Goal: Task Accomplishment & Management: Manage account settings

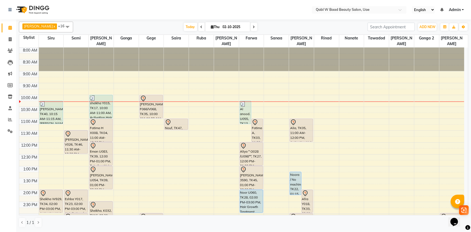
drag, startPoint x: 98, startPoint y: 25, endPoint x: 178, endPoint y: 22, distance: 79.6
click at [98, 25] on div "Today Thu 02-10-2025" at bounding box center [220, 27] width 289 height 8
click at [184, 24] on span "Today" at bounding box center [190, 27] width 13 height 8
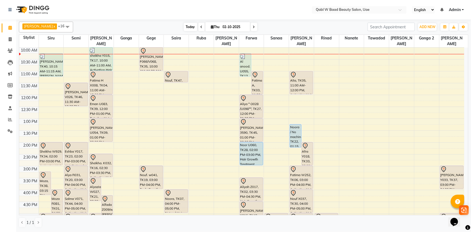
click at [184, 28] on span "Today" at bounding box center [190, 27] width 13 height 8
click at [184, 27] on span "Today" at bounding box center [190, 27] width 13 height 8
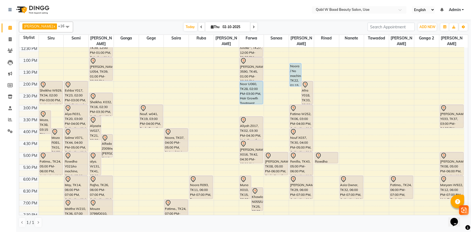
scroll to position [97, 0]
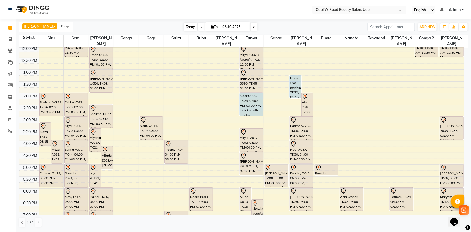
click at [184, 28] on span "Today" at bounding box center [190, 27] width 13 height 8
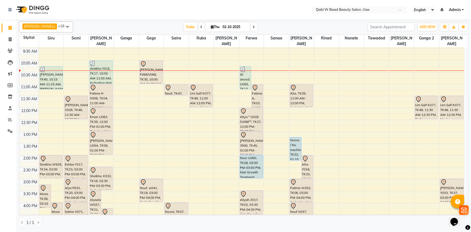
scroll to position [23, 0]
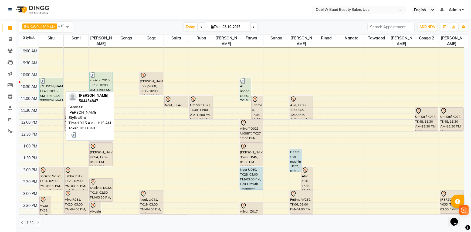
click at [49, 85] on div "[PERSON_NAME], TK40, 10:15 AM-11:15 AM, [PERSON_NAME]" at bounding box center [51, 89] width 23 height 23
select select "3"
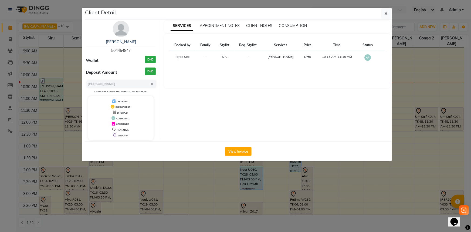
click at [112, 45] on div "Um Abdallah 504454847" at bounding box center [121, 46] width 70 height 14
click at [113, 43] on link "Um Abdallah" at bounding box center [121, 41] width 30 height 5
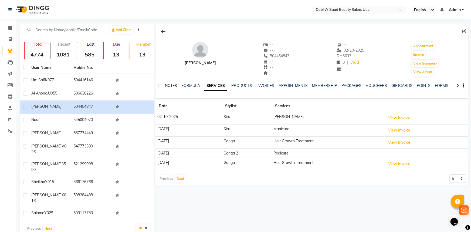
click at [174, 83] on link "NOTES" at bounding box center [171, 85] width 12 height 5
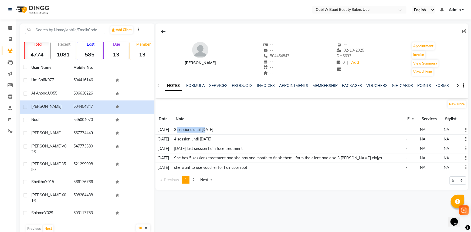
drag, startPoint x: 186, startPoint y: 129, endPoint x: 219, endPoint y: 129, distance: 33.7
click at [216, 130] on td "3 sessions until 11 September" at bounding box center [288, 129] width 232 height 9
click at [223, 129] on td "3 sessions until 11 September" at bounding box center [288, 129] width 232 height 9
click at [347, 83] on div "PACKAGES" at bounding box center [352, 86] width 20 height 6
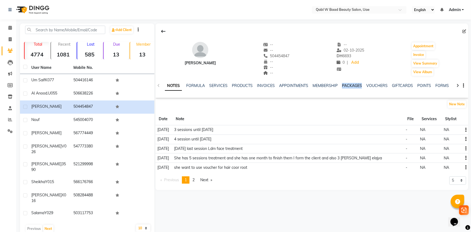
click at [347, 86] on link "PACKAGES" at bounding box center [352, 85] width 20 height 5
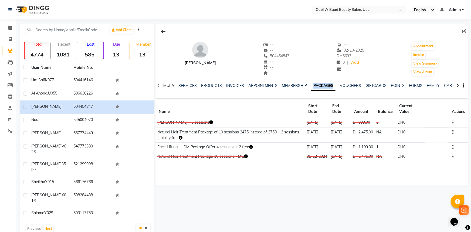
click at [172, 87] on link "FORMULA" at bounding box center [164, 85] width 19 height 5
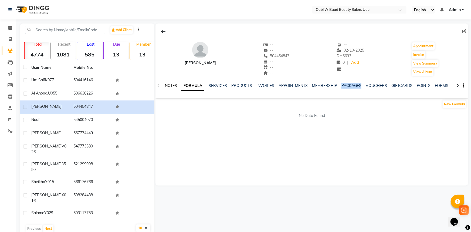
click at [170, 86] on link "NOTES" at bounding box center [171, 85] width 12 height 5
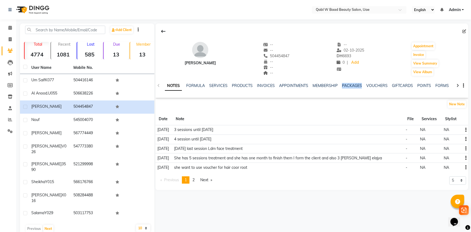
drag, startPoint x: 181, startPoint y: 138, endPoint x: 219, endPoint y: 139, distance: 38.1
click at [216, 139] on tr "18-08-2025 4 session until 11 sep - NA NA" at bounding box center [311, 138] width 313 height 9
click at [224, 139] on td "4 session until 11 sep" at bounding box center [288, 138] width 232 height 9
drag, startPoint x: 209, startPoint y: 129, endPoint x: 233, endPoint y: 128, distance: 24.6
click at [233, 128] on td "3 sessions until 11 September" at bounding box center [288, 129] width 232 height 9
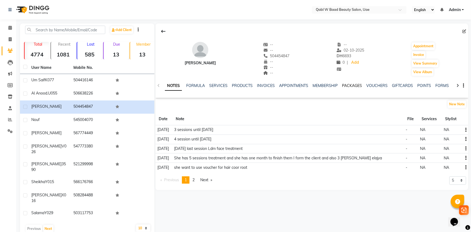
click at [347, 83] on div "PACKAGES" at bounding box center [352, 86] width 20 height 6
click at [347, 84] on link "PACKAGES" at bounding box center [352, 85] width 20 height 5
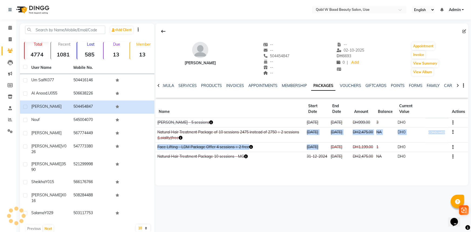
drag, startPoint x: 304, startPoint y: 139, endPoint x: 319, endPoint y: 149, distance: 18.1
click at [319, 149] on tbody "Heena Elajya - 5 sessions 12-03-2025 08-09-2025 DH999.00 3 DH0 CONSUMED Natural…" at bounding box center [311, 139] width 313 height 43
click at [302, 149] on td "Face Lifting - LDM Package Offer 4 sessions + 2 free" at bounding box center [229, 146] width 149 height 9
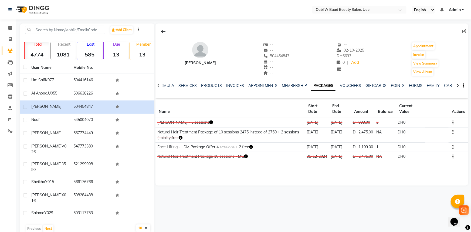
click at [209, 121] on icon "button" at bounding box center [211, 122] width 4 height 4
click at [201, 127] on td "Heena Elajya - 5 sessions" at bounding box center [229, 122] width 149 height 9
click at [167, 84] on link "FORMULA" at bounding box center [164, 85] width 19 height 5
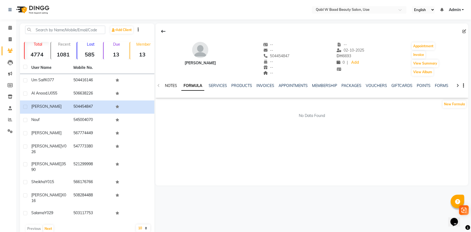
click at [175, 87] on link "NOTES" at bounding box center [171, 85] width 12 height 5
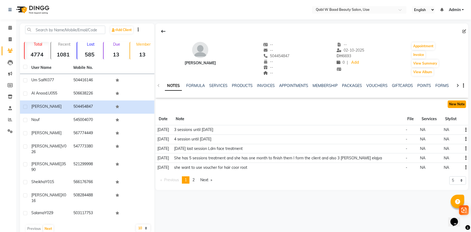
click at [457, 103] on button "New Note" at bounding box center [456, 104] width 18 height 8
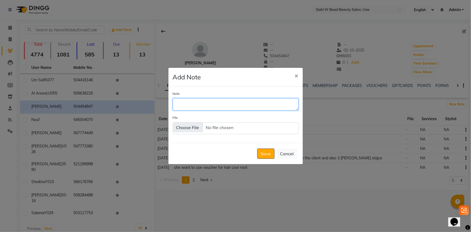
click at [290, 105] on textarea "Note" at bounding box center [236, 104] width 126 height 12
type textarea "she has only more 3 sessions heena elajya"
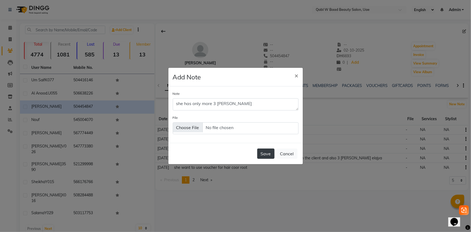
click at [262, 157] on button "Save" at bounding box center [265, 153] width 17 height 10
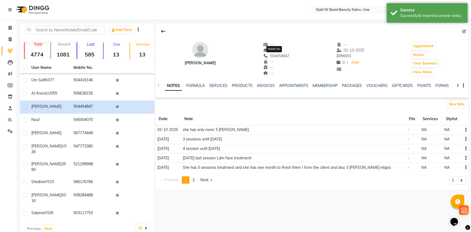
click at [272, 55] on span "504454847" at bounding box center [276, 55] width 26 height 5
copy span "504454847"
click at [5, 26] on span at bounding box center [9, 28] width 9 height 6
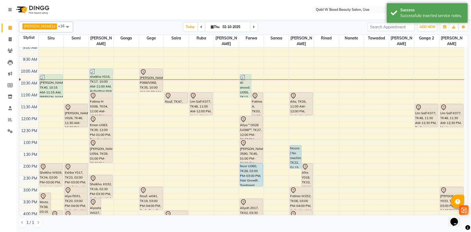
scroll to position [24, 0]
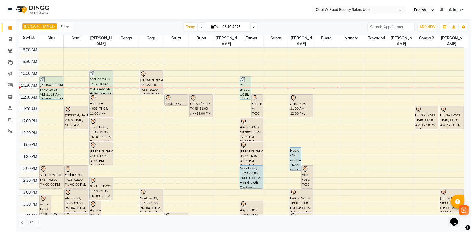
click at [127, 18] on nav "Select Location × Qabl W Baad Beauty Salon, Uae English ENGLISH Español العربية…" at bounding box center [235, 9] width 471 height 19
drag, startPoint x: 179, startPoint y: 22, endPoint x: 175, endPoint y: 26, distance: 5.9
click at [184, 23] on span "Today" at bounding box center [190, 27] width 13 height 8
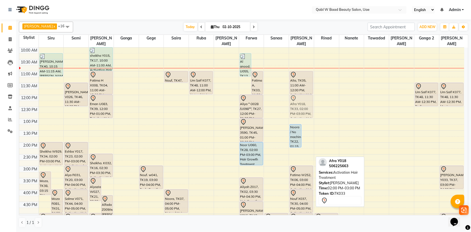
drag, startPoint x: 305, startPoint y: 149, endPoint x: 289, endPoint y: 102, distance: 49.8
click at [295, 102] on div "Noora / No machine, TK22, 01:15 PM-02:15 PM, Activation Hair Treatment Afra Y01…" at bounding box center [301, 189] width 25 height 379
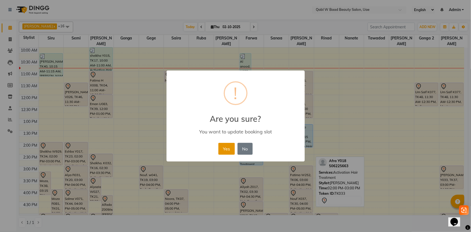
click at [224, 149] on button "Yes" at bounding box center [226, 149] width 16 height 12
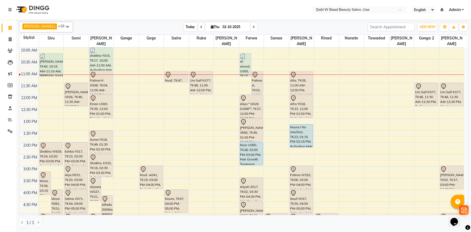
click at [184, 26] on span "Today" at bounding box center [190, 27] width 13 height 8
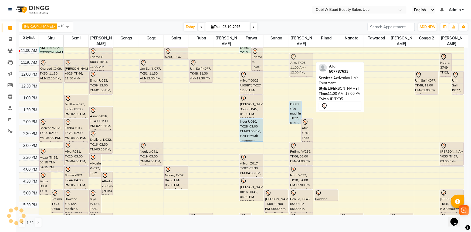
drag, startPoint x: 307, startPoint y: 53, endPoint x: 305, endPoint y: 57, distance: 4.6
click at [305, 57] on div "Noora / No machine, TK22, 01:15 PM-02:15 PM, Activation Hair Treatment Afra Y01…" at bounding box center [301, 166] width 25 height 379
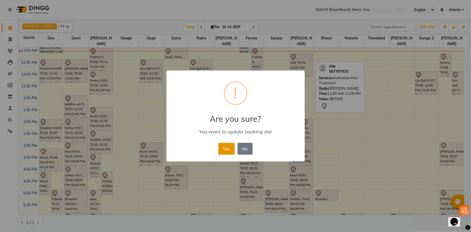
click at [224, 146] on button "Yes" at bounding box center [226, 149] width 16 height 12
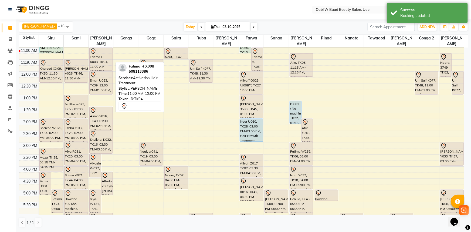
click at [100, 55] on div "Fatima H X008, TK04, 11:00 AM-12:00 PM, Activation Hair Treatment" at bounding box center [101, 59] width 23 height 23
click at [99, 56] on div "Fatima H X008, TK04, 11:00 AM-12:00 PM, Activation Hair Treatment" at bounding box center [101, 59] width 23 height 23
select select "7"
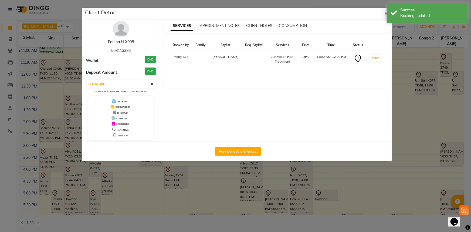
click at [121, 43] on link "Fatima H X008" at bounding box center [121, 41] width 26 height 5
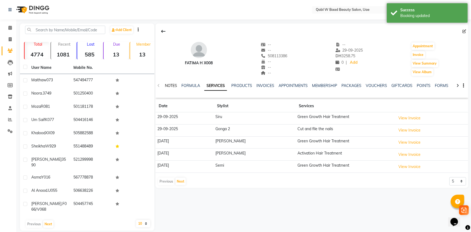
click at [175, 85] on link "NOTES" at bounding box center [171, 85] width 12 height 5
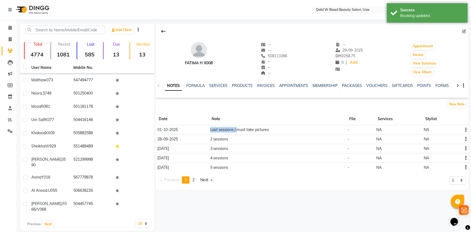
drag, startPoint x: 209, startPoint y: 131, endPoint x: 237, endPoint y: 130, distance: 27.5
click at [237, 130] on tr "01-10-2025 Last sessions / must take pictures - NA NA" at bounding box center [311, 129] width 313 height 9
click at [239, 131] on td "Last sessions / must take pictures" at bounding box center [277, 129] width 138 height 9
click at [218, 88] on div "SERVICES" at bounding box center [218, 86] width 18 height 6
click at [216, 85] on link "SERVICES" at bounding box center [218, 85] width 18 height 5
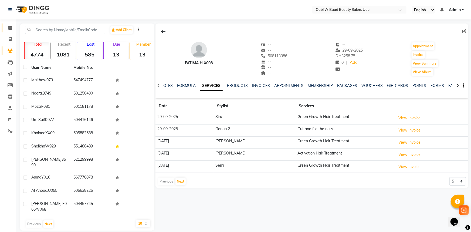
click at [12, 27] on icon at bounding box center [10, 28] width 4 height 4
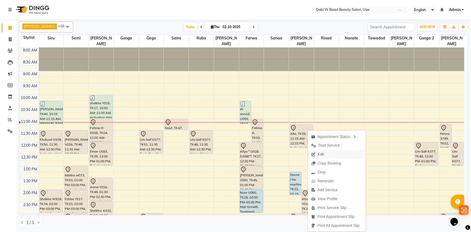
click at [324, 156] on span "Edit" at bounding box center [317, 154] width 19 height 9
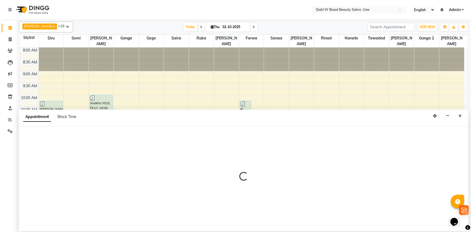
select select "56794"
select select "675"
select select "tentative"
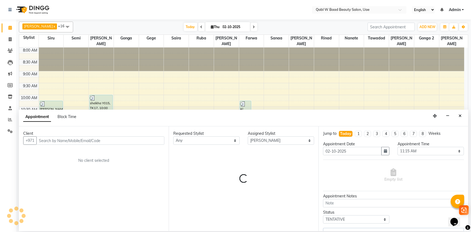
scroll to position [71, 0]
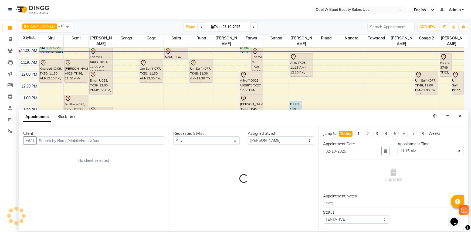
select select "3489"
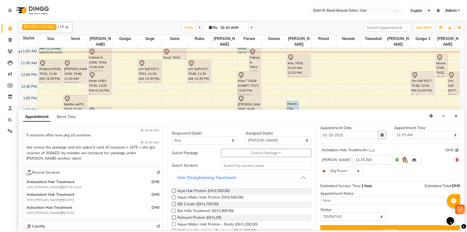
scroll to position [24, 0]
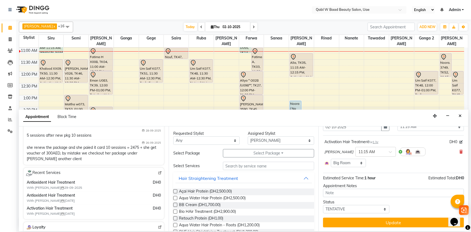
drag, startPoint x: 393, startPoint y: 221, endPoint x: 386, endPoint y: 221, distance: 6.5
click at [393, 221] on button "Update" at bounding box center [393, 222] width 141 height 10
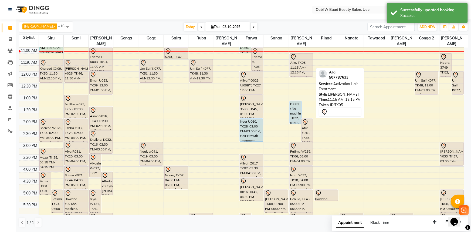
click at [303, 65] on div "Alia, TK05, 11:15 AM-12:15 PM, Activation Hair Treatment" at bounding box center [301, 64] width 23 height 23
select select "7"
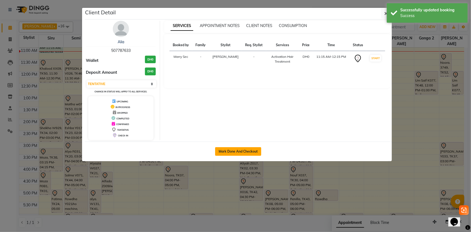
click at [251, 150] on button "Mark Done And Checkout" at bounding box center [238, 151] width 46 height 9
select select "service"
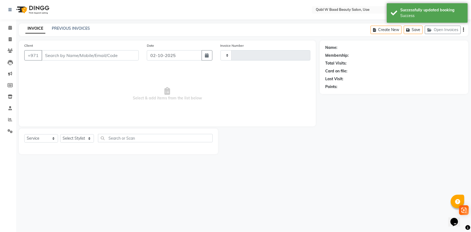
type input "8404"
select select "6969"
type input "507787633"
select select "56794"
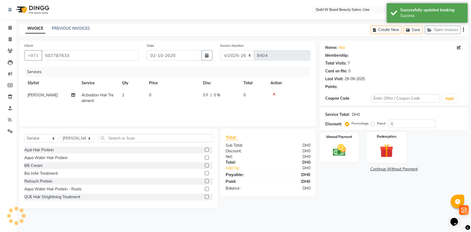
select select "1: Object"
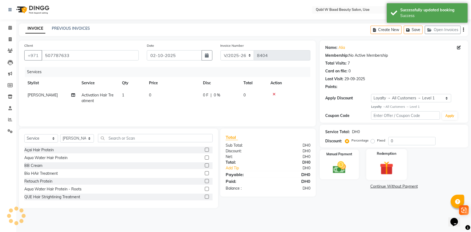
click at [382, 156] on label "Redemption" at bounding box center [386, 153] width 19 height 5
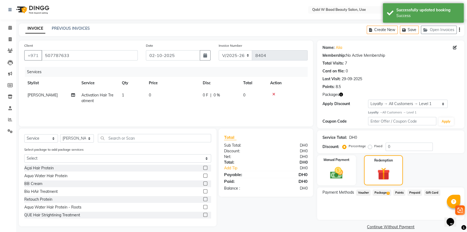
click at [381, 190] on span "Package 1" at bounding box center [382, 192] width 19 height 6
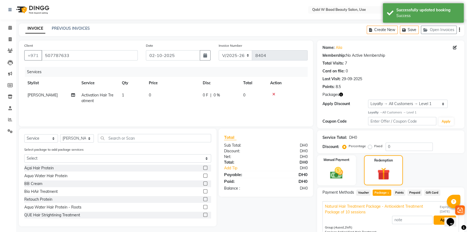
click at [440, 221] on button "Apply" at bounding box center [445, 219] width 22 height 9
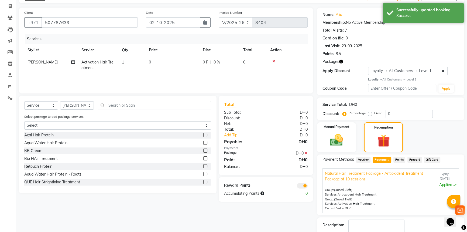
scroll to position [57, 0]
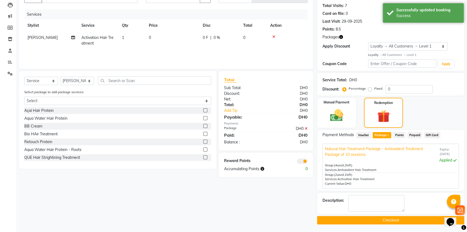
click at [385, 217] on button "Checkout" at bounding box center [390, 220] width 147 height 8
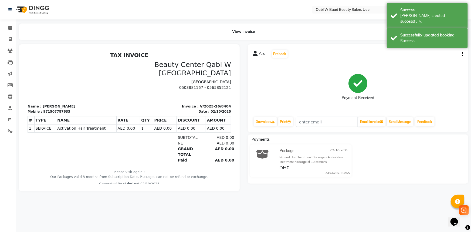
click at [7, 23] on li "Calendar" at bounding box center [8, 28] width 16 height 12
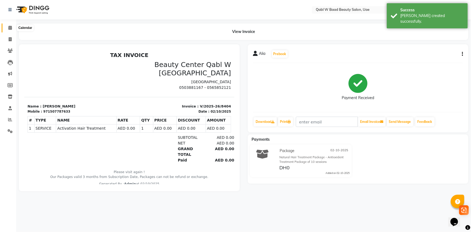
click at [9, 26] on icon at bounding box center [10, 28] width 4 height 4
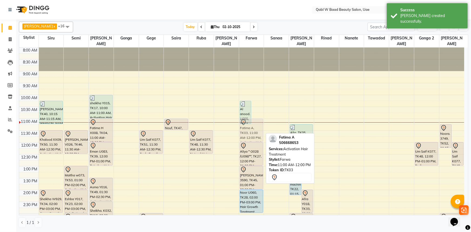
drag, startPoint x: 259, startPoint y: 124, endPoint x: 259, endPoint y: 129, distance: 5.1
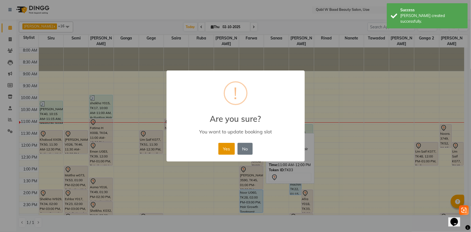
click at [228, 146] on button "Yes" at bounding box center [226, 149] width 16 height 12
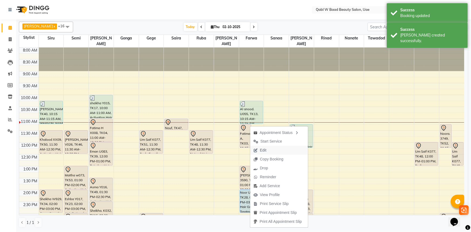
click at [264, 146] on span "Edit" at bounding box center [259, 150] width 19 height 9
select select "tentative"
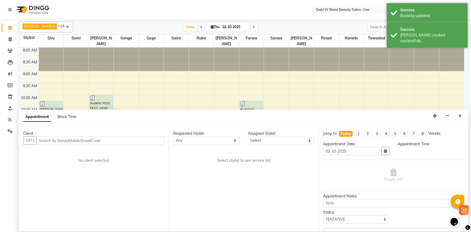
select select "56789"
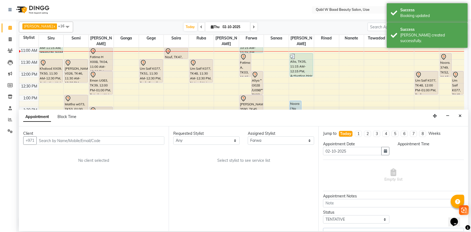
select select "675"
select select "3488"
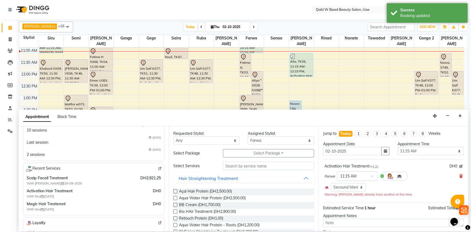
scroll to position [98, 0]
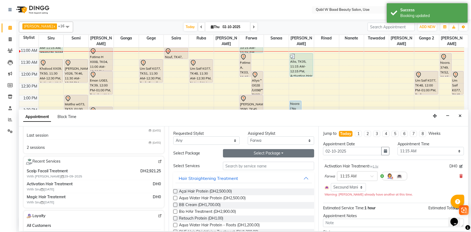
click at [286, 157] on button "Select Package Toggle Dropdown" at bounding box center [268, 153] width 91 height 8
click at [283, 162] on li "Natural Hair Treatment Package - Antioxident Treatment Package of 10 sessions" at bounding box center [232, 164] width 172 height 8
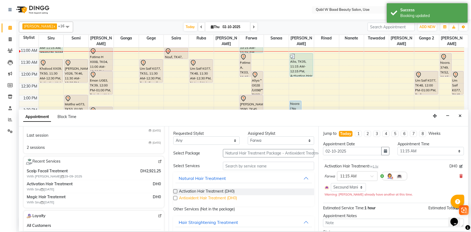
click at [195, 201] on span "Antioxident Hair Treatment (DH0)" at bounding box center [208, 198] width 58 height 7
checkbox input "false"
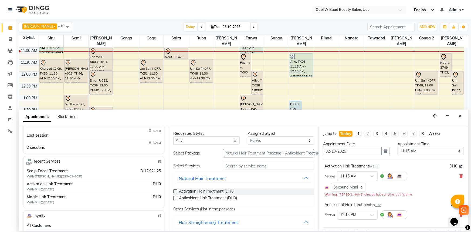
click at [459, 174] on icon at bounding box center [460, 176] width 3 height 4
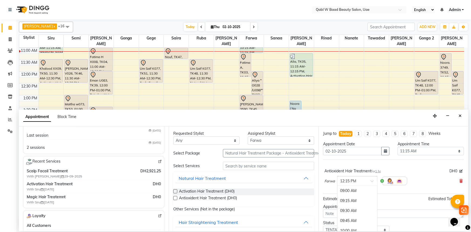
click at [369, 185] on div "× 12:15 PM" at bounding box center [357, 181] width 40 height 10
click at [353, 203] on div "11:15 AM" at bounding box center [357, 199] width 40 height 10
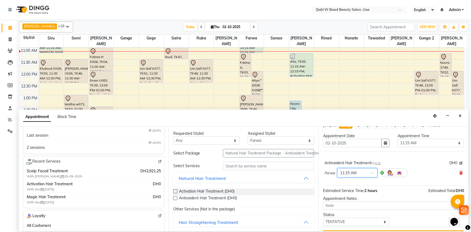
scroll to position [21, 0]
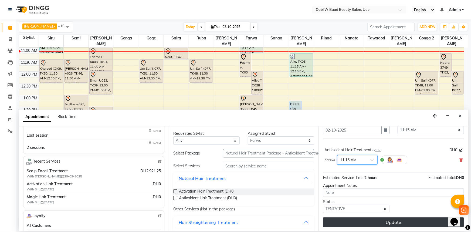
click at [402, 218] on button "Update" at bounding box center [393, 222] width 141 height 10
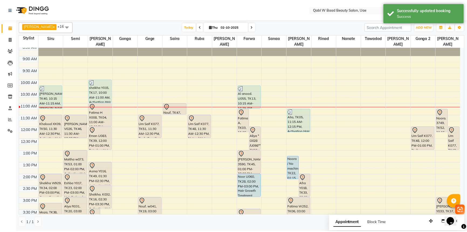
scroll to position [0, 0]
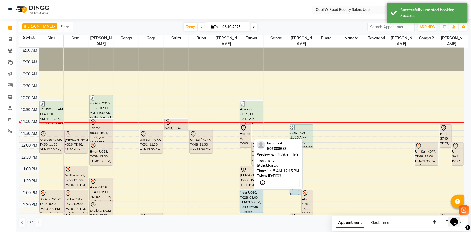
click at [247, 125] on div at bounding box center [245, 128] width 11 height 6
click at [248, 130] on div "Fatima A, TK03, 11:15 AM-12:15 PM, Antioxident Hair Treatment" at bounding box center [245, 135] width 11 height 23
select select "7"
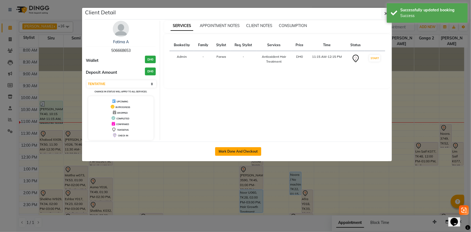
click at [242, 153] on button "Mark Done And Checkout" at bounding box center [238, 151] width 46 height 9
select select "service"
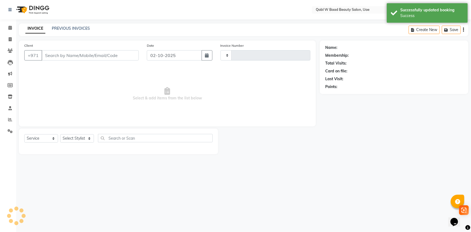
type input "8405"
select select "6969"
type input "506668653"
select select "56789"
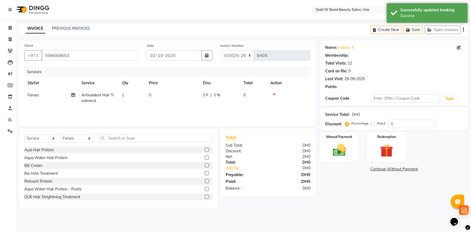
select select "1: Object"
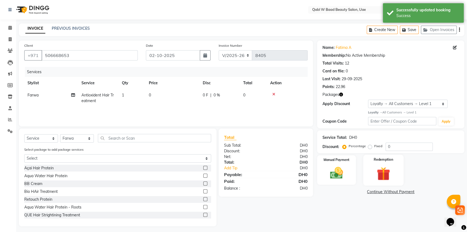
click at [375, 170] on img at bounding box center [384, 173] width 22 height 17
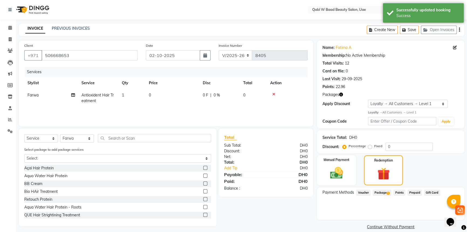
drag, startPoint x: 389, startPoint y: 194, endPoint x: 415, endPoint y: 196, distance: 25.5
click at [389, 194] on span "1" at bounding box center [388, 192] width 3 height 3
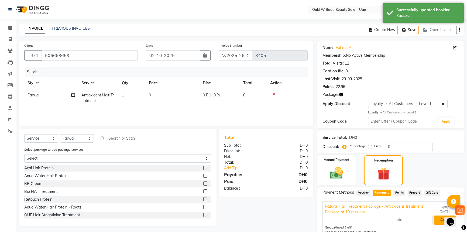
click at [439, 217] on button "Apply" at bounding box center [445, 219] width 22 height 9
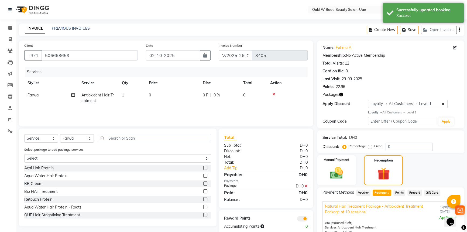
scroll to position [57, 0]
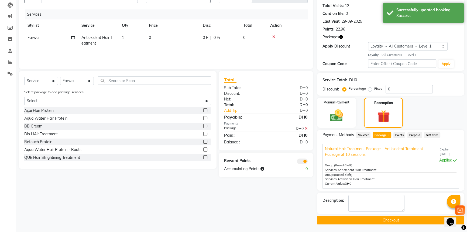
click at [413, 218] on button "Checkout" at bounding box center [390, 220] width 147 height 8
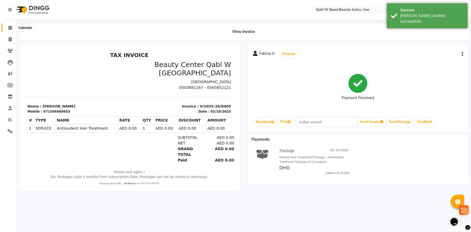
click at [11, 26] on icon at bounding box center [10, 28] width 4 height 4
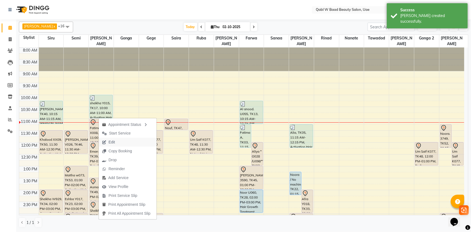
click at [124, 143] on button "Edit" at bounding box center [128, 142] width 58 height 9
select select "tentative"
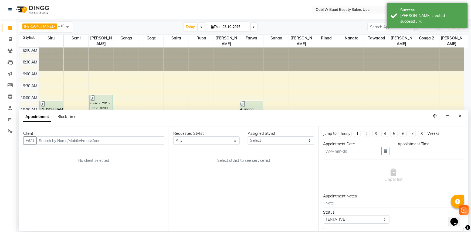
type input "02-10-2025"
select select "660"
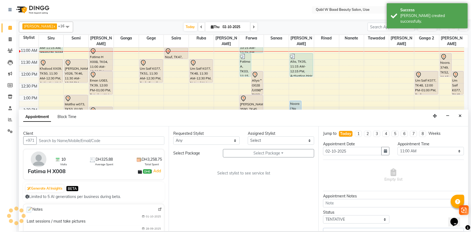
select select "56770"
select select "3476"
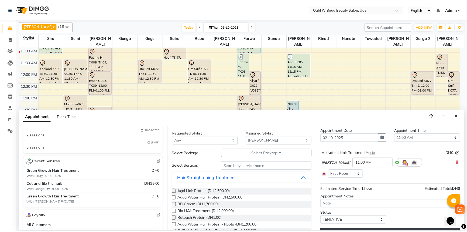
scroll to position [24, 0]
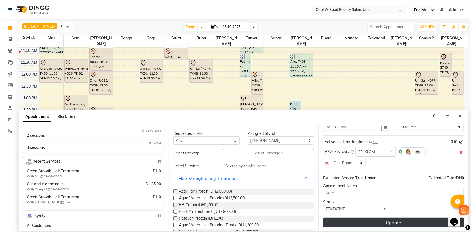
click at [412, 220] on button "Update" at bounding box center [393, 222] width 141 height 10
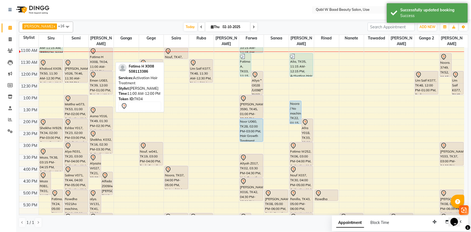
click at [94, 50] on div "Fatima H X008, TK04, 11:00 AM-12:00 PM, Activation Hair Treatment" at bounding box center [101, 59] width 23 height 23
select select "7"
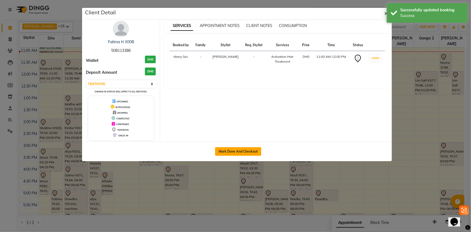
click at [249, 148] on button "Mark Done And Checkout" at bounding box center [238, 151] width 46 height 9
select select "service"
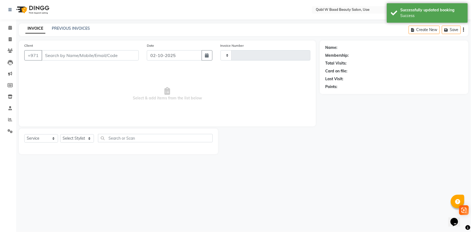
type input "8406"
select select "3"
select select "6969"
type input "508113386"
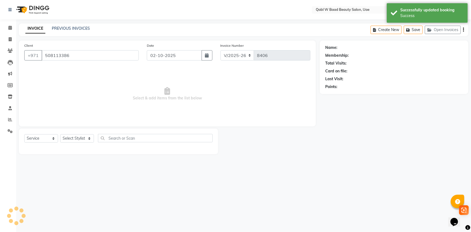
select select "56770"
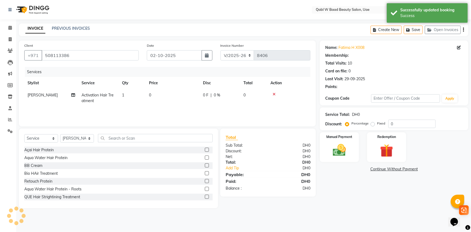
select select "1: Object"
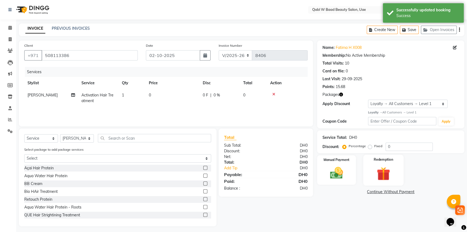
click at [390, 174] on img at bounding box center [384, 173] width 22 height 17
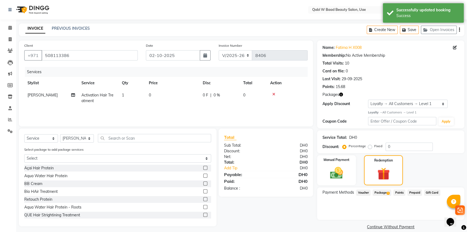
click at [379, 194] on span "Package 1" at bounding box center [382, 192] width 19 height 6
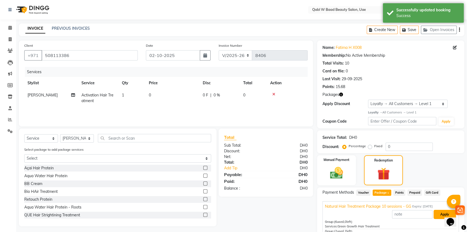
click at [444, 213] on button "Apply" at bounding box center [445, 214] width 22 height 9
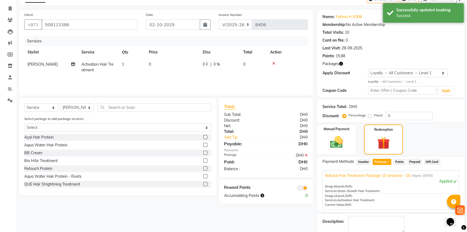
scroll to position [52, 0]
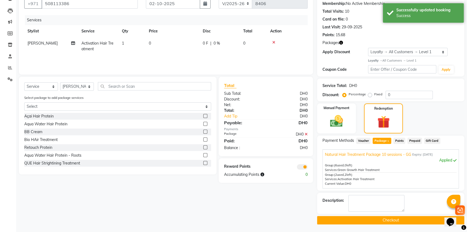
click at [418, 219] on button "Checkout" at bounding box center [390, 220] width 147 height 8
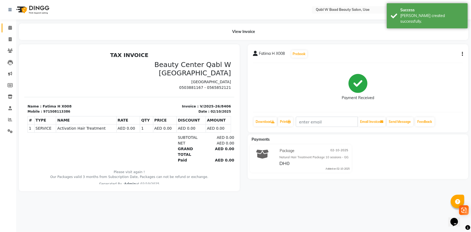
click at [7, 24] on link "Calendar" at bounding box center [8, 27] width 13 height 9
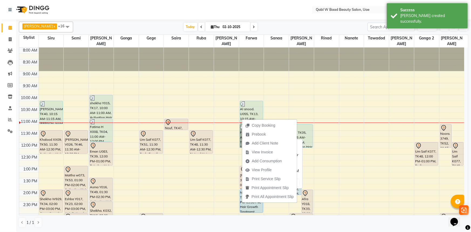
click at [240, 128] on link "Fatima A, TK03, 11:15 AM-12:15 PM, Antioxident Hair Treatment" at bounding box center [245, 135] width 12 height 23
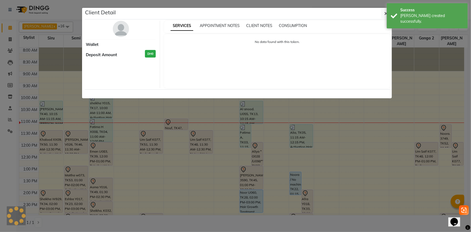
select select "3"
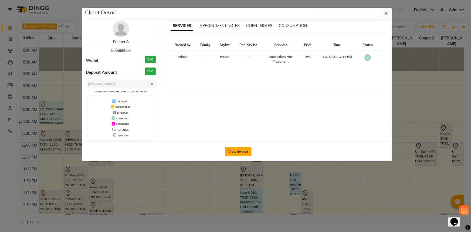
click at [245, 152] on button "View Invoice" at bounding box center [238, 151] width 27 height 9
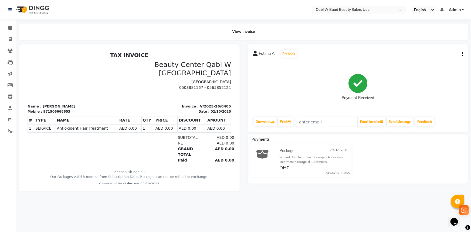
click at [260, 51] on span "Fatima A" at bounding box center [267, 55] width 16 height 8
click at [13, 29] on span at bounding box center [9, 28] width 9 height 6
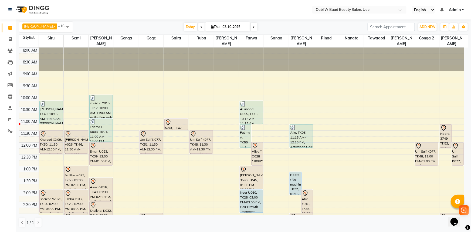
click at [8, 24] on link "Calendar" at bounding box center [8, 27] width 13 height 9
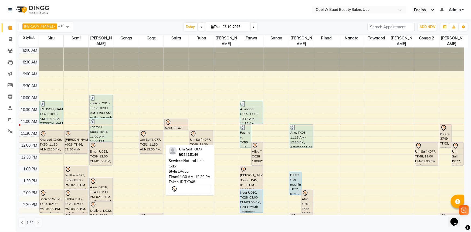
click at [193, 144] on div "Um Saif K077, TK48, 11:30 AM-12:30 PM, Natural Hair Color" at bounding box center [201, 141] width 23 height 23
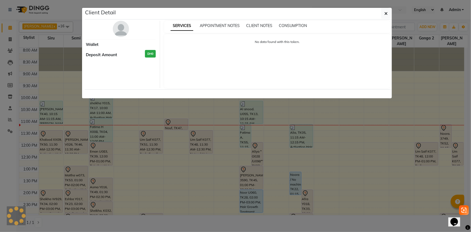
select select "7"
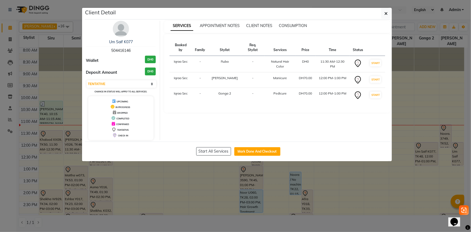
click at [126, 39] on div "Um Saif K077" at bounding box center [121, 42] width 70 height 6
click at [126, 41] on link "Um Saif K077" at bounding box center [121, 41] width 24 height 5
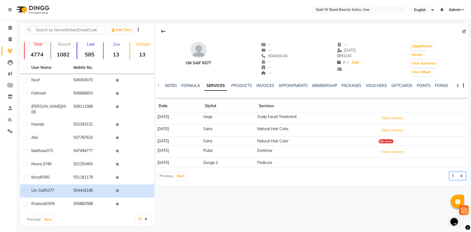
click at [460, 173] on select "5 10 50 100 500" at bounding box center [457, 176] width 17 height 8
select select "10"
click at [449, 172] on select "5 10 50 100 500" at bounding box center [457, 176] width 17 height 8
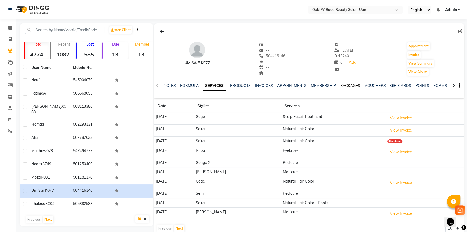
click at [348, 85] on link "PACKAGES" at bounding box center [350, 85] width 20 height 5
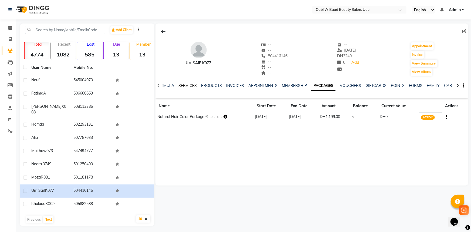
click at [182, 84] on link "SERVICES" at bounding box center [187, 85] width 18 height 5
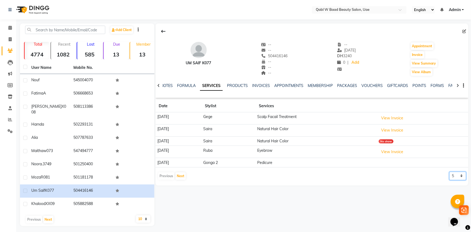
drag, startPoint x: 456, startPoint y: 174, endPoint x: 458, endPoint y: 179, distance: 5.0
click at [456, 174] on select "5 10 50 100 500" at bounding box center [457, 176] width 17 height 8
select select "10"
click at [449, 172] on select "5 10 50 100 500" at bounding box center [457, 176] width 17 height 8
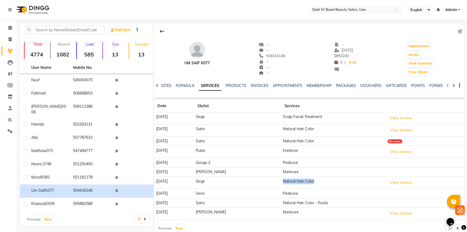
drag, startPoint x: 264, startPoint y: 182, endPoint x: 314, endPoint y: 181, distance: 49.6
click at [314, 181] on tr "18-08-2025 Gege Natural Hair Color View Invoice" at bounding box center [309, 182] width 310 height 12
drag, startPoint x: 267, startPoint y: 127, endPoint x: 311, endPoint y: 132, distance: 44.5
click at [311, 132] on tr "11-09-2025 Saira Natural Hair Color View Invoice" at bounding box center [309, 130] width 310 height 12
drag, startPoint x: 265, startPoint y: 118, endPoint x: 310, endPoint y: 123, distance: 44.5
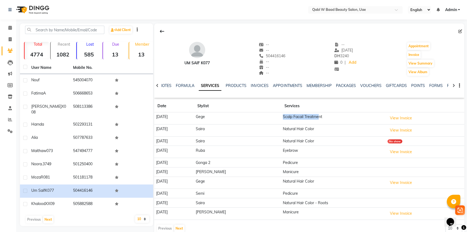
click at [310, 123] on tr "18-09-2025 Gege Scalp Facail Treatment View Invoice" at bounding box center [309, 118] width 310 height 12
click at [165, 82] on div "NOTES FORMULA SERVICES PRODUCTS INVOICES APPOINTMENTS MEMBERSHIP PACKAGES VOUCH…" at bounding box center [309, 85] width 310 height 19
click at [175, 87] on ul "NOTES FORMULA SERVICES PRODUCTS INVOICES APPOINTMENTS MEMBERSHIP PACKAGES VOUCH…" at bounding box center [330, 86] width 342 height 6
click at [168, 86] on link "NOTES" at bounding box center [165, 85] width 12 height 5
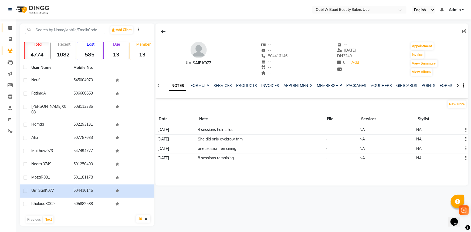
click at [11, 31] on link "Calendar" at bounding box center [8, 27] width 13 height 9
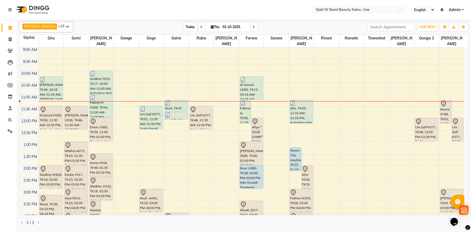
click at [184, 25] on span "Today" at bounding box center [190, 27] width 13 height 8
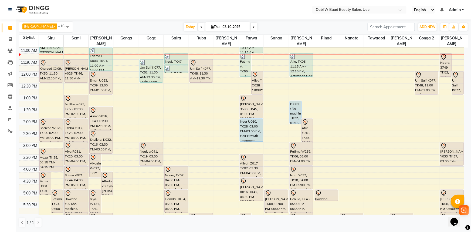
click at [212, 27] on span "Thu" at bounding box center [215, 27] width 11 height 4
select select "10"
select select "2025"
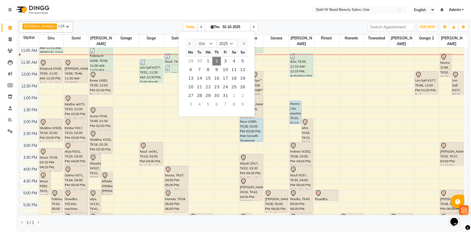
click at [280, 23] on div "Today Thu 02-10-2025 Jan Feb Mar Apr May Jun Jul Aug Sep Oct Nov Dec 2015 2016 …" at bounding box center [220, 27] width 289 height 8
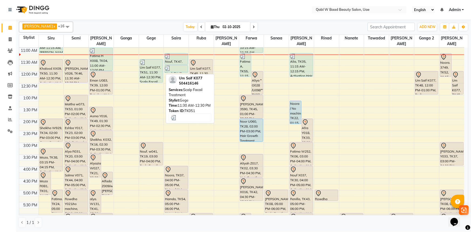
click at [150, 64] on div "Um Saif K077, TK51, 11:30 AM-12:30 PM, Scalp Facail Treatment" at bounding box center [151, 70] width 23 height 23
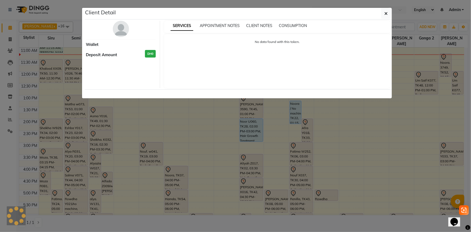
select select "3"
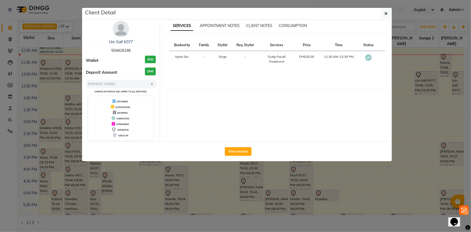
click at [213, 167] on ngb-modal-window "Client Detail Um Saif K077 504416146 Wallet DH0 Deposit Amount DH0 Select MARK …" at bounding box center [235, 116] width 471 height 232
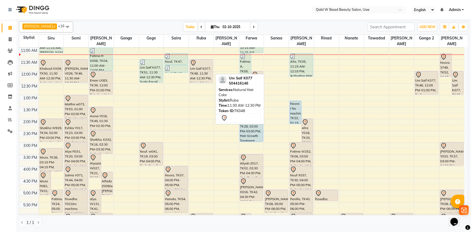
click at [203, 64] on div "Um Saif K077, TK48, 11:30 AM-12:30 PM, Natural Hair Color" at bounding box center [201, 70] width 23 height 23
select select "3"
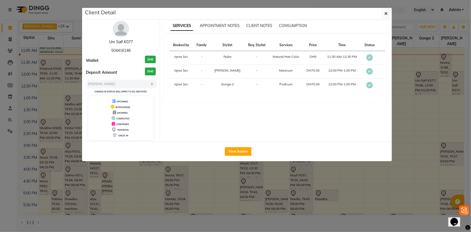
click at [118, 41] on link "Um Saif K077" at bounding box center [121, 41] width 24 height 5
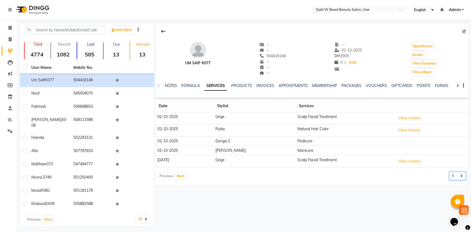
drag, startPoint x: 456, startPoint y: 176, endPoint x: 456, endPoint y: 179, distance: 3.0
click at [456, 176] on select "5 10 50 100 500" at bounding box center [457, 176] width 17 height 8
select select "10"
click at [449, 172] on select "5 10 50 100 500" at bounding box center [457, 176] width 17 height 8
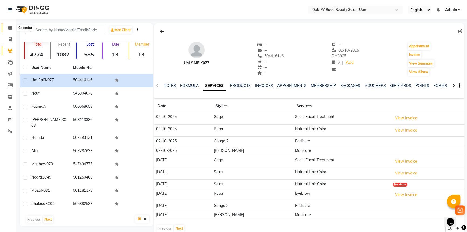
click at [11, 29] on icon at bounding box center [10, 28] width 4 height 4
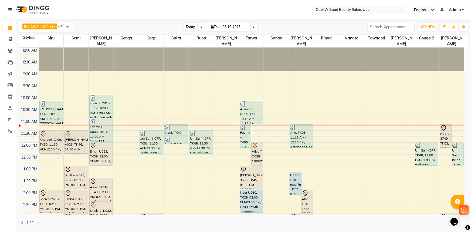
click at [184, 26] on span "Today" at bounding box center [190, 27] width 13 height 8
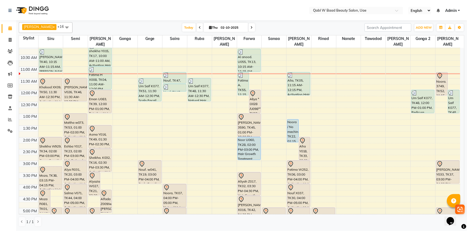
scroll to position [22, 0]
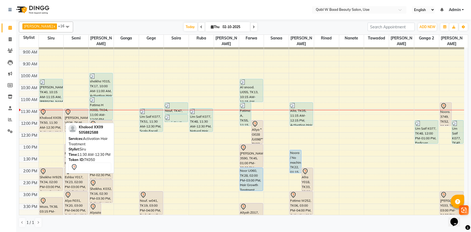
click at [52, 120] on div "Khalood XX09, TK50, 11:30 AM-12:30 PM, Activation Hair Treatment" at bounding box center [51, 119] width 23 height 23
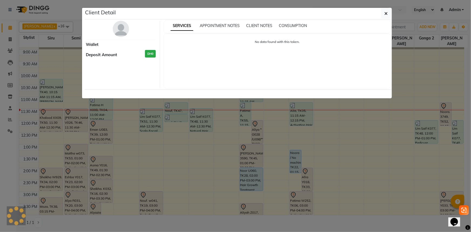
select select "3"
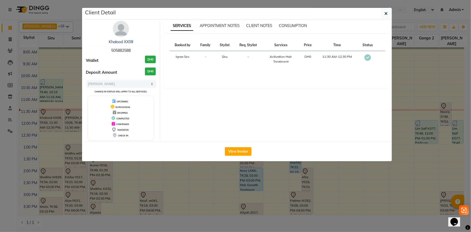
click at [119, 38] on div "Khalood XX09 505882588 Wallet DH0 Deposit Amount DH0 Select MARK DONE UPCOMING …" at bounding box center [121, 80] width 78 height 119
click at [120, 42] on link "Khalood XX09" at bounding box center [121, 41] width 24 height 5
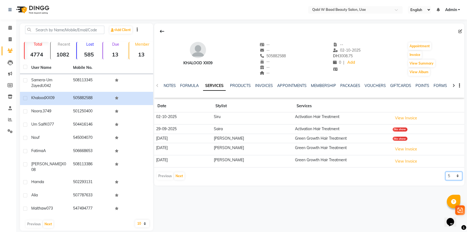
click at [454, 173] on select "5 10 50 100 500" at bounding box center [454, 176] width 17 height 8
select select "50"
click at [446, 172] on select "5 10 50 100 500" at bounding box center [454, 176] width 17 height 8
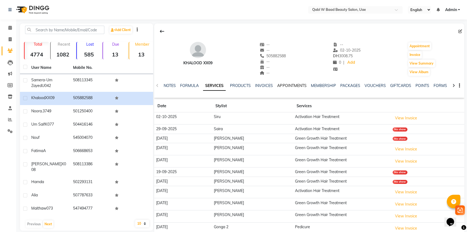
click at [289, 85] on link "APPOINTMENTS" at bounding box center [291, 85] width 29 height 5
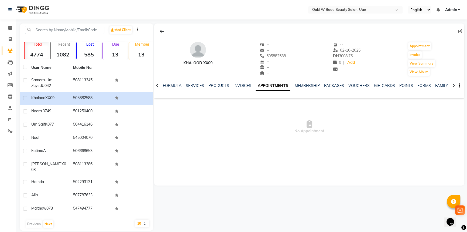
click at [275, 53] on div "505882588" at bounding box center [273, 56] width 26 height 6
copy span "505882588"
click at [11, 29] on icon at bounding box center [10, 28] width 4 height 4
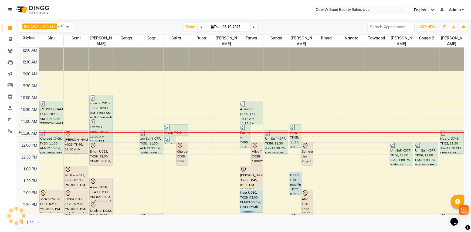
click at [221, 23] on input "02-10-2025" at bounding box center [234, 27] width 27 height 8
select select "10"
select select "2025"
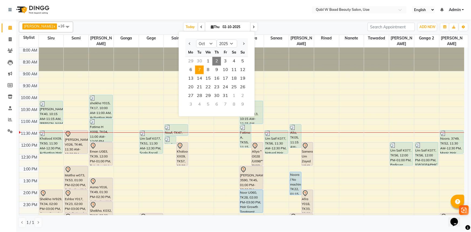
click at [200, 68] on span "7" at bounding box center [199, 70] width 9 height 9
type input "07-10-2025"
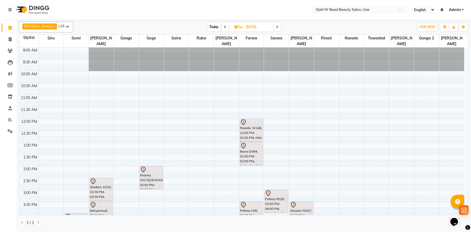
click at [305, 90] on div "9:00 AM 9:30 AM 10:00 AM 10:30 AM 11:00 AM 11:30 AM 12:00 PM 12:30 PM 1:00 PM 1…" at bounding box center [241, 225] width 445 height 356
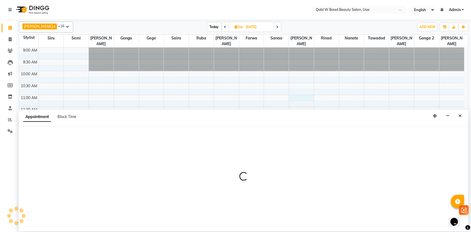
select select "56794"
select select "tentative"
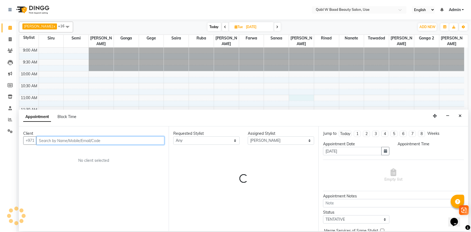
select select "660"
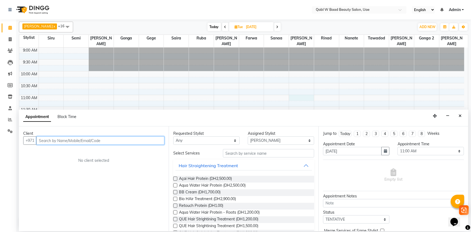
paste input "505882588"
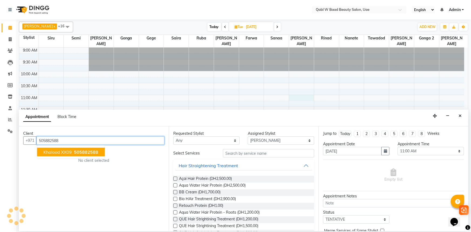
click at [62, 149] on span "Khalood XX09" at bounding box center [57, 151] width 28 height 5
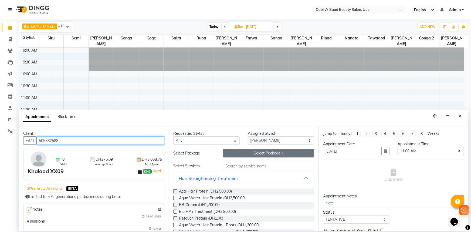
type input "505882588"
click at [269, 149] on button "Select Package Toggle Dropdown" at bounding box center [268, 153] width 91 height 8
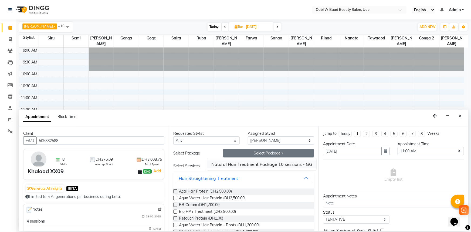
click at [264, 165] on li "Natural Hair Treatment Package 10 sessions - GG" at bounding box center [261, 164] width 109 height 8
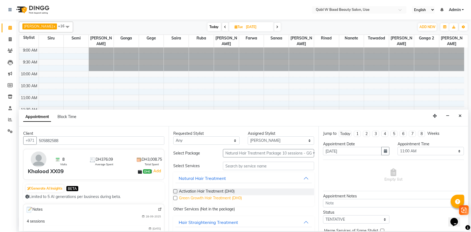
click at [208, 195] on span "Green Growth Hair Treatment (DH0)" at bounding box center [210, 198] width 63 height 7
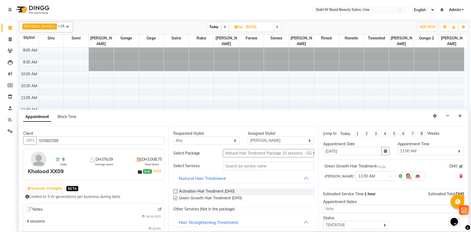
checkbox input "false"
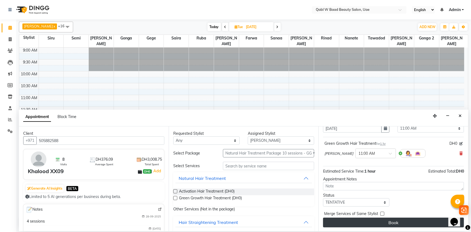
scroll to position [23, 0]
click at [402, 226] on button "Book" at bounding box center [393, 222] width 141 height 10
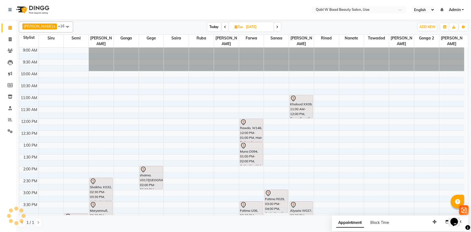
click at [207, 26] on span "Today" at bounding box center [213, 27] width 13 height 8
type input "02-10-2025"
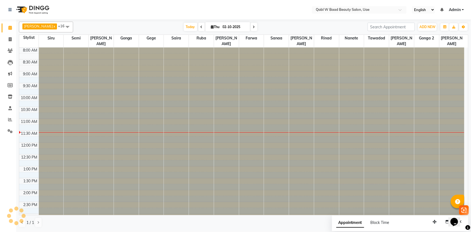
scroll to position [71, 0]
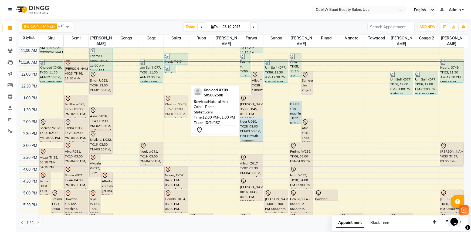
drag, startPoint x: 179, startPoint y: 76, endPoint x: 180, endPoint y: 100, distance: 24.3
click at [180, 100] on div "Nouf, TK47, 11:45 AM-12:05 PM, Hair Wash Khalood XX09, TK57, 12:00 PM-01:00 PM,…" at bounding box center [176, 166] width 25 height 379
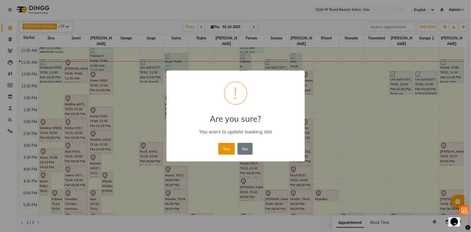
click at [231, 147] on button "Yes" at bounding box center [226, 149] width 16 height 12
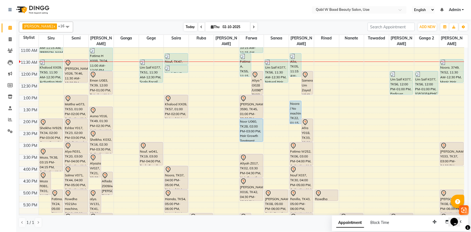
click at [184, 25] on span "Today" at bounding box center [190, 27] width 13 height 8
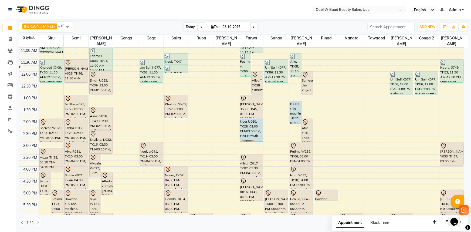
click at [184, 28] on span "Today" at bounding box center [190, 27] width 13 height 8
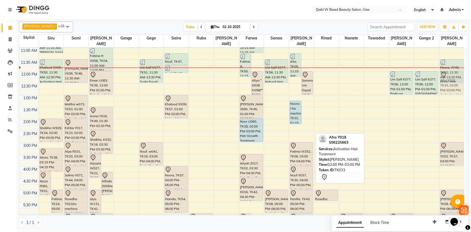
drag, startPoint x: 309, startPoint y: 128, endPoint x: 451, endPoint y: 82, distance: 149.6
click at [451, 82] on tr "Moza R081, TK01, 04:15 PM-05:15 PM, Petrulum Hair Treatment Fatima., TK24, 05:0…" at bounding box center [241, 166] width 445 height 379
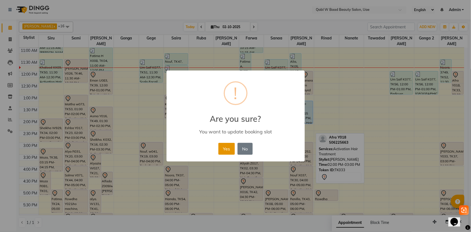
click at [228, 143] on button "Yes" at bounding box center [226, 149] width 16 height 12
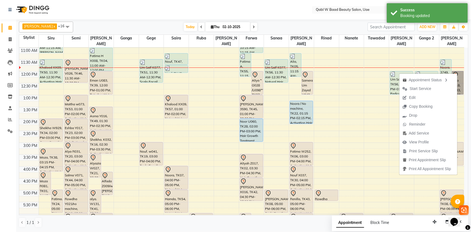
click at [457, 73] on link "Afra Y018, TK33, 12:00 PM-01:00 PM, Activation Hair Treatment" at bounding box center [457, 82] width 12 height 23
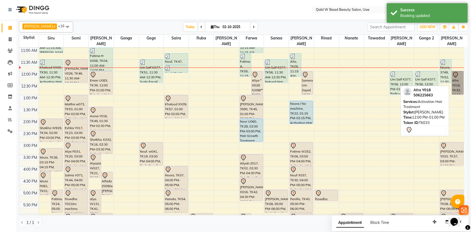
click at [457, 72] on link "Afra Y018, TK33, 12:00 PM-01:00 PM, Activation Hair Treatment" at bounding box center [457, 82] width 12 height 23
select select "7"
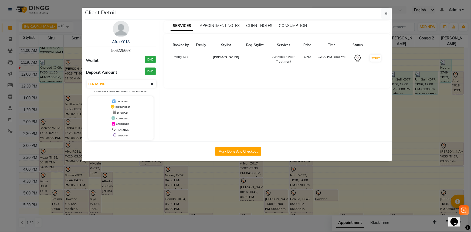
click at [60, 19] on ngb-modal-window "Client Detail Afra Y018 506225663 Wallet DH0 Deposit Amount DH0 Select IN SERVI…" at bounding box center [235, 116] width 471 height 232
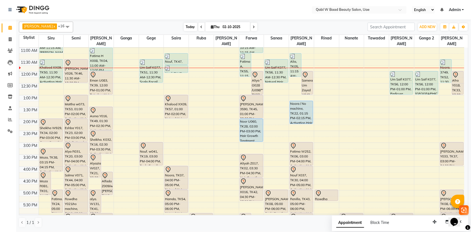
click at [184, 25] on span "Today" at bounding box center [190, 27] width 13 height 8
drag, startPoint x: 304, startPoint y: 76, endPoint x: 197, endPoint y: 75, distance: 107.3
click at [197, 75] on tr "Moza R081, TK01, 04:15 PM-05:15 PM, Petrulum Hair Treatment Fatima., TK24, 05:0…" at bounding box center [241, 166] width 445 height 379
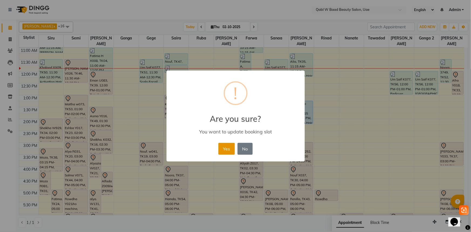
click at [229, 148] on button "Yes" at bounding box center [226, 149] width 16 height 12
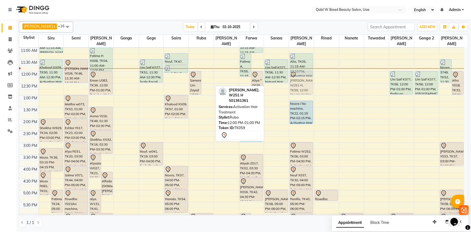
drag, startPoint x: 205, startPoint y: 82, endPoint x: 292, endPoint y: 82, distance: 87.1
click at [292, 82] on tr "Moza R081, TK01, 04:15 PM-05:15 PM, Petrulum Hair Treatment Fatima., TK24, 05:0…" at bounding box center [241, 166] width 445 height 379
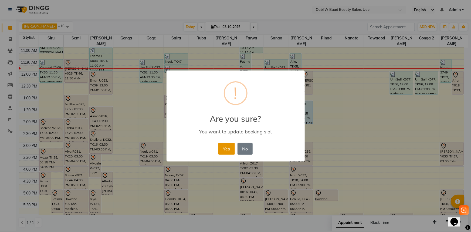
click at [229, 149] on button "Yes" at bounding box center [226, 149] width 16 height 12
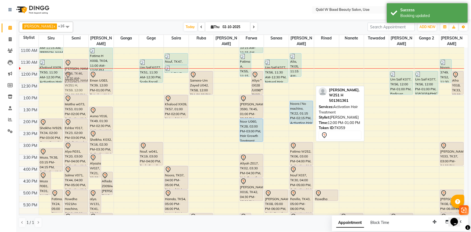
drag, startPoint x: 304, startPoint y: 78, endPoint x: 77, endPoint y: 78, distance: 227.9
click at [77, 78] on tr "Moza R081, TK01, 04:15 PM-05:15 PM, Petrulum Hair Treatment Fatima., TK24, 05:0…" at bounding box center [241, 166] width 445 height 379
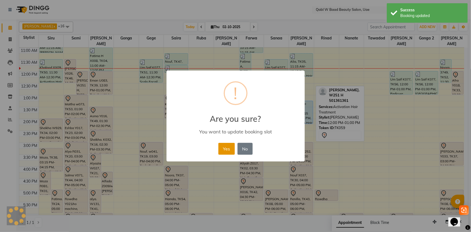
click at [234, 149] on button "Yes" at bounding box center [226, 149] width 16 height 12
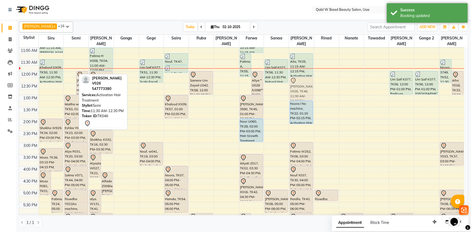
drag, startPoint x: 67, startPoint y: 60, endPoint x: 293, endPoint y: 76, distance: 225.7
click at [293, 76] on tr "Moza R081, TK01, 04:15 PM-05:15 PM, Petrulum Hair Treatment Fatima., TK24, 05:0…" at bounding box center [241, 166] width 445 height 379
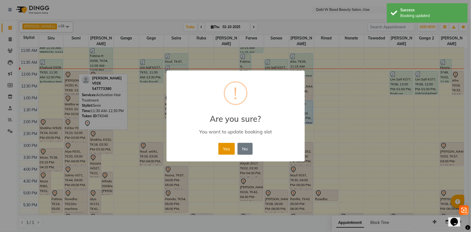
click at [229, 149] on button "Yes" at bounding box center [226, 149] width 16 height 12
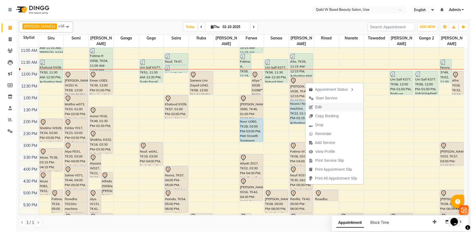
click at [316, 104] on span "Edit" at bounding box center [318, 107] width 6 height 6
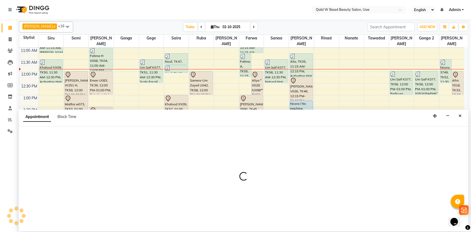
select select "tentative"
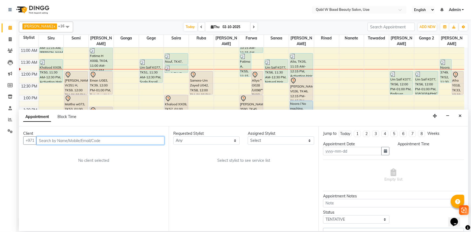
type input "02-10-2025"
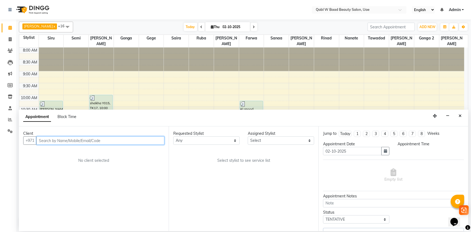
select select "735"
select select "56794"
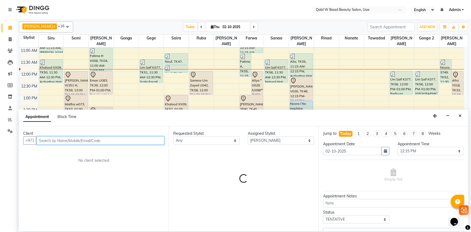
select select "3492"
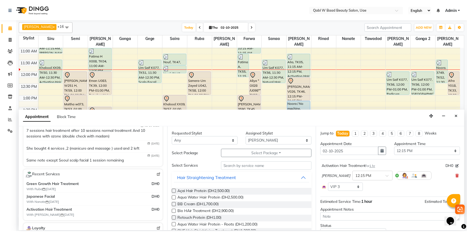
scroll to position [98, 0]
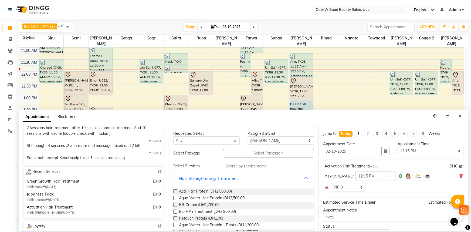
drag, startPoint x: 58, startPoint y: 184, endPoint x: 85, endPoint y: 183, distance: 26.7
click at [78, 184] on div "Green Growth Hair Treatment With Ruba 25-09-2025" at bounding box center [77, 183] width 101 height 11
click at [90, 183] on span "Green Growth Hair Treatment" at bounding box center [77, 181] width 101 height 6
click at [158, 170] on img at bounding box center [160, 172] width 4 height 4
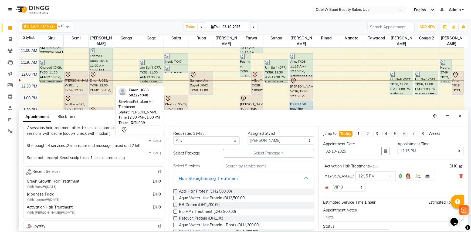
click at [97, 80] on div "Eman U083, TK39, 12:00 PM-01:00 PM, Petrulum Hair Treatment" at bounding box center [101, 82] width 23 height 23
click at [101, 73] on div "Eman U083, TK39, 12:00 PM-01:00 PM, Petrulum Hair Treatment" at bounding box center [101, 82] width 23 height 23
select select "3"
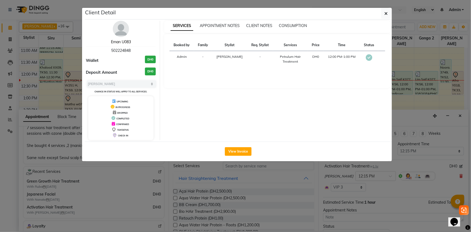
drag, startPoint x: 120, startPoint y: 44, endPoint x: 110, endPoint y: 47, distance: 10.6
click at [120, 44] on link "Eman U083" at bounding box center [121, 41] width 20 height 5
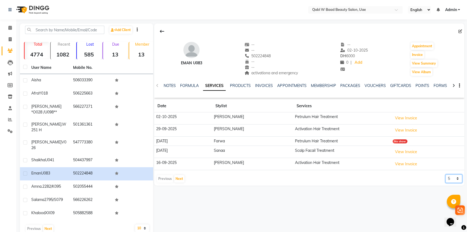
click at [446, 174] on select "5 10 50 100 500" at bounding box center [454, 178] width 17 height 8
select select "50"
click at [446, 174] on select "5 10 50 100 500" at bounding box center [454, 178] width 17 height 8
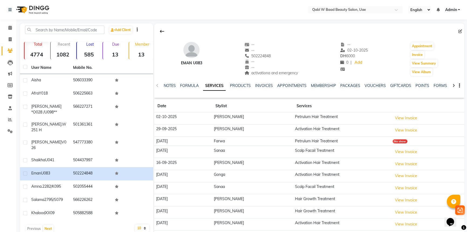
scroll to position [49, 0]
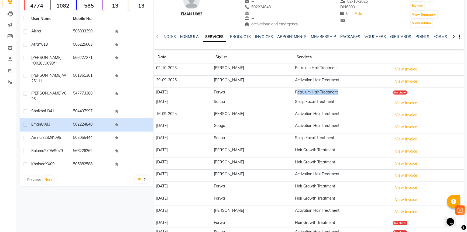
drag, startPoint x: 274, startPoint y: 90, endPoint x: 330, endPoint y: 89, distance: 56.6
click at [330, 89] on td "Petrulum Hair Treatment" at bounding box center [342, 91] width 98 height 9
click at [293, 70] on td "Petrulum Hair Treatment" at bounding box center [342, 69] width 98 height 12
click at [348, 35] on link "PACKAGES" at bounding box center [350, 36] width 20 height 5
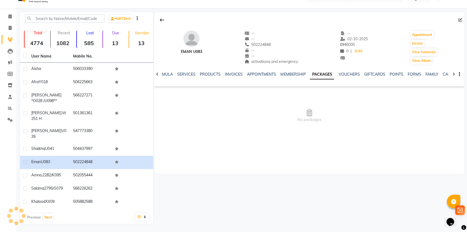
scroll to position [2, 0]
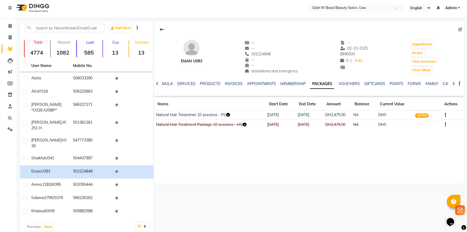
click at [230, 114] on icon "button" at bounding box center [228, 115] width 4 height 4
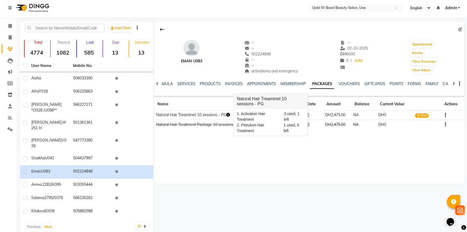
click at [240, 190] on div "Eman U083 -- -- 502224848 -- -- activationa and emergency -- 02-10-2025 DH 6000…" at bounding box center [308, 127] width 311 height 211
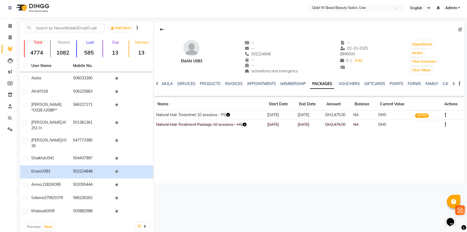
scroll to position [0, 0]
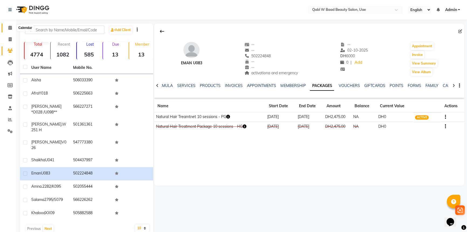
click at [5, 28] on span at bounding box center [9, 28] width 9 height 6
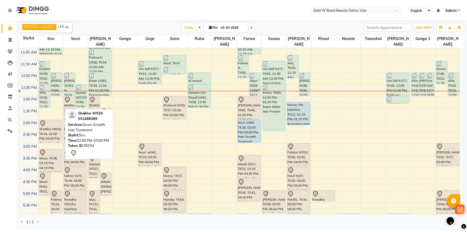
scroll to position [46, 0]
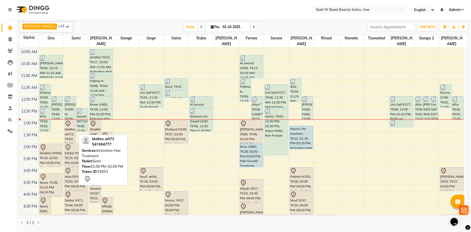
click at [71, 122] on div "Maitha w073, TK53, 01:00 PM-02:00 PM, Activation Hair Treatment" at bounding box center [69, 131] width 11 height 23
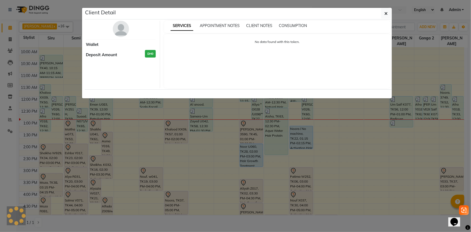
select select "7"
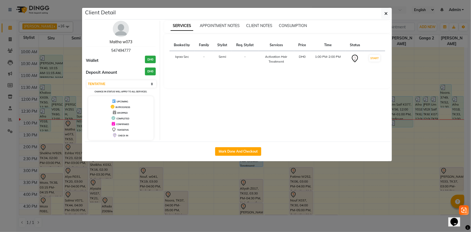
click at [122, 40] on link "Maitha w073" at bounding box center [120, 41] width 23 height 5
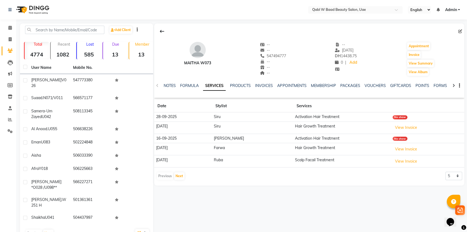
drag, startPoint x: 279, startPoint y: 58, endPoint x: 297, endPoint y: 58, distance: 18.9
click at [297, 58] on div "Maitha w073 -- -- 547494777 -- -- -- -- 21-09-2025 DH 14438.75 0 | Add Appointm…" at bounding box center [309, 56] width 310 height 40
click at [294, 62] on div "Maitha w073 -- -- 547494777 -- -- -- -- 21-09-2025 DH 14438.75 0 | Add Appointm…" at bounding box center [309, 56] width 310 height 40
click at [167, 85] on link "NOTES" at bounding box center [170, 85] width 12 height 5
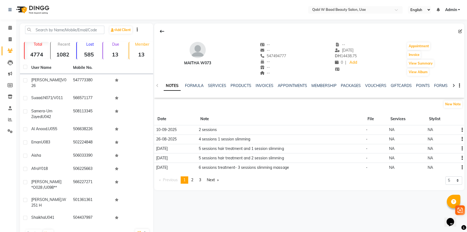
drag, startPoint x: 203, startPoint y: 127, endPoint x: 224, endPoint y: 128, distance: 21.3
click at [224, 128] on tr "10-09-2025 2 sessions - NA NA" at bounding box center [309, 129] width 310 height 9
drag, startPoint x: 224, startPoint y: 128, endPoint x: 226, endPoint y: 126, distance: 2.9
click at [224, 128] on td "2 sessions" at bounding box center [280, 129] width 167 height 9
click at [345, 81] on div "NOTES FORMULA SERVICES PRODUCTS INVOICES APPOINTMENTS MEMBERSHIP PACKAGES VOUCH…" at bounding box center [309, 85] width 310 height 19
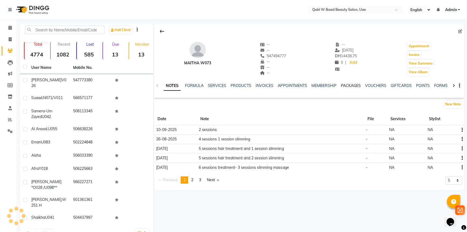
click at [345, 84] on link "PACKAGES" at bounding box center [351, 85] width 20 height 5
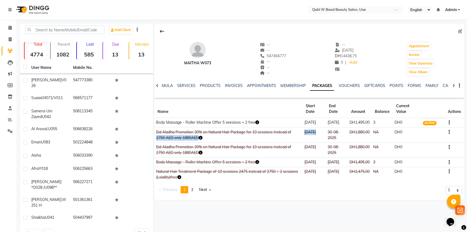
drag, startPoint x: 299, startPoint y: 136, endPoint x: 317, endPoint y: 138, distance: 17.9
click at [317, 138] on tr "Eid Aladha Promotion 30% on Natural Hair Package for 10 sessions Instead of 275…" at bounding box center [309, 134] width 310 height 15
click at [185, 83] on div "SERVICES" at bounding box center [186, 86] width 18 height 6
click at [187, 85] on link "SERVICES" at bounding box center [186, 85] width 18 height 5
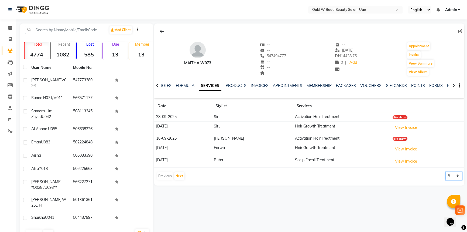
drag, startPoint x: 447, startPoint y: 173, endPoint x: 448, endPoint y: 177, distance: 3.4
click at [447, 173] on select "5 10 50 100 500" at bounding box center [454, 176] width 17 height 8
select select "100"
click at [446, 172] on select "5 10 50 100 500" at bounding box center [454, 176] width 17 height 8
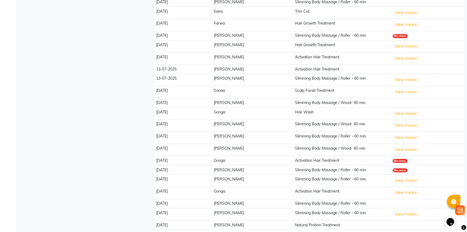
scroll to position [294, 0]
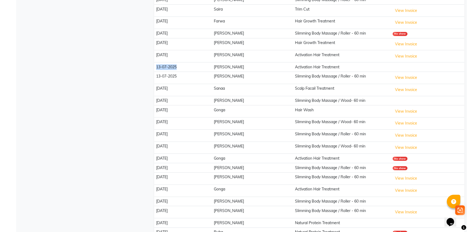
drag, startPoint x: 155, startPoint y: 64, endPoint x: 190, endPoint y: 67, distance: 34.7
click at [190, 67] on td "13-07-2025" at bounding box center [183, 66] width 58 height 9
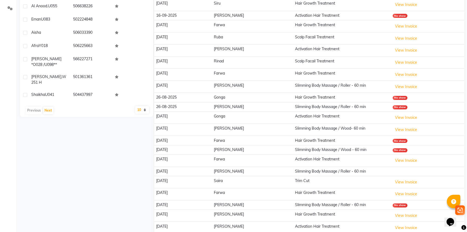
scroll to position [122, 0]
drag, startPoint x: 284, startPoint y: 73, endPoint x: 285, endPoint y: 60, distance: 13.0
click at [293, 71] on td "Hair Growth Treatment" at bounding box center [342, 75] width 98 height 12
drag, startPoint x: 277, startPoint y: 48, endPoint x: 299, endPoint y: 49, distance: 21.6
click at [299, 49] on tr "02-09-2025 Sara Activation Hair Treatment View Invoice" at bounding box center [309, 51] width 310 height 12
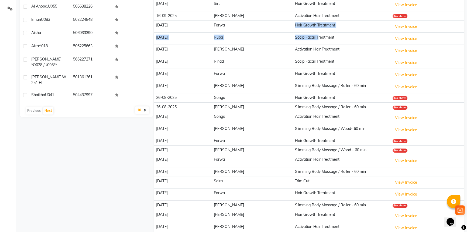
drag, startPoint x: 286, startPoint y: 32, endPoint x: 297, endPoint y: 33, distance: 11.2
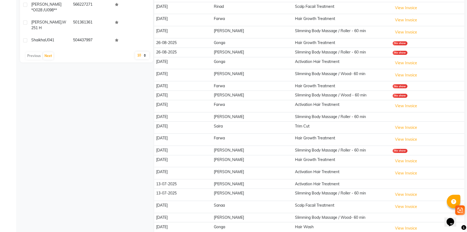
scroll to position [196, 0]
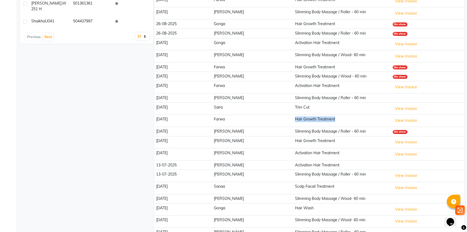
drag, startPoint x: 271, startPoint y: 118, endPoint x: 316, endPoint y: 122, distance: 45.8
click at [316, 122] on td "Hair Growth Treatment" at bounding box center [342, 121] width 98 height 12
click at [295, 87] on td "Activation Hair Treatment" at bounding box center [342, 87] width 98 height 12
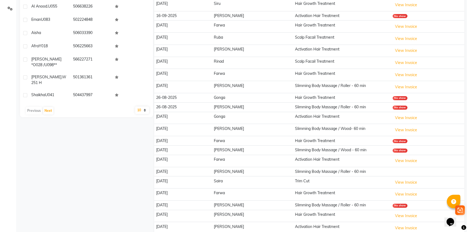
scroll to position [98, 0]
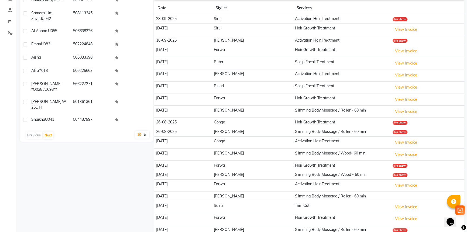
drag, startPoint x: 155, startPoint y: 62, endPoint x: 193, endPoint y: 63, distance: 37.8
click at [190, 63] on td "07-09-2025" at bounding box center [183, 63] width 58 height 12
click at [238, 61] on td "Ruba" at bounding box center [252, 63] width 81 height 12
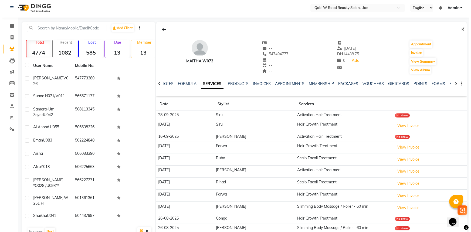
scroll to position [0, 0]
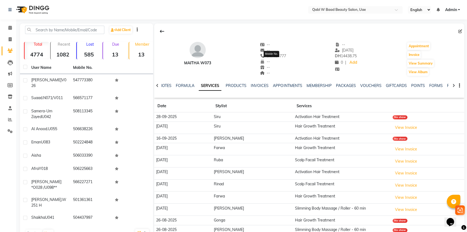
click at [279, 55] on span "547494777" at bounding box center [273, 55] width 26 height 5
copy span "547494777"
drag, startPoint x: 14, startPoint y: 31, endPoint x: 11, endPoint y: 27, distance: 4.8
click at [14, 31] on link "Calendar" at bounding box center [8, 27] width 13 height 9
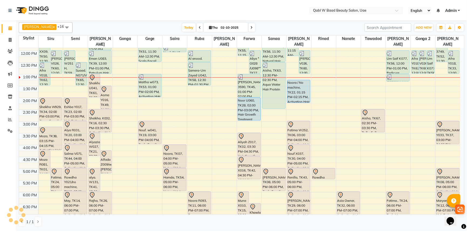
scroll to position [20, 0]
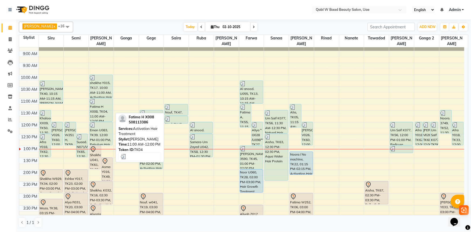
click at [92, 104] on div "Fatima H X008, TK04, 11:00 AM-12:00 PM, Activation Hair Treatment" at bounding box center [101, 109] width 23 height 23
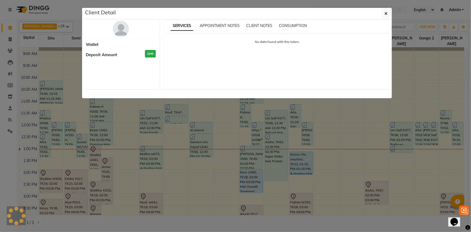
select select "3"
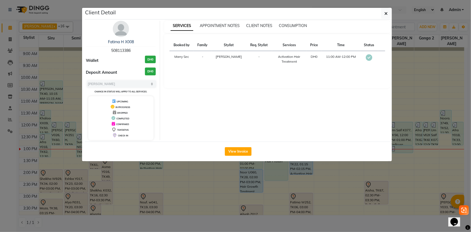
click at [121, 52] on span "508113386" at bounding box center [120, 50] width 19 height 5
copy span "508113386"
click at [32, 48] on ngb-modal-window "Client Detail Fatima H X008 508113386 Wallet DH0 Deposit Amount DH0 Select MARK…" at bounding box center [235, 116] width 471 height 232
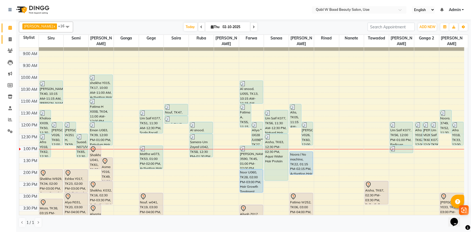
click at [9, 37] on span at bounding box center [9, 39] width 9 height 6
select select "service"
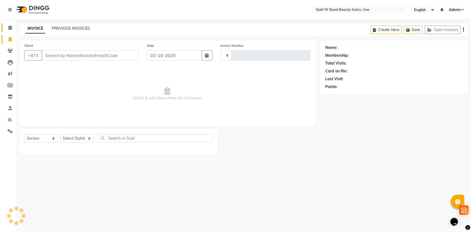
type input "8427"
select select "6969"
click at [98, 54] on input "Client" at bounding box center [90, 55] width 97 height 10
paste input "508113386"
type input "508113386"
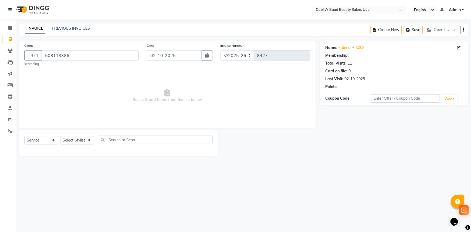
select select "1: Object"
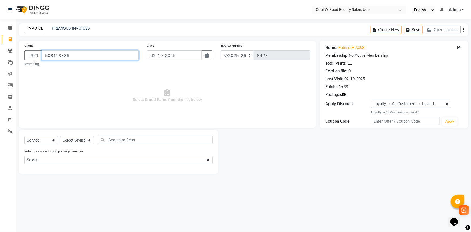
click at [52, 51] on input "508113386" at bounding box center [90, 55] width 97 height 10
click at [52, 53] on input "508113386" at bounding box center [90, 55] width 97 height 10
click at [9, 28] on icon at bounding box center [10, 28] width 4 height 4
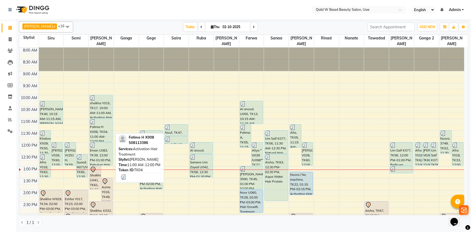
click at [101, 124] on div "Fatima H X008, TK04, 11:00 AM-12:00 PM, Activation Hair Treatment" at bounding box center [101, 130] width 23 height 23
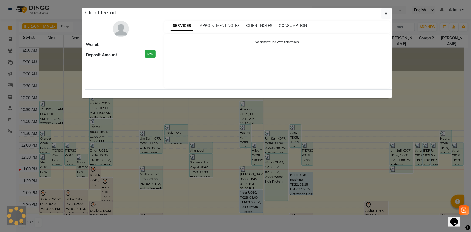
select select "3"
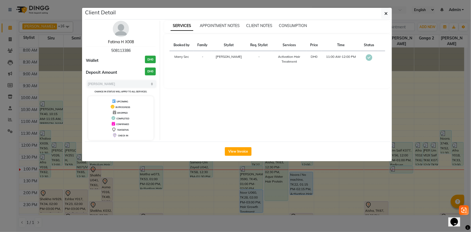
click at [125, 40] on link "Fatima H X008" at bounding box center [121, 41] width 26 height 5
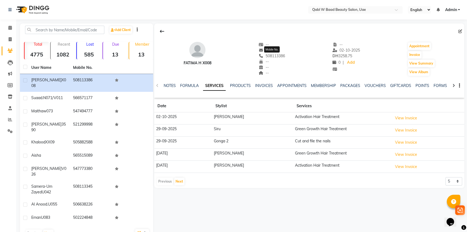
click at [282, 56] on span "508113386" at bounding box center [272, 55] width 26 height 5
copy span "508113386"
click at [10, 39] on icon at bounding box center [10, 39] width 3 height 4
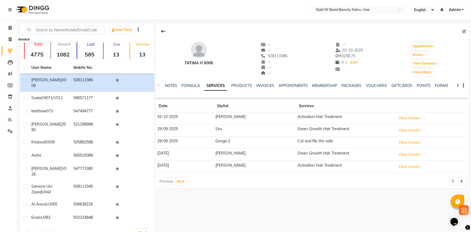
select select "service"
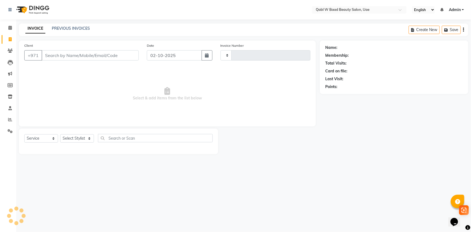
type input "8427"
select select "6969"
click at [73, 59] on input "Client" at bounding box center [90, 55] width 97 height 10
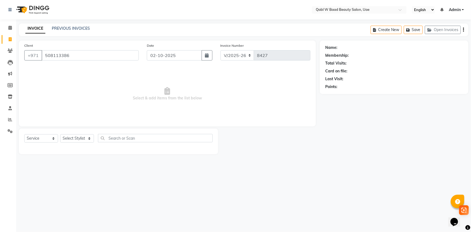
type input "508113386"
select select "1: Object"
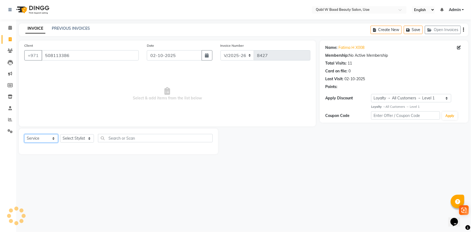
click at [38, 137] on select "Select Service Product Membership Package Voucher Prepaid Gift Card" at bounding box center [41, 138] width 34 height 8
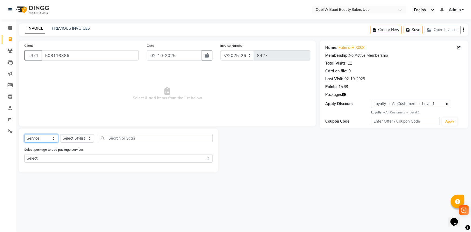
select select "package"
click at [24, 134] on select "Select Service Product Membership Package Voucher Prepaid Gift Card" at bounding box center [41, 138] width 34 height 8
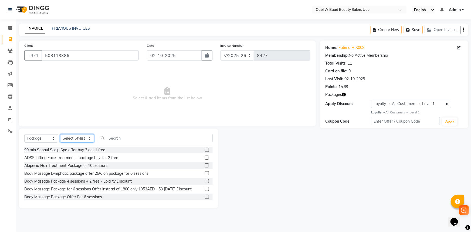
click at [74, 138] on select "Select Stylist Asia Aysha Belien Belien Farwa Gege Gonga Gonga 2 Iqraa Sec Jami…" at bounding box center [77, 138] width 34 height 8
select select "57630"
click at [60, 134] on select "Select Stylist Asia Aysha Belien Belien Farwa Gege Gonga Gonga 2 Iqraa Sec Jami…" at bounding box center [77, 138] width 34 height 8
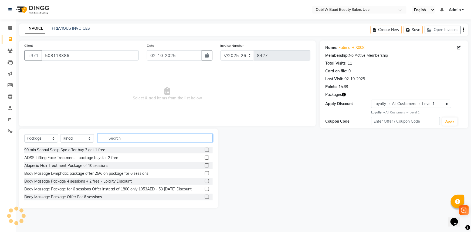
click at [113, 136] on input "text" at bounding box center [155, 138] width 115 height 8
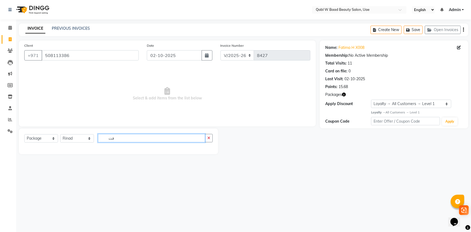
type input "ق"
type input "ret"
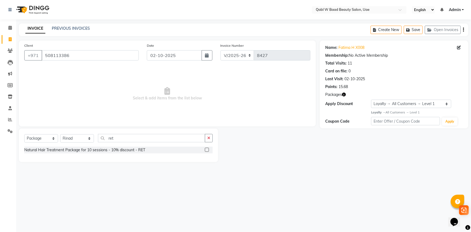
click at [207, 149] on label at bounding box center [207, 150] width 4 height 4
click at [207, 149] on input "checkbox" at bounding box center [207, 150] width 4 height 4
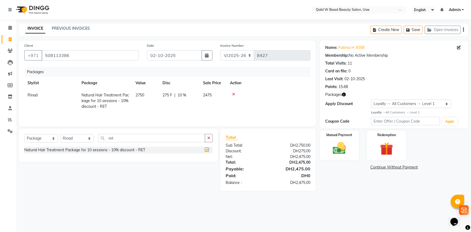
checkbox input "false"
drag, startPoint x: 39, startPoint y: 138, endPoint x: 39, endPoint y: 141, distance: 3.0
click at [39, 138] on select "Select Service Product Membership Package Voucher Prepaid Gift Card" at bounding box center [41, 138] width 34 height 8
select select "service"
click at [24, 134] on select "Select Service Product Membership Package Voucher Prepaid Gift Card" at bounding box center [41, 138] width 34 height 8
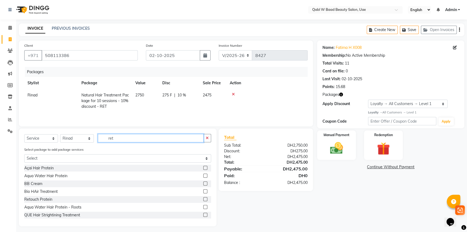
click at [113, 140] on input "ret" at bounding box center [151, 138] width 106 height 8
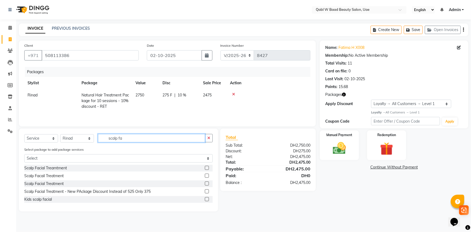
type input "scalp fa"
click at [206, 183] on label at bounding box center [207, 183] width 4 height 4
click at [206, 183] on input "checkbox" at bounding box center [207, 184] width 4 height 4
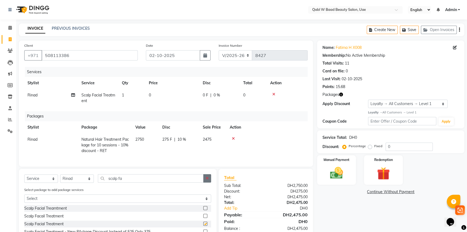
checkbox input "false"
click at [204, 218] on label at bounding box center [205, 216] width 4 height 4
click at [204, 218] on input "checkbox" at bounding box center [205, 216] width 4 height 4
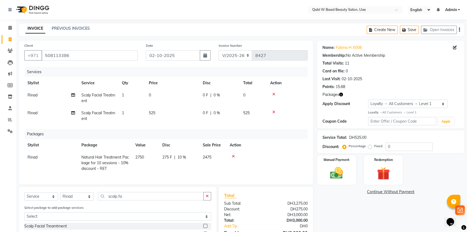
checkbox input "false"
click at [273, 93] on icon at bounding box center [273, 94] width 3 height 4
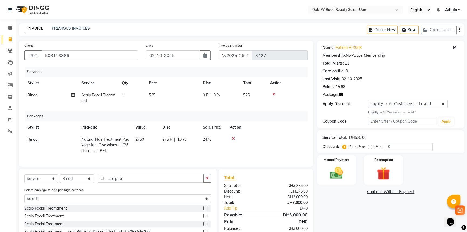
click at [216, 96] on span "0 %" at bounding box center [217, 95] width 6 height 6
select select "57630"
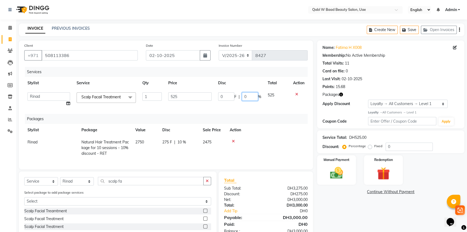
drag, startPoint x: 246, startPoint y: 97, endPoint x: 226, endPoint y: 98, distance: 19.4
click at [226, 98] on div "0 F | 0 %" at bounding box center [239, 96] width 43 height 8
type input "15"
drag, startPoint x: 44, startPoint y: 184, endPoint x: 43, endPoint y: 196, distance: 12.1
click at [44, 184] on select "Select Service Product Membership Package Voucher Prepaid Gift Card" at bounding box center [41, 181] width 34 height 8
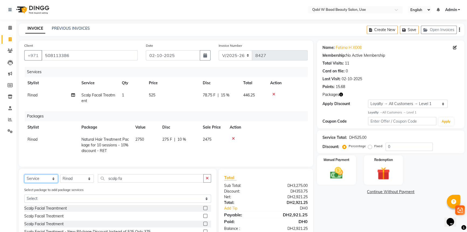
select select "G"
click at [24, 178] on select "Select Service Product Membership Package Voucher Prepaid Gift Card" at bounding box center [41, 178] width 34 height 8
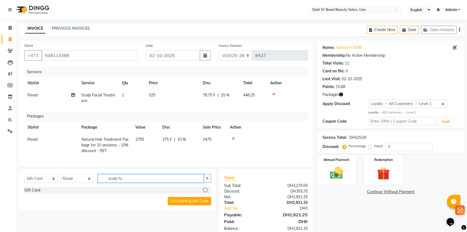
click at [99, 182] on input "scalp fa" at bounding box center [151, 178] width 106 height 8
click at [205, 192] on label at bounding box center [205, 190] width 4 height 4
click at [205, 192] on input "checkbox" at bounding box center [205, 190] width 4 height 4
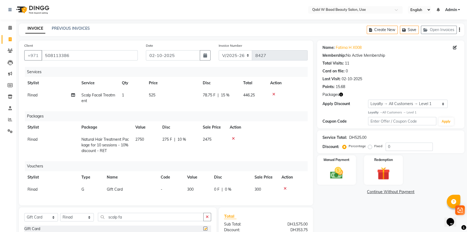
checkbox input "false"
click at [220, 187] on div "0 F | 0 %" at bounding box center [231, 189] width 34 height 6
select select "57630"
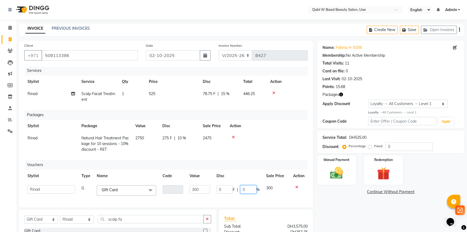
drag, startPoint x: 244, startPoint y: 189, endPoint x: 214, endPoint y: 186, distance: 30.9
click at [217, 186] on div "0 F | 0 %" at bounding box center [238, 189] width 43 height 8
type input "100"
click at [231, 169] on div "Vouchers" at bounding box center [168, 165] width 287 height 10
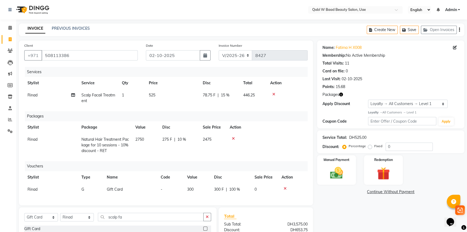
scroll to position [24, 0]
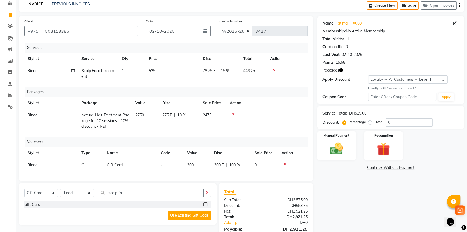
click at [344, 197] on div "Name: Fatima H X008 Membership: No Active Membership Total Visits: 11 Card on f…" at bounding box center [392, 133] width 151 height 235
click at [353, 144] on div "Manual Payment" at bounding box center [336, 145] width 40 height 31
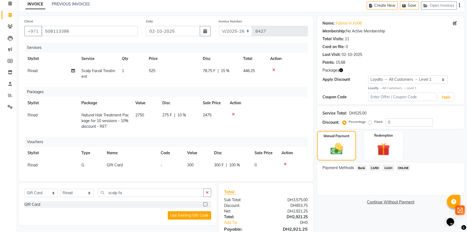
click at [373, 167] on span "CARD" at bounding box center [375, 168] width 12 height 6
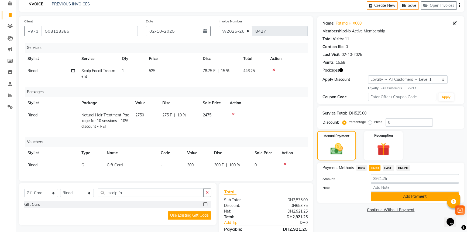
click at [396, 196] on button "Add Payment" at bounding box center [415, 196] width 88 height 8
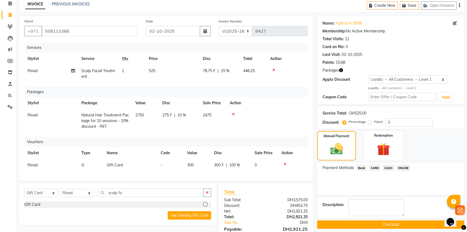
click at [395, 225] on button "Checkout" at bounding box center [390, 224] width 147 height 8
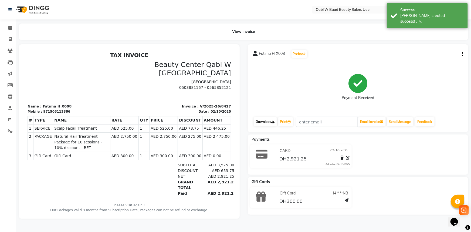
click at [260, 121] on link "Download" at bounding box center [265, 121] width 23 height 9
click at [49, 110] on div "971508113386" at bounding box center [56, 111] width 27 height 5
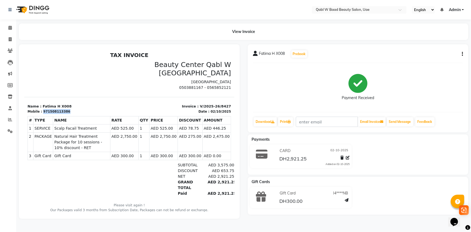
copy div "971508113386"
click at [11, 27] on icon at bounding box center [10, 28] width 4 height 4
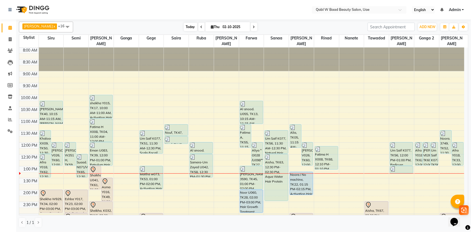
click at [184, 25] on span "Today" at bounding box center [190, 27] width 13 height 8
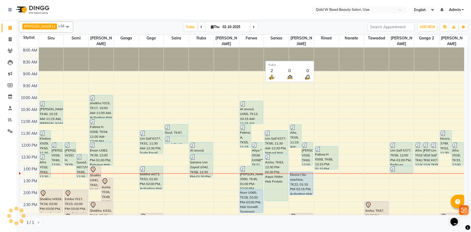
scroll to position [118, 0]
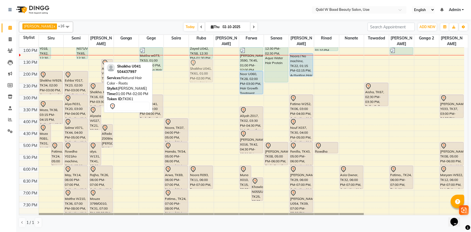
drag, startPoint x: 96, startPoint y: 54, endPoint x: 193, endPoint y: 67, distance: 98.3
click at [193, 67] on tr "Khalood XX09, TK50, 11:30 AM-12:30 PM, Activation Hair Treatment Nadia V026, TK…" at bounding box center [241, 118] width 445 height 379
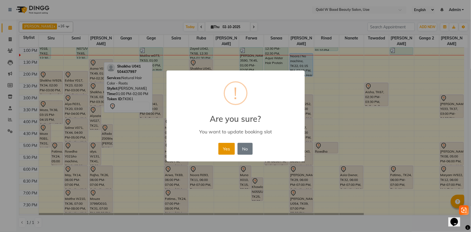
click at [227, 147] on button "Yes" at bounding box center [226, 149] width 16 height 12
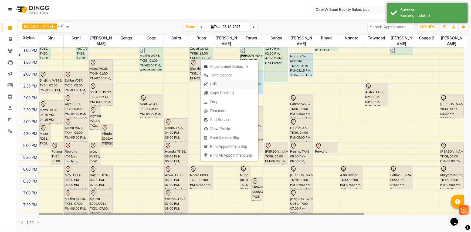
click at [218, 82] on span "Edit" at bounding box center [209, 84] width 19 height 9
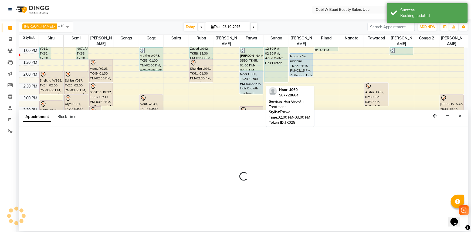
select select "tentative"
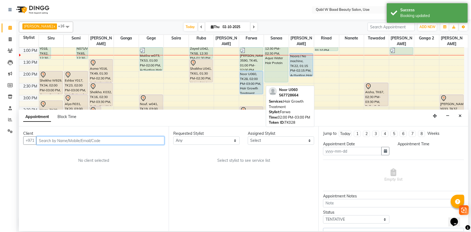
type input "02-10-2025"
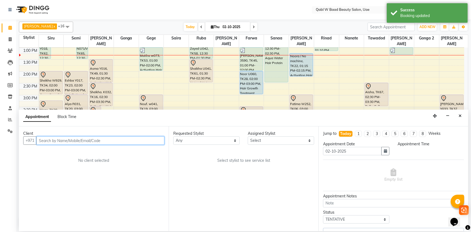
scroll to position [0, 0]
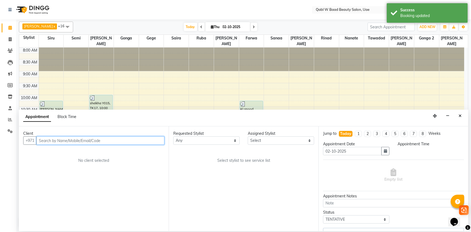
select select "810"
select select "56787"
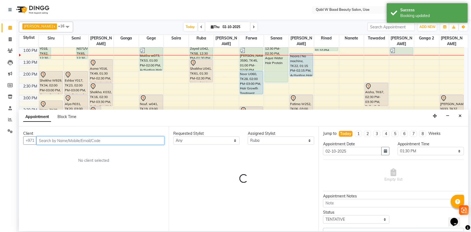
select select "3477"
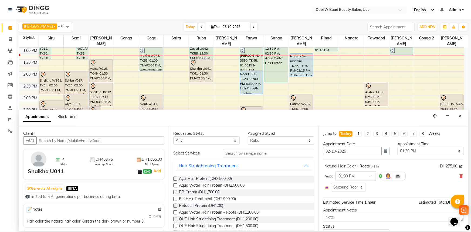
click at [69, 13] on nav "Select Location × Qabl W Baad Beauty Salon, Uae English ENGLISH Español العربية…" at bounding box center [235, 9] width 471 height 19
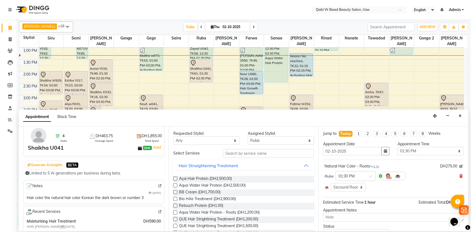
scroll to position [24, 0]
click at [158, 185] on img at bounding box center [160, 185] width 4 height 4
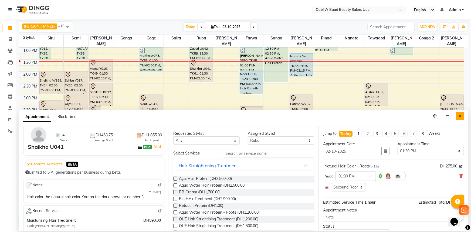
click at [462, 116] on button "Close" at bounding box center [460, 116] width 8 height 8
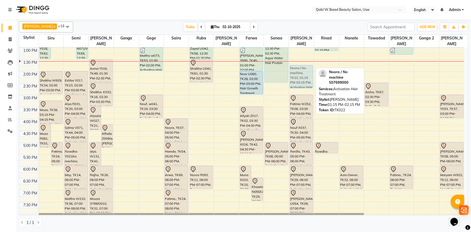
drag, startPoint x: 309, startPoint y: 61, endPoint x: 309, endPoint y: 70, distance: 9.2
click at [309, 70] on div "Alia, TK05, 11:15 AM-12:15 PM, Activation Hair Treatment Nadia V026, TK60, 12:0…" at bounding box center [301, 118] width 25 height 379
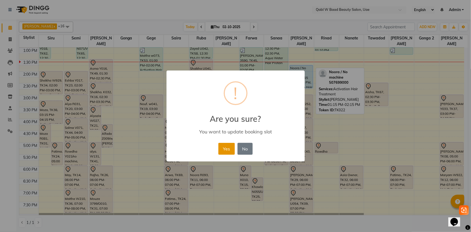
click at [224, 151] on button "Yes" at bounding box center [226, 149] width 16 height 12
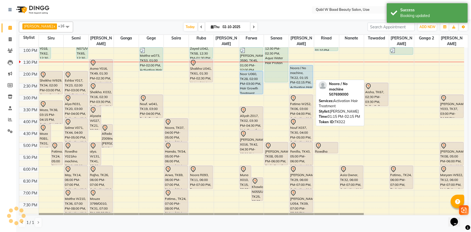
click at [297, 73] on div "Noora / No machine, TK22, 01:15 PM-02:15 PM, Activation Hair Treatment" at bounding box center [301, 76] width 23 height 23
click at [297, 73] on div "Noora / No machine, TK22, 01:45 PM-02:45 PM, Activation Hair Treatment" at bounding box center [301, 76] width 23 height 23
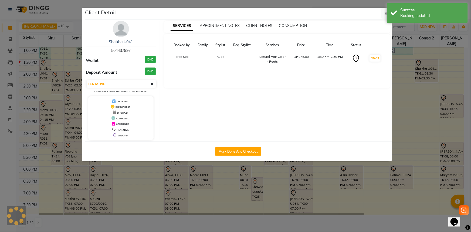
select select "5"
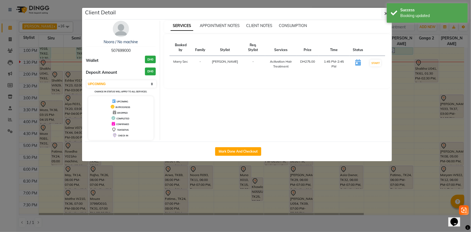
click at [126, 38] on div "Noora / No machine 507699000 Wallet DH0 Deposit Amount DH0 Select IN SERVICE CO…" at bounding box center [121, 80] width 78 height 119
click at [128, 42] on link "Noora / No machine" at bounding box center [121, 41] width 34 height 5
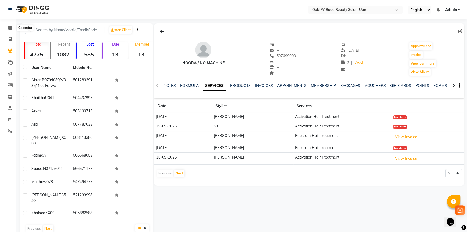
click at [5, 26] on span at bounding box center [9, 28] width 9 height 6
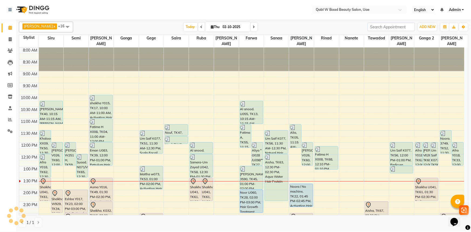
click at [210, 27] on span "Thu" at bounding box center [215, 27] width 11 height 4
select select "10"
select select "2025"
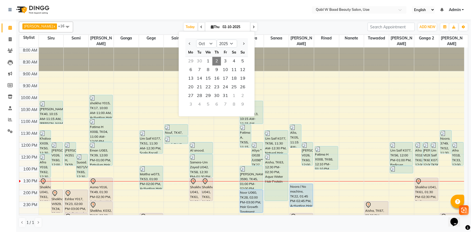
click at [200, 60] on div "30" at bounding box center [199, 61] width 9 height 9
type input "30-09-2025"
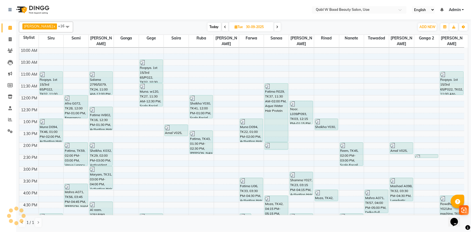
scroll to position [21, 0]
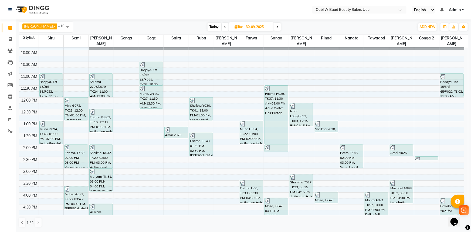
click at [235, 30] on span "Tue 30-09-2025" at bounding box center [251, 26] width 45 height 9
click at [233, 28] on span "Tue" at bounding box center [238, 27] width 11 height 4
select select "9"
select select "2025"
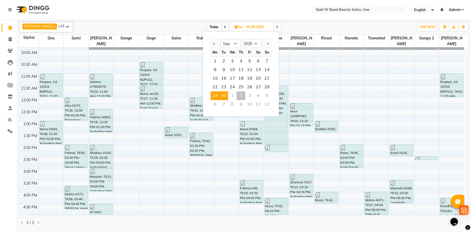
click at [216, 97] on span "29" at bounding box center [215, 95] width 9 height 9
type input "29-09-2025"
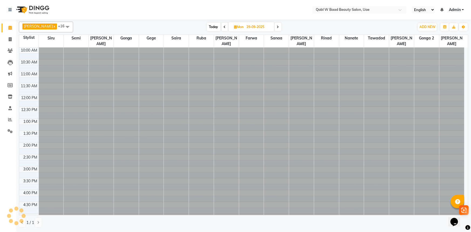
scroll to position [71, 0]
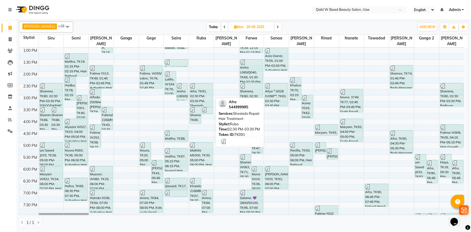
click at [209, 96] on div "Afra, TK91, 02:30 PM-03:30 PM, Shesiado Repair Hair Treatment" at bounding box center [201, 94] width 23 height 23
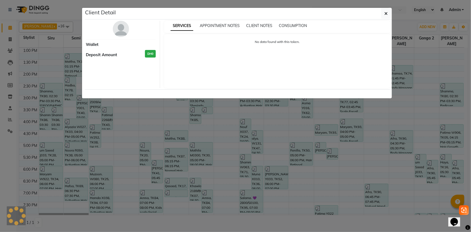
select select "3"
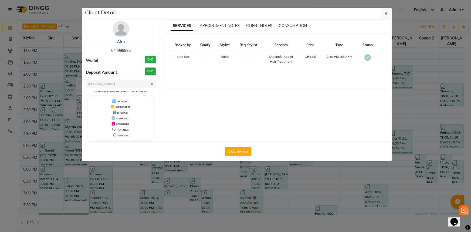
click at [125, 51] on span "544999985" at bounding box center [120, 50] width 19 height 5
copy span "544999985"
click at [121, 42] on link "Afra" at bounding box center [121, 41] width 8 height 5
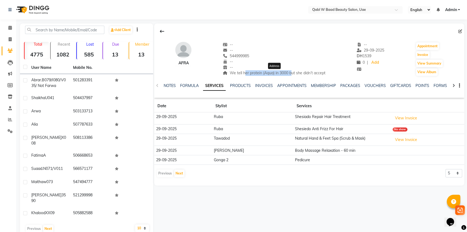
drag, startPoint x: 244, startPoint y: 71, endPoint x: 290, endPoint y: 72, distance: 46.7
click at [290, 72] on span "We tell her protein (Aqua) in 3000 but she didn’t accept" at bounding box center [274, 72] width 103 height 5
click at [414, 223] on div "Afra -- -- 544999985 -- -- We tell her protein (Aqua) in 3000 but she didn’t ac…" at bounding box center [308, 128] width 311 height 211
click at [6, 28] on span at bounding box center [9, 28] width 9 height 6
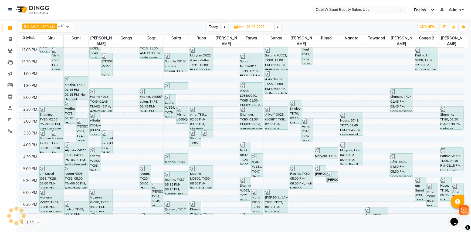
scroll to position [49, 0]
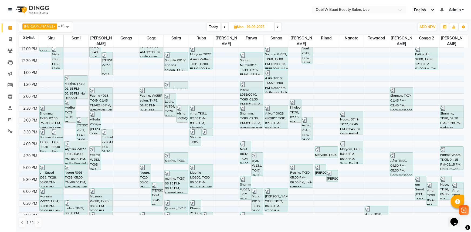
click at [207, 29] on span "Today" at bounding box center [213, 27] width 13 height 8
type input "02-10-2025"
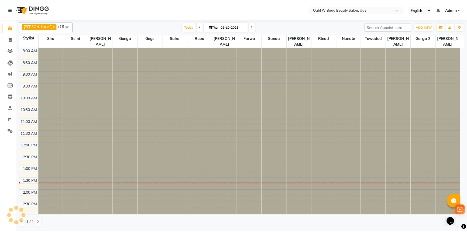
scroll to position [118, 0]
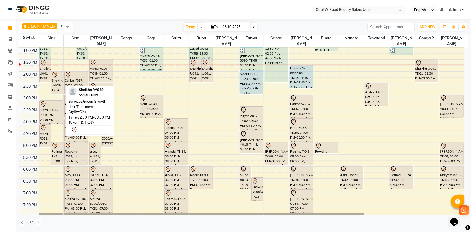
click at [59, 74] on div "Sheikha W929, TK34, 02:00 PM-03:00 PM, Green Growth Hair Treatment" at bounding box center [56, 82] width 11 height 23
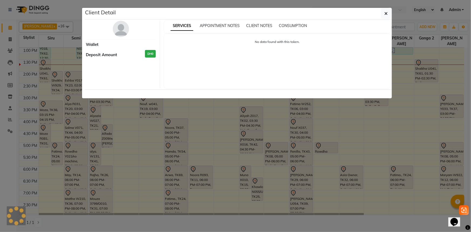
select select "7"
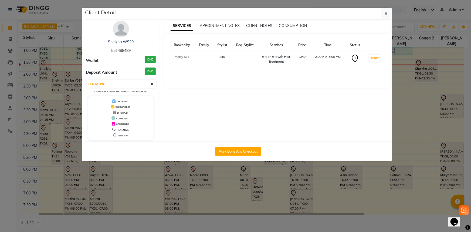
click at [123, 53] on div "Sheikha W929 551488489 Wallet DH0 Deposit Amount DH0 Select IN SERVICE CONFIRME…" at bounding box center [121, 80] width 78 height 119
click at [120, 40] on link "Sheikha W929" at bounding box center [121, 41] width 26 height 5
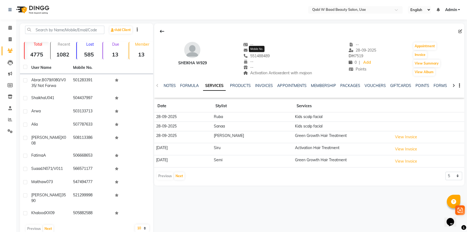
click at [257, 58] on span "551488489" at bounding box center [257, 55] width 26 height 5
copy span "551488489"
click at [9, 40] on icon at bounding box center [10, 39] width 3 height 4
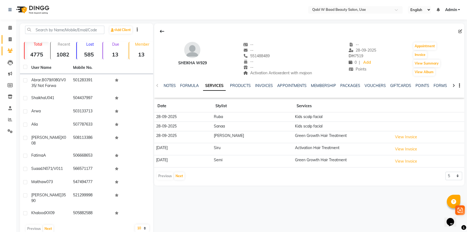
select select "service"
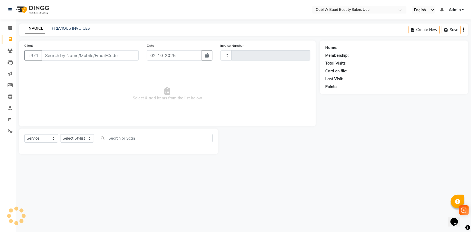
type input "8428"
select select "6969"
click at [52, 26] on link "PREVIOUS INVOICES" at bounding box center [71, 28] width 38 height 5
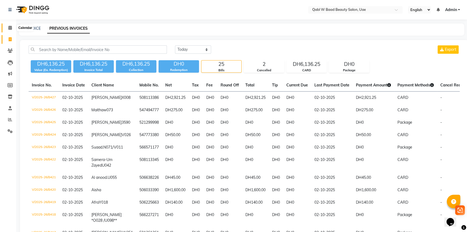
click at [7, 29] on span at bounding box center [9, 28] width 9 height 6
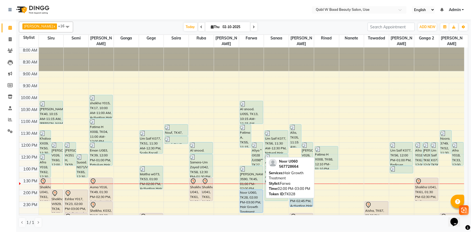
click at [253, 191] on div "Noor U060, TK28, 02:00 PM-03:00 PM, Hair Growth Treatment" at bounding box center [251, 201] width 23 height 23
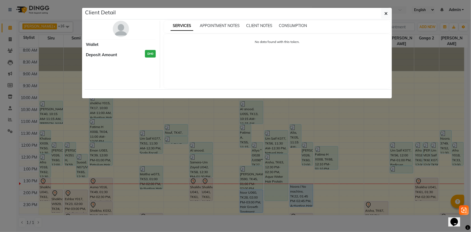
select select "5"
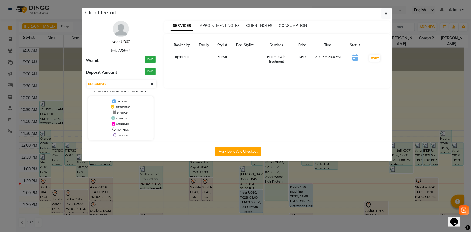
click at [114, 43] on link "Noor U060" at bounding box center [120, 41] width 19 height 5
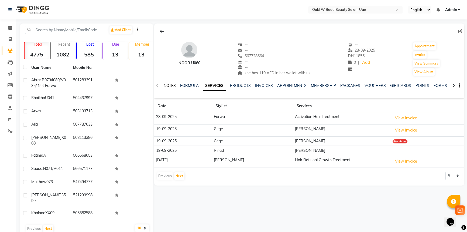
click at [167, 86] on link "NOTES" at bounding box center [170, 85] width 12 height 5
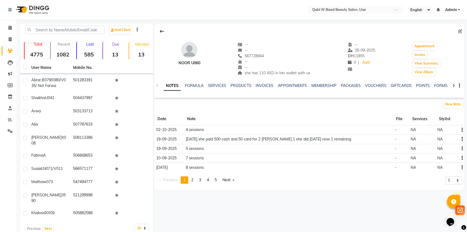
drag, startPoint x: 189, startPoint y: 128, endPoint x: 205, endPoint y: 128, distance: 16.5
click at [205, 128] on td "4 sessions" at bounding box center [288, 129] width 209 height 9
click at [217, 119] on th "Note" at bounding box center [288, 119] width 209 height 12
click at [9, 28] on icon at bounding box center [10, 28] width 4 height 4
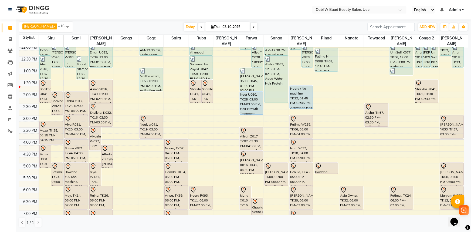
scroll to position [122, 0]
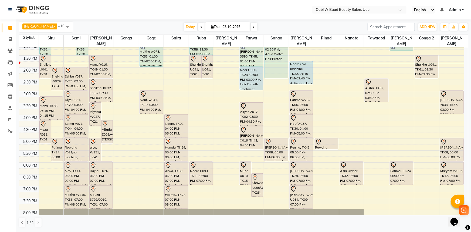
click at [82, 0] on nav "Select Location × Qabl W Baad Beauty Salon, Uae English ENGLISH Español العربية…" at bounding box center [235, 9] width 471 height 19
click at [186, 26] on span "Today" at bounding box center [190, 27] width 13 height 8
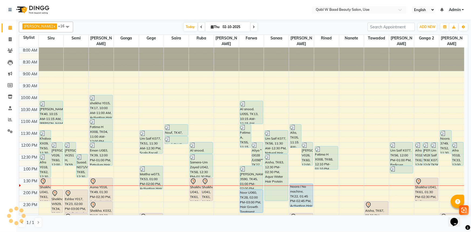
scroll to position [118, 0]
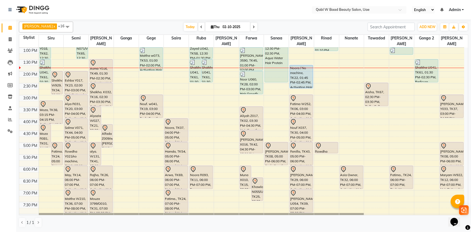
click at [125, 26] on div "Today Thu 02-10-2025" at bounding box center [220, 27] width 289 height 8
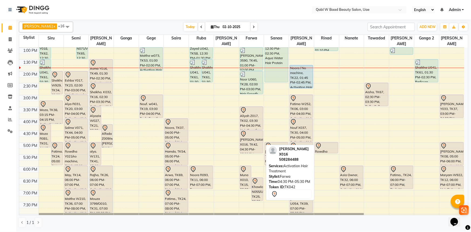
scroll to position [94, 0]
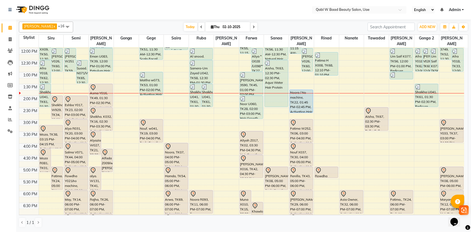
click at [381, 22] on div "Sonia x Siru x Sonita x Semi x Sanaa x Saira x Sabu x Ruba x Nanate x Luna x Ge…" at bounding box center [243, 27] width 449 height 11
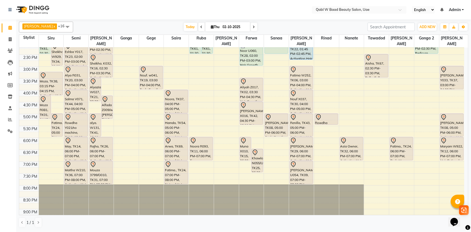
scroll to position [143, 0]
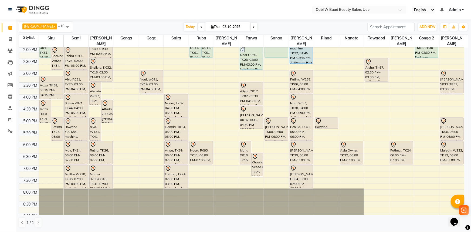
click at [461, 92] on div "8:00 AM 8:30 AM 9:00 AM 9:30 AM 10:00 AM 10:30 AM 11:00 AM 11:30 AM 12:00 PM 12…" at bounding box center [241, 94] width 445 height 379
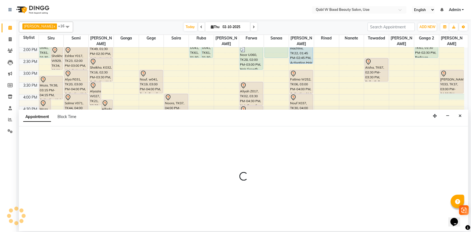
select select "85102"
select select "tentative"
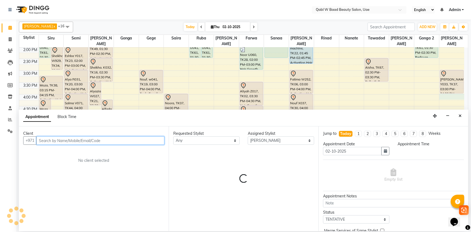
select select "960"
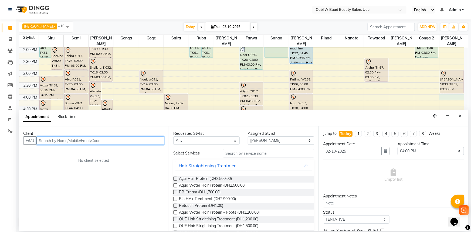
paste input "50 566 9255"
click at [46, 139] on input "50 566 9255" at bounding box center [88, 140] width 105 height 8
click at [44, 141] on input "50 566 9255" at bounding box center [88, 140] width 105 height 8
click at [51, 140] on input "50566 9255" at bounding box center [88, 140] width 105 height 8
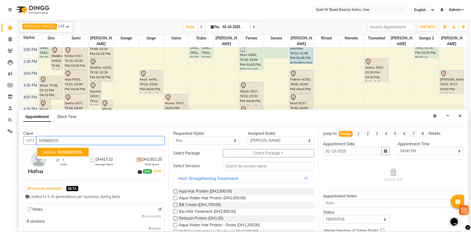
click at [51, 153] on span "Hafsa" at bounding box center [49, 151] width 12 height 5
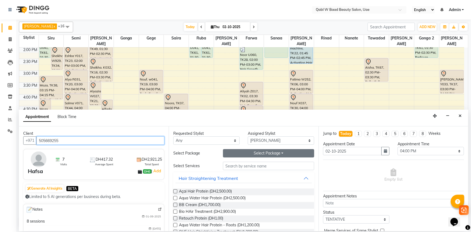
type input "505669255"
drag, startPoint x: 251, startPoint y: 155, endPoint x: 253, endPoint y: 165, distance: 9.4
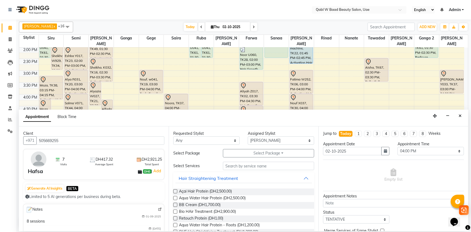
click at [251, 156] on button "Select Package Toggle Dropdown" at bounding box center [268, 153] width 91 height 8
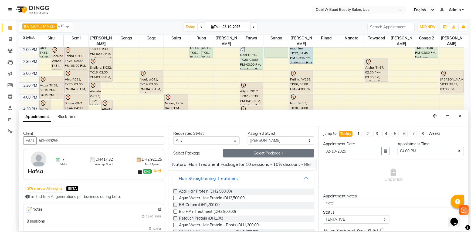
click at [253, 165] on li "Natural Hair Treatment Package for 10 sessions - 10% discount - RET" at bounding box center [242, 164] width 148 height 8
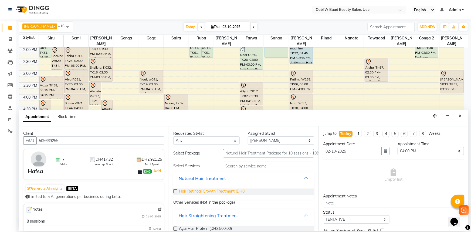
click at [206, 194] on span "Hair Retinoal Growth Treatment (DH0)" at bounding box center [212, 191] width 67 height 7
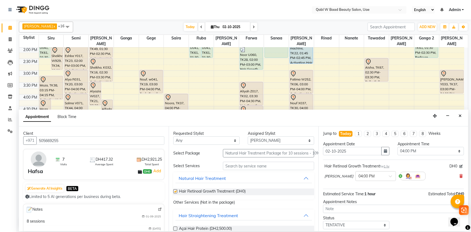
checkbox input "false"
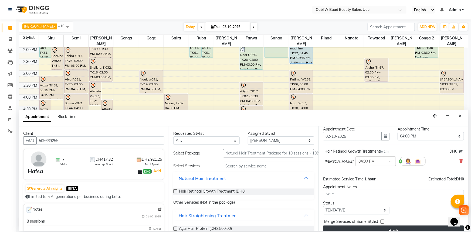
scroll to position [23, 0]
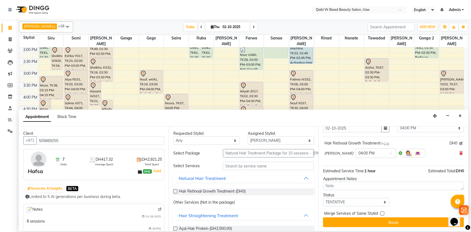
click at [387, 229] on div "Jump to Today 1 2 3 4 5 6 7 8 Weeks Appointment Date 02-10-2025 Appointment Tim…" at bounding box center [393, 178] width 150 height 105
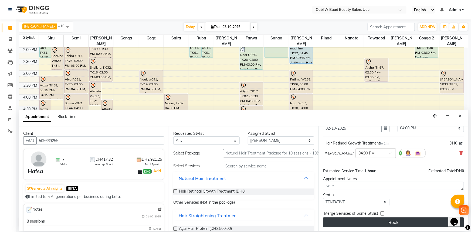
click at [379, 219] on button "Book" at bounding box center [393, 222] width 141 height 10
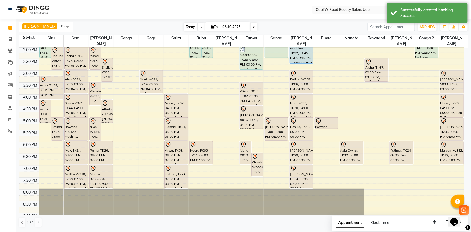
click at [184, 26] on span "Today" at bounding box center [190, 27] width 13 height 8
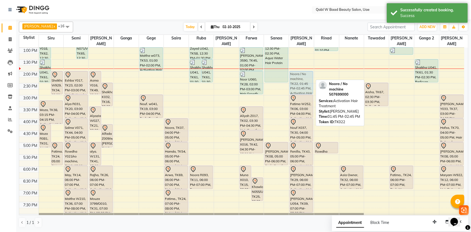
drag, startPoint x: 303, startPoint y: 71, endPoint x: 305, endPoint y: 75, distance: 5.0
click at [305, 75] on div "Alia, TK05, 11:15 AM-12:15 PM, Activation Hair Treatment Nadia V026, TK60, 12:0…" at bounding box center [301, 118] width 25 height 379
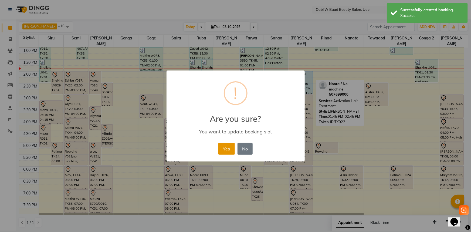
click at [230, 148] on button "Yes" at bounding box center [226, 149] width 16 height 12
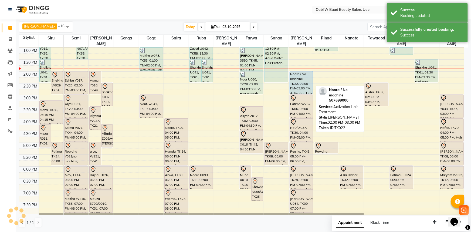
click at [300, 80] on div "Noora / No machine, TK22, 02:00 PM-03:00 PM, Activation Hair Treatment" at bounding box center [301, 82] width 23 height 23
select select "5"
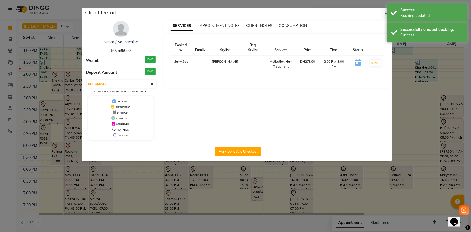
click at [121, 53] on div "Noora / No machine 507699000 Wallet DH0 Deposit Amount DH0 Select IN SERVICE CO…" at bounding box center [121, 80] width 78 height 119
click at [121, 51] on span "507699000" at bounding box center [120, 50] width 19 height 5
copy span "507699000"
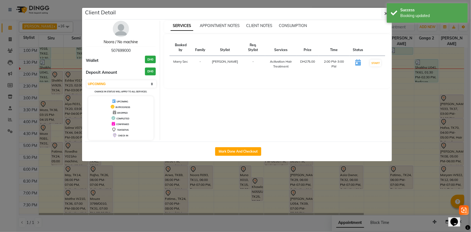
click at [116, 42] on link "Noora / No machine" at bounding box center [121, 41] width 34 height 5
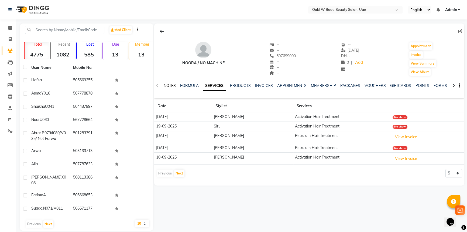
click at [175, 83] on link "NOTES" at bounding box center [170, 85] width 12 height 5
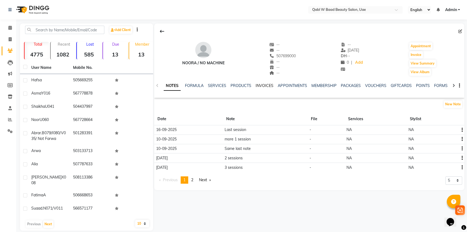
click at [265, 87] on link "INVOICES" at bounding box center [265, 85] width 18 height 5
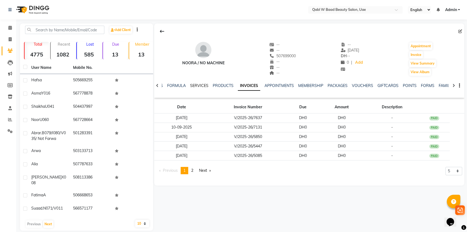
click at [200, 84] on link "SERVICES" at bounding box center [199, 85] width 18 height 5
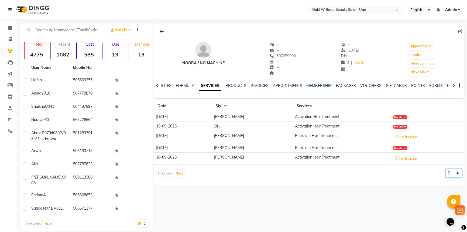
drag, startPoint x: 457, startPoint y: 172, endPoint x: 457, endPoint y: 175, distance: 3.0
click at [457, 172] on select "5 10 50 100 500" at bounding box center [454, 173] width 17 height 8
select select "50"
click at [446, 169] on select "5 10 50 100 500" at bounding box center [454, 173] width 17 height 8
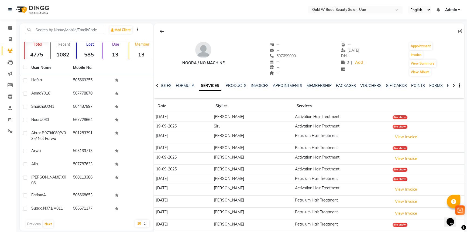
click at [281, 53] on div "507699000" at bounding box center [282, 56] width 26 height 6
click at [9, 29] on icon at bounding box center [10, 28] width 4 height 4
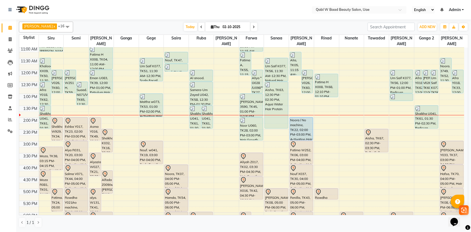
scroll to position [73, 0]
click at [349, 116] on div "8:00 AM 8:30 AM 9:00 AM 9:30 AM 10:00 AM 10:30 AM 11:00 AM 11:30 AM 12:00 PM 12…" at bounding box center [241, 163] width 445 height 379
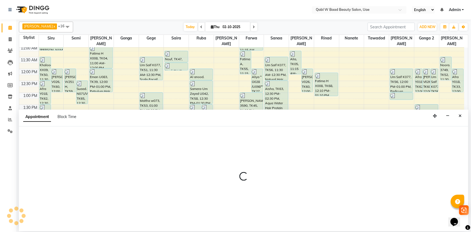
select select "57632"
select select "tentative"
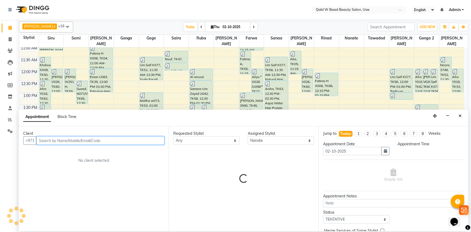
select select "855"
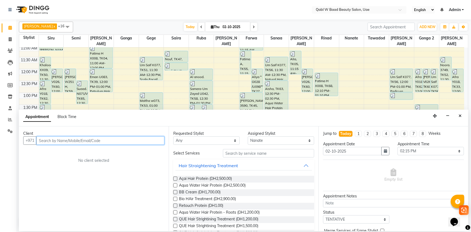
click at [86, 141] on input "text" at bounding box center [100, 140] width 128 height 8
type input "501003387"
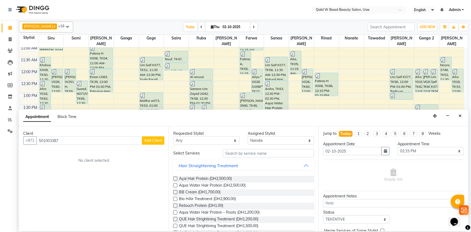
click at [151, 137] on button "Add Client" at bounding box center [153, 140] width 22 height 8
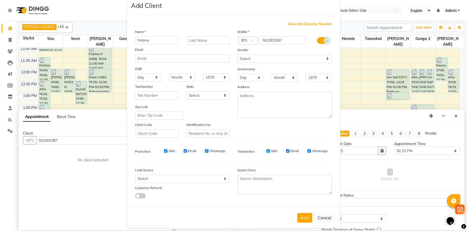
scroll to position [19, 0]
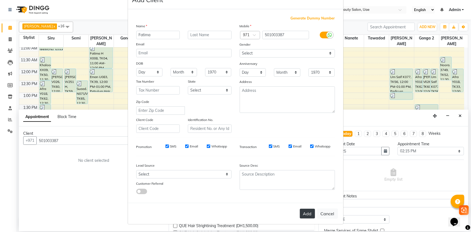
type input "Fatima"
drag, startPoint x: 304, startPoint y: 210, endPoint x: 298, endPoint y: 212, distance: 5.8
click at [304, 211] on button "Add" at bounding box center [307, 213] width 15 height 10
select select
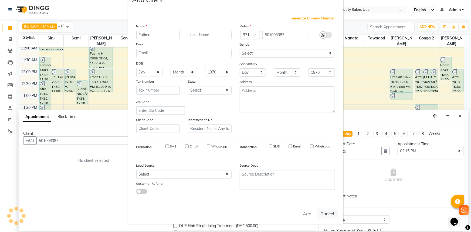
select select
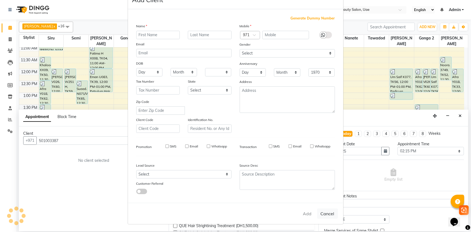
checkbox input "false"
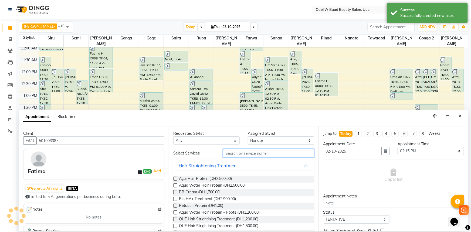
click at [256, 155] on input "text" at bounding box center [268, 153] width 91 height 8
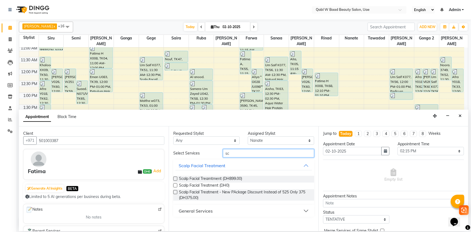
type input "s"
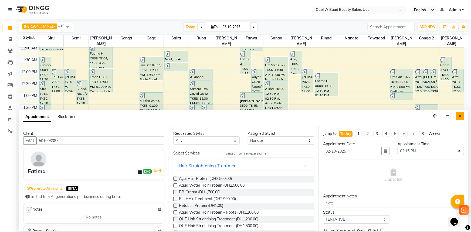
click at [464, 117] on button "Close" at bounding box center [460, 116] width 8 height 8
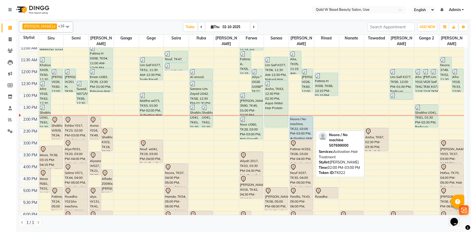
click at [303, 126] on div "Noora / No machine, TK22, 02:00 PM-03:00 PM, Activation Hair Treatment" at bounding box center [301, 127] width 23 height 23
select select "5"
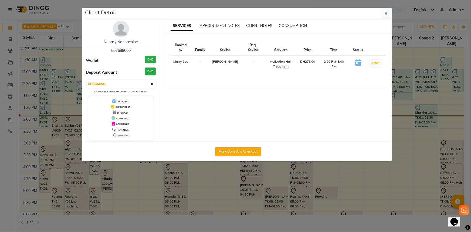
click at [115, 50] on span "507699000" at bounding box center [120, 50] width 19 height 5
click at [55, 58] on ngb-modal-window "Client Detail Noora / No machine 507699000 Wallet DH0 Deposit Amount DH0 Select…" at bounding box center [235, 116] width 471 height 232
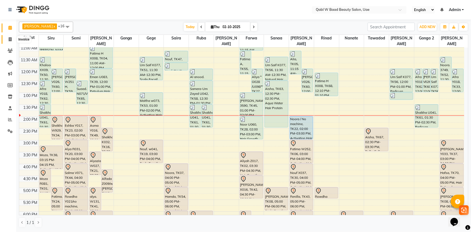
click at [10, 37] on span at bounding box center [9, 39] width 9 height 6
select select "6969"
select select "service"
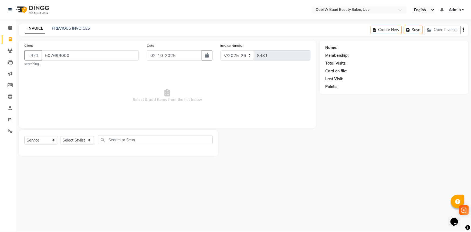
type input "507699000"
select select "1: Object"
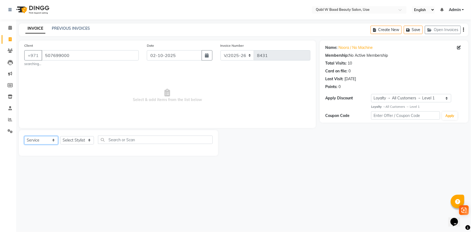
drag, startPoint x: 45, startPoint y: 141, endPoint x: 43, endPoint y: 138, distance: 3.5
click at [45, 141] on select "Select Service Product Membership Package Voucher Prepaid Gift Card" at bounding box center [41, 140] width 34 height 8
select select "package"
click at [24, 136] on select "Select Service Product Membership Package Voucher Prepaid Gift Card" at bounding box center [41, 140] width 34 height 8
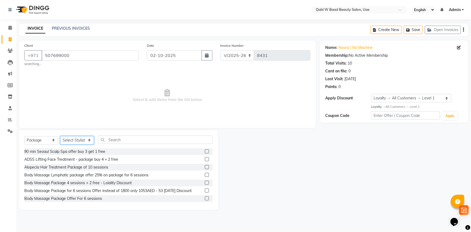
click at [77, 141] on select "Select Stylist Asia Aysha Belien Belien Farwa Gege Gonga Gonga 2 Iqraa Sec Jami…" at bounding box center [77, 140] width 34 height 8
select select "57630"
click at [60, 136] on select "Select Stylist Asia Aysha Belien Belien Farwa Gege Gonga Gonga 2 Iqraa Sec Jami…" at bounding box center [77, 140] width 34 height 8
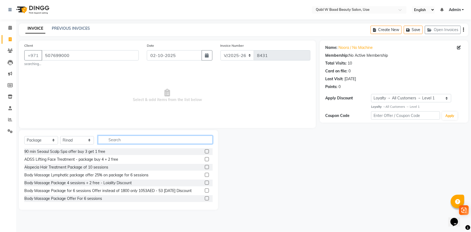
click at [102, 139] on input "text" at bounding box center [155, 139] width 115 height 8
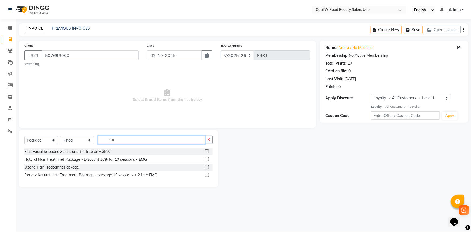
type input "em"
click at [206, 161] on label at bounding box center [207, 159] width 4 height 4
click at [206, 161] on input "checkbox" at bounding box center [207, 160] width 4 height 4
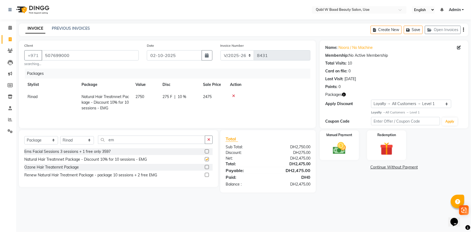
checkbox input "false"
click at [351, 152] on div "Manual Payment" at bounding box center [339, 145] width 41 height 31
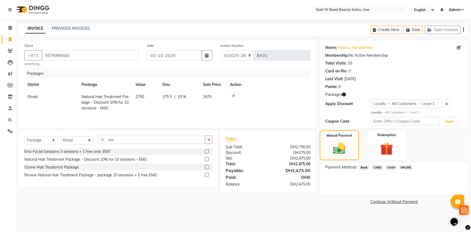
click at [376, 167] on span "CARD" at bounding box center [377, 167] width 12 height 6
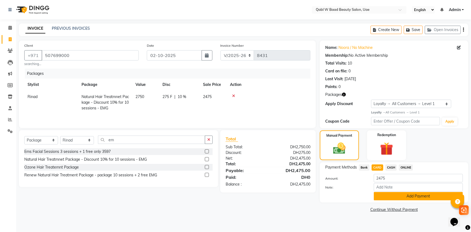
click at [390, 192] on button "Add Payment" at bounding box center [418, 196] width 89 height 8
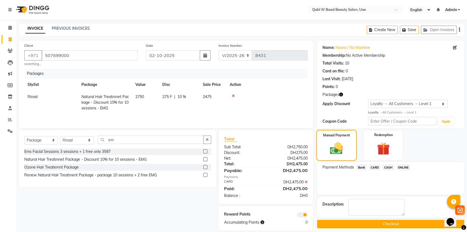
scroll to position [7, 0]
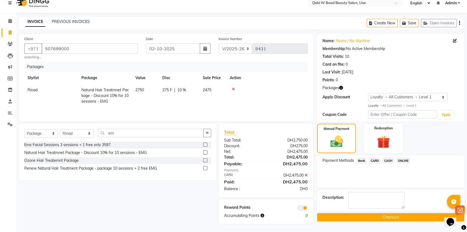
click at [372, 221] on div "Name: Noora / No Machine Membership: No Active Membership Total Visits: 10 Card…" at bounding box center [392, 129] width 151 height 190
click at [372, 218] on button "Checkout" at bounding box center [390, 217] width 147 height 8
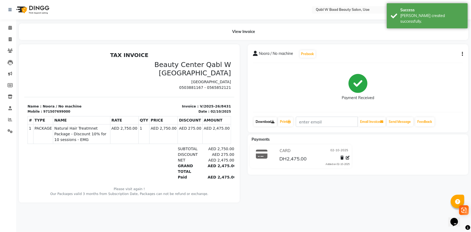
click at [255, 122] on link "Download" at bounding box center [265, 121] width 23 height 9
click at [50, 108] on p "Name : Noora / No machine" at bounding box center [76, 105] width 98 height 5
click at [50, 109] on div "971507699000" at bounding box center [56, 111] width 27 height 5
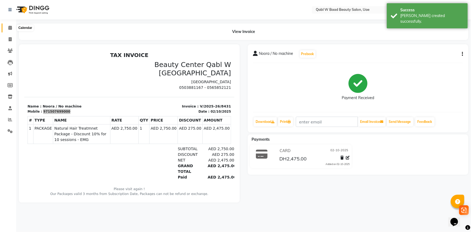
click at [8, 26] on span at bounding box center [9, 28] width 9 height 6
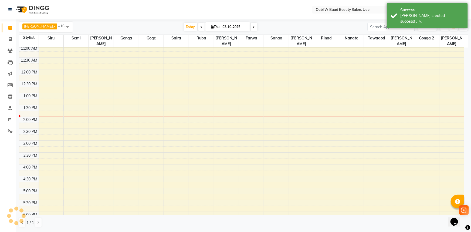
scroll to position [73, 0]
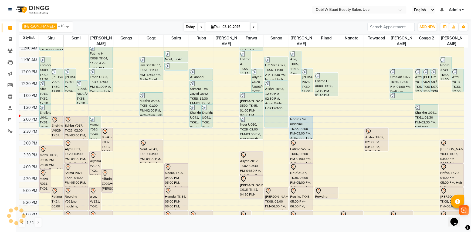
click at [184, 24] on span "Today" at bounding box center [190, 27] width 13 height 8
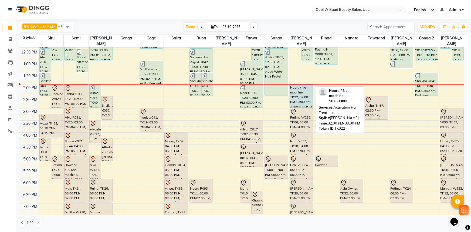
scroll to position [93, 0]
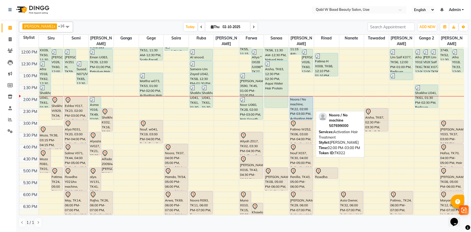
click at [303, 108] on div "Noora / No machine, TK22, 02:00 PM-03:00 PM, Activation Hair Treatment" at bounding box center [301, 108] width 23 height 23
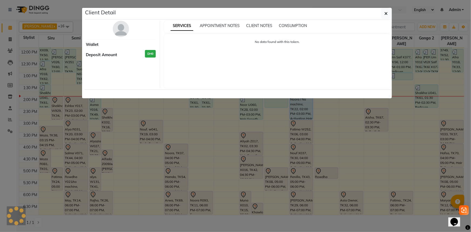
select select "5"
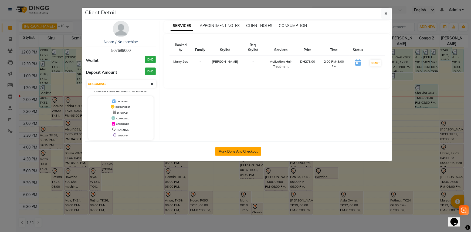
click at [238, 149] on button "Mark Done And Checkout" at bounding box center [238, 151] width 46 height 9
select select "6969"
select select "service"
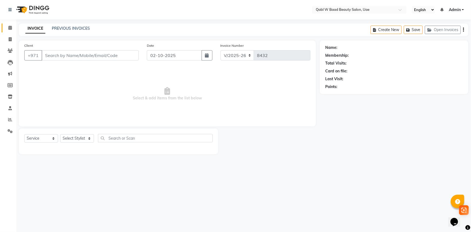
type input "507699000"
select select "56794"
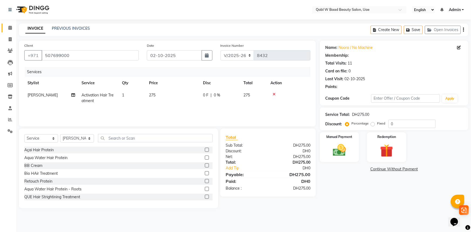
select select "1: Object"
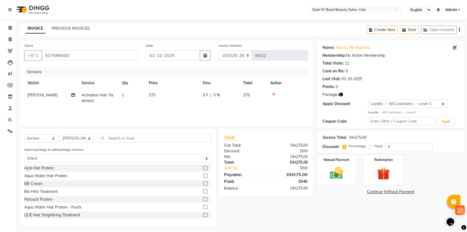
click at [15, 28] on li "Calendar" at bounding box center [8, 28] width 16 height 12
click at [11, 27] on icon at bounding box center [10, 28] width 4 height 4
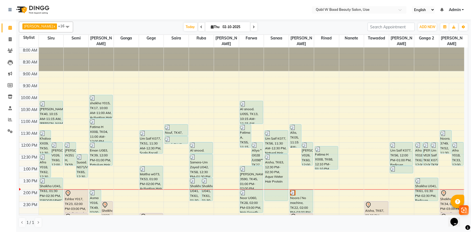
scroll to position [24, 0]
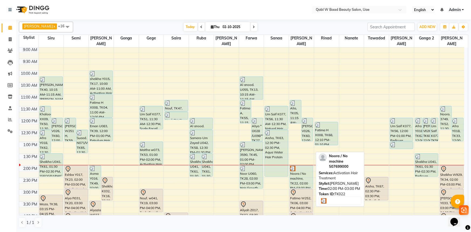
click at [295, 178] on div "Noora / No machine, TK22, 02:00 PM-03:00 PM, Activation Hair Treatment" at bounding box center [301, 176] width 23 height 23
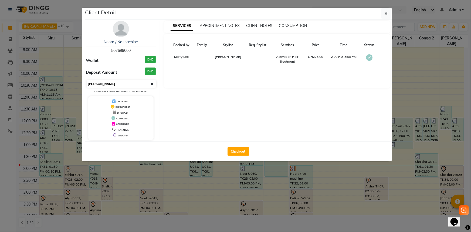
drag, startPoint x: 117, startPoint y: 84, endPoint x: 115, endPoint y: 87, distance: 3.4
click at [117, 84] on select "Select MARK DONE UPCOMING" at bounding box center [122, 84] width 70 height 8
select select "5"
click at [87, 80] on select "Select MARK DONE UPCOMING" at bounding box center [122, 84] width 70 height 8
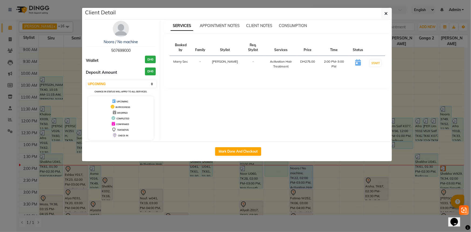
click at [118, 53] on div "Noora / No machine 507699000 Wallet DH0 Deposit Amount DH0 Select IN SERVICE CO…" at bounding box center [121, 80] width 78 height 119
click at [117, 48] on span "507699000" at bounding box center [120, 50] width 19 height 5
click at [199, 206] on ngb-modal-window "Client Detail Noora / No machine 507699000 Wallet DH0 Deposit Amount DH0 Select…" at bounding box center [235, 116] width 471 height 232
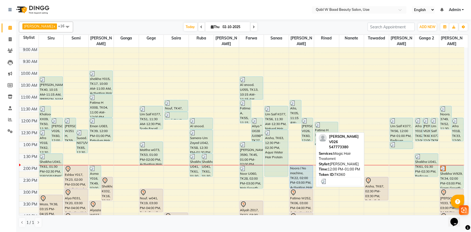
click at [303, 129] on div "[PERSON_NAME] V026, TK60, 12:00 PM-01:00 PM, Magic Hair Treatemnt" at bounding box center [307, 129] width 11 height 23
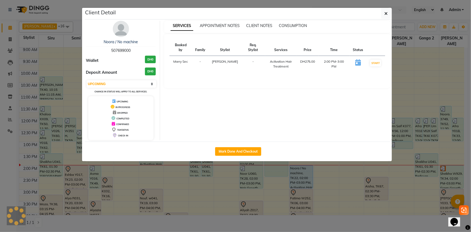
select select "3"
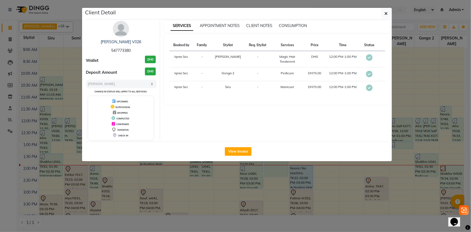
click at [295, 201] on ngb-modal-window "Client Detail Nadia V026 547773380 Wallet DH0 Deposit Amount DH0 Select MARK DO…" at bounding box center [235, 116] width 471 height 232
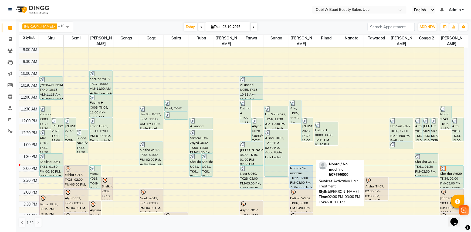
click at [294, 166] on div "Noora / No machine, TK22, 02:00 PM-03:00 PM, Activation Hair Treatment" at bounding box center [301, 176] width 23 height 23
select select "5"
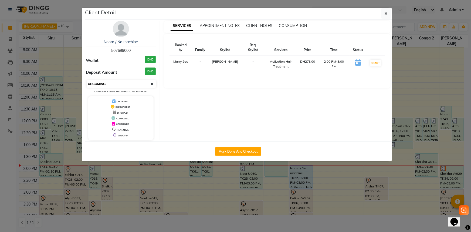
click at [119, 84] on select "Select IN SERVICE CONFIRMED TENTATIVE CHECK IN MARK DONE DROPPED UPCOMING" at bounding box center [122, 84] width 70 height 8
click at [119, 158] on div "Mark Done And Checkout" at bounding box center [238, 151] width 307 height 20
click at [280, 203] on ngb-modal-window "Client Detail Noora / No machine 507699000 Wallet DH0 Deposit Amount DH0 Select…" at bounding box center [235, 116] width 471 height 232
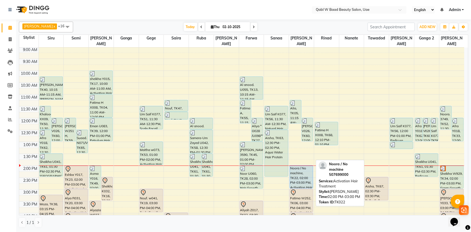
click at [300, 170] on div "Noora / No machine, TK22, 02:00 PM-03:00 PM, Activation Hair Treatment" at bounding box center [301, 176] width 23 height 23
select select "5"
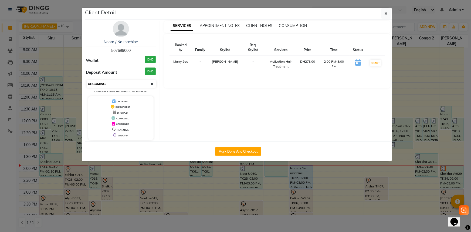
drag, startPoint x: 121, startPoint y: 83, endPoint x: 121, endPoint y: 86, distance: 3.3
click at [121, 83] on select "Select IN SERVICE CONFIRMED TENTATIVE CHECK IN MARK DONE DROPPED UPCOMING" at bounding box center [122, 84] width 70 height 8
click at [120, 162] on ngb-modal-window "Client Detail Noora / No machine 507699000 Wallet DH0 Deposit Amount DH0 Select…" at bounding box center [235, 116] width 471 height 232
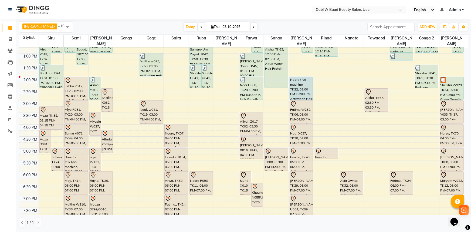
scroll to position [122, 0]
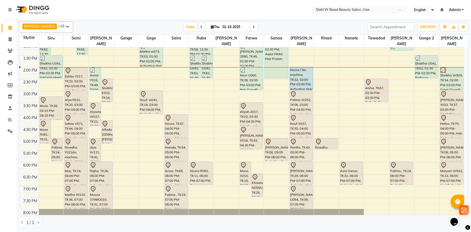
click at [45, 157] on div "8:00 AM 8:30 AM 9:00 AM 9:30 AM 10:00 AM 10:30 AM 11:00 AM 11:30 AM 12:00 PM 12…" at bounding box center [241, 114] width 445 height 379
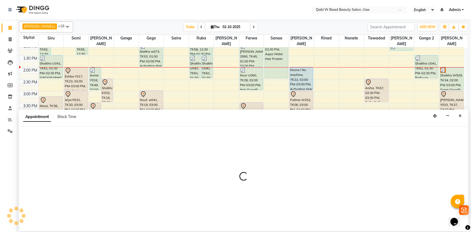
select select "55346"
select select "1080"
select select "tentative"
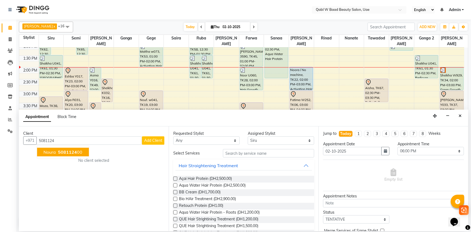
click at [78, 153] on ngb-highlight "5081124 00" at bounding box center [69, 151] width 25 height 5
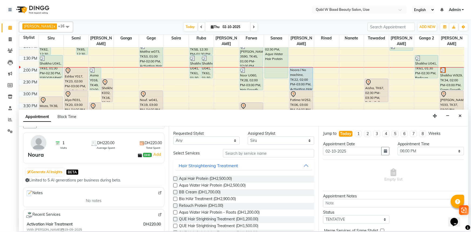
scroll to position [49, 0]
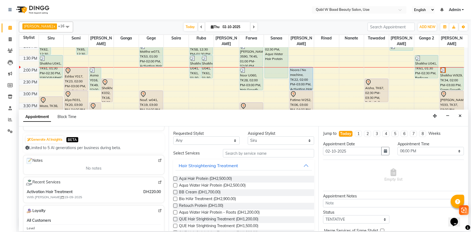
type input "508112400"
drag, startPoint x: 243, startPoint y: 156, endPoint x: 240, endPoint y: 167, distance: 11.4
click at [244, 156] on input "text" at bounding box center [268, 153] width 91 height 8
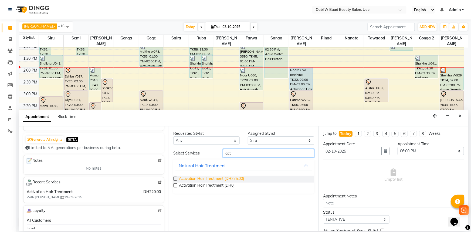
type input "act"
click at [230, 178] on span "Activation Hair Treatment (DH275.00)" at bounding box center [211, 179] width 65 height 7
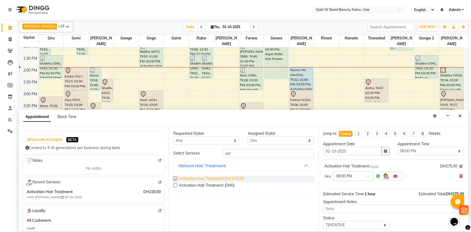
checkbox input "false"
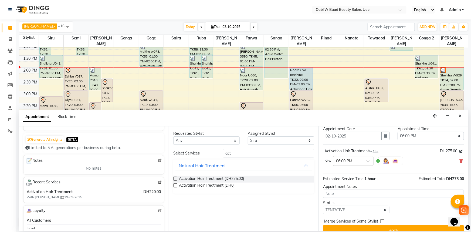
scroll to position [23, 0]
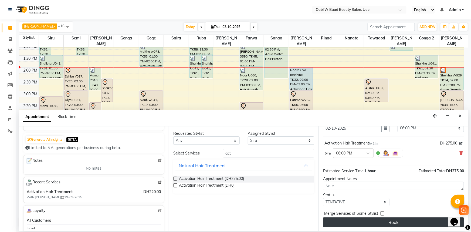
click at [410, 219] on button "Book" at bounding box center [393, 222] width 141 height 10
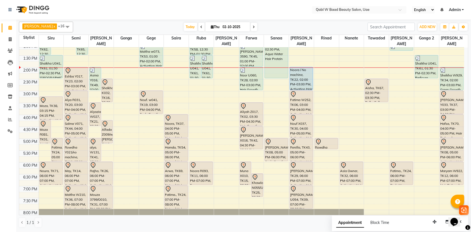
click at [51, 10] on div at bounding box center [29, 9] width 50 height 15
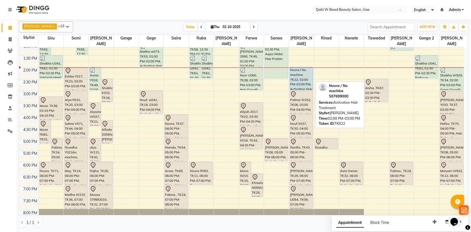
click at [303, 70] on div "Noora / No machine, TK22, 02:00 PM-03:00 PM, Activation Hair Treatment" at bounding box center [301, 78] width 23 height 23
select select "5"
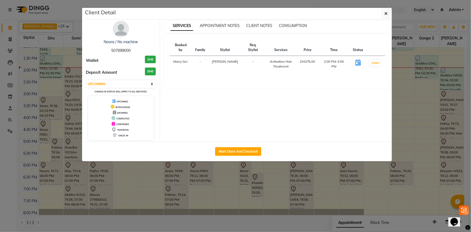
click at [283, 199] on ngb-modal-window "Client Detail Noora / No machine 507699000 Wallet DH0 Deposit Amount DH0 Select…" at bounding box center [235, 116] width 471 height 232
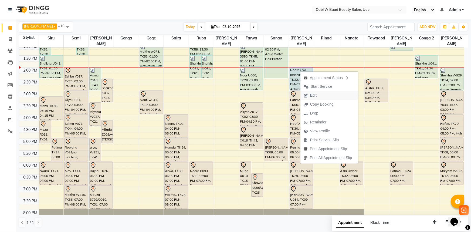
click at [311, 95] on span "Edit" at bounding box center [313, 96] width 6 height 6
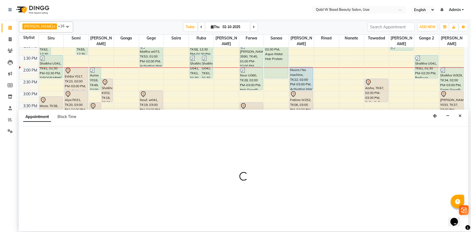
select select "tentative"
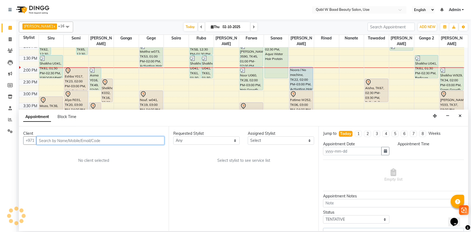
type input "02-10-2025"
select select "upcoming"
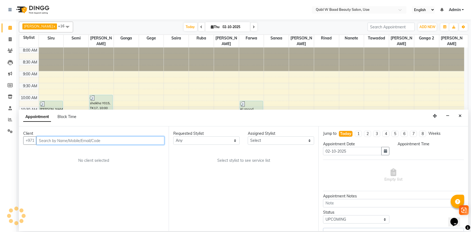
select select "840"
select select "56794"
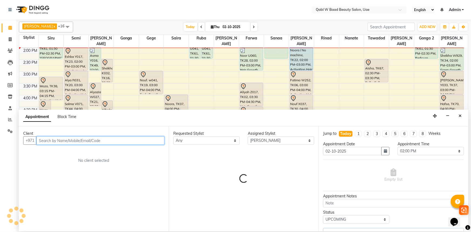
select select "3488"
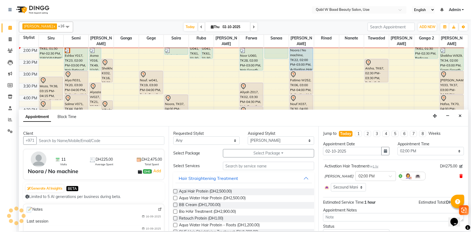
click at [459, 178] on span at bounding box center [460, 176] width 3 height 6
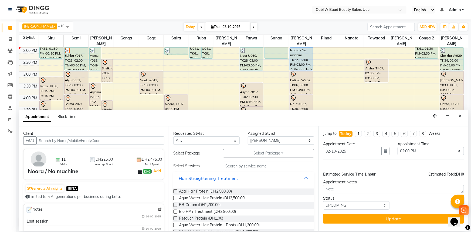
click at [238, 159] on div "Requested Stylist Any Asia Aysha Belien Belien Farwa Gege Gonga Gonga 2 Iqraa S…" at bounding box center [244, 178] width 150 height 105
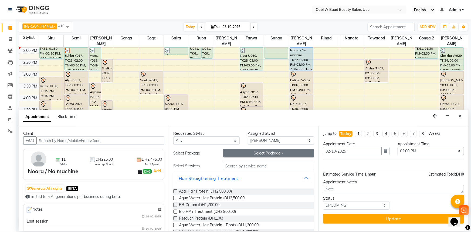
click at [238, 151] on button "Select Package Toggle Dropdown" at bounding box center [268, 153] width 91 height 8
click at [246, 163] on li "Natural Hair Treatmnet Package - Discount 10% for 10 sessions - EMG" at bounding box center [241, 164] width 150 height 8
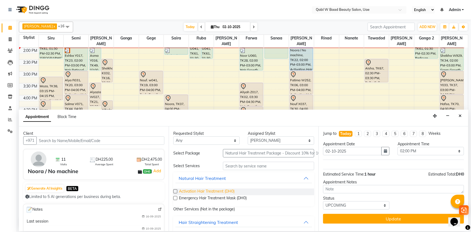
click at [197, 191] on span "Activation Hair Treatment (DH0)" at bounding box center [207, 191] width 56 height 7
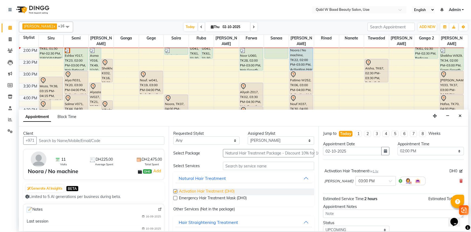
checkbox input "false"
click at [362, 180] on div at bounding box center [375, 180] width 40 height 6
click at [355, 200] on div "02:00 PM" at bounding box center [375, 200] width 40 height 10
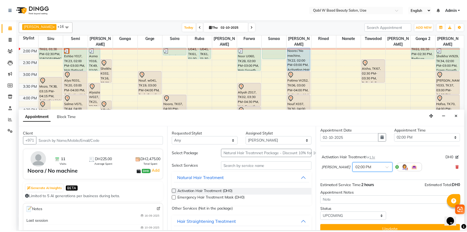
scroll to position [21, 0]
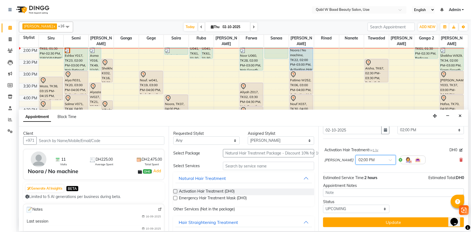
click at [389, 220] on button "Update" at bounding box center [393, 222] width 141 height 10
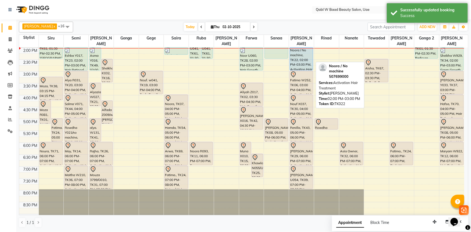
click at [302, 55] on div "Noora / No machine, TK22, 02:00 PM-03:00 PM, Activation Hair Treatment" at bounding box center [301, 58] width 23 height 23
select select "5"
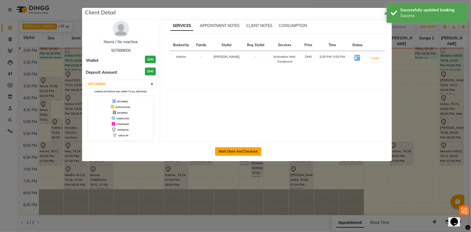
click at [243, 150] on button "Mark Done And Checkout" at bounding box center [238, 151] width 46 height 9
select select "service"
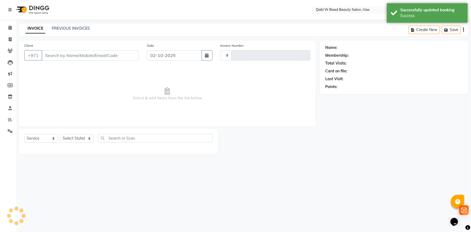
type input "8435"
select select "6969"
type input "507699000"
select select "56794"
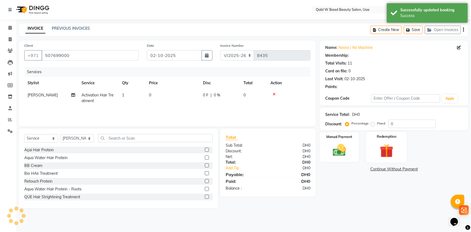
click at [383, 159] on div "Redemption" at bounding box center [386, 147] width 41 height 31
select select "1: Object"
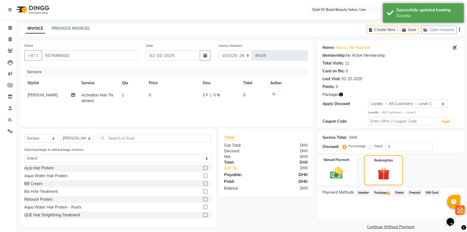
click at [384, 188] on div "Payment Methods Voucher Package 1 Points Prepaid Gift Card" at bounding box center [390, 203] width 147 height 32
click at [375, 191] on span "Package 1" at bounding box center [382, 192] width 19 height 6
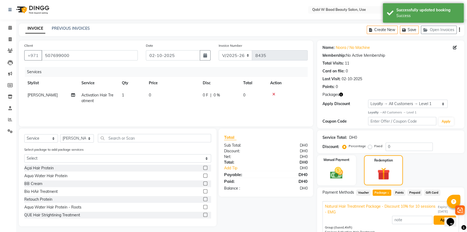
click at [435, 221] on button "Apply" at bounding box center [445, 219] width 22 height 9
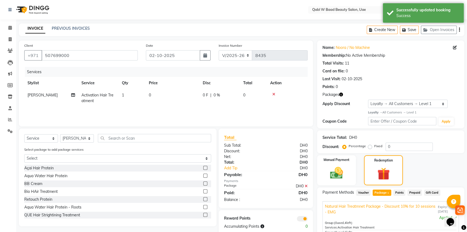
scroll to position [57, 0]
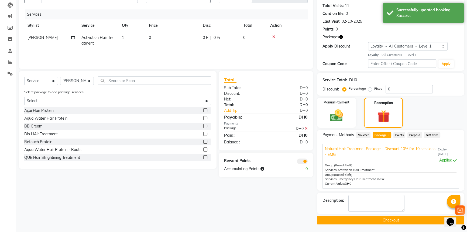
click at [388, 218] on button "Checkout" at bounding box center [390, 220] width 147 height 8
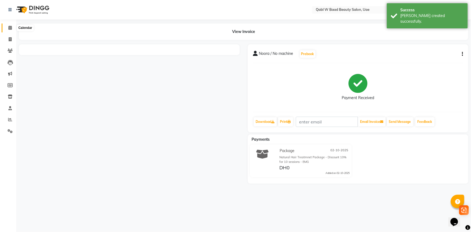
drag, startPoint x: 13, startPoint y: 27, endPoint x: 3, endPoint y: 24, distance: 10.6
click at [13, 27] on span at bounding box center [9, 28] width 9 height 6
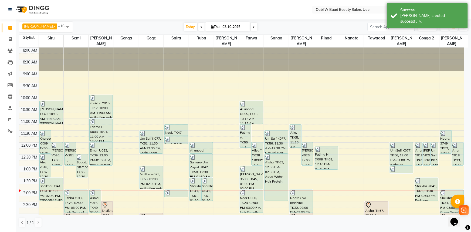
click at [252, 231] on div "Select Location × Qabl W Baad Beauty Salon, Uae English ENGLISH Español العربية…" at bounding box center [235, 116] width 471 height 232
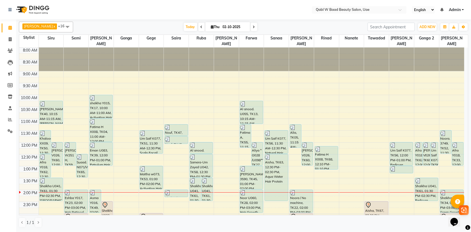
drag, startPoint x: 117, startPoint y: 13, endPoint x: 110, endPoint y: 20, distance: 10.1
click at [117, 13] on nav "Select Location × Qabl W Baad Beauty Salon, Uae English ENGLISH Español العربية…" at bounding box center [235, 9] width 471 height 19
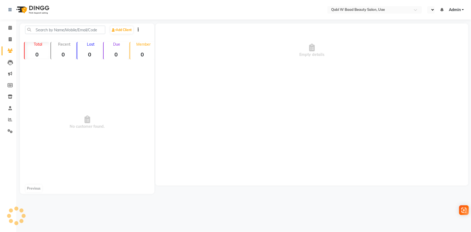
select select "en"
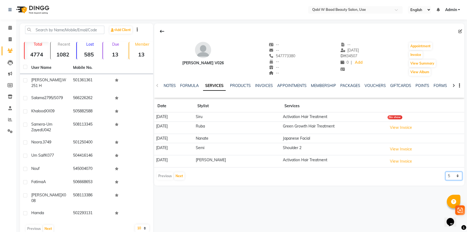
click at [453, 178] on select "5 10 50 100 500" at bounding box center [454, 176] width 17 height 8
select select "50"
click at [446, 172] on select "5 10 50 100 500" at bounding box center [454, 176] width 17 height 8
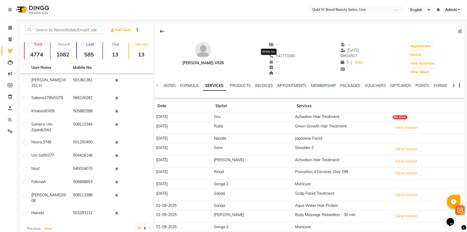
click at [270, 55] on span "547773380" at bounding box center [282, 55] width 26 height 5
copy span "547773380"
click at [8, 27] on icon at bounding box center [10, 28] width 4 height 4
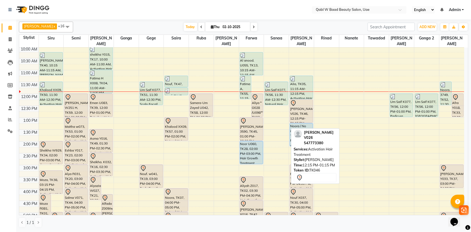
scroll to position [49, 0]
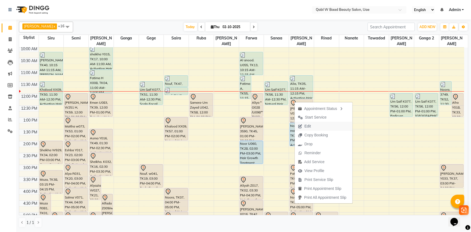
click at [313, 129] on span "Edit" at bounding box center [304, 126] width 19 height 9
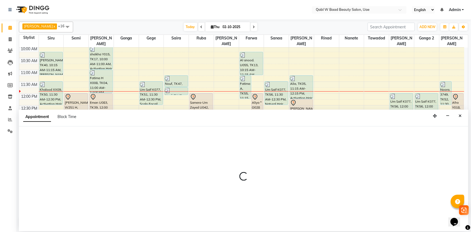
select select "tentative"
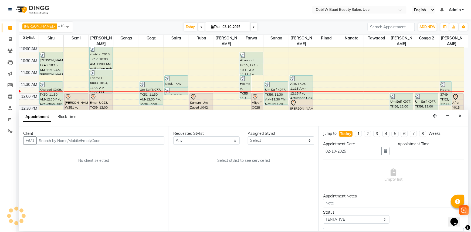
select select "56794"
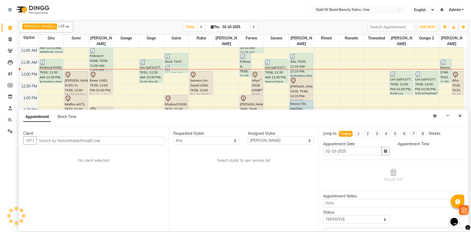
select select "735"
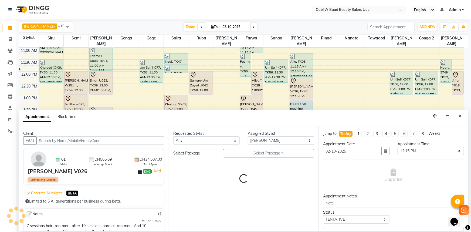
select select "3492"
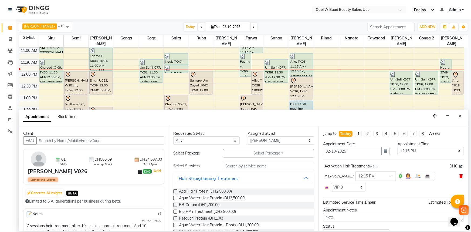
click at [459, 177] on icon at bounding box center [460, 176] width 3 height 4
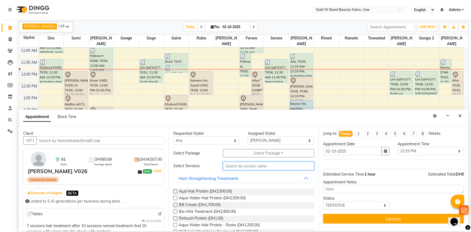
click at [237, 166] on input "text" at bounding box center [268, 166] width 91 height 8
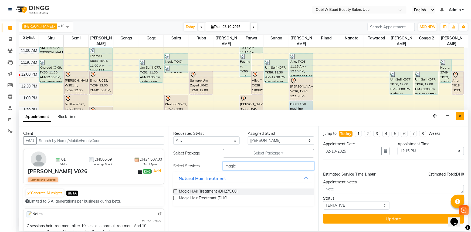
type input "magic"
click at [458, 115] on icon "Close" at bounding box center [459, 116] width 3 height 4
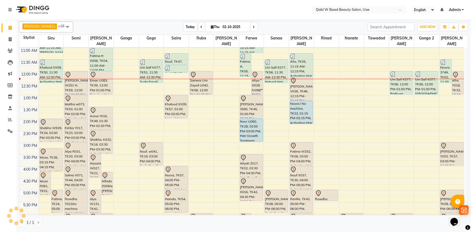
click at [184, 26] on span "Today" at bounding box center [190, 27] width 13 height 8
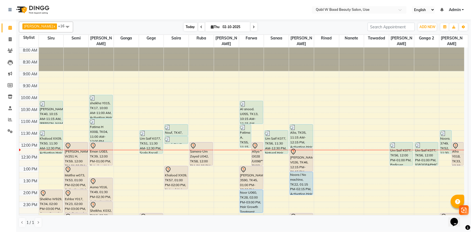
scroll to position [95, 0]
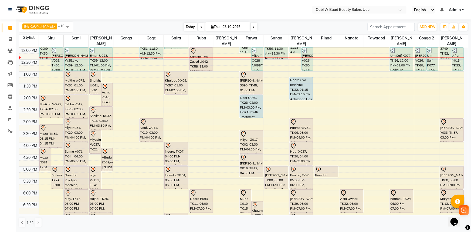
click at [184, 26] on span "Today" at bounding box center [190, 27] width 13 height 8
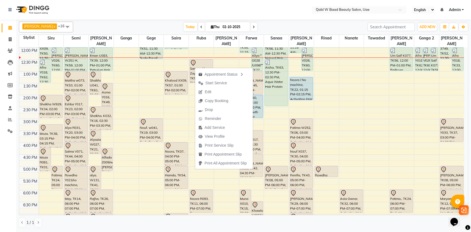
click at [254, 11] on nav "Select Location × Qabl W Baad Beauty Salon, Uae English ENGLISH Español العربية…" at bounding box center [235, 9] width 471 height 19
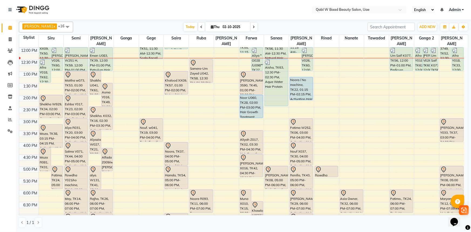
click at [221, 25] on input "02-10-2025" at bounding box center [234, 27] width 27 height 8
select select "10"
select select "2025"
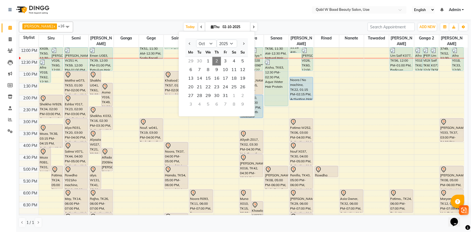
click at [284, 23] on div "Today Thu 02-10-2025 Jan Feb Mar Apr May Jun Jul Aug Sep Oct Nov Dec 2015 2016 …" at bounding box center [220, 27] width 289 height 8
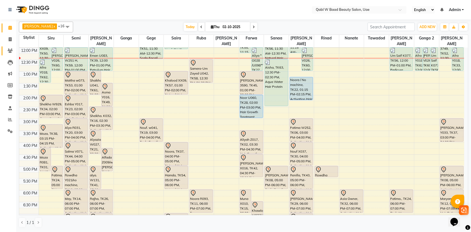
click at [9, 48] on span at bounding box center [9, 51] width 9 height 6
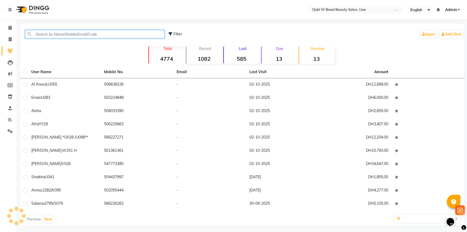
click at [71, 37] on input "text" at bounding box center [94, 34] width 139 height 8
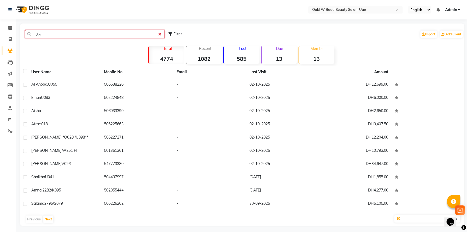
type input "ى"
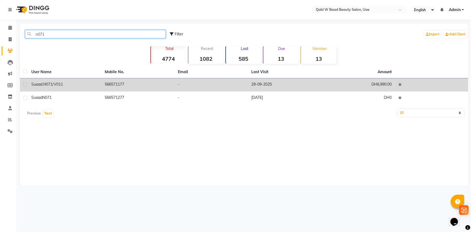
type input "n071"
click at [51, 86] on span "N071/V011" at bounding box center [53, 84] width 20 height 5
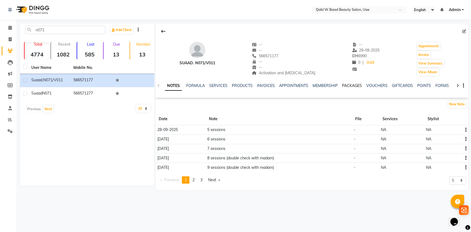
click at [343, 85] on link "PACKAGES" at bounding box center [352, 85] width 20 height 5
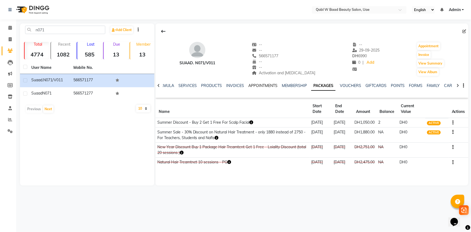
click at [259, 87] on link "APPOINTMENTS" at bounding box center [262, 85] width 29 height 5
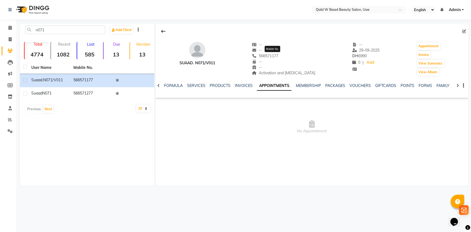
click at [278, 55] on span "566571177" at bounding box center [265, 55] width 26 height 5
copy span "566571177"
click at [11, 29] on icon at bounding box center [10, 28] width 4 height 4
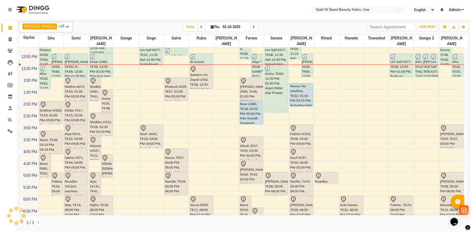
scroll to position [98, 0]
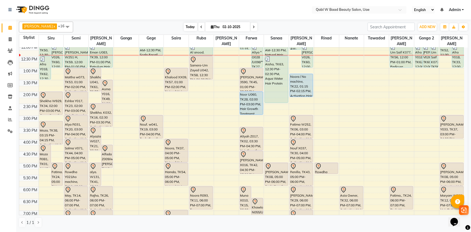
click at [184, 26] on span "Today" at bounding box center [190, 27] width 13 height 8
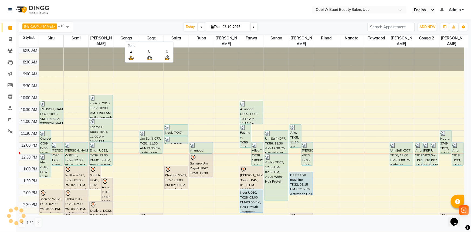
scroll to position [95, 0]
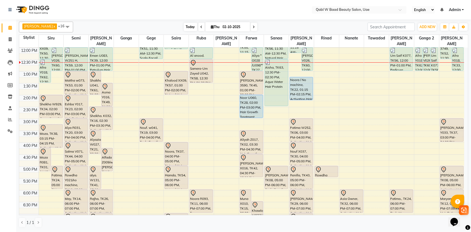
click at [186, 29] on span "Today" at bounding box center [190, 27] width 13 height 8
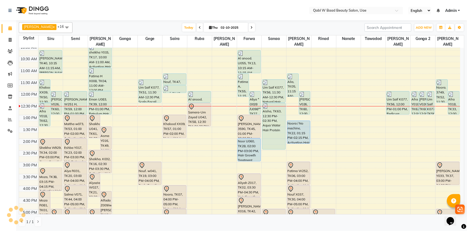
scroll to position [46, 0]
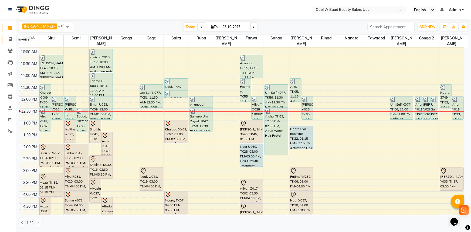
click at [12, 38] on span at bounding box center [9, 39] width 9 height 6
select select "service"
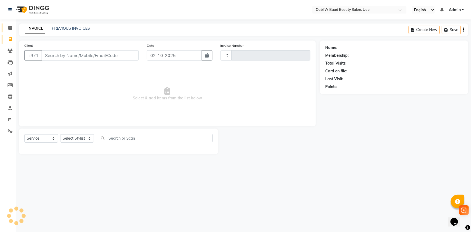
type input "8424"
select select "6969"
click at [75, 27] on link "PREVIOUS INVOICES" at bounding box center [71, 28] width 38 height 5
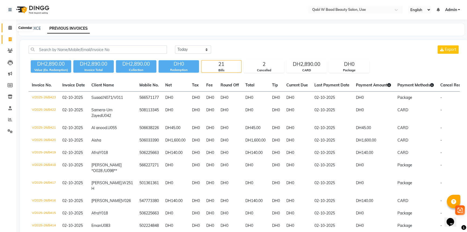
click at [11, 25] on span at bounding box center [9, 28] width 9 height 6
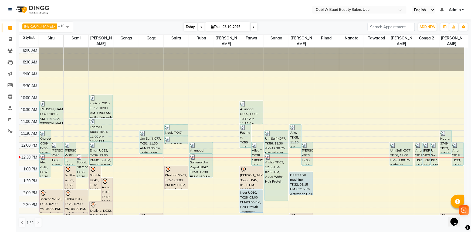
click at [186, 24] on span "Today" at bounding box center [190, 27] width 13 height 8
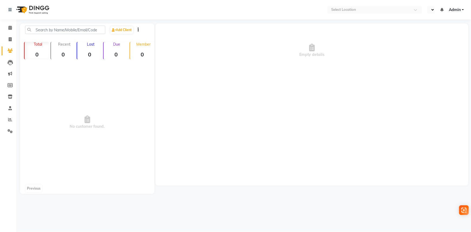
select select "en"
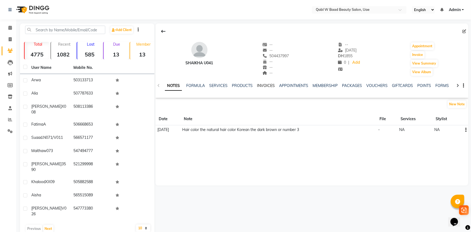
click at [261, 84] on link "INVOICES" at bounding box center [266, 85] width 18 height 5
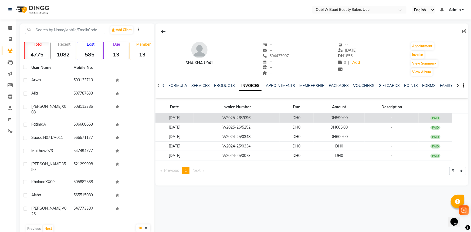
click at [369, 120] on td "-" at bounding box center [391, 117] width 54 height 9
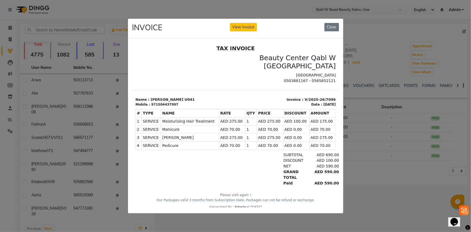
drag, startPoint x: 160, startPoint y: 140, endPoint x: 269, endPoint y: 141, distance: 109.0
click at [269, 141] on tbody "1 SERVICE SERVICE Moisturising Hair Treatment AED 275.00 2 SERVICE" at bounding box center [235, 133] width 200 height 32
click at [269, 159] on div "DISCOUNT AED 100.00" at bounding box center [269, 161] width 140 height 6
drag, startPoint x: 311, startPoint y: 121, endPoint x: 320, endPoint y: 121, distance: 9.2
click at [320, 121] on td "AED 175.00" at bounding box center [322, 121] width 26 height 8
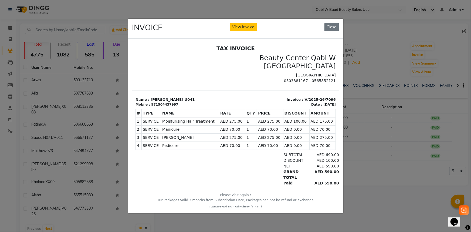
drag, startPoint x: 310, startPoint y: 130, endPoint x: 321, endPoint y: 139, distance: 14.7
click at [321, 139] on tbody "1 SERVICE SERVICE Moisturising Hair Treatment AED 275.00 2 SERVICE" at bounding box center [235, 133] width 200 height 32
click at [77, 61] on ngb-modal-window "INVOICE View Invoice Close" at bounding box center [235, 116] width 471 height 232
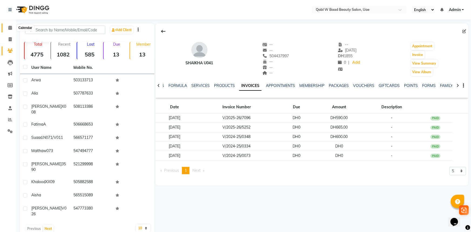
click at [11, 26] on icon at bounding box center [10, 28] width 4 height 4
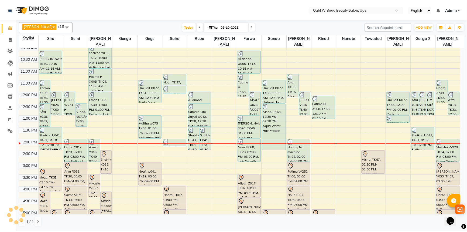
scroll to position [73, 0]
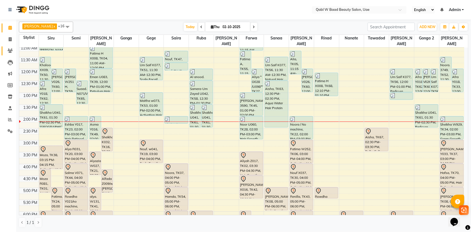
click at [8, 46] on link "Clients" at bounding box center [8, 50] width 13 height 9
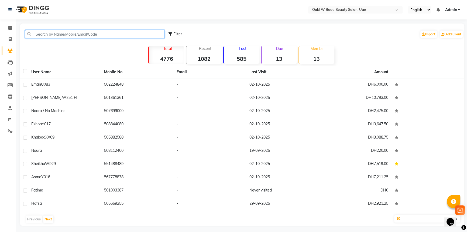
click at [76, 34] on input "text" at bounding box center [94, 34] width 139 height 8
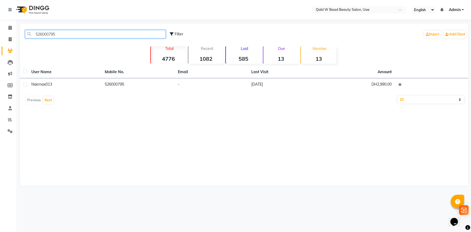
click at [58, 36] on input "526000795" at bounding box center [95, 34] width 141 height 8
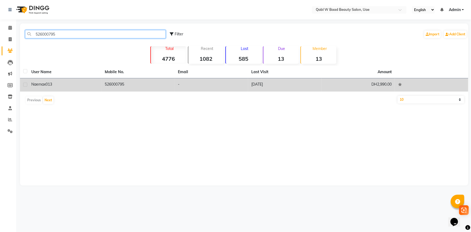
type input "526000795"
click at [60, 84] on div "Naema x013" at bounding box center [64, 84] width 67 height 6
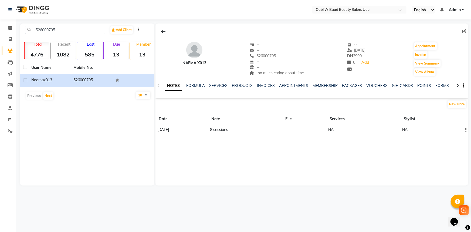
drag, startPoint x: 237, startPoint y: 131, endPoint x: 261, endPoint y: 140, distance: 25.4
click at [266, 132] on td "8 sessions" at bounding box center [245, 129] width 74 height 9
drag, startPoint x: 250, startPoint y: 147, endPoint x: 233, endPoint y: 144, distance: 17.8
click at [250, 147] on div "Naema x013 -- -- 526000795 -- -- too much caring about time -- 25-09-2025 DH 29…" at bounding box center [311, 104] width 313 height 162
click at [201, 84] on link "FORMULA" at bounding box center [195, 85] width 19 height 5
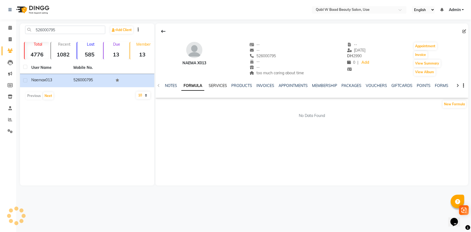
click at [214, 85] on link "SERVICES" at bounding box center [217, 85] width 18 height 5
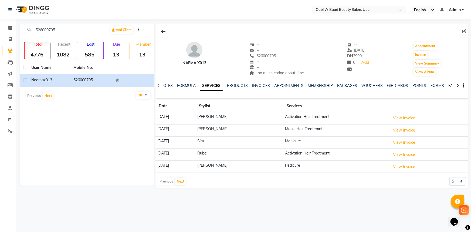
click at [259, 52] on div "--" at bounding box center [276, 50] width 54 height 6
click at [264, 56] on span "526000795" at bounding box center [262, 55] width 26 height 5
copy span "526000795"
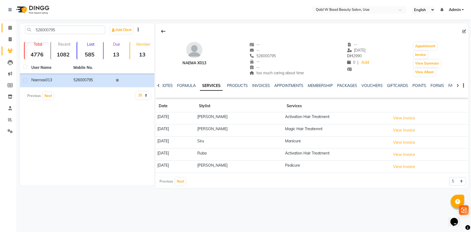
click at [6, 29] on span at bounding box center [9, 28] width 9 height 6
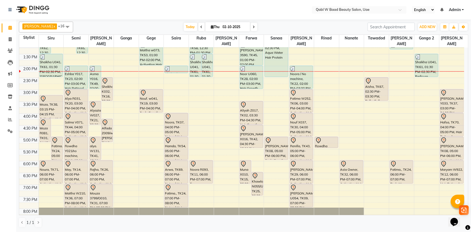
scroll to position [196, 0]
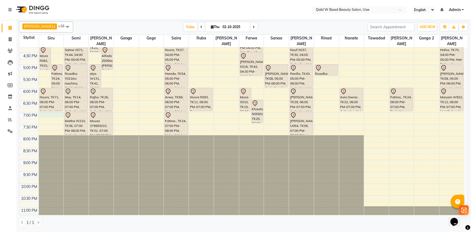
click at [49, 108] on div "8:00 AM 8:30 AM 9:00 AM 9:30 AM 10:00 AM 10:30 AM 11:00 AM 11:30 AM 12:00 PM 12…" at bounding box center [241, 40] width 445 height 379
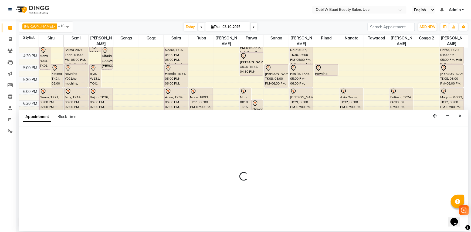
select select "55346"
select select "tentative"
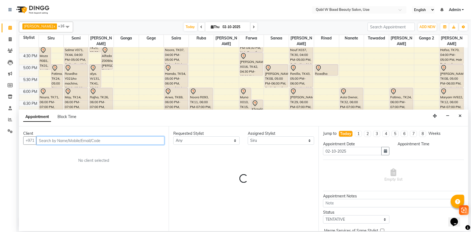
select select "1140"
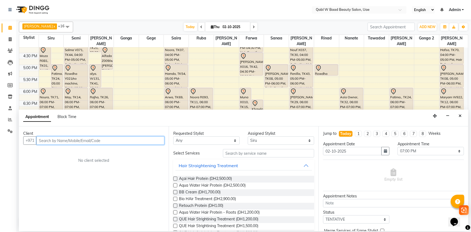
click at [75, 141] on input "text" at bounding box center [100, 140] width 128 height 8
paste input "526000795"
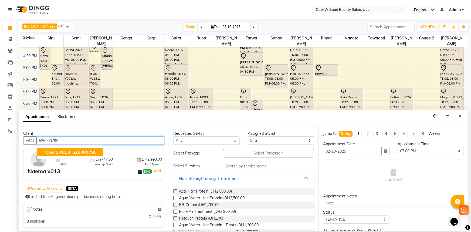
click at [59, 151] on span "Naema x013" at bounding box center [56, 151] width 27 height 5
type input "526000795"
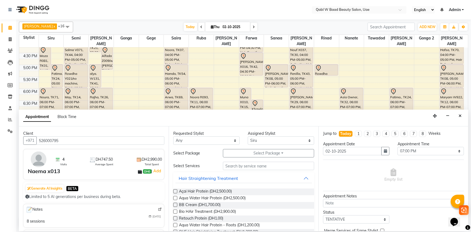
click at [285, 153] on button "Select Package Toggle Dropdown" at bounding box center [268, 153] width 91 height 8
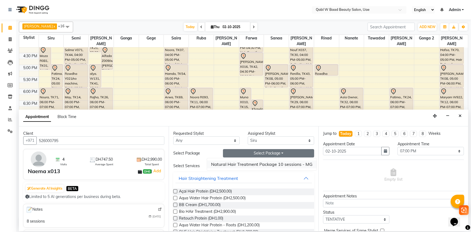
click at [279, 163] on li "Natural Hair Treatment Package 10 sessions - MG" at bounding box center [261, 164] width 109 height 8
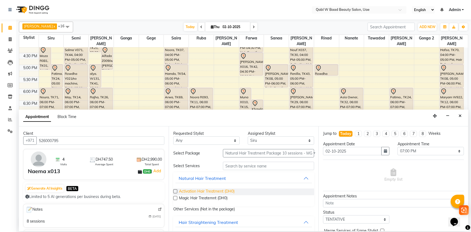
click at [212, 193] on span "Activation Hair Treatment (DH0)" at bounding box center [207, 191] width 56 height 7
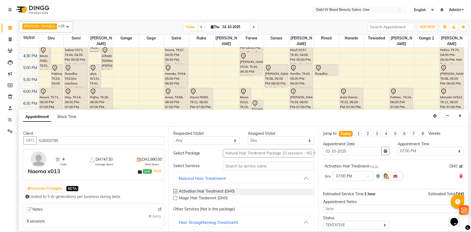
checkbox input "false"
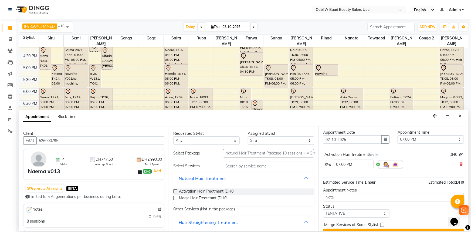
scroll to position [23, 0]
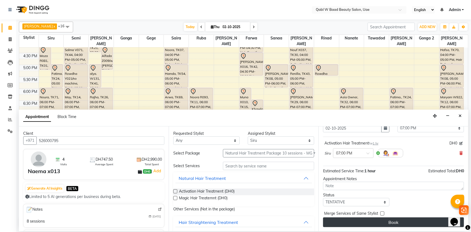
click at [370, 224] on button "Book" at bounding box center [393, 222] width 141 height 10
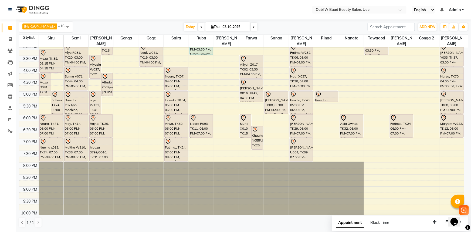
scroll to position [131, 0]
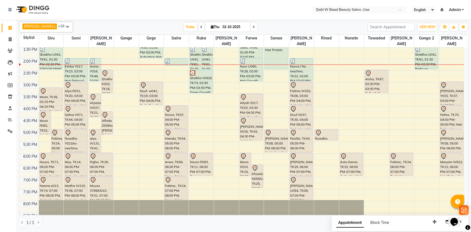
click at [201, 103] on div "8:00 AM 8:30 AM 9:00 AM 9:30 AM 10:00 AM 10:30 AM 11:00 AM 11:30 AM 12:00 PM 12…" at bounding box center [241, 105] width 445 height 379
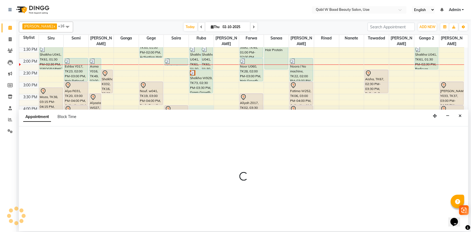
select select "56787"
select select "tentative"
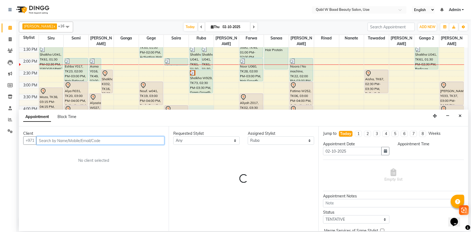
select select "960"
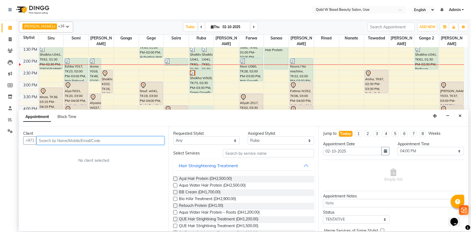
click at [99, 141] on input "text" at bounding box center [100, 140] width 128 height 8
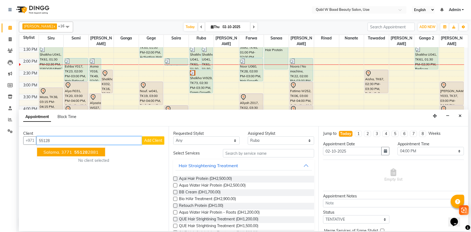
click at [84, 152] on span "55128" at bounding box center [80, 151] width 13 height 5
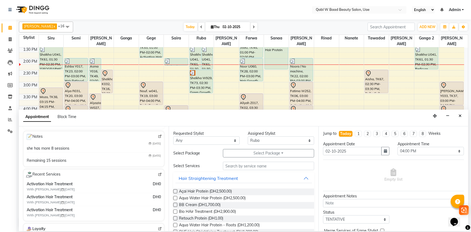
scroll to position [73, 0]
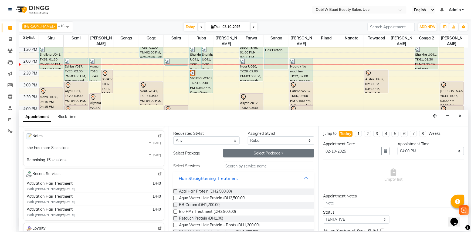
type input "551282881"
click at [240, 153] on button "Select Package Toggle Dropdown" at bounding box center [268, 153] width 91 height 8
click at [220, 177] on li "Natural Hair Treatment Packages BUY 1 GET 1 FREE Each package contains 10 sessi…" at bounding box center [162, 180] width 312 height 8
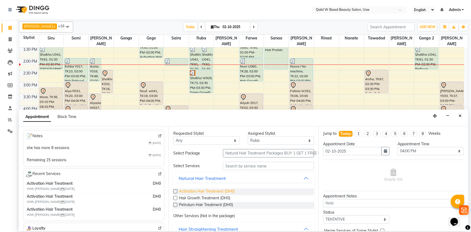
click at [179, 191] on span "Activation Hair Treatment (DH0)" at bounding box center [207, 191] width 56 height 7
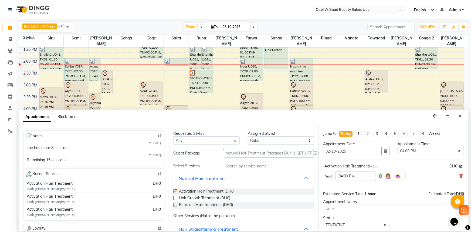
checkbox input "false"
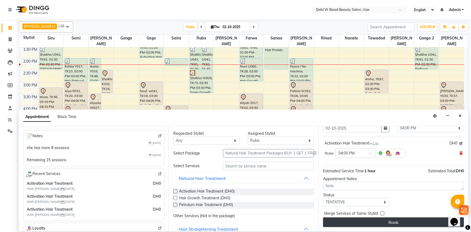
click at [414, 219] on button "Book" at bounding box center [393, 222] width 141 height 10
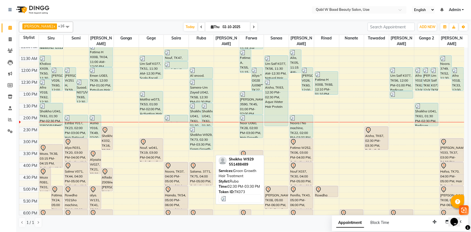
scroll to position [58, 0]
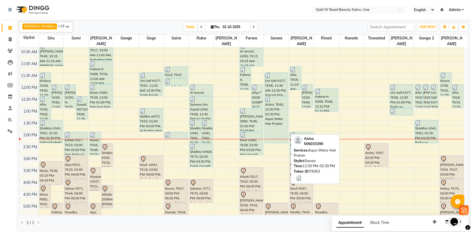
click at [277, 110] on div "Aisha, TK63, 12:30 PM-02:30 PM, Aqua Water Hair Protein" at bounding box center [276, 119] width 23 height 46
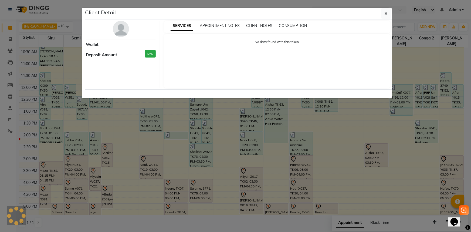
select select "3"
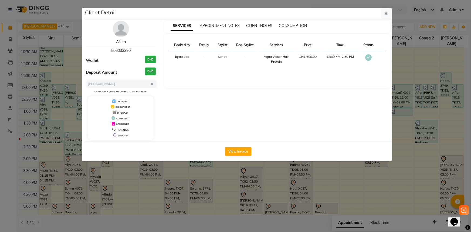
drag, startPoint x: 117, startPoint y: 42, endPoint x: 113, endPoint y: 46, distance: 4.8
click at [116, 42] on link "Aisha" at bounding box center [121, 41] width 10 height 5
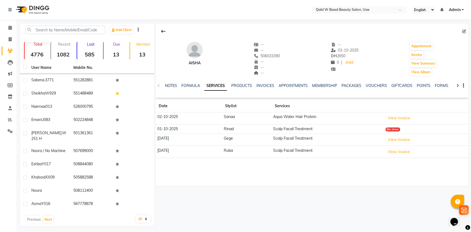
click at [165, 85] on div "NOTES FORMULA SERVICES PRODUCTS INVOICES APPOINTMENTS MEMBERSHIP PACKAGES VOUCH…" at bounding box center [307, 89] width 289 height 12
click at [391, 116] on button "View Invoice" at bounding box center [398, 118] width 27 height 8
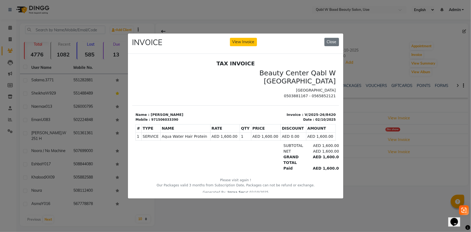
click at [292, 199] on div "INVOICE View Invoice Close" at bounding box center [236, 115] width 216 height 165
drag, startPoint x: 331, startPoint y: 39, endPoint x: 199, endPoint y: 1, distance: 137.5
click at [331, 39] on button "Close" at bounding box center [331, 42] width 15 height 8
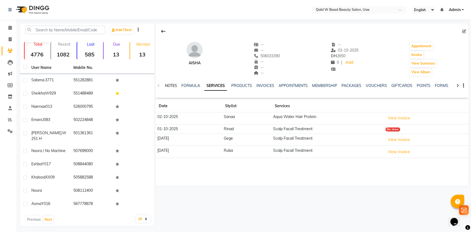
click at [165, 87] on link "NOTES" at bounding box center [171, 85] width 12 height 5
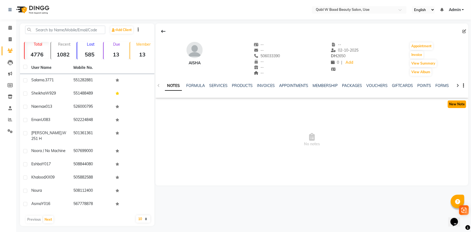
click at [464, 107] on button "New Note" at bounding box center [456, 104] width 18 height 8
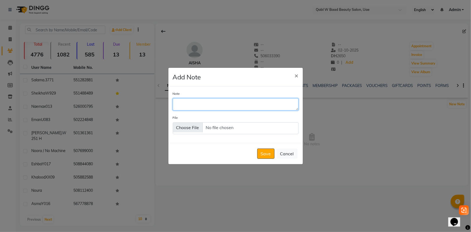
click at [231, 108] on textarea "Note" at bounding box center [236, 104] width 126 height 12
type textarea "aqua water no cyramic"
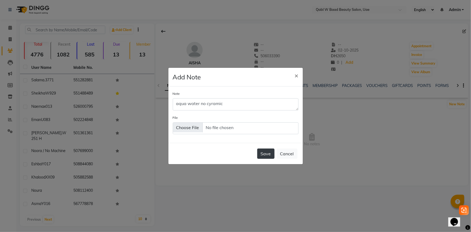
click at [261, 156] on button "Save" at bounding box center [265, 153] width 17 height 10
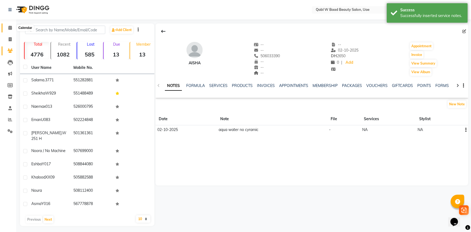
click at [6, 27] on span at bounding box center [9, 28] width 9 height 6
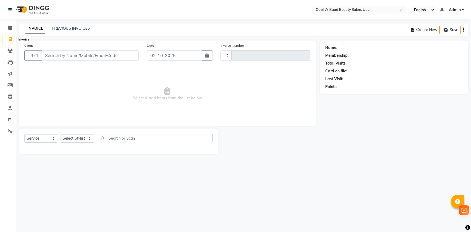
select select "service"
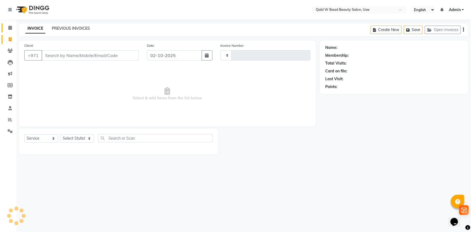
type input "8439"
select select "6969"
click at [64, 29] on link "PREVIOUS INVOICES" at bounding box center [71, 28] width 38 height 5
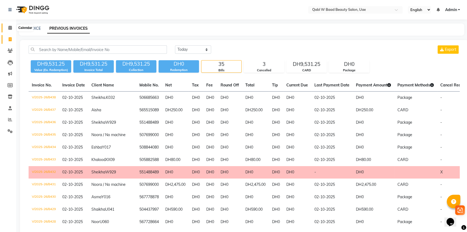
click at [7, 25] on span at bounding box center [9, 28] width 9 height 6
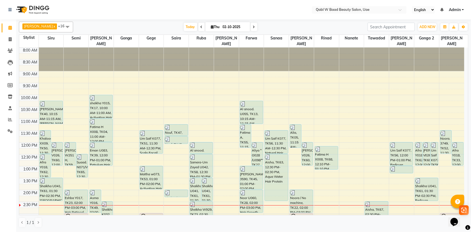
click at [151, 15] on nav "Select Location × Qabl W Baad Beauty Salon, Uae English ENGLISH Español العربية…" at bounding box center [235, 9] width 471 height 19
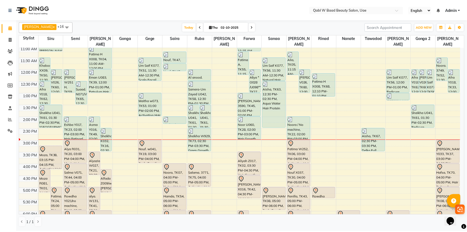
scroll to position [73, 0]
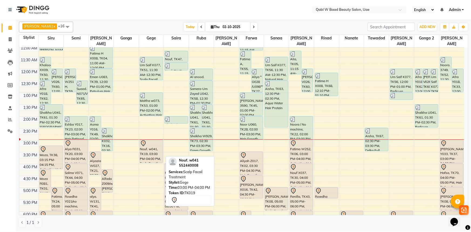
click at [144, 140] on icon at bounding box center [143, 143] width 5 height 6
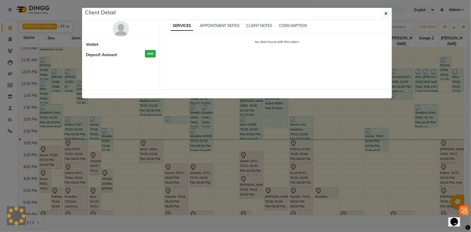
select select "3"
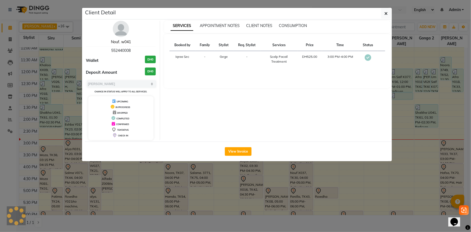
click at [113, 42] on link "Nouf. w041" at bounding box center [121, 41] width 20 height 5
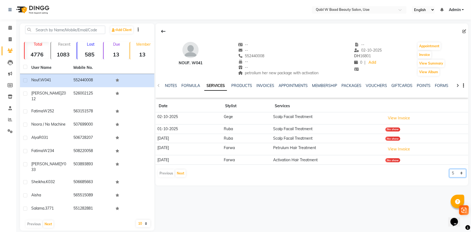
click at [454, 176] on select "5 10 50 100 500" at bounding box center [457, 173] width 17 height 8
select select "50"
click at [449, 169] on select "5 10 50 100 500" at bounding box center [457, 173] width 17 height 8
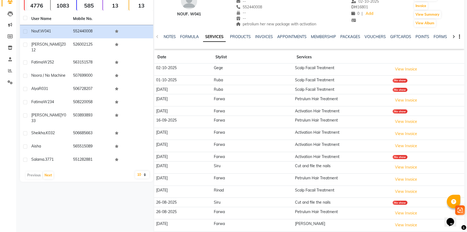
scroll to position [73, 0]
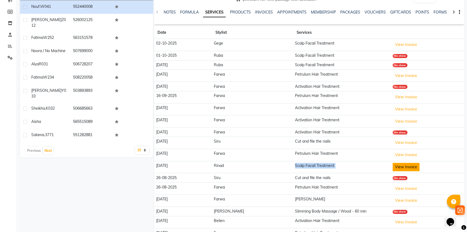
drag, startPoint x: 276, startPoint y: 166, endPoint x: 390, endPoint y: 167, distance: 113.6
click at [390, 167] on tr "[DATE] Rinad Scalp Facail Treatment View Invoice" at bounding box center [309, 167] width 310 height 12
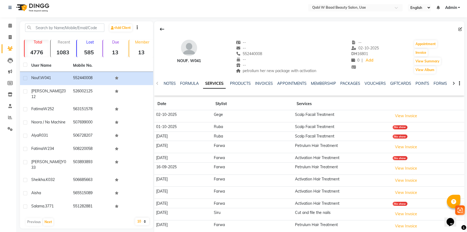
scroll to position [0, 0]
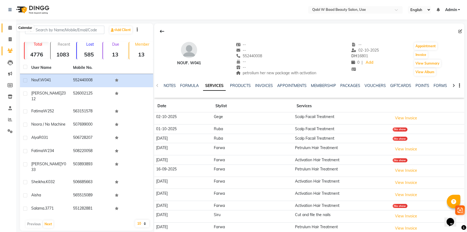
click at [11, 28] on icon at bounding box center [10, 28] width 4 height 4
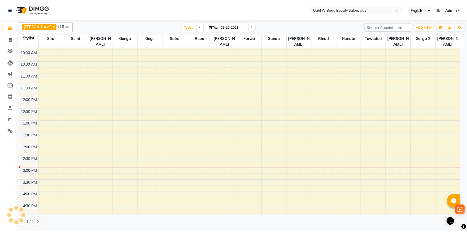
scroll to position [122, 0]
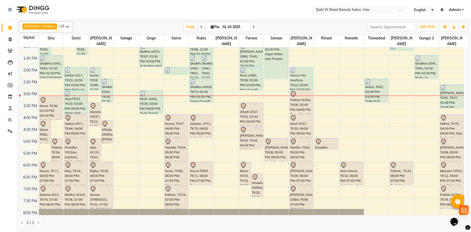
click at [156, 102] on div "Nouf. w041, TK19, 03:00 PM-04:00 PM, Scalp Facail Treatment" at bounding box center [151, 102] width 23 height 23
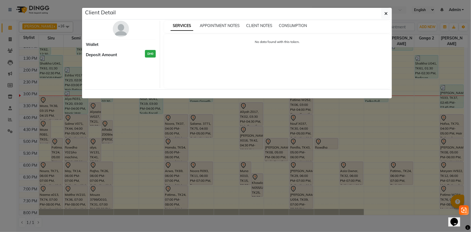
select select "3"
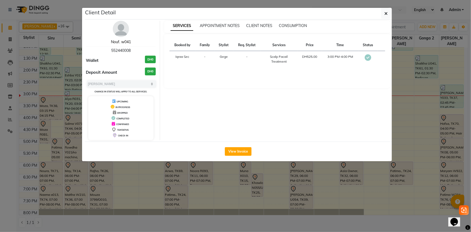
click at [120, 42] on link "Nouf. w041" at bounding box center [121, 41] width 20 height 5
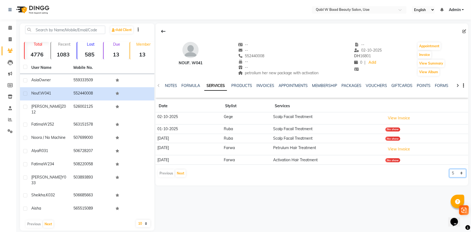
click at [463, 172] on select "5 10 50 100 500" at bounding box center [457, 173] width 17 height 8
select select "500"
click at [449, 169] on select "5 10 50 100 500" at bounding box center [457, 173] width 17 height 8
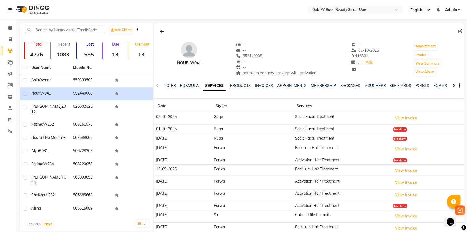
scroll to position [49, 0]
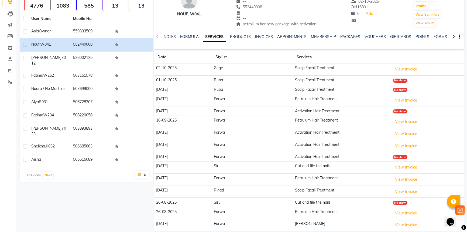
drag, startPoint x: 157, startPoint y: 190, endPoint x: 222, endPoint y: 193, distance: 65.4
click at [180, 188] on td "[DATE]" at bounding box center [183, 191] width 58 height 12
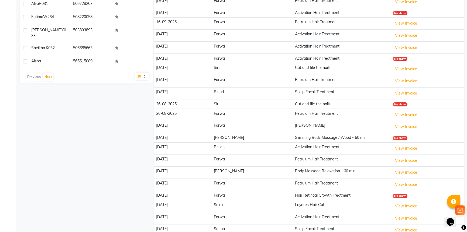
scroll to position [172, 0]
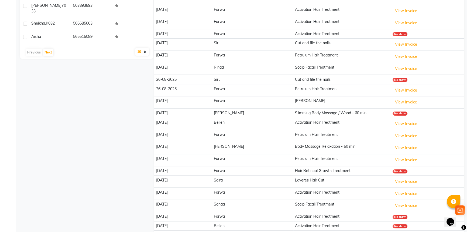
drag, startPoint x: 155, startPoint y: 202, endPoint x: 203, endPoint y: 204, distance: 48.8
click at [203, 204] on td "[DATE]" at bounding box center [183, 205] width 58 height 12
click at [257, 206] on td "Sanaa" at bounding box center [252, 205] width 81 height 12
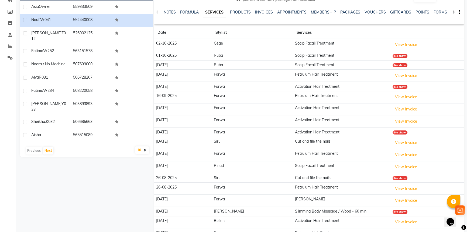
scroll to position [49, 0]
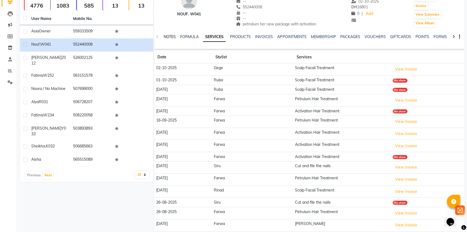
click at [170, 38] on link "NOTES" at bounding box center [170, 36] width 12 height 5
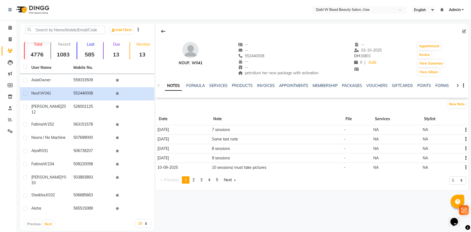
click at [264, 103] on div "New Note" at bounding box center [311, 105] width 313 height 11
click at [8, 29] on span at bounding box center [9, 28] width 9 height 6
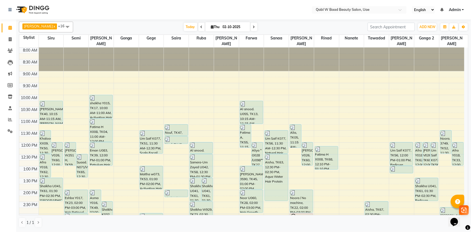
click at [53, 11] on div at bounding box center [29, 9] width 50 height 15
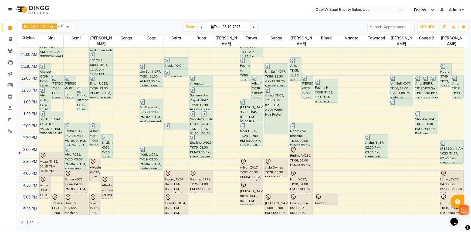
scroll to position [73, 0]
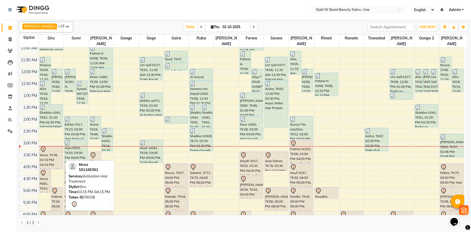
click at [46, 148] on div "Moza, TK38, 03:15 PM-04:15 PM, Activation Hair Treatment" at bounding box center [51, 157] width 23 height 23
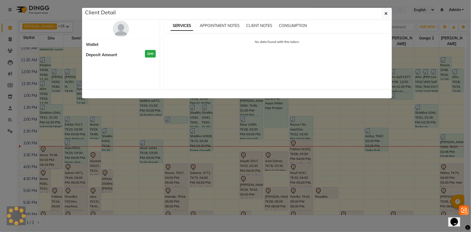
select select "7"
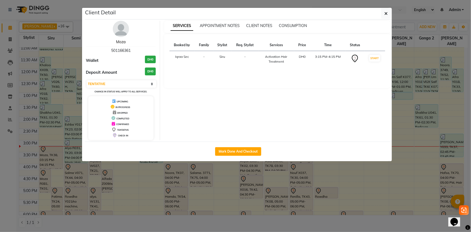
click at [120, 44] on link "Moza" at bounding box center [120, 41] width 9 height 5
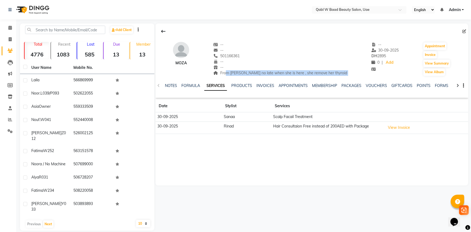
drag, startPoint x: 251, startPoint y: 71, endPoint x: 275, endPoint y: 68, distance: 24.4
click at [275, 70] on div "From Alain no late when she is here , she remove her thyroid Address" at bounding box center [280, 73] width 134 height 6
click at [293, 68] on div "--" at bounding box center [280, 67] width 134 height 6
click at [240, 55] on span "501166361" at bounding box center [226, 55] width 26 height 5
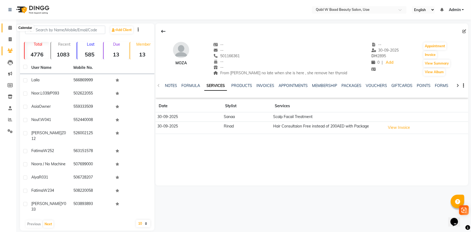
click at [7, 29] on span at bounding box center [9, 28] width 9 height 6
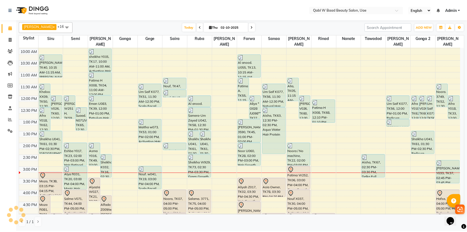
scroll to position [73, 0]
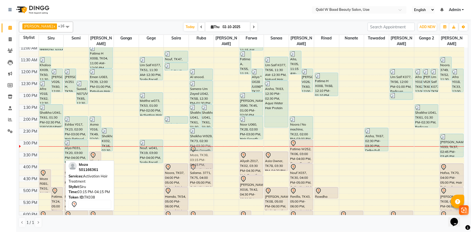
drag, startPoint x: 49, startPoint y: 152, endPoint x: 209, endPoint y: 155, distance: 160.5
click at [209, 155] on tr "Khalood XX09, TK50, 11:30 AM-12:30 PM, Activation Hair Treatment Nadia V026, TK…" at bounding box center [241, 163] width 445 height 379
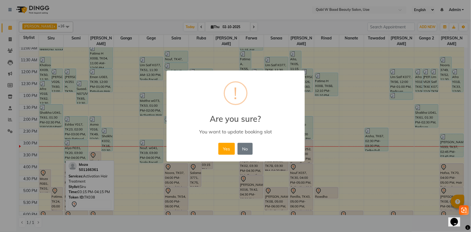
click at [225, 148] on button "Yes" at bounding box center [226, 149] width 16 height 12
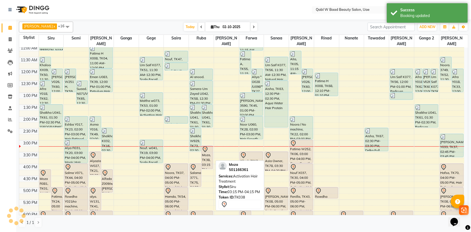
click at [206, 146] on icon at bounding box center [205, 149] width 6 height 6
click at [207, 146] on div "Moza, TK38, 03:15 PM-04:15 PM, Activation Hair Treatment" at bounding box center [206, 157] width 11 height 23
select select "7"
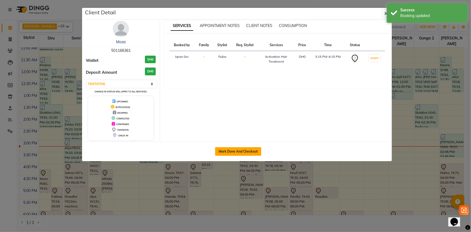
click at [226, 147] on button "Mark Done And Checkout" at bounding box center [238, 151] width 46 height 9
select select "service"
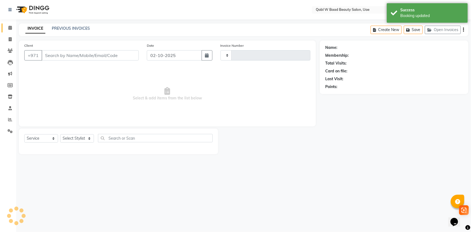
type input "8442"
select select "6969"
type input "501166361"
select select "56787"
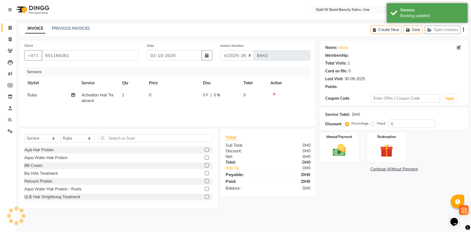
select select "1: Object"
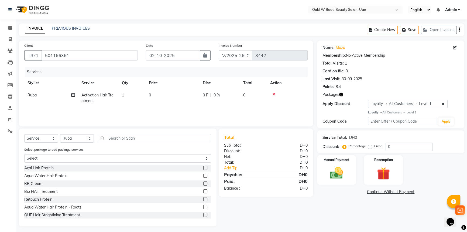
click at [391, 188] on div "Name: Moza Membership: No Active Membership Total Visits: 1 Card on file: 0 Las…" at bounding box center [392, 133] width 151 height 186
click at [386, 168] on img at bounding box center [384, 173] width 22 height 17
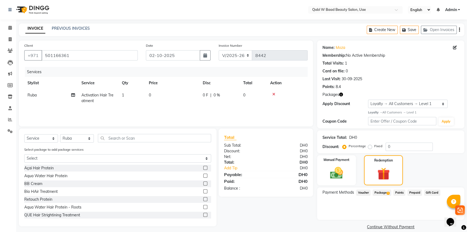
click at [385, 190] on span "Package 1" at bounding box center [382, 192] width 19 height 6
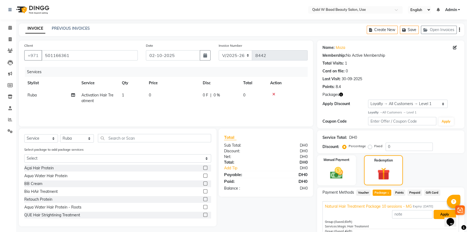
click at [437, 216] on button "Apply" at bounding box center [445, 214] width 22 height 9
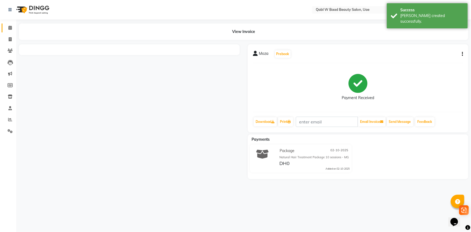
click at [9, 32] on link "Calendar" at bounding box center [8, 27] width 13 height 9
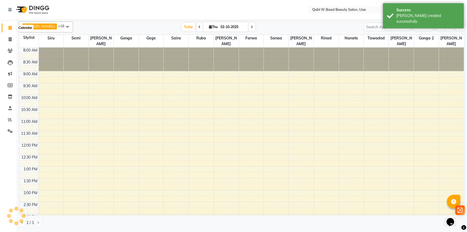
click at [9, 30] on span at bounding box center [9, 28] width 9 height 6
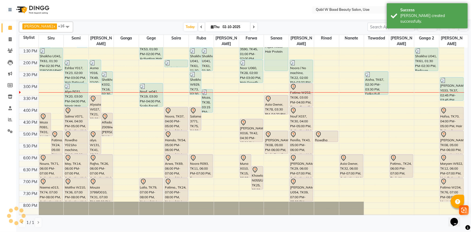
scroll to position [147, 0]
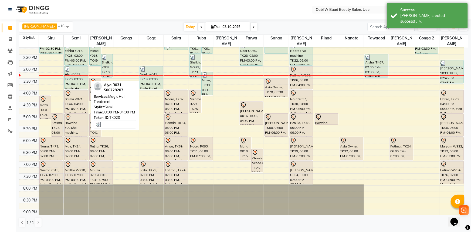
click at [75, 73] on div "Alya R031, TK20, 03:00 PM-04:00 PM, Magic Hair Treatemnt" at bounding box center [75, 77] width 23 height 23
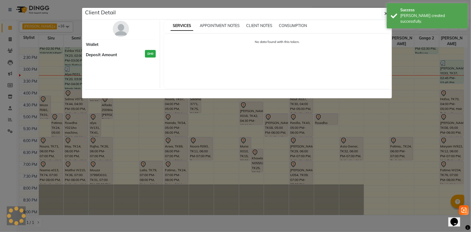
select select "3"
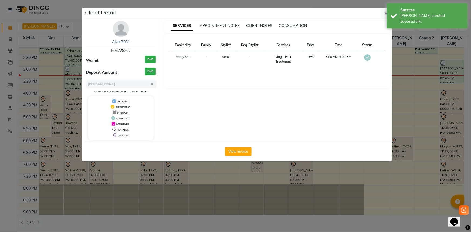
click at [118, 52] on span "506728207" at bounding box center [120, 50] width 19 height 5
copy span "506728207"
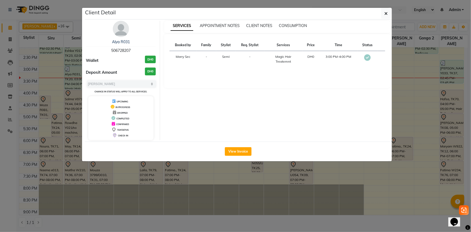
click at [66, 24] on ngb-modal-window "Client Detail Alya R031 506728207 Wallet DH0 Deposit Amount DH0 Select MARK DON…" at bounding box center [235, 116] width 471 height 232
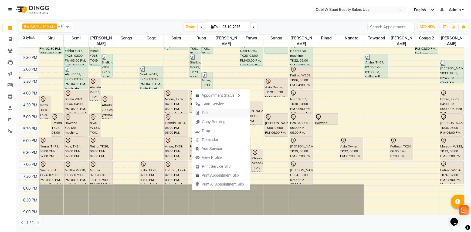
click at [210, 117] on span "Edit" at bounding box center [201, 112] width 19 height 9
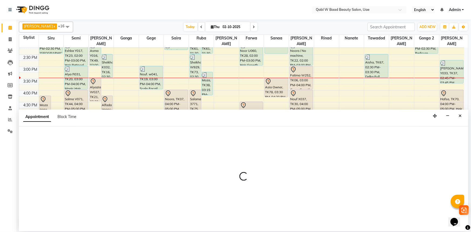
select select "tentative"
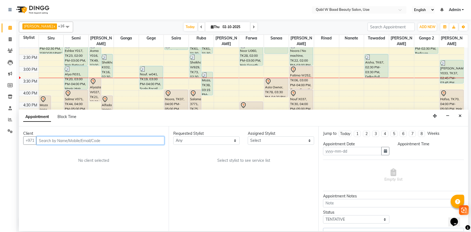
type input "02-10-2025"
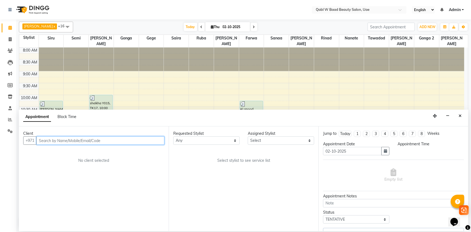
select select "960"
select select "56787"
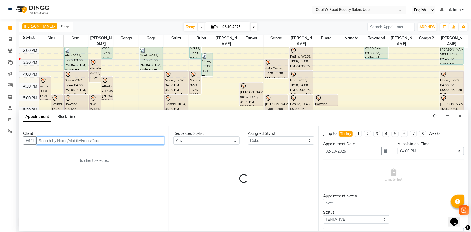
select select "3492"
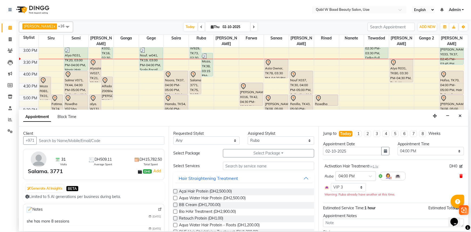
click at [459, 177] on icon at bounding box center [460, 176] width 3 height 4
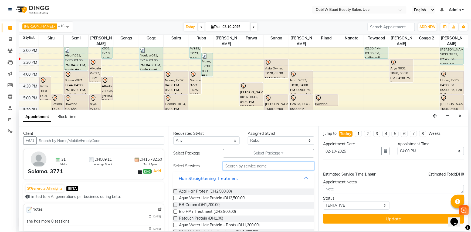
click at [269, 166] on input "text" at bounding box center [268, 166] width 91 height 8
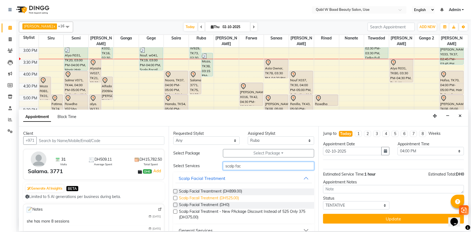
type input "scalp fac"
click at [230, 199] on span "Scalp Facail Treatment (DH525.00)" at bounding box center [209, 198] width 60 height 7
checkbox input "false"
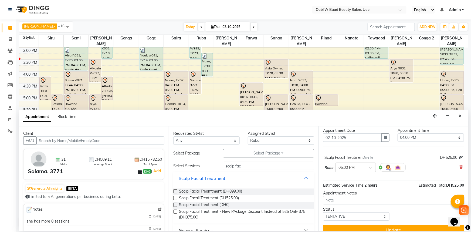
scroll to position [21, 0]
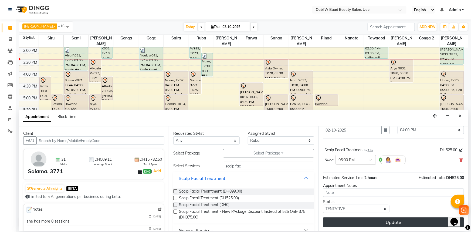
click at [385, 223] on button "Update" at bounding box center [393, 222] width 141 height 10
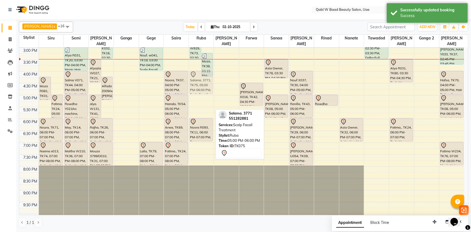
drag, startPoint x: 195, startPoint y: 98, endPoint x: 198, endPoint y: 74, distance: 23.4
click at [198, 74] on div "Shaikha U041, TK61, 01:30 PM-02:30 PM, Majoon Heena Shaikha U041, TK61, 01:30 P…" at bounding box center [201, 71] width 25 height 379
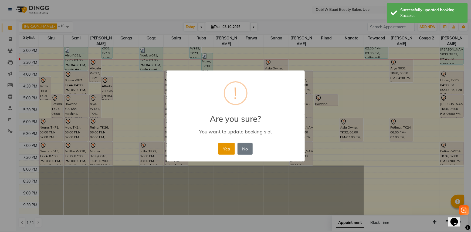
click at [228, 144] on button "Yes" at bounding box center [226, 149] width 16 height 12
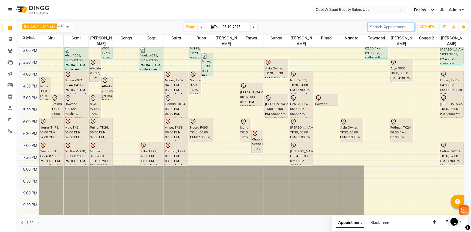
click at [391, 26] on input "search" at bounding box center [390, 27] width 47 height 8
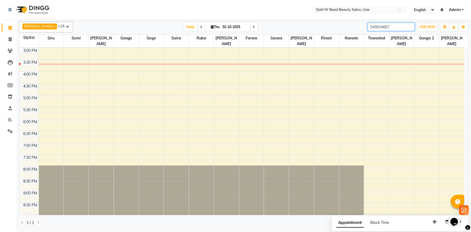
click at [376, 25] on input "545834667" at bounding box center [390, 27] width 47 height 8
type input "545834667"
click at [8, 51] on icon at bounding box center [10, 51] width 5 height 4
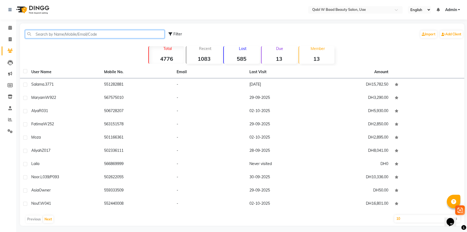
click at [70, 34] on input "text" at bounding box center [94, 34] width 139 height 8
paste input "545834667"
click at [97, 22] on div "Select Location × Qabl W Baad Beauty Salon, Uae English ENGLISH Español العربية…" at bounding box center [233, 117] width 467 height 234
click at [66, 36] on input "545834667" at bounding box center [94, 34] width 139 height 8
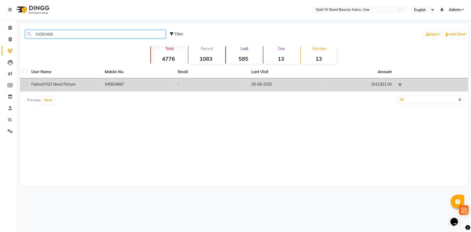
type input "54583466"
click at [45, 85] on span "Y022 need picture" at bounding box center [59, 84] width 32 height 5
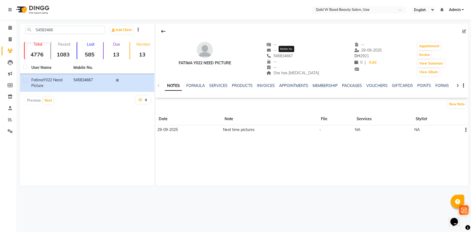
click at [289, 54] on span "545834667" at bounding box center [279, 55] width 26 height 5
copy span "545834667"
click at [9, 27] on icon at bounding box center [10, 28] width 4 height 4
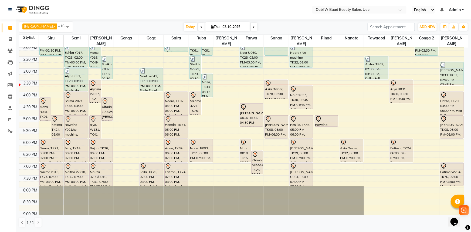
scroll to position [147, 0]
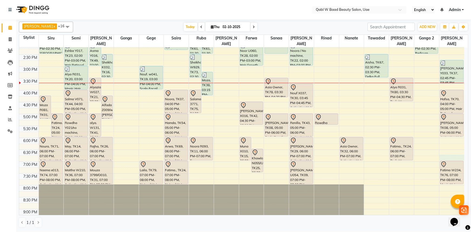
click at [446, 149] on div "8:00 AM 8:30 AM 9:00 AM 9:30 AM 10:00 AM 10:30 AM 11:00 AM 11:30 AM 12:00 PM 12…" at bounding box center [241, 89] width 445 height 379
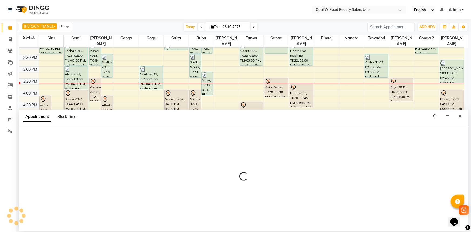
select select "85102"
select select "1125"
select select "tentative"
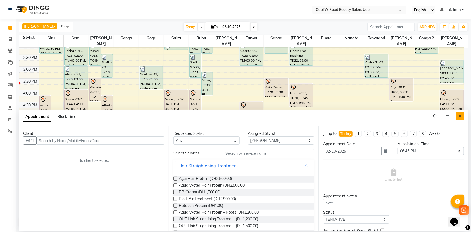
click at [461, 116] on icon "Close" at bounding box center [459, 116] width 3 height 4
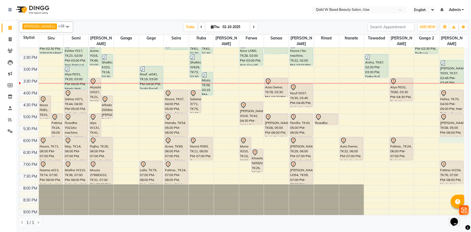
click at [449, 134] on div "8:00 AM 8:30 AM 9:00 AM 9:30 AM 10:00 AM 10:30 AM 11:00 AM 11:30 AM 12:00 PM 12…" at bounding box center [241, 89] width 445 height 379
select select "85102"
select select "1080"
select select "tentative"
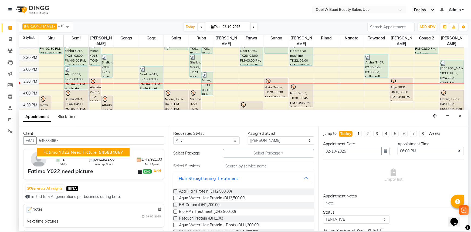
click at [59, 150] on span "Fatima Y022 need picture" at bounding box center [69, 151] width 53 height 5
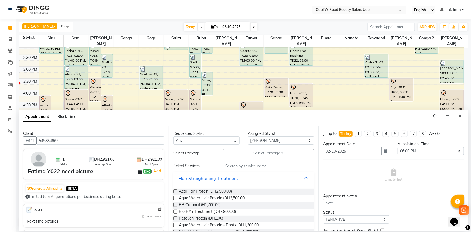
type input "545834667"
click at [257, 149] on button "Select Package Toggle Dropdown" at bounding box center [268, 153] width 91 height 8
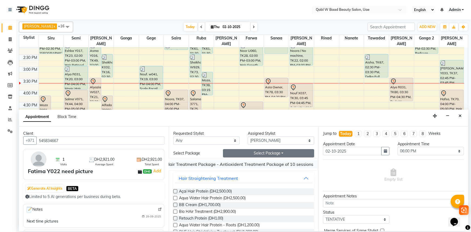
click at [252, 164] on li "Natural Hair Treatment Package - Antioxident Treatment Package of 10 sessions" at bounding box center [232, 164] width 172 height 8
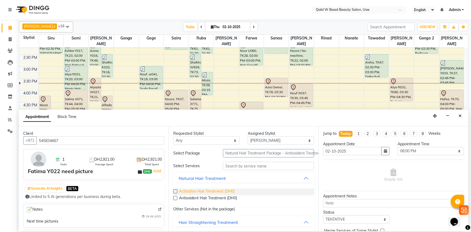
drag, startPoint x: 207, startPoint y: 190, endPoint x: 210, endPoint y: 188, distance: 3.5
click at [207, 190] on span "Activation Hair Treatment (DH0)" at bounding box center [207, 191] width 56 height 7
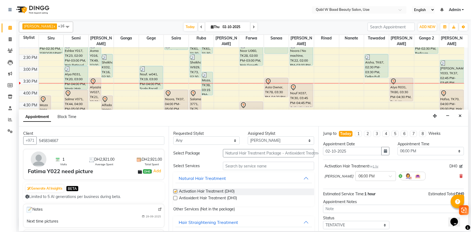
checkbox input "false"
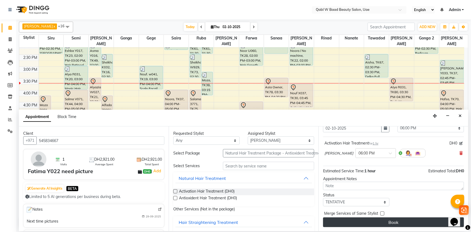
click at [408, 222] on button "Book" at bounding box center [393, 222] width 141 height 10
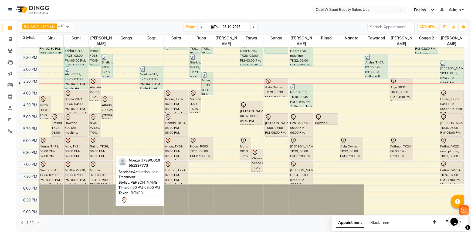
click at [103, 173] on div "Mouza 3799/O010, TK31, 07:00 PM-08:00 PM, Activation Hair Treatment" at bounding box center [101, 172] width 23 height 23
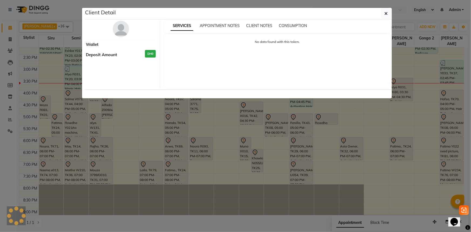
select select "7"
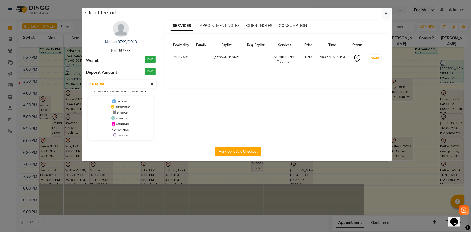
click at [121, 46] on div "Mouza 3799/O010 551997773" at bounding box center [121, 46] width 70 height 14
click at [120, 41] on link "Mouza 3799/O010" at bounding box center [121, 41] width 32 height 5
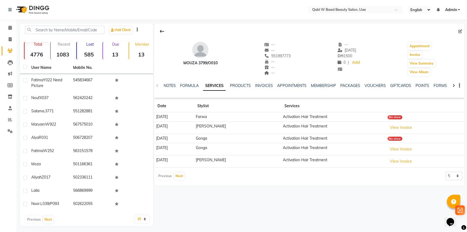
click at [175, 82] on div "NOTES FORMULA SERVICES PRODUCTS INVOICES APPOINTMENTS MEMBERSHIP PACKAGES VOUCH…" at bounding box center [309, 85] width 310 height 19
click at [173, 84] on link "NOTES" at bounding box center [170, 85] width 12 height 5
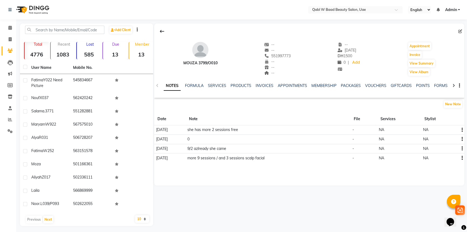
drag, startPoint x: 199, startPoint y: 125, endPoint x: 260, endPoint y: 125, distance: 61.0
click at [260, 125] on tr "12-03-2025 she has more 2 sessions free - NA NA" at bounding box center [309, 129] width 310 height 9
click at [260, 125] on td "she has more 2 sessions free" at bounding box center [268, 129] width 165 height 9
click at [218, 86] on link "SERVICES" at bounding box center [217, 85] width 18 height 5
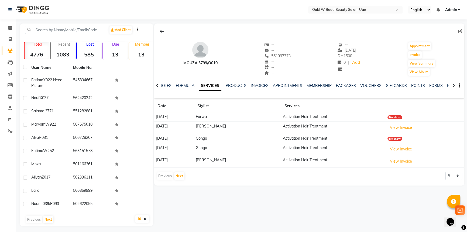
click at [277, 59] on div "551997773" at bounding box center [278, 56] width 26 height 6
copy span "551997773"
click at [13, 27] on span at bounding box center [9, 28] width 9 height 6
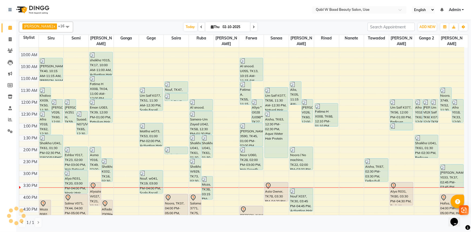
scroll to position [98, 0]
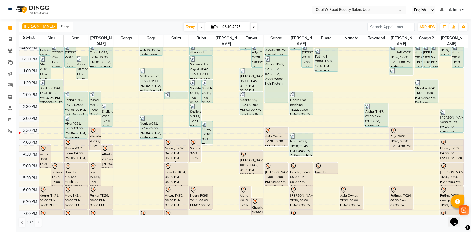
click at [123, 16] on nav "Select Location × Qabl W Baad Beauty Salon, Uae English ENGLISH Español العربية…" at bounding box center [235, 9] width 471 height 19
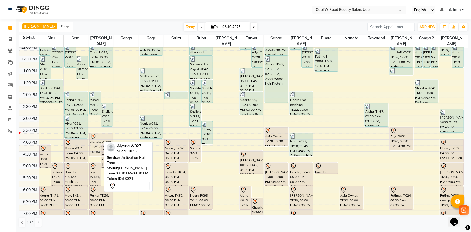
drag, startPoint x: 94, startPoint y: 133, endPoint x: 95, endPoint y: 135, distance: 2.9
click at [100, 139] on div "Asma Y016, TK49, 02:00 PM-03:00 PM, Petrulum Hair Treatment Sheikha. K032, TK16…" at bounding box center [101, 139] width 25 height 379
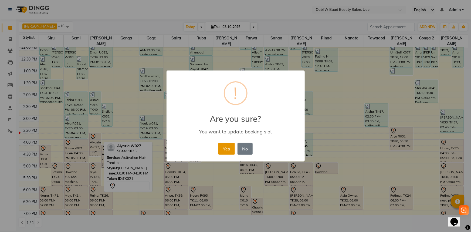
click at [229, 146] on button "Yes" at bounding box center [226, 149] width 16 height 12
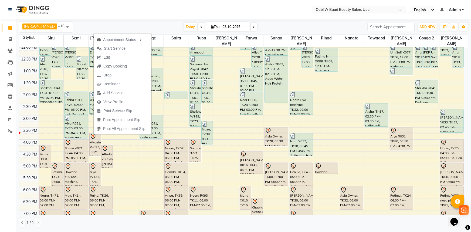
click at [115, 56] on button "Edit" at bounding box center [123, 57] width 58 height 9
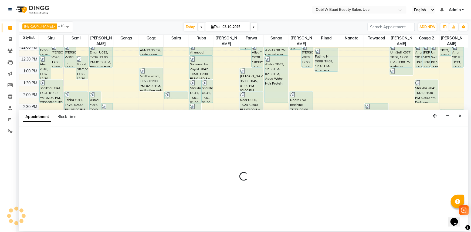
select select "tentative"
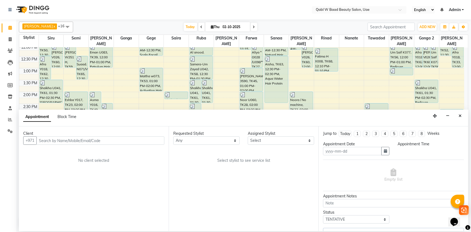
type input "02-10-2025"
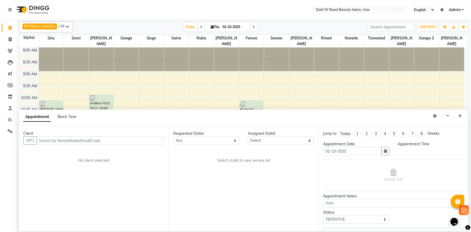
select select "945"
select select "56770"
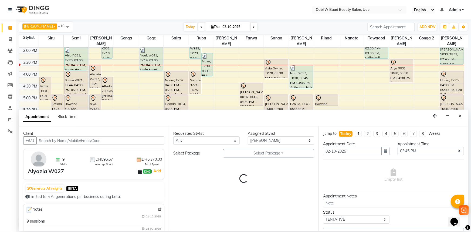
select select "3490"
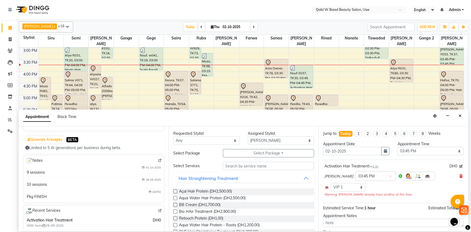
scroll to position [73, 0]
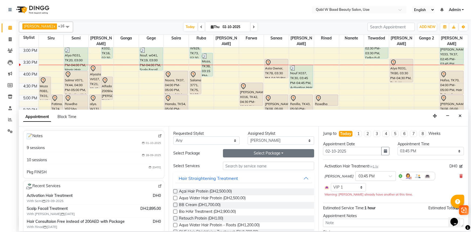
click at [259, 156] on button "Select Package Toggle Dropdown" at bounding box center [268, 153] width 91 height 8
click at [262, 166] on li "Natural Hair Treatment Package - Antioxident Treatment Package of 10 sessions" at bounding box center [232, 164] width 172 height 8
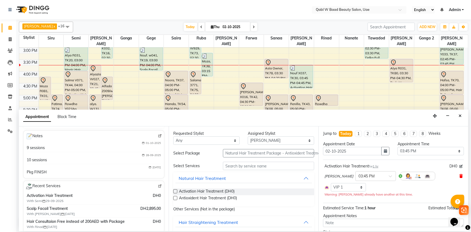
click at [459, 174] on icon at bounding box center [460, 176] width 3 height 4
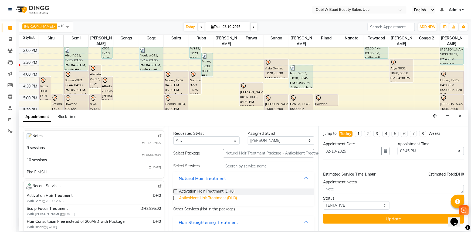
click at [197, 198] on span "Antioxident Hair Treatment (DH0)" at bounding box center [208, 198] width 58 height 7
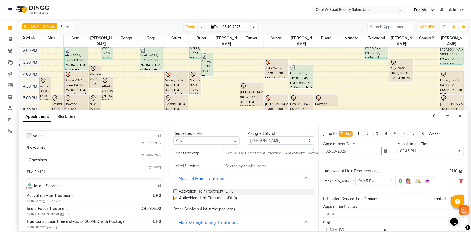
checkbox input "false"
click at [358, 183] on input "text" at bounding box center [370, 180] width 24 height 6
click at [355, 198] on div "03:45 PM" at bounding box center [375, 200] width 40 height 10
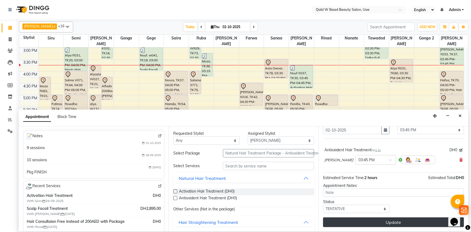
click at [374, 220] on button "Update" at bounding box center [393, 222] width 141 height 10
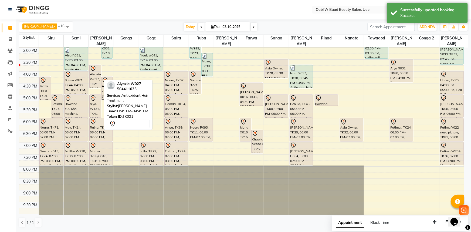
click at [98, 70] on div "Alyazia W027, TK21, 03:45 PM-04:45 PM, Antioxident Hair Treatment" at bounding box center [95, 76] width 11 height 23
click at [97, 67] on div "Alyazia W027, TK21, 03:45 PM-04:45 PM, Antioxident Hair Treatment" at bounding box center [95, 76] width 11 height 23
select select "7"
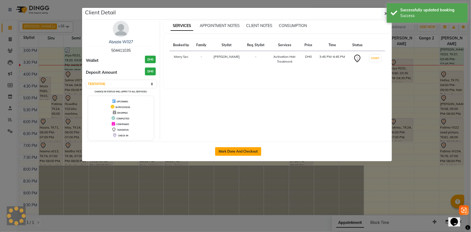
click at [248, 152] on button "Mark Done And Checkout" at bounding box center [238, 151] width 46 height 9
select select "service"
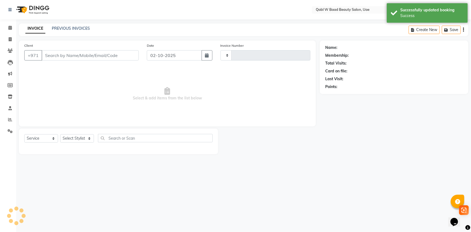
type input "8444"
select select "6969"
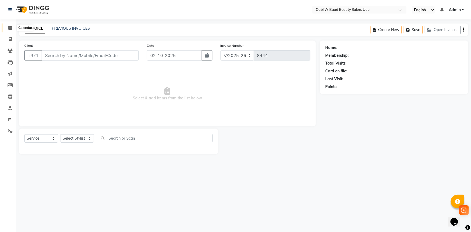
click at [10, 29] on icon at bounding box center [10, 28] width 4 height 4
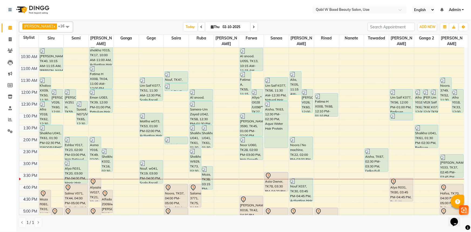
scroll to position [73, 0]
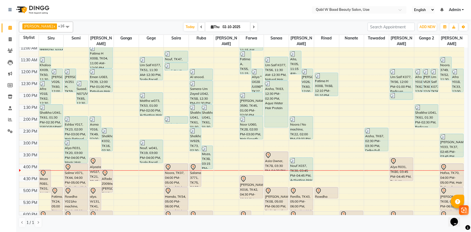
click at [113, 12] on nav "Select Location × Qabl W Baad Beauty Salon, Uae English ENGLISH Español العربية…" at bounding box center [235, 9] width 471 height 19
drag, startPoint x: 212, startPoint y: 28, endPoint x: 210, endPoint y: 30, distance: 3.3
click at [212, 28] on span "Thu" at bounding box center [215, 27] width 11 height 4
select select "10"
select select "2025"
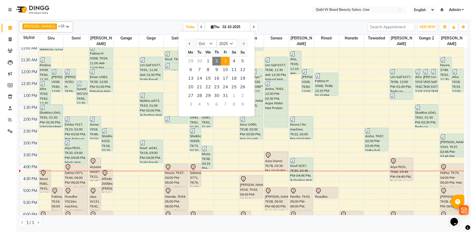
click at [228, 63] on span "3" at bounding box center [225, 61] width 9 height 9
type input "03-10-2025"
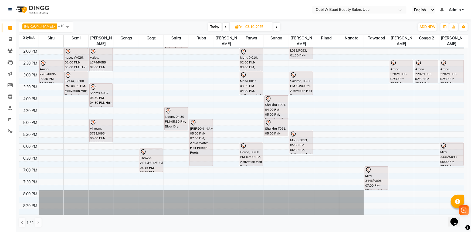
scroll to position [140, 0]
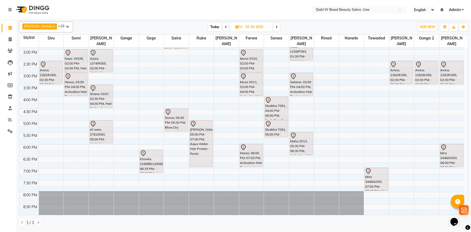
click at [450, 81] on div "8:00 AM 8:30 AM 9:00 AM 9:30 AM 10:00 AM 10:30 AM 11:00 AM 11:30 AM 12:00 PM 12…" at bounding box center [241, 96] width 445 height 379
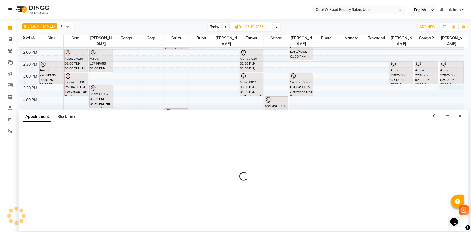
select select "85102"
select select "930"
select select "tentative"
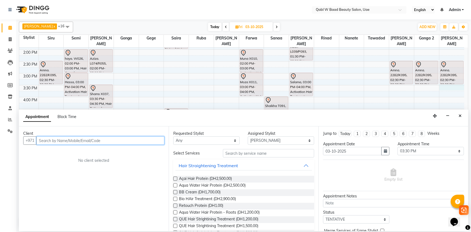
paste input "50 772 7731"
click at [44, 139] on input "50 772 7731" at bounding box center [88, 140] width 105 height 8
click at [52, 140] on input "50772 7731" at bounding box center [88, 140] width 105 height 8
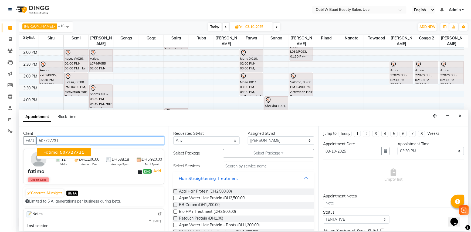
click at [63, 151] on span "507727731" at bounding box center [72, 151] width 24 height 5
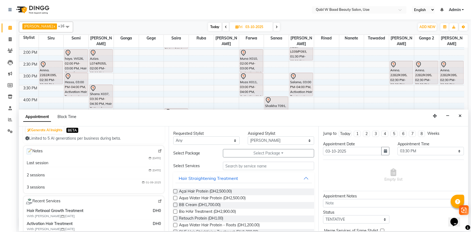
scroll to position [73, 0]
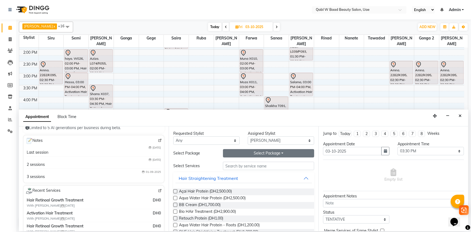
type input "507727731"
click at [243, 154] on button "Select Package Toggle Dropdown" at bounding box center [268, 153] width 91 height 8
click at [219, 153] on div "Select Package Toggle Dropdown Renew Package Offer - 10 sessions natural hair t…" at bounding box center [268, 153] width 99 height 8
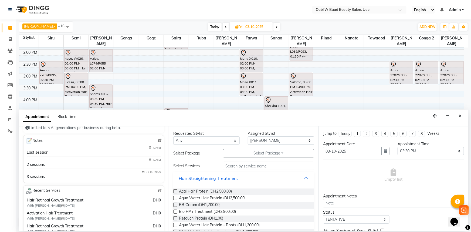
click at [219, 167] on div at bounding box center [268, 166] width 99 height 8
click at [226, 167] on input "text" at bounding box center [268, 166] width 91 height 8
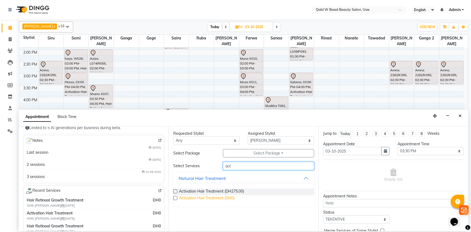
type input "act"
click at [227, 199] on span "Activation Hair Treatment (DH0)" at bounding box center [207, 198] width 56 height 7
checkbox input "false"
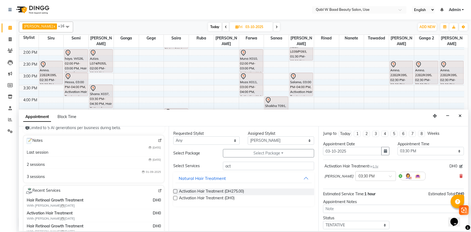
scroll to position [23, 0]
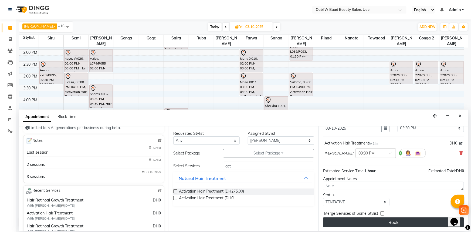
click at [343, 222] on button "Book" at bounding box center [393, 222] width 141 height 10
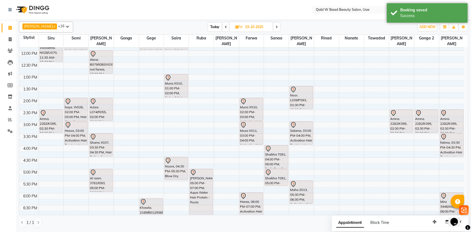
scroll to position [67, 0]
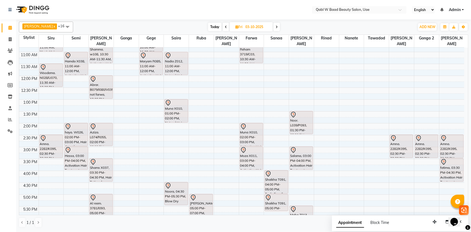
drag, startPoint x: 87, startPoint y: 9, endPoint x: 129, endPoint y: 20, distance: 42.9
click at [87, 9] on nav "Select Location × Qabl W Baad Beauty Salon, Uae English ENGLISH Español العربية…" at bounding box center [235, 9] width 471 height 19
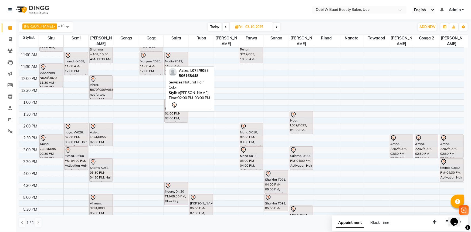
scroll to position [140, 0]
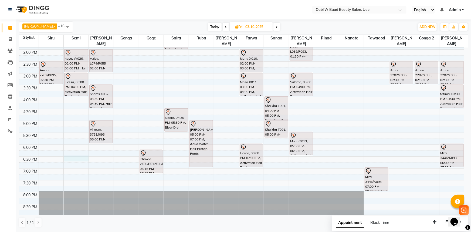
click at [75, 153] on div "8:00 AM 8:30 AM 9:00 AM 9:30 AM 10:00 AM 10:30 AM 11:00 AM 11:30 AM 12:00 PM 12…" at bounding box center [241, 96] width 445 height 379
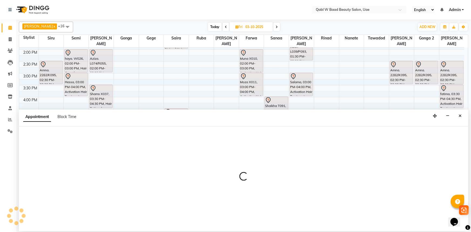
select select "55347"
select select "1110"
select select "tentative"
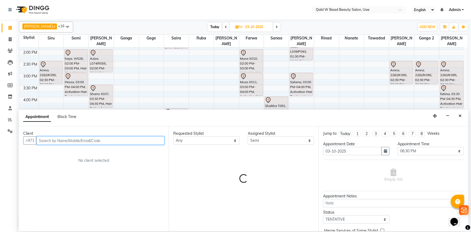
click at [61, 136] on input "text" at bounding box center [100, 140] width 128 height 8
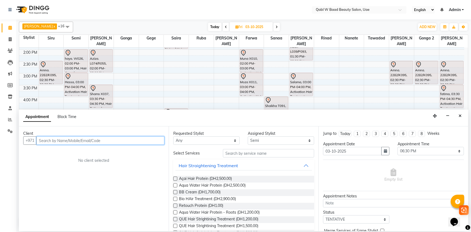
paste input "56 224 4441"
click at [44, 142] on input "56 224 4441" at bounding box center [88, 140] width 105 height 8
click at [46, 140] on input "56 224 4441" at bounding box center [88, 140] width 105 height 8
click at [52, 139] on input "56224 4441" at bounding box center [88, 140] width 105 height 8
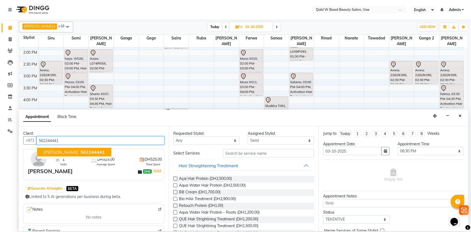
click at [62, 154] on button "Manal 562244441" at bounding box center [74, 152] width 74 height 9
type input "562244441"
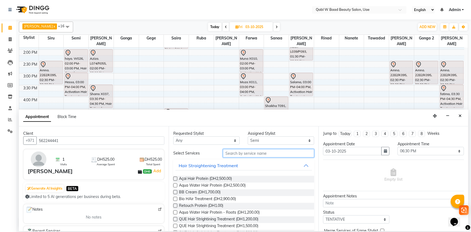
click at [242, 153] on input "text" at bounding box center [268, 153] width 91 height 8
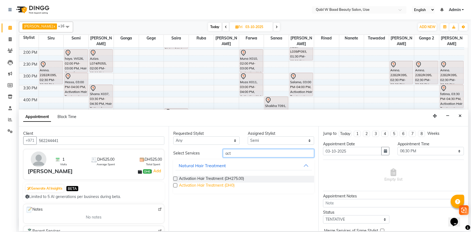
type input "act"
click at [224, 183] on span "Activation Hair Treatment (DH0)" at bounding box center [207, 185] width 56 height 7
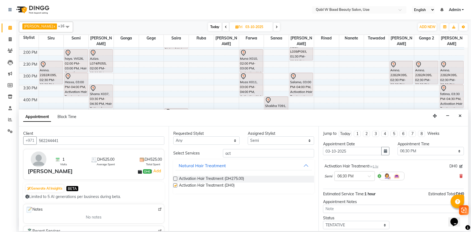
checkbox input "false"
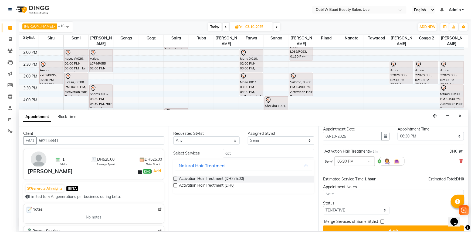
scroll to position [23, 0]
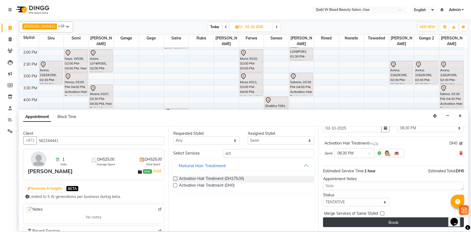
click at [351, 217] on button "Book" at bounding box center [393, 222] width 141 height 10
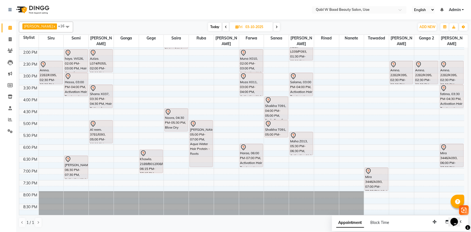
click at [104, 24] on div "Today Fri 03-10-2025" at bounding box center [244, 27] width 336 height 8
click at [208, 25] on span "Today" at bounding box center [214, 27] width 13 height 8
type input "02-10-2025"
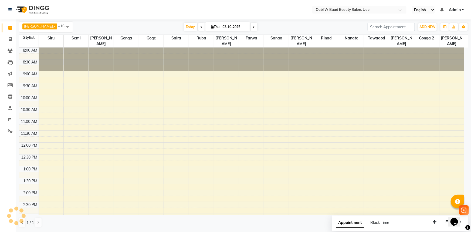
scroll to position [189, 0]
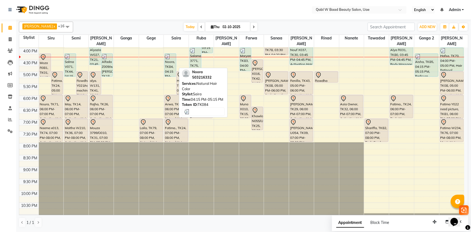
click at [173, 57] on div "Noora, TK84, 04:15 PM-05:15 PM, Natural Hair Color" at bounding box center [170, 65] width 11 height 23
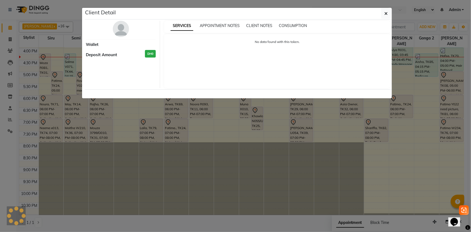
select select "3"
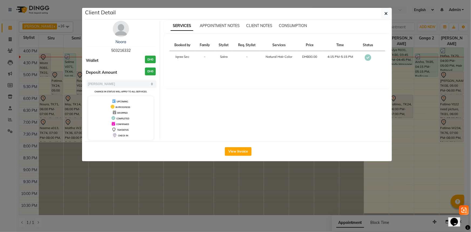
click at [303, 224] on ngb-modal-window "Client Detail Noora 503216332 Wallet DH0 Deposit Amount DH0 Select MARK DONE UP…" at bounding box center [235, 116] width 471 height 232
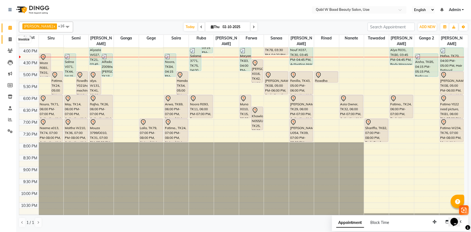
click at [11, 40] on icon at bounding box center [10, 39] width 3 height 4
select select "service"
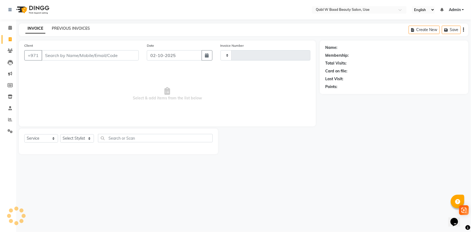
type input "8454"
click at [66, 27] on link "PREVIOUS INVOICES" at bounding box center [71, 28] width 38 height 5
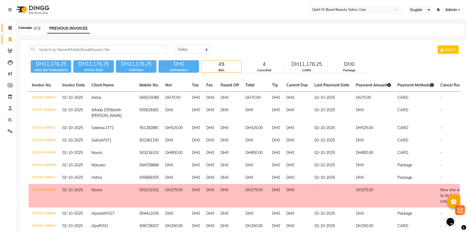
click at [11, 27] on icon at bounding box center [10, 28] width 4 height 4
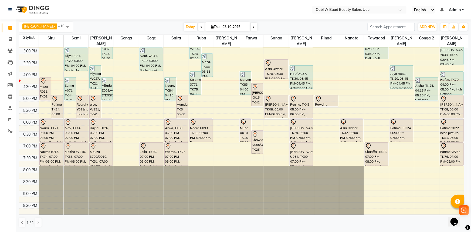
scroll to position [172, 0]
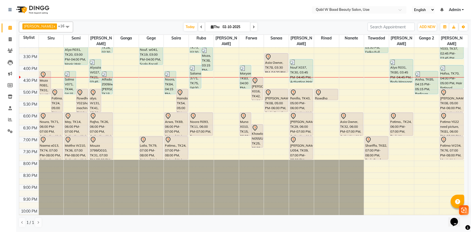
click at [183, 31] on div "Today Thu 02-10-2025" at bounding box center [220, 27] width 74 height 8
click at [184, 29] on span "Today" at bounding box center [190, 27] width 13 height 8
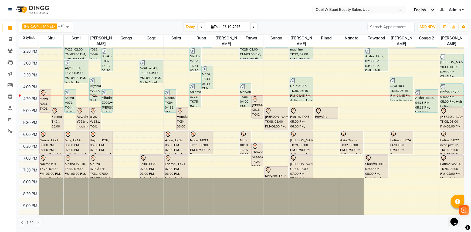
scroll to position [140, 0]
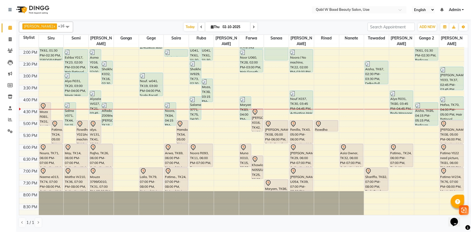
drag, startPoint x: 135, startPoint y: 27, endPoint x: 140, endPoint y: 27, distance: 4.3
click at [135, 27] on div "Today Thu 02-10-2025" at bounding box center [220, 27] width 289 height 8
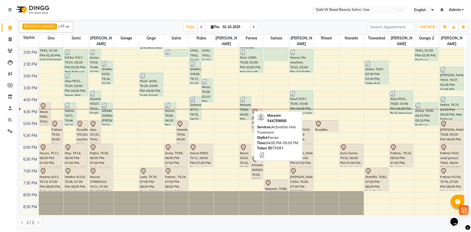
click at [244, 101] on div "Maryam, TK83, 04:00 PM-05:00 PM, Activation Hair Treatment" at bounding box center [245, 108] width 11 height 23
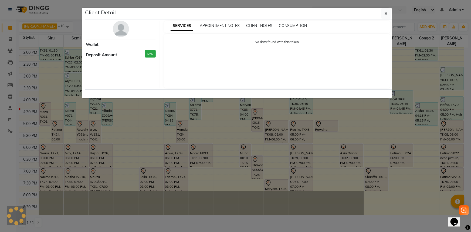
select select "3"
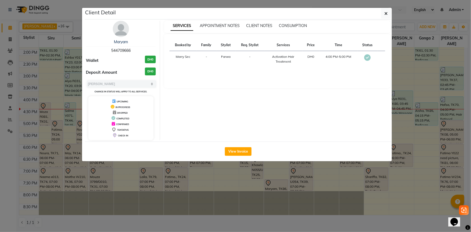
click at [64, 57] on ngb-modal-window "Client Detail Maryam 544709666 Wallet DH0 Deposit Amount DH0 Select MARK DONE U…" at bounding box center [235, 116] width 471 height 232
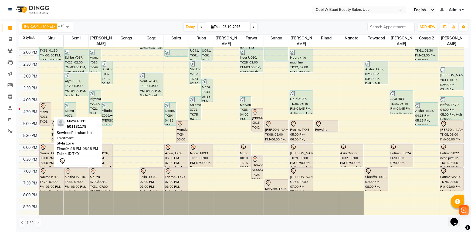
click at [41, 105] on div "Moza R081, TK01, 04:15 PM-05:15 PM, Petrulum Hair Treatment" at bounding box center [45, 113] width 11 height 23
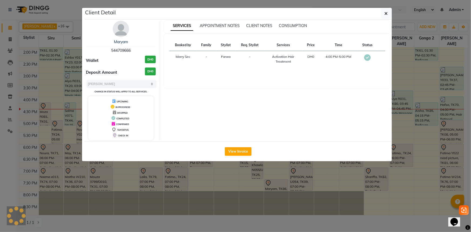
select select "7"
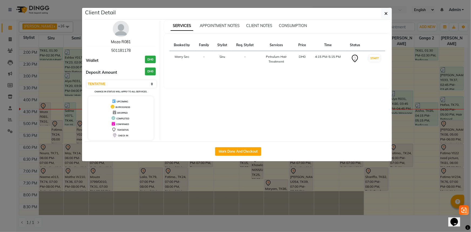
click at [129, 42] on link "Moza R081" at bounding box center [121, 41] width 20 height 5
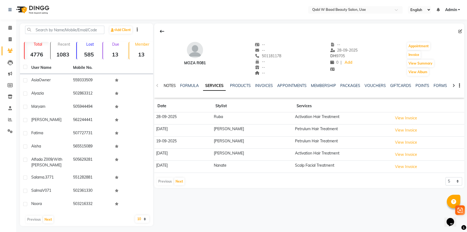
click at [172, 86] on link "NOTES" at bounding box center [170, 85] width 12 height 5
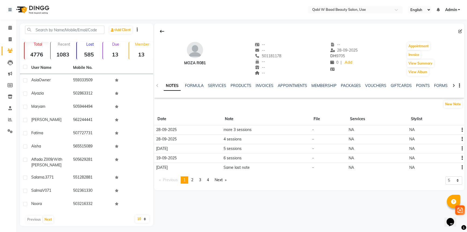
drag, startPoint x: 245, startPoint y: 127, endPoint x: 264, endPoint y: 126, distance: 19.2
click at [264, 126] on tr "28-09-2025 more 3 sessions - NA NA" at bounding box center [309, 129] width 310 height 9
click at [232, 109] on div "New Note" at bounding box center [309, 105] width 310 height 11
click at [213, 86] on link "SERVICES" at bounding box center [217, 85] width 18 height 5
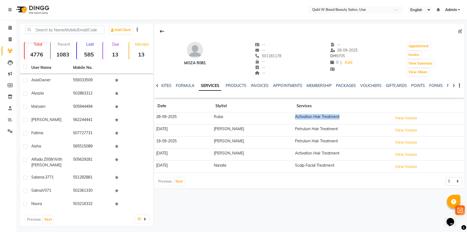
drag, startPoint x: 245, startPoint y: 114, endPoint x: 345, endPoint y: 116, distance: 99.5
click at [345, 116] on tr "28-09-2025 Ruba Activation Hair Treatment View Invoice" at bounding box center [309, 118] width 310 height 12
click at [317, 109] on th "Services" at bounding box center [342, 106] width 98 height 12
click at [7, 26] on span at bounding box center [9, 28] width 9 height 6
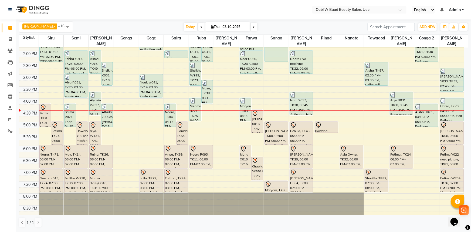
scroll to position [147, 0]
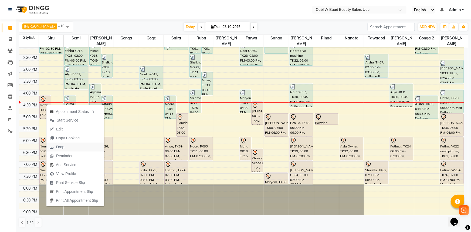
click at [59, 148] on span "Drop" at bounding box center [60, 147] width 8 height 6
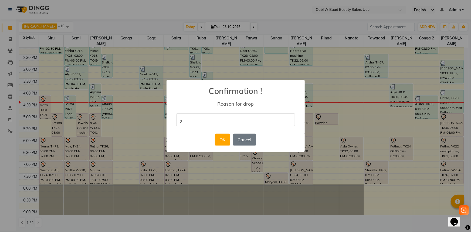
type input "و"
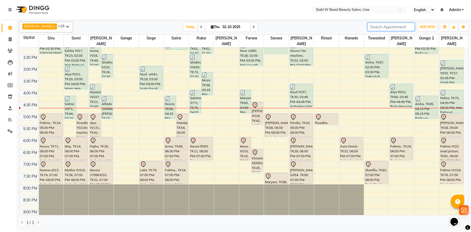
click at [392, 27] on input "search" at bounding box center [390, 27] width 47 height 8
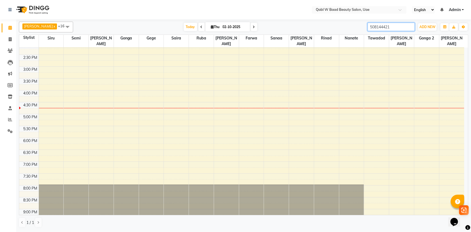
click at [384, 25] on input "508144421" at bounding box center [390, 27] width 47 height 8
type input "508144421"
click at [11, 44] on li "Invoice" at bounding box center [8, 40] width 16 height 12
click at [11, 51] on icon at bounding box center [10, 51] width 5 height 4
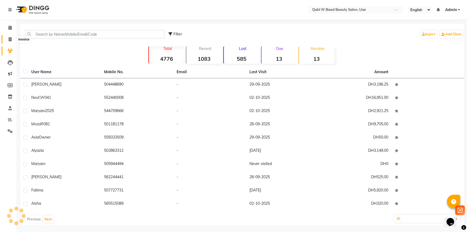
drag, startPoint x: 13, startPoint y: 39, endPoint x: 18, endPoint y: 36, distance: 5.1
click at [13, 39] on span at bounding box center [9, 39] width 9 height 6
select select "service"
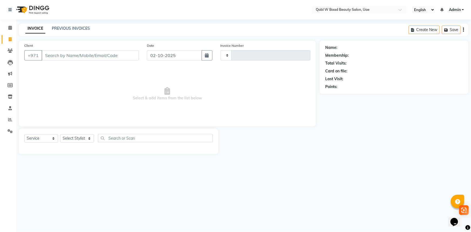
type input "8455"
select select "6969"
drag, startPoint x: 10, startPoint y: 49, endPoint x: 22, endPoint y: 49, distance: 12.4
click at [11, 49] on icon at bounding box center [10, 51] width 5 height 4
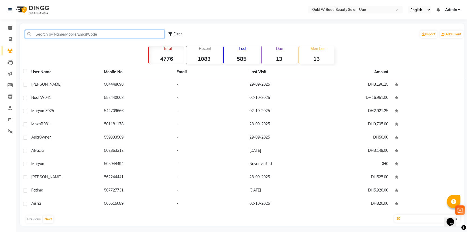
click at [77, 33] on input "text" at bounding box center [94, 34] width 139 height 8
paste input "508144421"
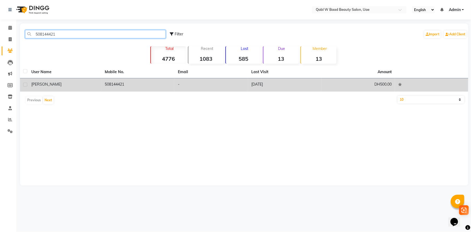
type input "508144421"
click at [67, 84] on div "Eiman" at bounding box center [64, 84] width 67 height 6
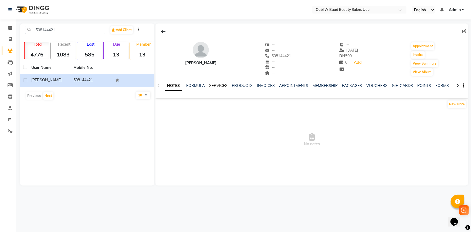
click at [218, 85] on link "SERVICES" at bounding box center [218, 85] width 18 height 5
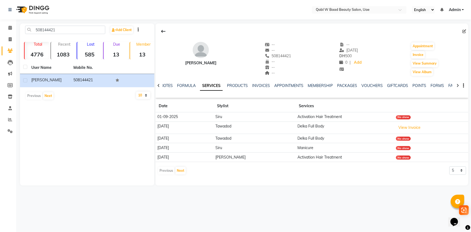
click at [466, 168] on app-client-history "Date Stylist Services 01-09-2025 Siru Activation Hair Treatment No show 27-08-2…" at bounding box center [311, 137] width 313 height 75
click at [456, 173] on select "5 10 50 100 500" at bounding box center [457, 170] width 17 height 8
select select "10"
click at [449, 166] on select "5 10 50 100 500" at bounding box center [457, 170] width 17 height 8
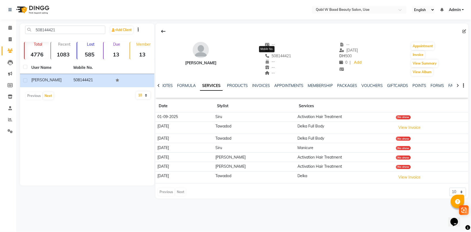
click at [275, 54] on span "508144421" at bounding box center [278, 55] width 26 height 5
copy span "508144421"
click at [9, 27] on icon at bounding box center [10, 28] width 4 height 4
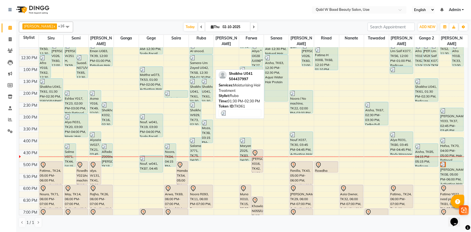
scroll to position [172, 0]
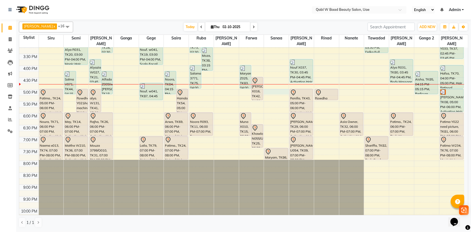
click at [273, 85] on div "8:00 AM 8:30 AM 9:00 AM 9:30 AM 10:00 AM 10:30 AM 11:00 AM 11:30 AM 12:00 PM 12…" at bounding box center [241, 65] width 445 height 379
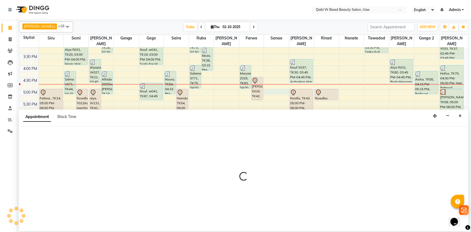
click at [78, 141] on div at bounding box center [243, 178] width 449 height 105
select select "56790"
select select "1020"
select select "tentative"
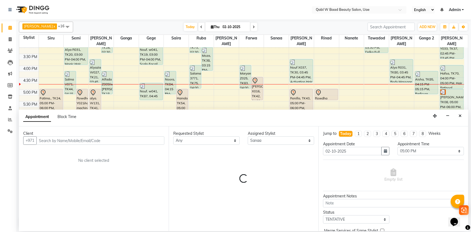
click at [76, 141] on input "text" at bounding box center [100, 140] width 128 height 8
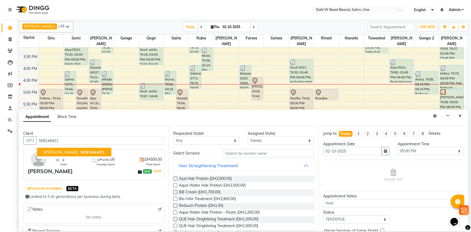
click at [56, 153] on span "Eiman" at bounding box center [60, 151] width 35 height 5
type input "508144421"
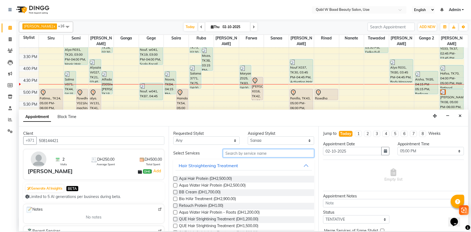
click at [240, 153] on input "text" at bounding box center [268, 153] width 91 height 8
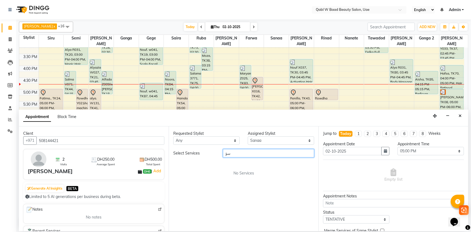
type input "س"
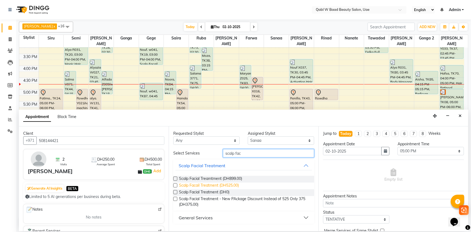
type input "scalp fac"
click at [218, 184] on span "Scalp Facail Treatment (DH525.00)" at bounding box center [209, 185] width 60 height 7
checkbox input "false"
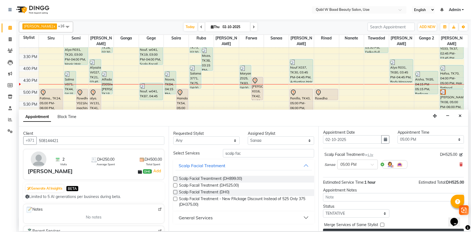
scroll to position [23, 0]
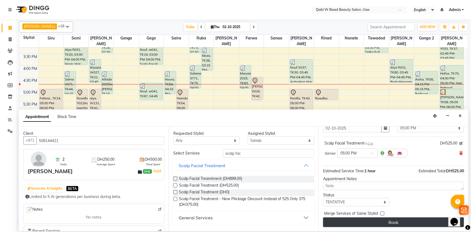
click at [423, 223] on button "Book" at bounding box center [393, 222] width 141 height 10
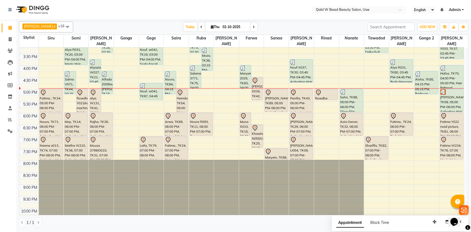
click at [62, 13] on nav "Select Location × Qabl W Baad Beauty Salon, Uae English ENGLISH Español العربية…" at bounding box center [235, 9] width 471 height 19
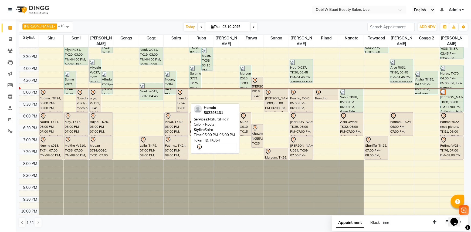
click at [178, 98] on div "Hamda, TK54, 05:00 PM-06:00 PM, Natural Hair Color - Roots" at bounding box center [181, 100] width 11 height 23
select select "7"
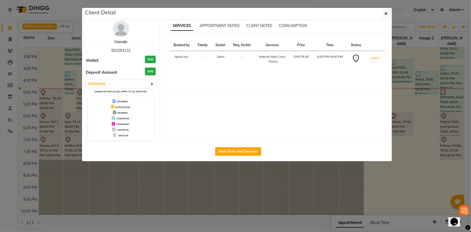
click at [119, 42] on link "Hamda" at bounding box center [120, 41] width 13 height 5
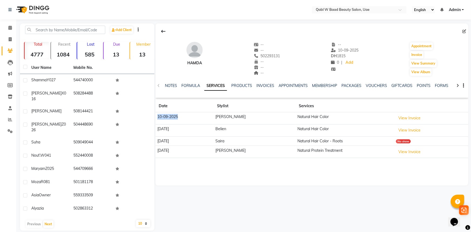
drag, startPoint x: 156, startPoint y: 119, endPoint x: 181, endPoint y: 119, distance: 24.8
click at [181, 119] on td "10-09-2025" at bounding box center [184, 118] width 58 height 12
click at [305, 190] on div "Hamda -- -- 502293131 -- -- -- -- 10-09-2025 DH 1815 0 | Add Appointment Invoic…" at bounding box center [311, 126] width 314 height 207
click at [348, 87] on link "PACKAGES" at bounding box center [351, 85] width 20 height 5
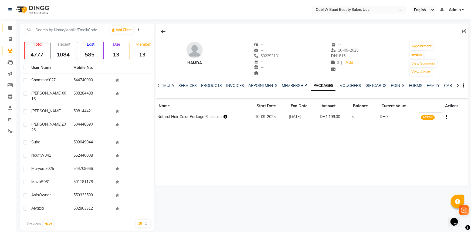
click at [8, 28] on span at bounding box center [9, 28] width 9 height 6
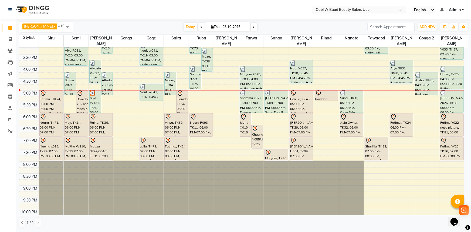
scroll to position [172, 0]
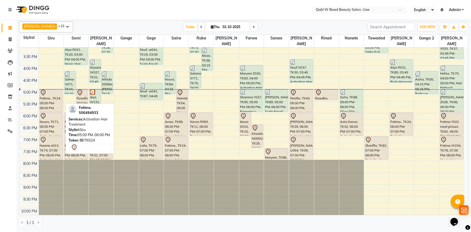
click at [43, 90] on div "Fatima., TK24, 05:00 PM-06:00 PM, Activation Hair Treatment" at bounding box center [51, 100] width 23 height 23
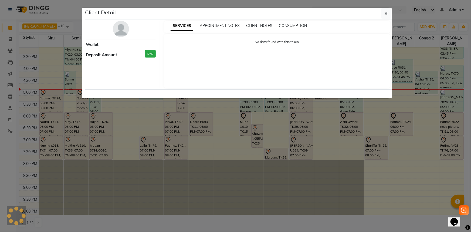
select select "7"
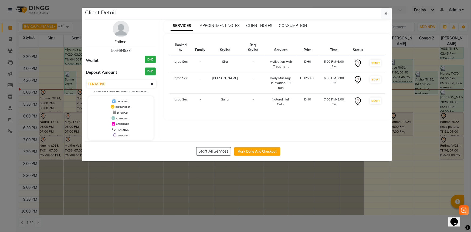
click at [126, 41] on link "Fatima." at bounding box center [120, 41] width 13 height 5
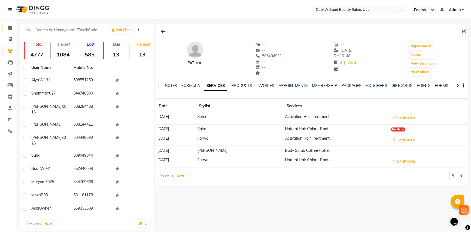
click at [13, 31] on link "Calendar" at bounding box center [8, 27] width 13 height 9
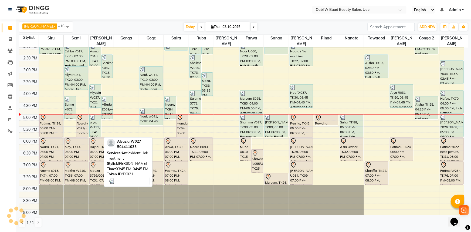
scroll to position [147, 0]
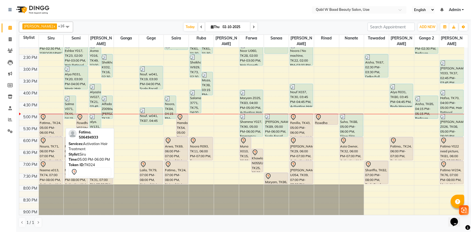
click at [52, 114] on div at bounding box center [51, 117] width 22 height 6
select select "7"
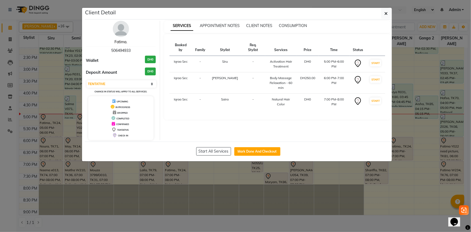
click at [120, 40] on link "Fatima." at bounding box center [120, 41] width 13 height 5
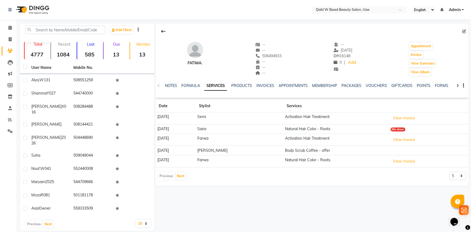
click at [345, 83] on div "PACKAGES" at bounding box center [351, 86] width 20 height 6
click at [345, 84] on link "PACKAGES" at bounding box center [351, 85] width 20 height 5
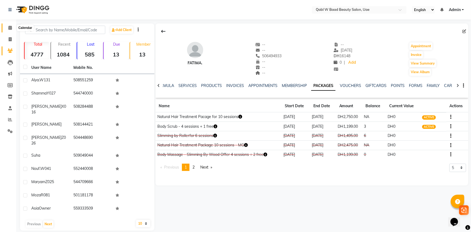
click at [6, 27] on span at bounding box center [9, 28] width 9 height 6
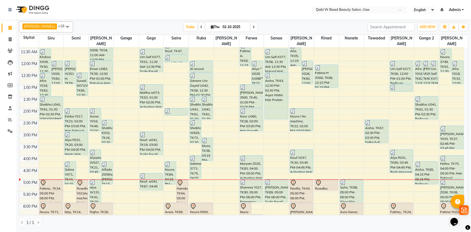
scroll to position [98, 0]
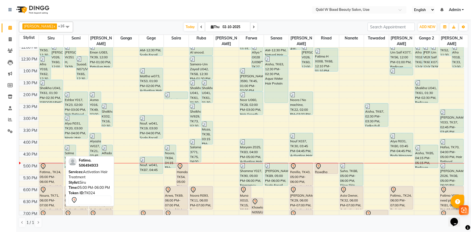
click at [54, 164] on div "Fatima., TK24, 05:00 PM-06:00 PM, Activation Hair Treatment" at bounding box center [51, 174] width 23 height 23
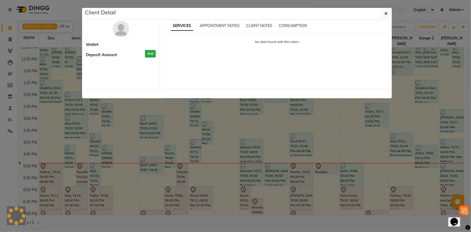
select select "7"
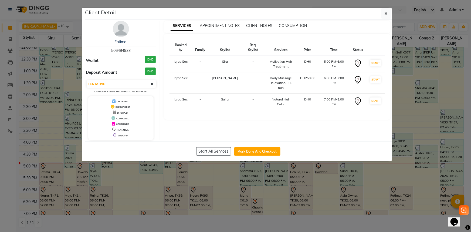
click at [121, 49] on span "506494933" at bounding box center [120, 50] width 19 height 5
copy span "506494933"
click at [251, 212] on ngb-modal-window "Client Detail Fatima. 506494933 Wallet DH0 Deposit Amount DH0 Select IN SERVICE…" at bounding box center [235, 116] width 471 height 232
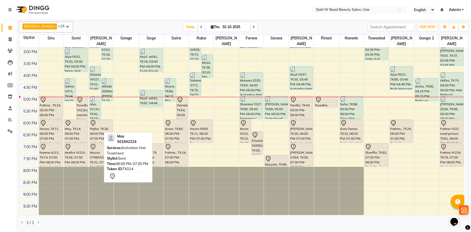
scroll to position [172, 0]
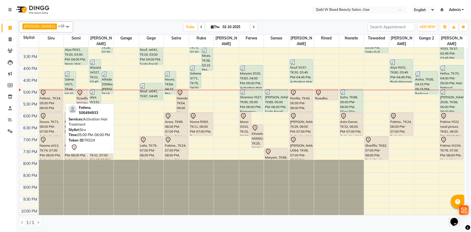
click at [52, 102] on div "Fatima., TK24, 05:00 PM-06:00 PM, Activation Hair Treatment" at bounding box center [51, 100] width 23 height 23
select select "7"
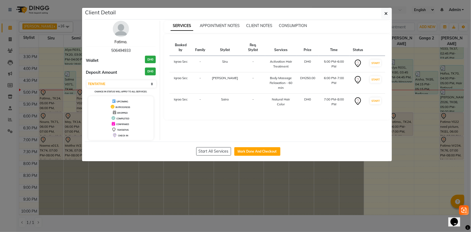
drag, startPoint x: 121, startPoint y: 41, endPoint x: 121, endPoint y: 44, distance: 3.2
click at [121, 41] on link "Fatima." at bounding box center [120, 41] width 13 height 5
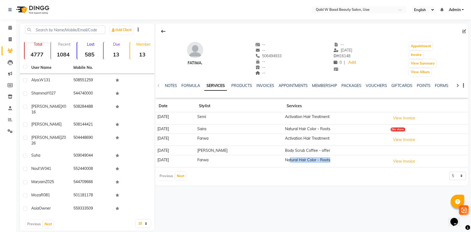
drag, startPoint x: 284, startPoint y: 162, endPoint x: 325, endPoint y: 162, distance: 40.7
click at [325, 162] on td "Natural Hair Color - Roots" at bounding box center [335, 161] width 105 height 12
click at [271, 56] on span "506494933" at bounding box center [268, 55] width 26 height 5
copy span "506494933"
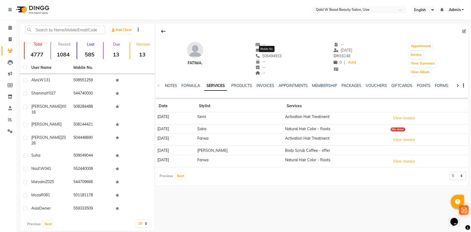
copy span "506494933"
click at [12, 27] on span at bounding box center [9, 28] width 9 height 6
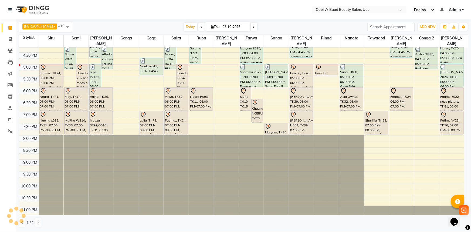
scroll to position [205, 0]
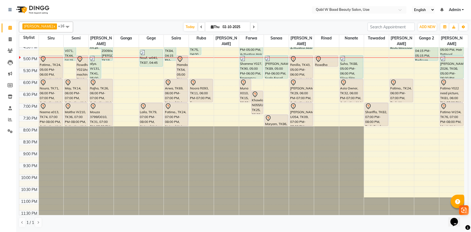
drag, startPoint x: 56, startPoint y: 9, endPoint x: 98, endPoint y: 13, distance: 42.3
click at [56, 9] on nav "Select Location × Qabl W Baad Beauty Salon, Uae English ENGLISH Español العربية…" at bounding box center [235, 9] width 471 height 19
click at [184, 28] on span "Today" at bounding box center [190, 27] width 13 height 8
click at [113, 25] on div "Today Thu 02-10-2025" at bounding box center [220, 27] width 289 height 8
click at [184, 24] on span "Today" at bounding box center [190, 27] width 13 height 8
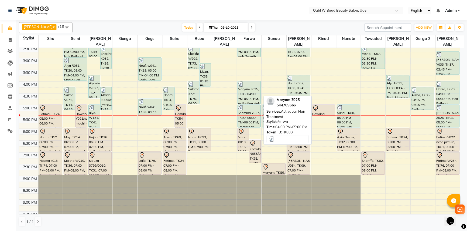
scroll to position [180, 0]
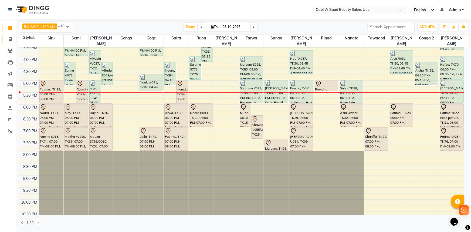
click at [11, 36] on link "Invoice" at bounding box center [8, 39] width 13 height 9
select select "service"
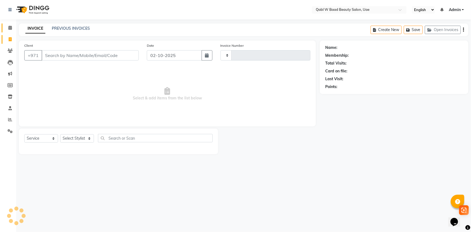
type input "8463"
select select "6969"
click at [66, 24] on div "INVOICE PREVIOUS INVOICES Create New Save Open Invoices" at bounding box center [243, 29] width 449 height 13
click at [67, 26] on link "PREVIOUS INVOICES" at bounding box center [71, 28] width 38 height 5
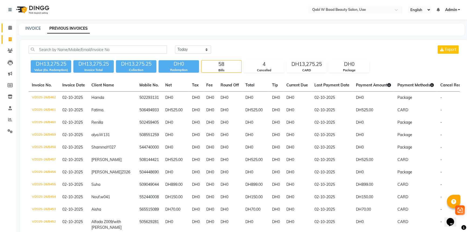
click at [12, 27] on span at bounding box center [9, 28] width 9 height 6
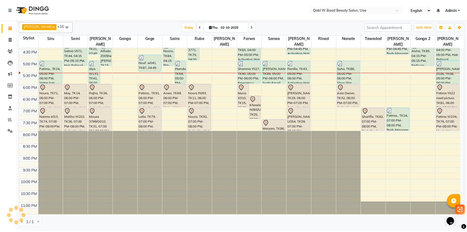
scroll to position [205, 0]
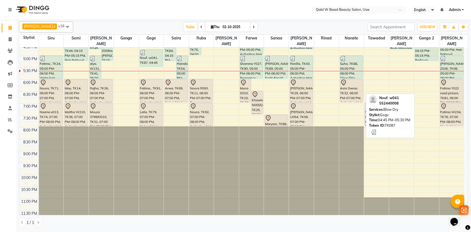
click at [148, 51] on div "Nouf. w041, TK87, 04:45 PM-05:30 PM, Blow Dry" at bounding box center [151, 58] width 23 height 17
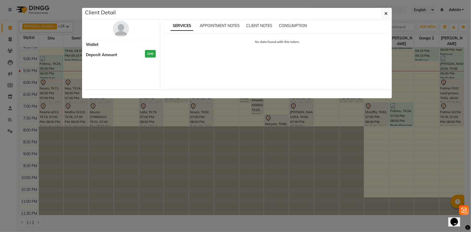
select select "3"
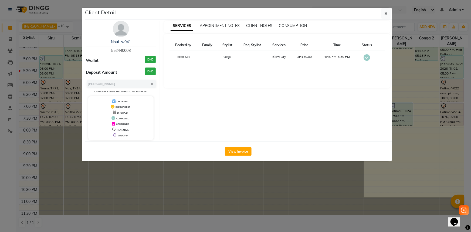
click at [109, 38] on div "Nouf. w041 552440008 Wallet DH0 Deposit Amount DH0 Select MARK DONE UPCOMING Ch…" at bounding box center [121, 80] width 78 height 119
click at [111, 40] on link "Nouf. w041" at bounding box center [121, 41] width 20 height 5
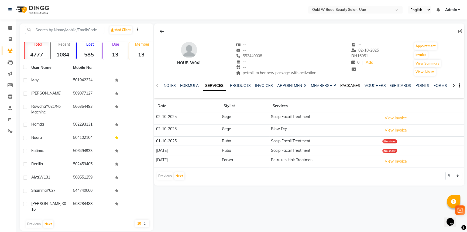
click at [348, 84] on link "PACKAGES" at bounding box center [350, 85] width 20 height 5
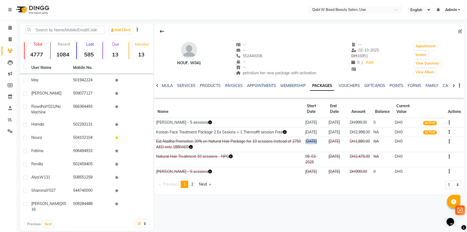
click at [317, 151] on td "02-06-2025" at bounding box center [315, 144] width 23 height 15
click at [182, 83] on div "SERVICES" at bounding box center [186, 86] width 18 height 6
click at [186, 88] on link "SERVICES" at bounding box center [186, 85] width 18 height 5
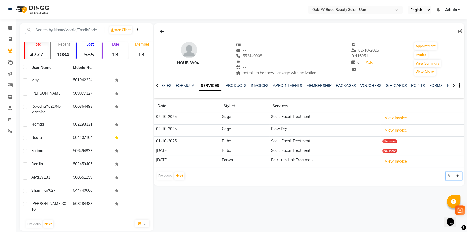
drag, startPoint x: 448, startPoint y: 174, endPoint x: 448, endPoint y: 178, distance: 4.3
click at [448, 174] on select "5 10 50 100 500" at bounding box center [454, 176] width 17 height 8
select select "100"
click at [446, 172] on select "5 10 50 100 500" at bounding box center [454, 176] width 17 height 8
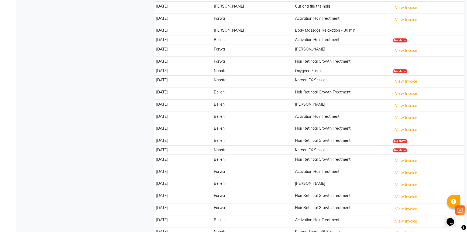
scroll to position [541, 0]
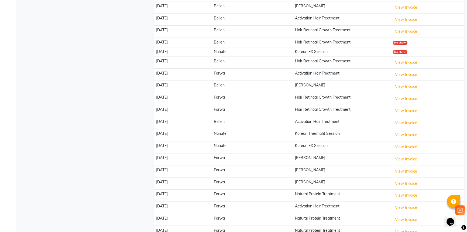
click at [293, 125] on td "Activation Hair Treatment" at bounding box center [342, 123] width 98 height 12
drag, startPoint x: 272, startPoint y: 127, endPoint x: 295, endPoint y: 128, distance: 22.7
click at [295, 129] on td "Korean Thermafit Session" at bounding box center [342, 135] width 98 height 12
click at [250, 124] on td "Belien" at bounding box center [252, 123] width 81 height 12
drag, startPoint x: 278, startPoint y: 122, endPoint x: 302, endPoint y: 121, distance: 23.5
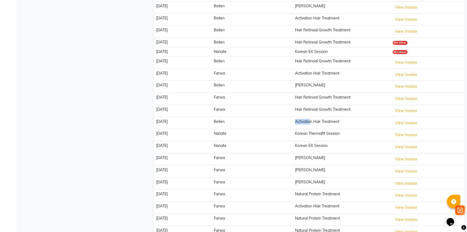
click at [302, 121] on tr "04-06-2025 Belien Activation Hair Treatment View Invoice" at bounding box center [309, 123] width 310 height 12
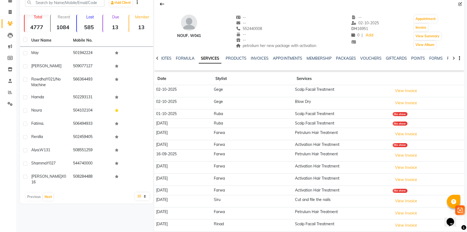
scroll to position [0, 0]
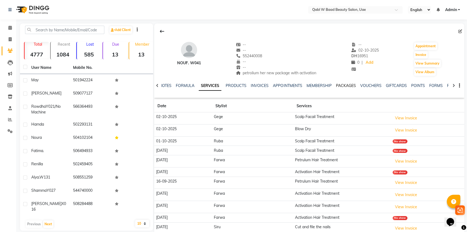
click at [345, 86] on link "PACKAGES" at bounding box center [346, 85] width 20 height 5
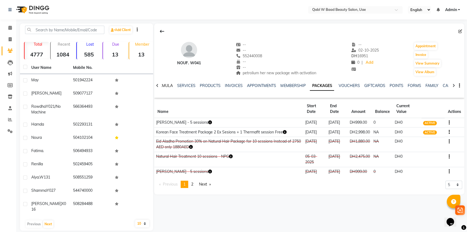
click at [164, 85] on link "FORMULA" at bounding box center [163, 85] width 19 height 5
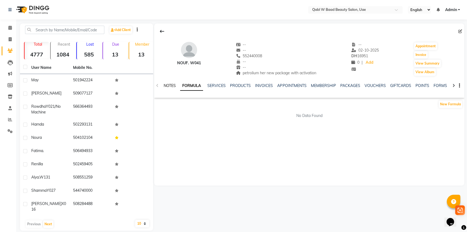
click at [168, 86] on link "NOTES" at bounding box center [170, 85] width 12 height 5
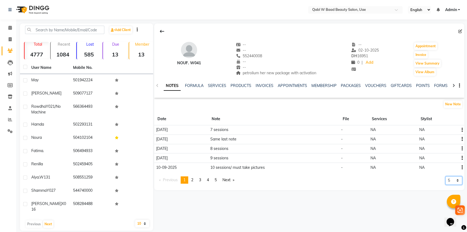
drag, startPoint x: 456, startPoint y: 177, endPoint x: 456, endPoint y: 182, distance: 4.1
click at [456, 177] on select "5 10 50 100 500" at bounding box center [454, 180] width 17 height 8
select select "10"
click at [446, 184] on select "5 10 50 100 500" at bounding box center [454, 180] width 17 height 8
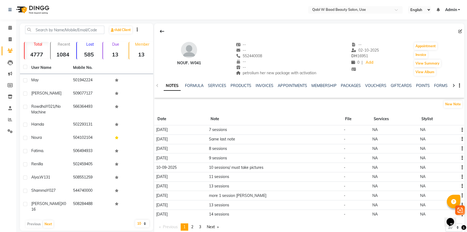
drag, startPoint x: 195, startPoint y: 185, endPoint x: 247, endPoint y: 184, distance: 52.1
click at [247, 184] on tr "25-08-2025 13 sessions - NA NA" at bounding box center [309, 185] width 310 height 9
drag, startPoint x: 200, startPoint y: 168, endPoint x: 237, endPoint y: 167, distance: 36.7
click at [237, 167] on tr "10-09-2025 10 sessions/ must take pictures - NA NA" at bounding box center [309, 167] width 310 height 9
click at [248, 170] on td "10 sessions/ must take pictures" at bounding box center [274, 167] width 135 height 9
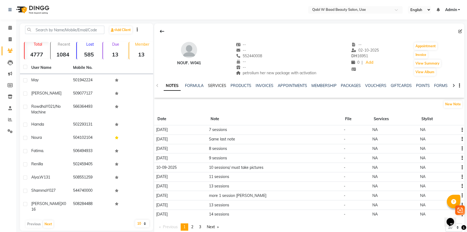
click at [208, 85] on link "SERVICES" at bounding box center [217, 85] width 18 height 5
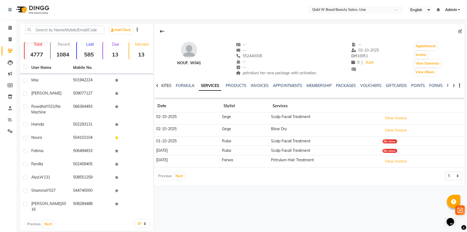
click at [169, 85] on link "NOTES" at bounding box center [165, 85] width 12 height 5
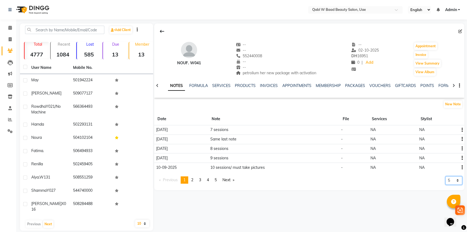
click at [458, 178] on select "5 10 50 100 500" at bounding box center [454, 180] width 17 height 8
select select "50"
click at [446, 184] on select "5 10 50 100 500" at bounding box center [454, 180] width 17 height 8
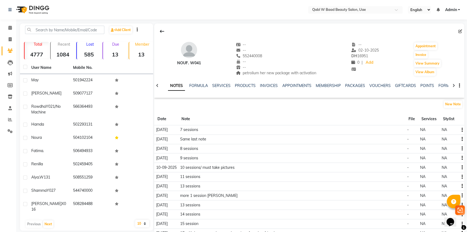
scroll to position [24, 0]
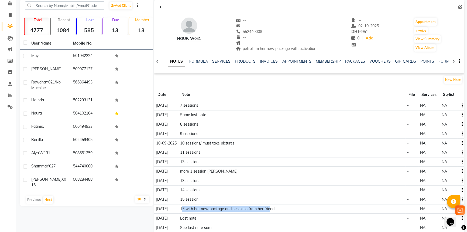
drag, startPoint x: 190, startPoint y: 207, endPoint x: 269, endPoint y: 206, distance: 78.8
click at [269, 206] on td "17 with her new package and sessions from her friend" at bounding box center [291, 208] width 227 height 9
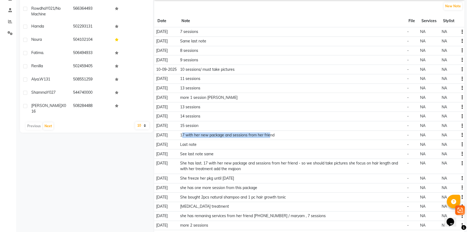
scroll to position [0, 0]
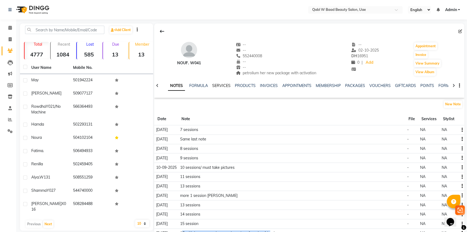
click at [224, 86] on link "SERVICES" at bounding box center [221, 85] width 18 height 5
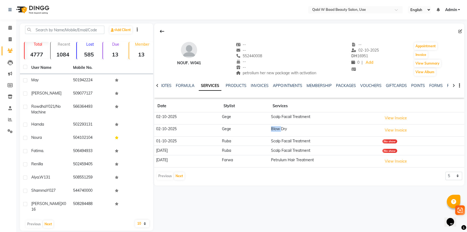
drag, startPoint x: 273, startPoint y: 129, endPoint x: 286, endPoint y: 128, distance: 12.5
click at [286, 128] on tr "02-10-2025 Gege Blow Dry View Invoice" at bounding box center [309, 130] width 310 height 12
drag, startPoint x: 271, startPoint y: 121, endPoint x: 310, endPoint y: 122, distance: 39.4
click at [310, 122] on td "Scalp Facail Treatment" at bounding box center [324, 118] width 111 height 12
click at [350, 175] on div "Previous Next 5 10 50 100 500" at bounding box center [309, 176] width 306 height 9
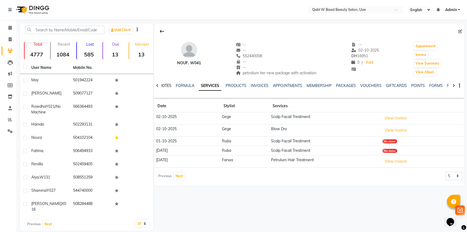
click at [165, 84] on link "NOTES" at bounding box center [165, 85] width 12 height 5
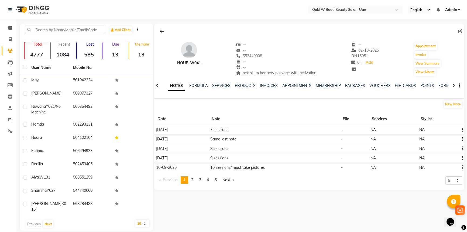
drag, startPoint x: 211, startPoint y: 127, endPoint x: 280, endPoint y: 119, distance: 70.3
click at [266, 127] on tr "24-09-2025 7 sessions - NA NA" at bounding box center [309, 129] width 310 height 9
click at [285, 113] on th "Note" at bounding box center [273, 119] width 131 height 12
click at [456, 105] on button "New Note" at bounding box center [453, 104] width 18 height 8
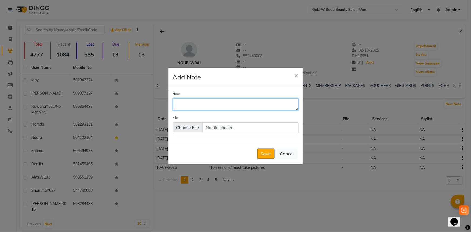
click at [226, 105] on textarea "Note" at bounding box center [236, 104] width 126 height 12
type textarea "she has 6 sessions"
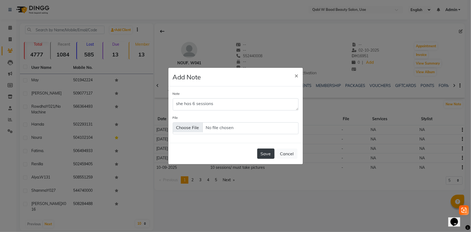
click at [265, 152] on button "Save" at bounding box center [265, 153] width 17 height 10
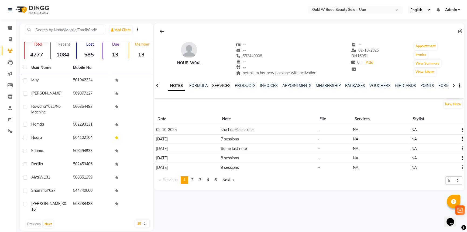
drag, startPoint x: 224, startPoint y: 85, endPoint x: 225, endPoint y: 81, distance: 4.7
click at [224, 85] on link "SERVICES" at bounding box center [221, 85] width 18 height 5
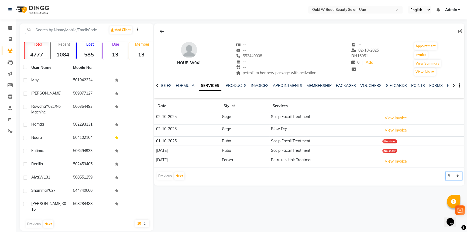
click at [452, 175] on select "5 10 50 100 500" at bounding box center [454, 176] width 17 height 8
select select "10"
click at [446, 172] on select "5 10 50 100 500" at bounding box center [454, 176] width 17 height 8
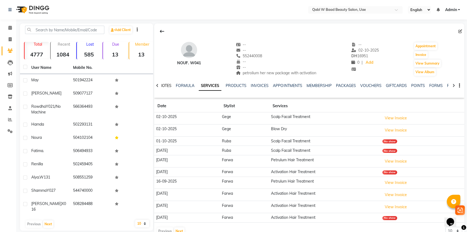
click at [166, 87] on link "NOTES" at bounding box center [165, 85] width 12 height 5
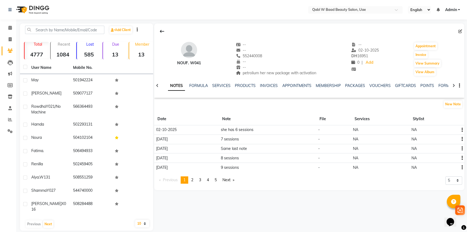
click at [462, 130] on icon "button" at bounding box center [462, 130] width 1 height 0
click at [448, 129] on div "Edit" at bounding box center [449, 129] width 9 height 7
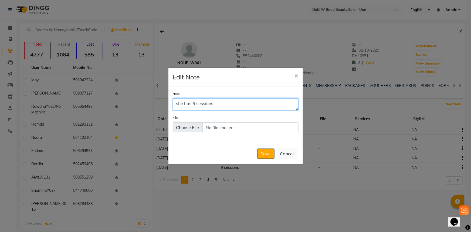
click at [194, 103] on textarea "she has 6 sessions" at bounding box center [236, 104] width 126 height 12
type textarea "she has 7 sessions"
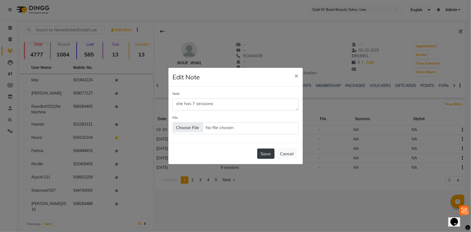
click at [260, 153] on button "Save" at bounding box center [265, 153] width 17 height 10
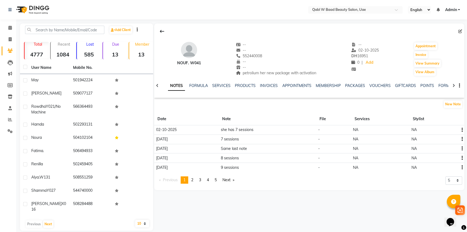
scroll to position [2, 0]
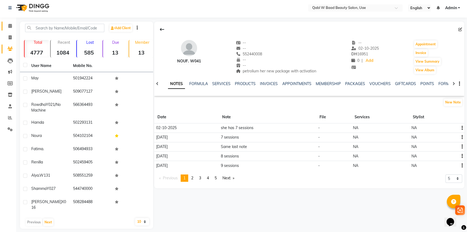
click at [11, 27] on icon at bounding box center [10, 26] width 4 height 4
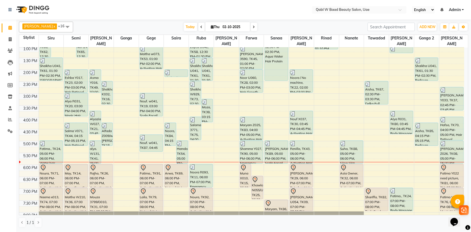
scroll to position [122, 0]
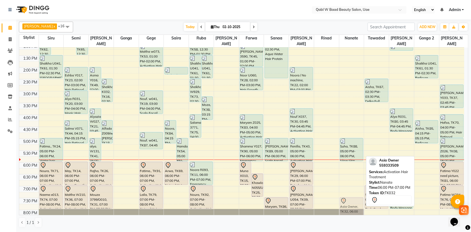
drag, startPoint x: 350, startPoint y: 163, endPoint x: 356, endPoint y: 198, distance: 35.2
click at [356, 198] on div "Suha, TK88, 05:00 PM-06:00 PM, Glow Skin Facial Asia Owner, TK32, 06:00 PM-07:0…" at bounding box center [351, 114] width 25 height 379
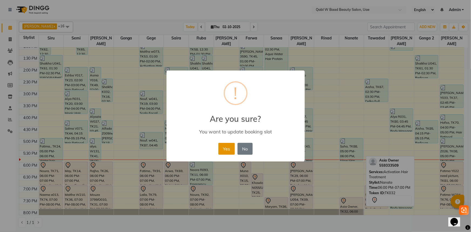
click at [227, 149] on button "Yes" at bounding box center [226, 149] width 16 height 12
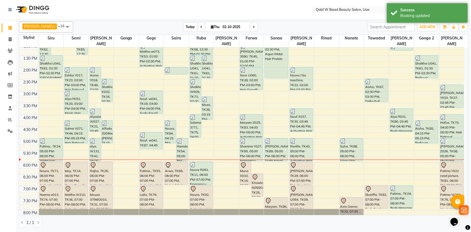
click at [184, 27] on span "Today" at bounding box center [190, 27] width 13 height 8
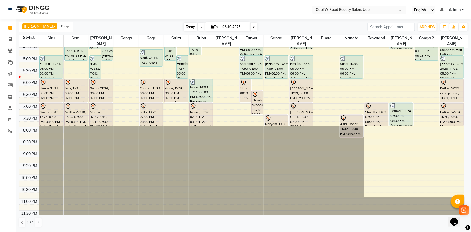
click at [184, 26] on span "Today" at bounding box center [190, 27] width 13 height 8
click at [121, 23] on div "Today Thu 02-10-2025" at bounding box center [220, 27] width 289 height 8
click at [184, 24] on span "Today" at bounding box center [190, 27] width 13 height 8
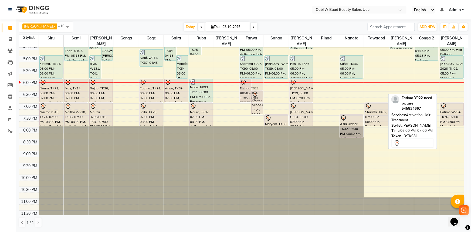
drag, startPoint x: 453, startPoint y: 89, endPoint x: 256, endPoint y: 92, distance: 197.2
click at [256, 92] on tr "Khalood XX09, TK50, 11:30 AM-12:30 PM, Activation Hair Treatment Nadia V026, TK…" at bounding box center [241, 31] width 445 height 379
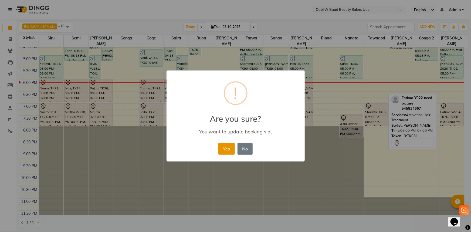
click at [226, 149] on button "Yes" at bounding box center [226, 149] width 16 height 12
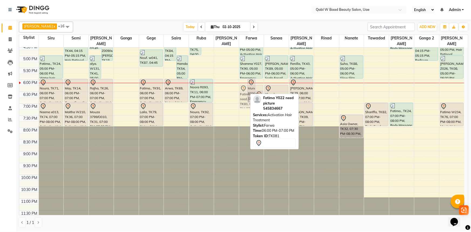
click at [244, 87] on div "Fatima Y022 need picture, TK81, 06:00 PM-07:00 PM, Activation Hair Treatment Mu…" at bounding box center [251, 31] width 25 height 379
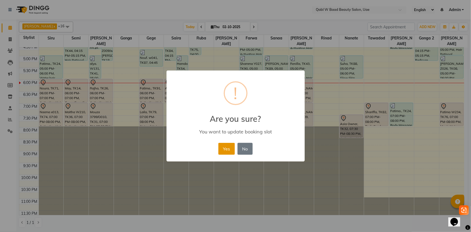
click at [229, 147] on button "Yes" at bounding box center [226, 149] width 16 height 12
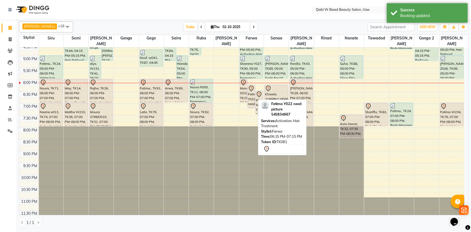
click at [250, 91] on div "Fatima Y022 need picture, TK81, 06:15 PM-07:15 PM, Activation Hair Treatment" at bounding box center [251, 96] width 7 height 23
select select "7"
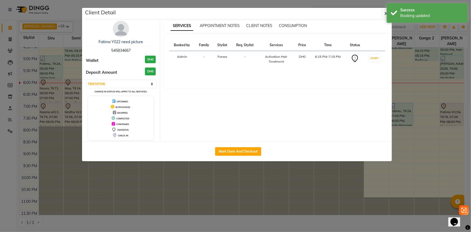
click at [264, 178] on ngb-modal-window "Client Detail Fatima Y022 need picture 545834667 Wallet DH0 Deposit Amount DH0 …" at bounding box center [235, 116] width 471 height 232
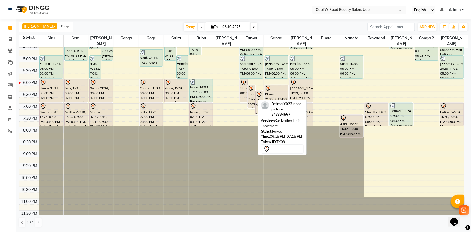
click at [249, 90] on div "Fatima Y022 need picture, TK81, 06:15 PM-07:15 PM, Activation Hair Treatment" at bounding box center [251, 96] width 7 height 23
select select "7"
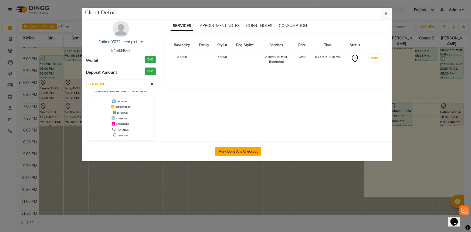
click at [250, 147] on button "Mark Done And Checkout" at bounding box center [238, 151] width 46 height 9
select select "service"
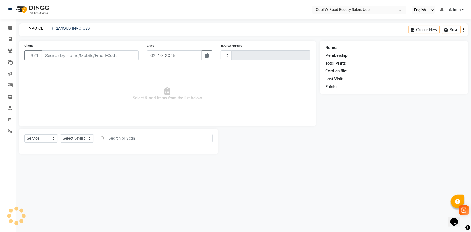
type input "8464"
select select "6969"
type input "545834667"
select select "56789"
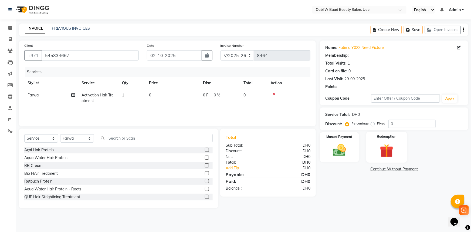
click at [402, 156] on div "Redemption" at bounding box center [386, 147] width 41 height 31
select select "1: Object"
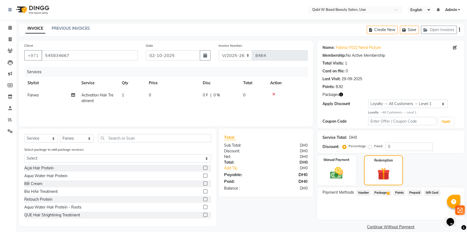
click at [381, 191] on span "Package 1" at bounding box center [382, 192] width 19 height 6
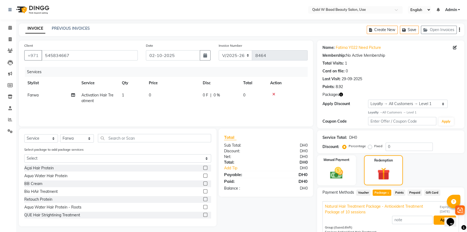
click at [436, 218] on button "Apply" at bounding box center [445, 219] width 22 height 9
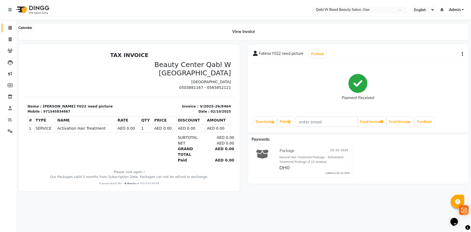
drag, startPoint x: 12, startPoint y: 28, endPoint x: 30, endPoint y: 25, distance: 18.9
click at [12, 28] on icon at bounding box center [10, 28] width 4 height 4
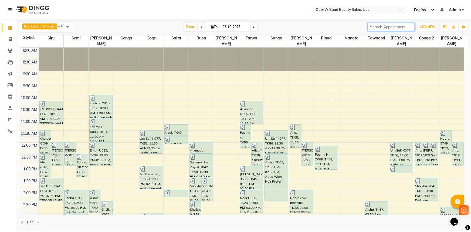
click at [367, 26] on input "search" at bounding box center [390, 27] width 47 height 8
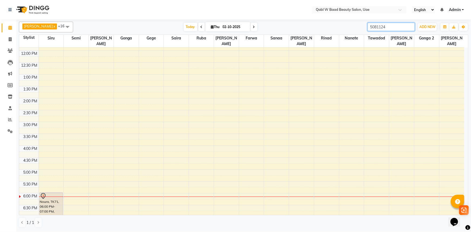
scroll to position [122, 0]
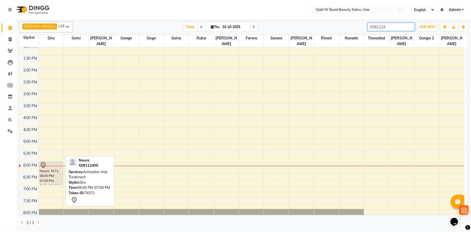
click at [54, 173] on div "Noura, TK71, 06:00 PM-07:00 PM, Activation Hair Treatment" at bounding box center [51, 173] width 23 height 23
type input "5081124"
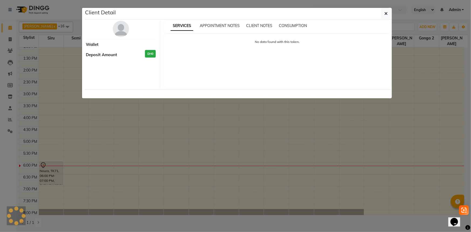
select select "7"
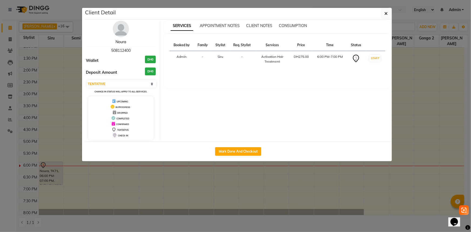
click at [121, 43] on link "Noura" at bounding box center [120, 41] width 11 height 5
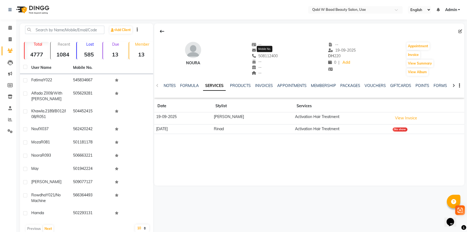
click at [278, 58] on span "508112400" at bounding box center [265, 55] width 26 height 5
click at [268, 52] on div "--" at bounding box center [265, 50] width 26 height 6
click at [269, 54] on span "508112400" at bounding box center [265, 55] width 26 height 5
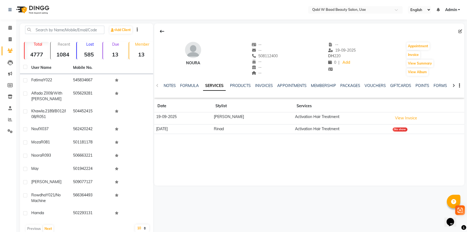
click at [269, 54] on span "508112400" at bounding box center [265, 55] width 26 height 5
copy span "508112400"
click at [458, 29] on icon at bounding box center [460, 31] width 4 height 4
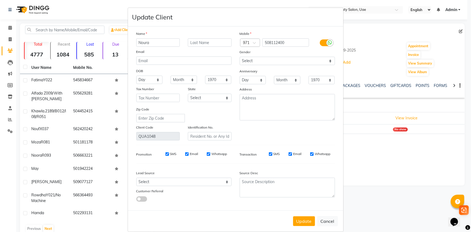
click at [197, 47] on div "Name Noura Email DOB Day 01 02 03 04 05 06 07 08 09 10 11 12 13 14 15 16 17 18 …" at bounding box center [183, 85] width 103 height 109
click at [200, 43] on input "text" at bounding box center [210, 42] width 44 height 8
type input "ى"
type input "no tonic after wash"
click at [301, 225] on button "Update" at bounding box center [304, 221] width 22 height 10
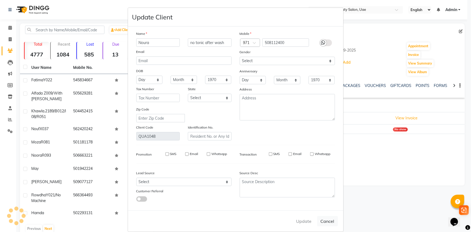
select select
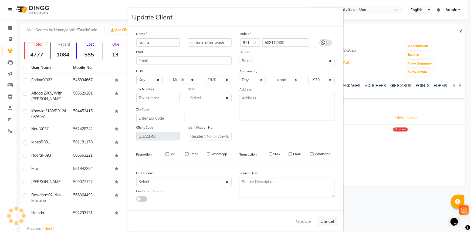
select select
checkbox input "false"
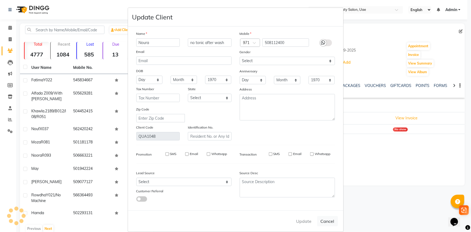
checkbox input "false"
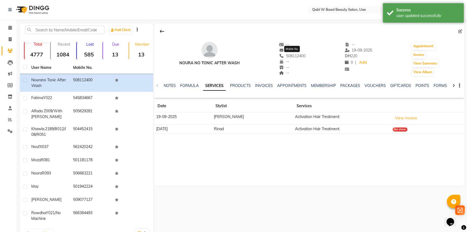
click at [297, 57] on span "508112400" at bounding box center [292, 55] width 26 height 5
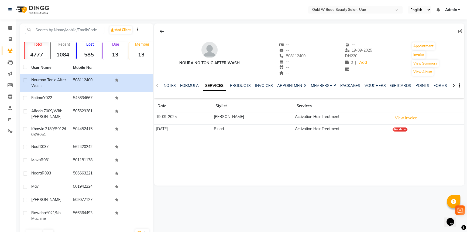
click at [297, 57] on span "508112400" at bounding box center [292, 55] width 26 height 5
copy span "508112400"
drag, startPoint x: 8, startPoint y: 28, endPoint x: 9, endPoint y: 25, distance: 2.8
click at [8, 28] on span at bounding box center [9, 28] width 9 height 6
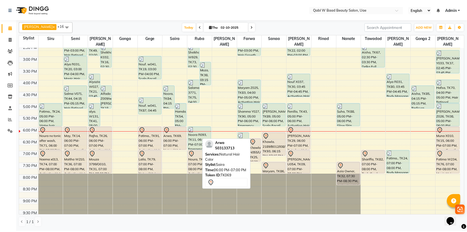
scroll to position [172, 0]
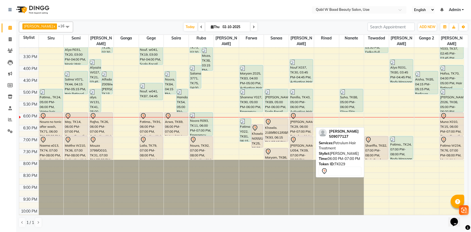
click at [294, 117] on div "Dina, TK29, 06:00 PM-07:00 PM, Petrulum Hair Treatment" at bounding box center [301, 123] width 23 height 23
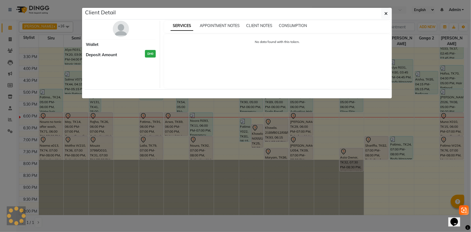
select select "7"
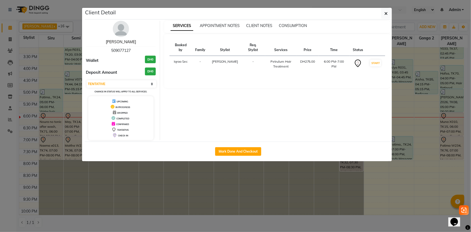
click at [120, 41] on link "[PERSON_NAME]" at bounding box center [121, 41] width 30 height 5
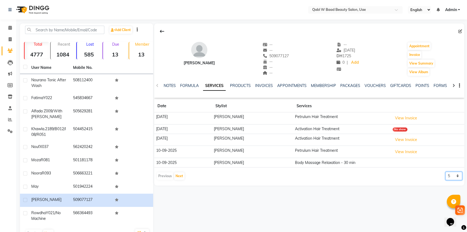
click at [458, 173] on select "5 10 50 100 500" at bounding box center [454, 176] width 17 height 8
select select "50"
click at [446, 172] on select "5 10 50 100 500" at bounding box center [454, 176] width 17 height 8
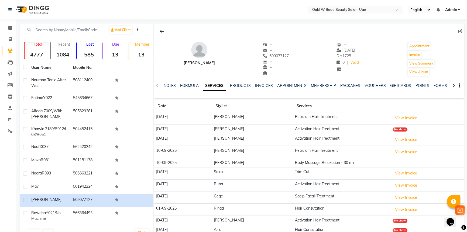
scroll to position [25, 0]
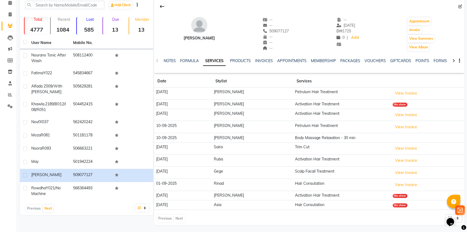
click at [169, 169] on td "03-09-2025" at bounding box center [183, 172] width 58 height 12
click at [268, 29] on span "509077127" at bounding box center [276, 31] width 26 height 5
click at [5, 4] on link "Calendar" at bounding box center [8, 3] width 13 height 9
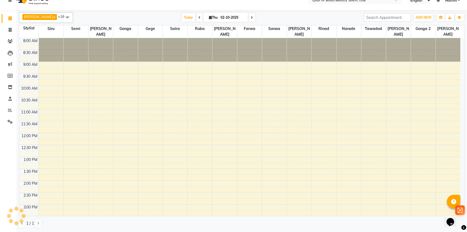
drag, startPoint x: 10, startPoint y: 2, endPoint x: 20, endPoint y: 16, distance: 16.7
click at [10, 2] on link at bounding box center [10, 0] width 5 height 15
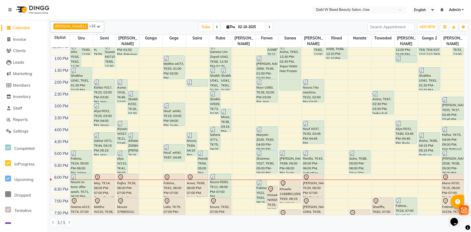
scroll to position [110, 0]
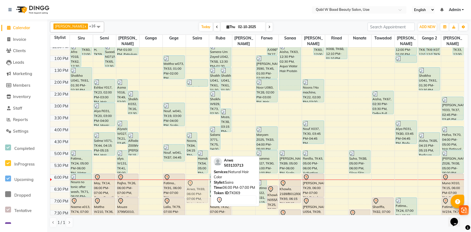
click at [197, 182] on div "Noora, TK84, 04:15 PM-05:15 PM, Natural Hair Color Hamda, TK54, 05:00 PM-06:00 …" at bounding box center [197, 79] width 23 height 285
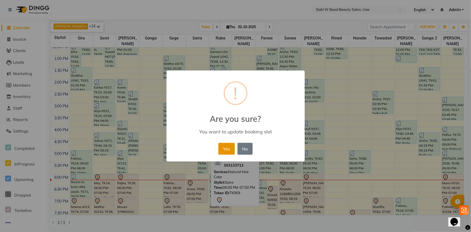
click at [218, 150] on button "Yes" at bounding box center [226, 149] width 16 height 12
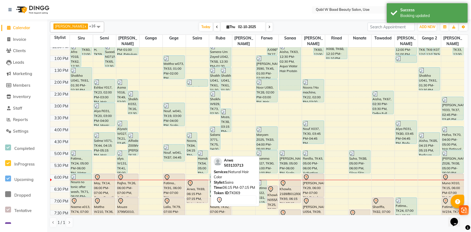
click at [194, 184] on div "Arwa, TK69, 06:15 PM-07:15 PM, Natural Hair Color" at bounding box center [197, 191] width 21 height 23
select select "7"
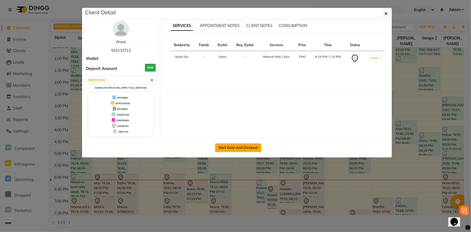
click at [246, 143] on button "Mark Done And Checkout" at bounding box center [238, 147] width 46 height 9
select select "service"
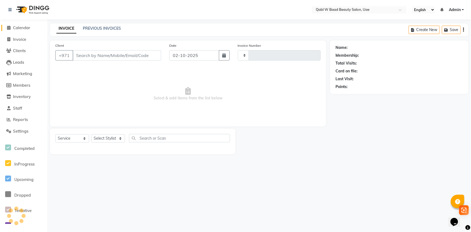
type input "8466"
select select "6969"
type input "503133713"
select select "56784"
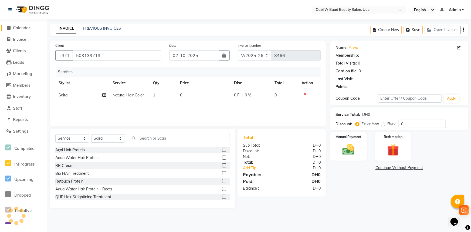
select select "1: Object"
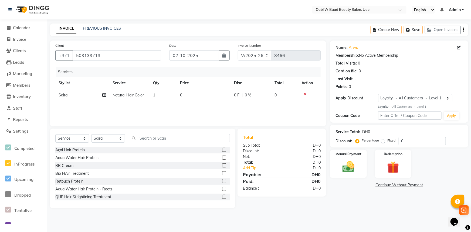
click at [160, 95] on td "1" at bounding box center [163, 95] width 27 height 12
select select "56784"
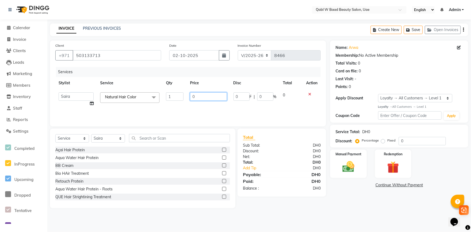
drag, startPoint x: 203, startPoint y: 94, endPoint x: 173, endPoint y: 94, distance: 29.9
click at [173, 94] on tr "Asia Aysha Belien Belien Farwa Gege Gonga Gonga 2 Iqraa Sec Jamila Luna Marry S…" at bounding box center [187, 99] width 265 height 20
type input "275"
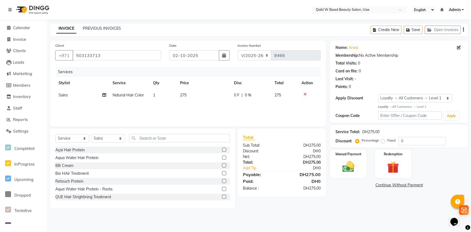
click at [180, 115] on div "Services Stylist Service Qty Price Disc Total Action Saira Natural Hair Color 1…" at bounding box center [187, 94] width 265 height 54
click at [347, 161] on img at bounding box center [348, 166] width 20 height 14
click at [389, 188] on div "CARD" at bounding box center [386, 185] width 14 height 7
click at [383, 186] on span "CARD" at bounding box center [388, 185] width 12 height 6
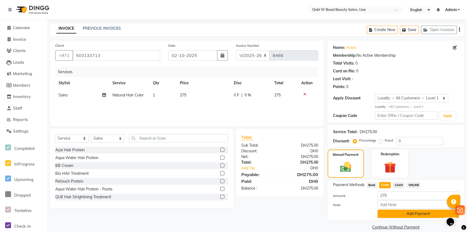
click at [400, 212] on button "Add Payment" at bounding box center [418, 213] width 81 height 8
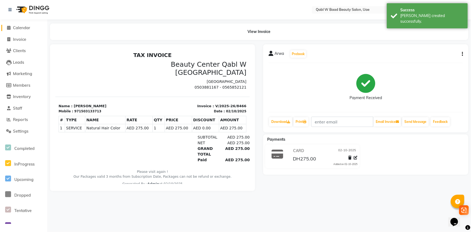
click at [11, 26] on span at bounding box center [9, 28] width 8 height 6
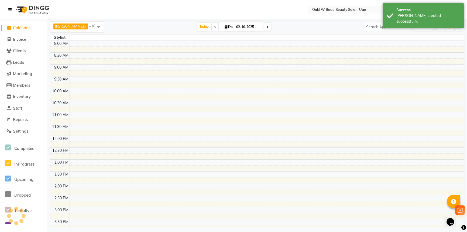
click at [10, 8] on icon at bounding box center [9, 10] width 3 height 4
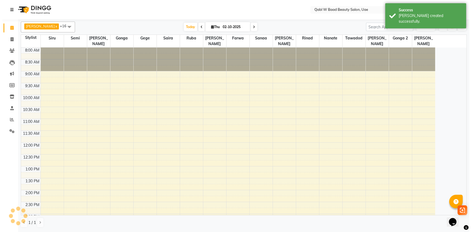
scroll to position [194, 0]
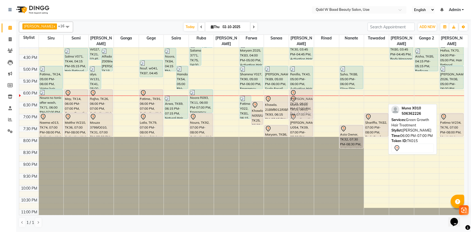
drag, startPoint x: 453, startPoint y: 93, endPoint x: 310, endPoint y: 99, distance: 142.8
click at [310, 99] on tr "Khalood XX09, TK50, 11:30 AM-12:30 PM, Activation Hair Treatment Nadia V026, TK…" at bounding box center [241, 42] width 445 height 379
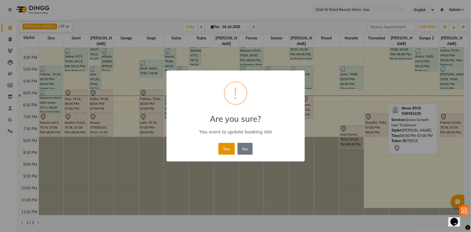
click at [234, 149] on button "Yes" at bounding box center [226, 149] width 16 height 12
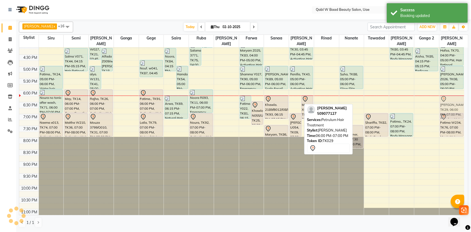
drag, startPoint x: 298, startPoint y: 95, endPoint x: 445, endPoint y: 101, distance: 146.5
click at [449, 101] on tr "Khalood XX09, TK50, 11:30 AM-12:30 PM, Activation Hair Treatment Nadia V026, TK…" at bounding box center [241, 42] width 445 height 379
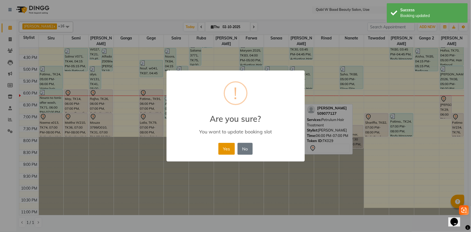
click at [226, 149] on button "Yes" at bounding box center [226, 149] width 16 height 12
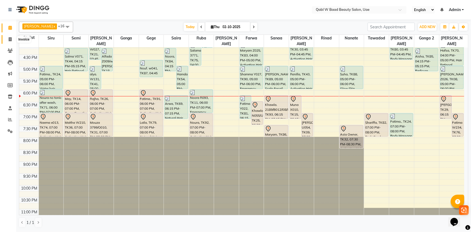
click at [12, 38] on span at bounding box center [9, 39] width 9 height 6
select select "service"
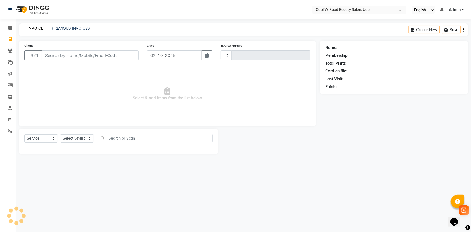
type input "8467"
select select "6969"
click at [68, 29] on link "PREVIOUS INVOICES" at bounding box center [71, 28] width 38 height 5
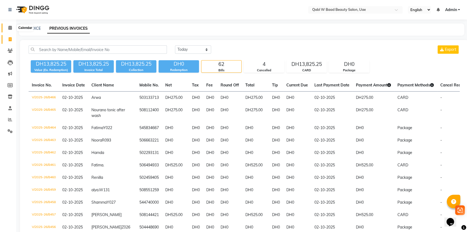
click at [9, 26] on icon at bounding box center [10, 28] width 4 height 4
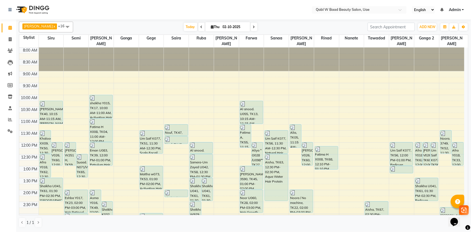
click at [288, 230] on div "Sonia x Siru x Sonita x Semi x Sanaa x Saira x Sabu x Ruba x Nanate x Luna x Ge…" at bounding box center [243, 124] width 454 height 211
drag, startPoint x: 118, startPoint y: 29, endPoint x: 87, endPoint y: 92, distance: 70.7
click at [118, 29] on div "Today Thu 02-10-2025" at bounding box center [220, 27] width 289 height 8
click at [184, 28] on span "Today" at bounding box center [190, 27] width 13 height 8
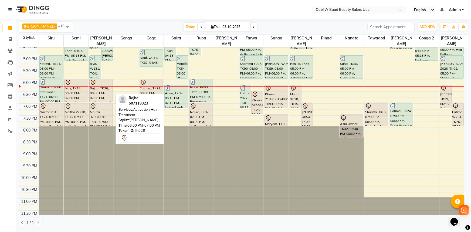
click at [107, 85] on div "Rajha, TK26, 06:00 PM-07:00 PM, Activation Hair Treatment" at bounding box center [101, 90] width 23 height 23
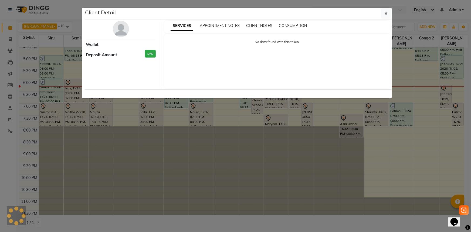
select select "7"
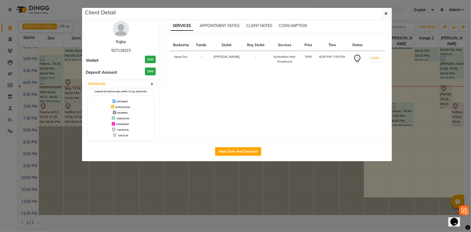
click at [123, 40] on link "Rajha" at bounding box center [121, 41] width 10 height 5
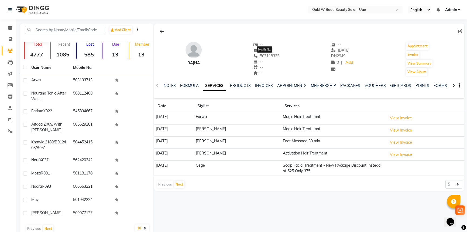
click at [278, 55] on span "507118323" at bounding box center [266, 55] width 26 height 5
click at [277, 56] on span "507118323" at bounding box center [266, 55] width 26 height 5
click at [7, 25] on span at bounding box center [9, 28] width 9 height 6
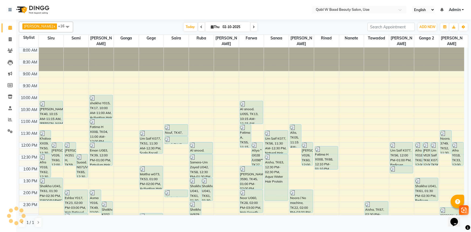
scroll to position [205, 0]
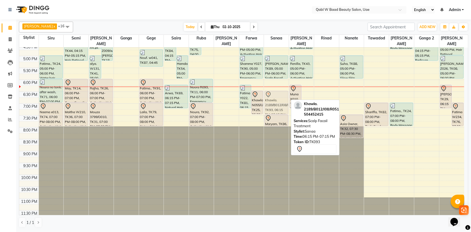
drag, startPoint x: 276, startPoint y: 87, endPoint x: 277, endPoint y: 90, distance: 3.0
click at [277, 90] on div "Um Saif K077, TK56, 11:30 AM-12:30 PM, Natural Hair Color Aisha, TK63, 12:30 PM…" at bounding box center [276, 31] width 25 height 379
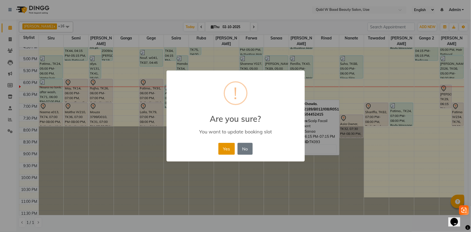
click at [228, 148] on button "Yes" at bounding box center [226, 149] width 16 height 12
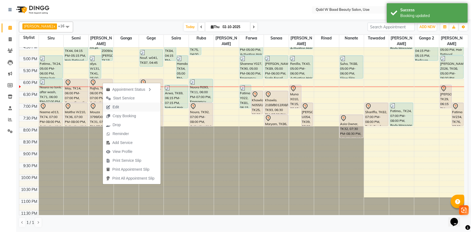
click at [128, 111] on button "Edit" at bounding box center [132, 106] width 58 height 9
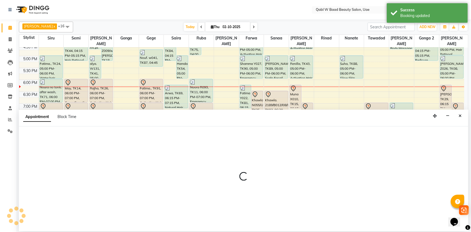
select select "tentative"
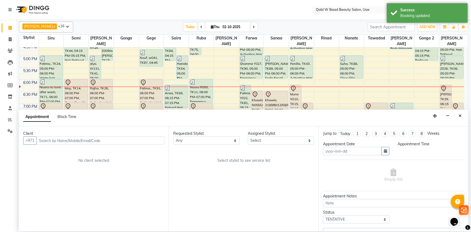
type input "02-10-2025"
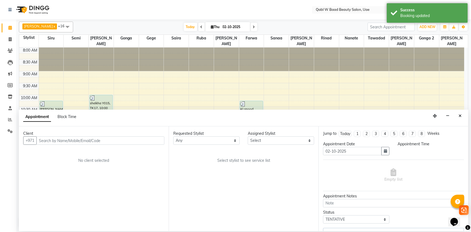
select select "1080"
select select "56770"
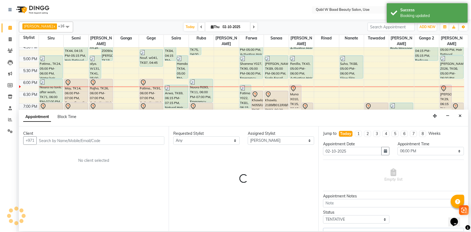
select select "3476"
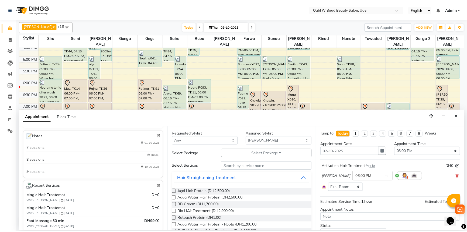
scroll to position [24, 0]
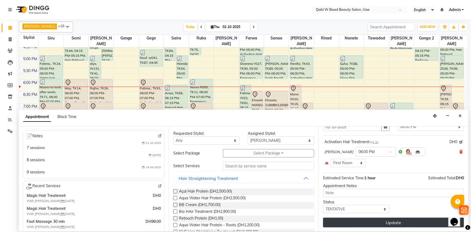
click at [367, 224] on button "Update" at bounding box center [393, 222] width 141 height 10
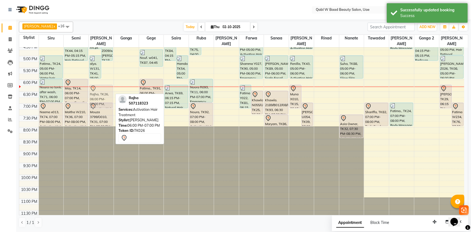
drag, startPoint x: 101, startPoint y: 87, endPoint x: 102, endPoint y: 91, distance: 4.6
click at [102, 91] on div "Asma Y016, TK49, 02:00 PM-03:00 PM, Petrulum Hair Treatment Sheikha. K032, TK16…" at bounding box center [101, 31] width 25 height 379
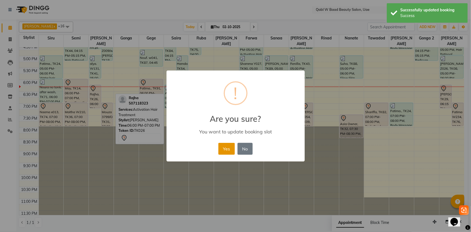
click at [219, 144] on button "Yes" at bounding box center [226, 149] width 16 height 12
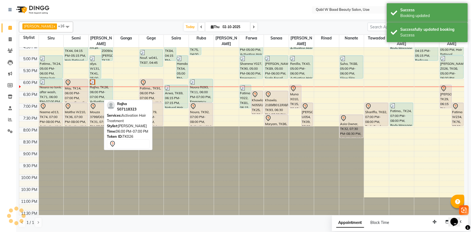
click at [98, 89] on div "Rajha, TK26, 06:00 PM-07:00 PM, Activation Hair Treatment" at bounding box center [101, 90] width 23 height 23
select select "3"
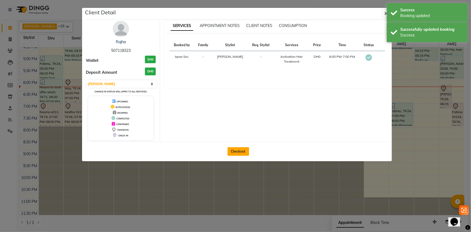
click at [238, 150] on button "Checkout" at bounding box center [238, 151] width 22 height 9
select select "service"
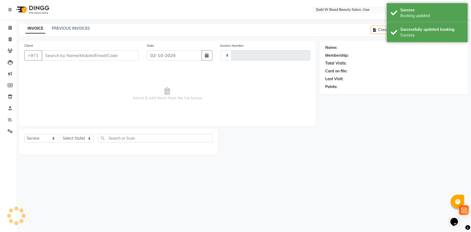
type input "8467"
select select "6969"
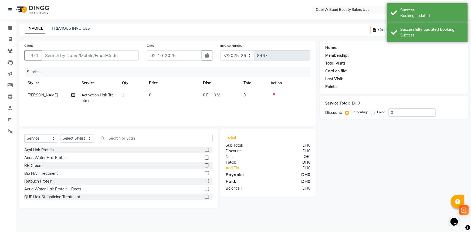
type input "507118323"
select select "56770"
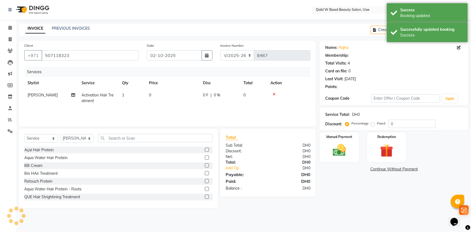
select select "1: Object"
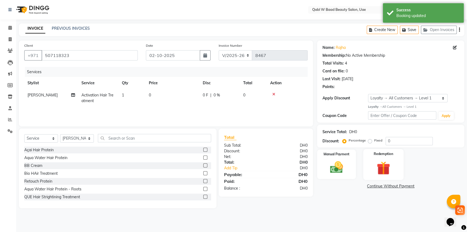
click at [383, 173] on img at bounding box center [384, 167] width 22 height 17
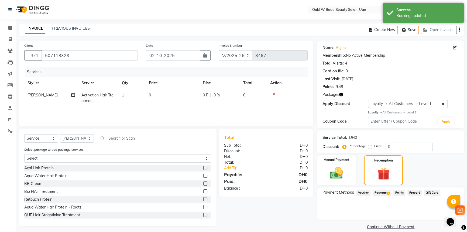
click at [386, 194] on span "Package 1" at bounding box center [382, 192] width 19 height 6
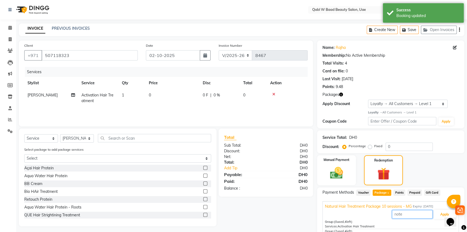
click at [431, 211] on input "text" at bounding box center [412, 214] width 40 height 8
click at [435, 210] on button "Apply" at bounding box center [445, 214] width 22 height 9
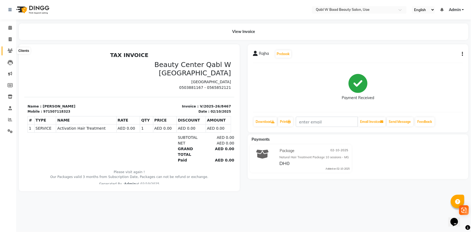
click at [9, 51] on icon at bounding box center [10, 51] width 5 height 4
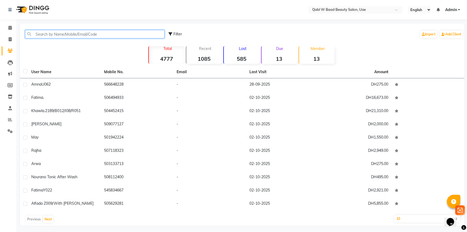
click at [83, 34] on input "text" at bounding box center [94, 34] width 139 height 8
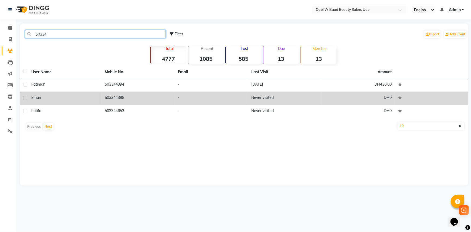
type input "50334"
click at [88, 93] on td "Eman" at bounding box center [64, 97] width 73 height 13
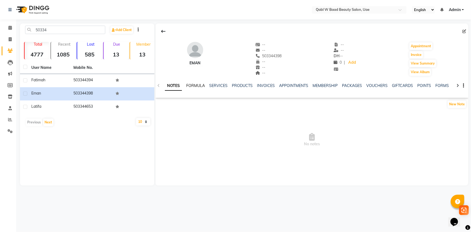
click at [197, 87] on link "FORMULA" at bounding box center [195, 85] width 19 height 5
click at [215, 85] on link "SERVICES" at bounding box center [217, 85] width 18 height 5
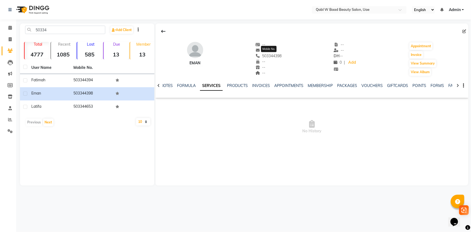
click at [276, 55] on span "503344398" at bounding box center [268, 55] width 26 height 5
click at [124, 196] on div "Select Location × Qabl W Baad Beauty Salon, Uae English ENGLISH Español العربية…" at bounding box center [235, 116] width 471 height 232
click at [10, 29] on icon at bounding box center [10, 28] width 4 height 4
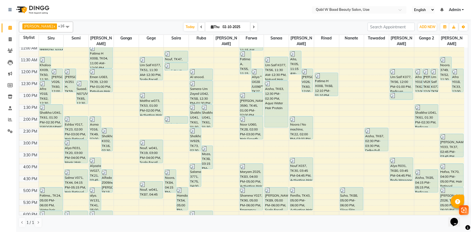
scroll to position [196, 0]
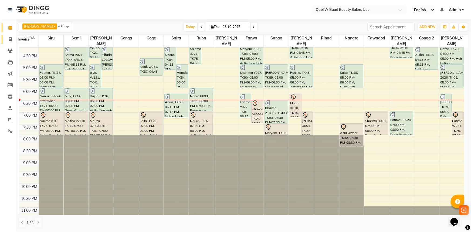
click at [10, 42] on span at bounding box center [9, 39] width 9 height 6
select select "service"
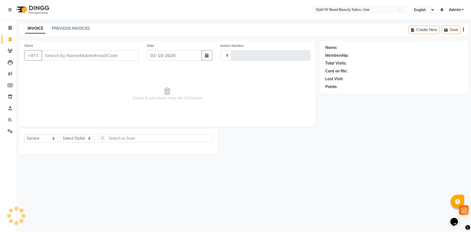
type input "8471"
select select "6969"
click at [64, 28] on link "PREVIOUS INVOICES" at bounding box center [71, 28] width 38 height 5
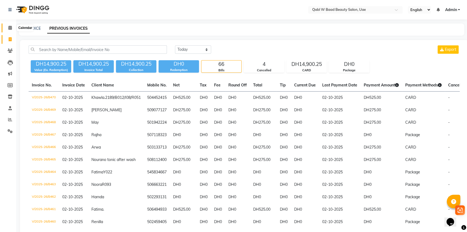
click at [9, 27] on icon at bounding box center [10, 28] width 4 height 4
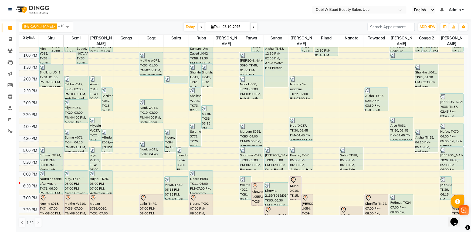
scroll to position [205, 0]
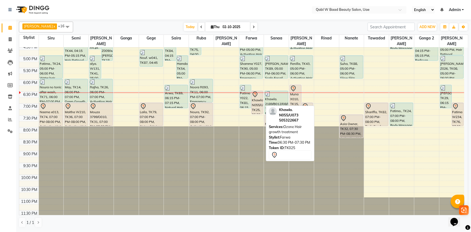
click at [261, 91] on div at bounding box center [257, 94] width 11 height 6
select select "7"
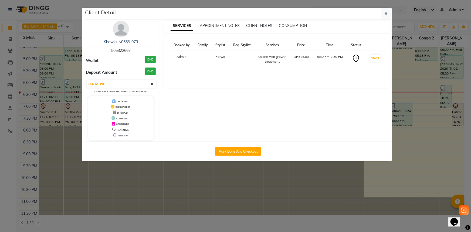
click at [112, 52] on span "505322667" at bounding box center [120, 50] width 19 height 5
click at [77, 67] on ngb-modal-window "Client Detail Khawla. N055/U073 505322667 Wallet DH0 Deposit Amount DH0 Select …" at bounding box center [235, 116] width 471 height 232
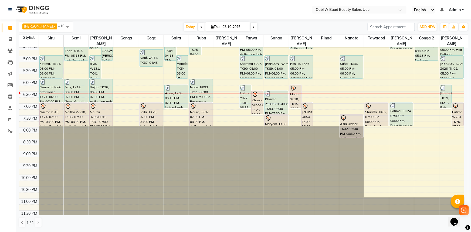
click at [211, 25] on icon at bounding box center [212, 27] width 3 height 4
select select "10"
select select "2025"
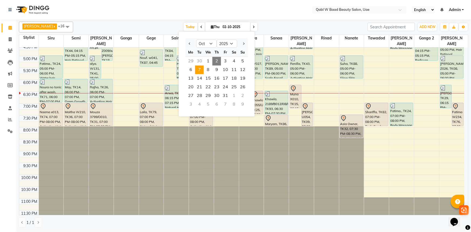
click at [201, 67] on span "7" at bounding box center [199, 70] width 9 height 9
type input "07-10-2025"
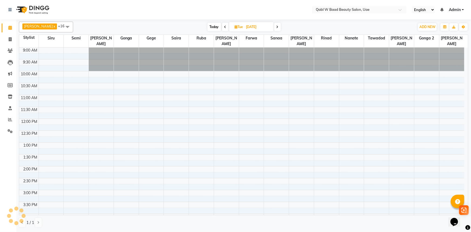
scroll to position [181, 0]
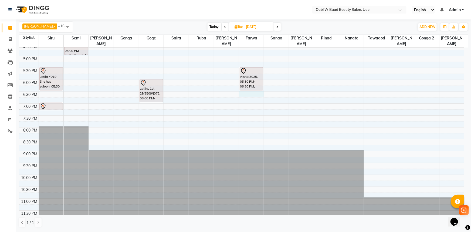
click at [250, 89] on div "9:00 AM 9:30 AM 10:00 AM 10:30 AM 11:00 AM 11:30 AM 12:00 PM 12:30 PM 1:00 PM 1…" at bounding box center [241, 44] width 445 height 356
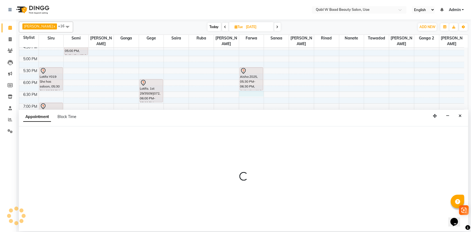
select select "56789"
select select "1110"
select select "tentative"
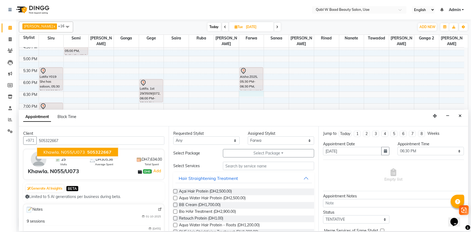
click at [53, 151] on span "Khawla. N055/U073" at bounding box center [64, 151] width 42 height 5
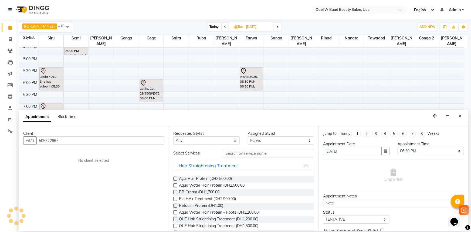
type input "505322667"
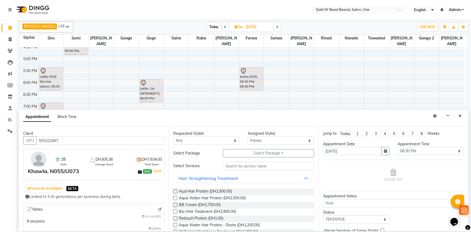
click at [240, 151] on button "Select Package Toggle Dropdown" at bounding box center [268, 153] width 91 height 8
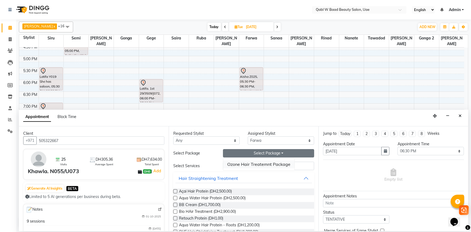
click at [248, 165] on li "Ozone Hair Treatemnt Package" at bounding box center [258, 164] width 71 height 8
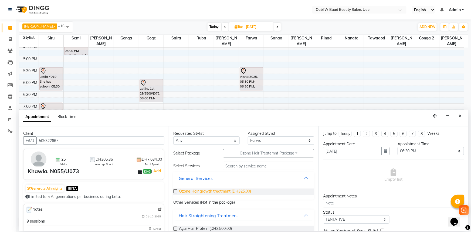
click at [190, 193] on span "Ozone Hair growth treatment (DH325.00)" at bounding box center [215, 191] width 72 height 7
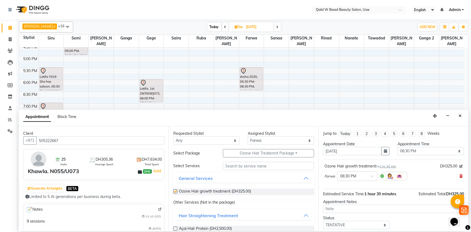
checkbox input "false"
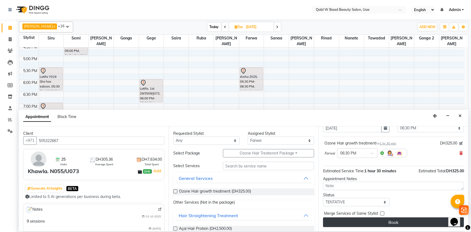
click at [397, 218] on button "Book" at bounding box center [393, 222] width 141 height 10
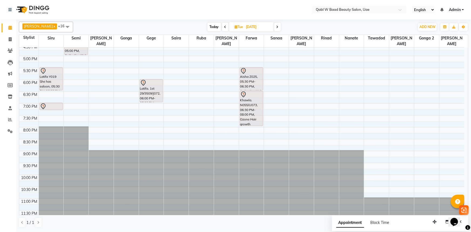
click at [207, 28] on span "Today" at bounding box center [213, 27] width 13 height 8
type input "02-10-2025"
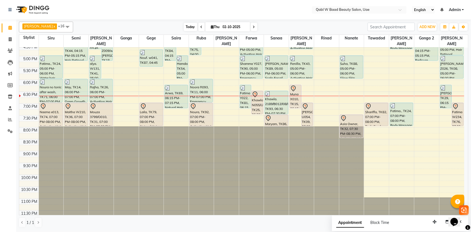
click at [184, 28] on span "Today" at bounding box center [190, 27] width 13 height 8
click at [9, 43] on link "Invoice" at bounding box center [8, 39] width 13 height 9
select select "service"
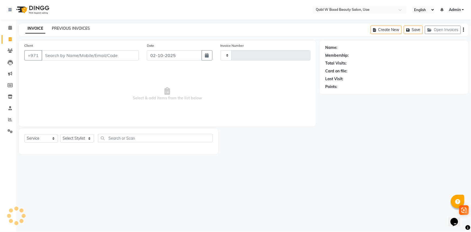
type input "8471"
select select "6969"
click at [52, 27] on link "PREVIOUS INVOICES" at bounding box center [71, 28] width 38 height 5
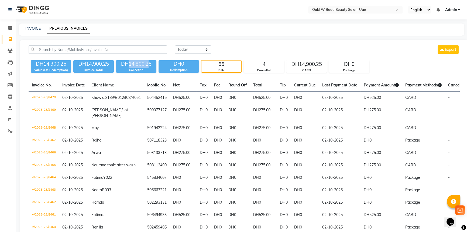
drag, startPoint x: 128, startPoint y: 64, endPoint x: 149, endPoint y: 62, distance: 21.7
click at [149, 62] on div "DH14,900.25" at bounding box center [136, 64] width 40 height 8
click at [11, 26] on icon at bounding box center [10, 28] width 4 height 4
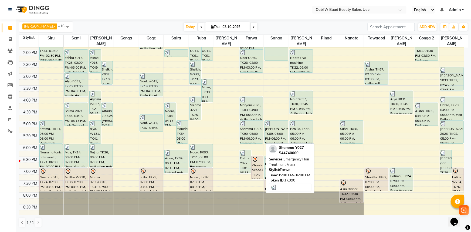
scroll to position [147, 0]
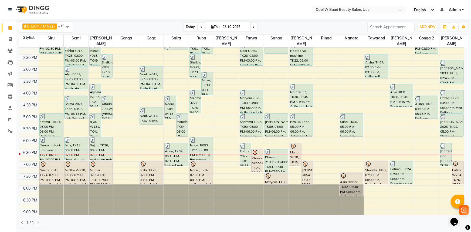
click at [184, 24] on span "Today" at bounding box center [190, 27] width 13 height 8
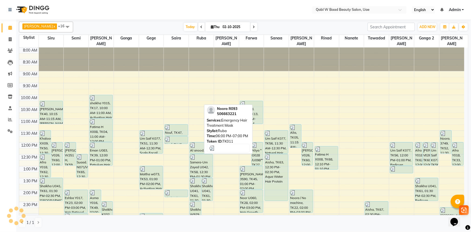
scroll to position [205, 0]
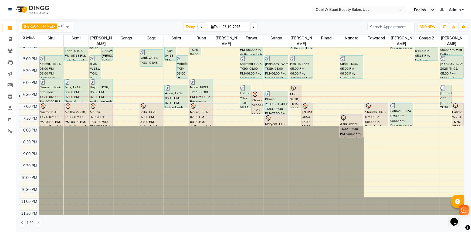
click at [103, 8] on nav "Select Location × Qabl W Baad Beauty Salon, Uae English ENGLISH Español العربية…" at bounding box center [235, 9] width 471 height 19
click at [182, 22] on div "Sonia x Siru x Sonita x Semi x Sanaa x Saira x Sabu x Ruba x Nanate x Luna x Ge…" at bounding box center [243, 27] width 449 height 11
click at [184, 27] on span "Today" at bounding box center [190, 27] width 13 height 8
click at [184, 30] on span "Today" at bounding box center [190, 27] width 13 height 8
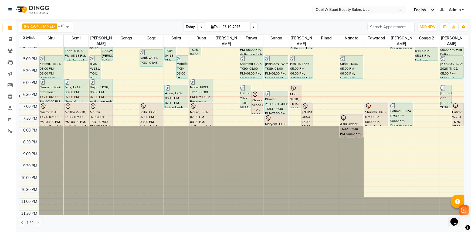
click at [184, 26] on span "Today" at bounding box center [190, 27] width 13 height 8
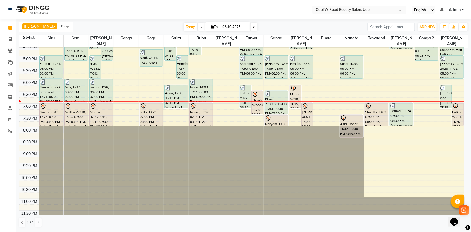
click at [7, 35] on link "Invoice" at bounding box center [8, 39] width 13 height 9
select select "service"
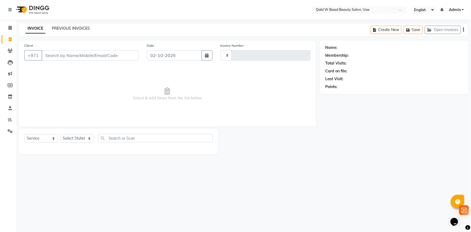
type input "8474"
select select "6969"
click at [55, 27] on link "PREVIOUS INVOICES" at bounding box center [71, 28] width 38 height 5
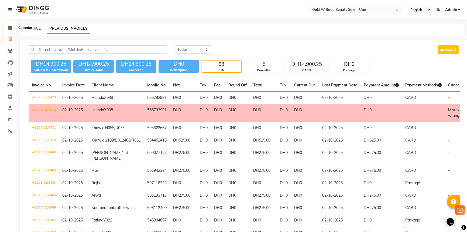
click at [10, 29] on icon at bounding box center [10, 28] width 4 height 4
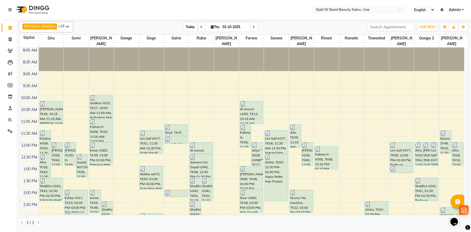
click at [184, 27] on span "Today" at bounding box center [190, 27] width 13 height 8
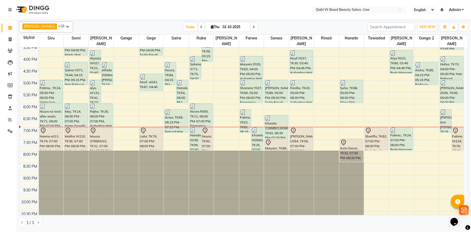
scroll to position [180, 0]
click at [185, 30] on span "Today" at bounding box center [190, 27] width 13 height 8
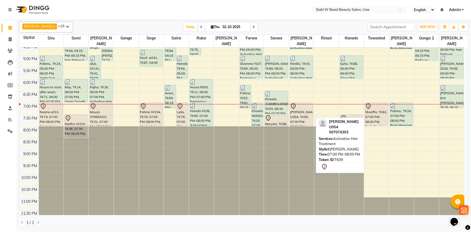
click at [294, 105] on div "[PERSON_NAME] U054, TK09, 07:00 PM-08:00 PM, Activation Hair Treatment" at bounding box center [301, 114] width 23 height 23
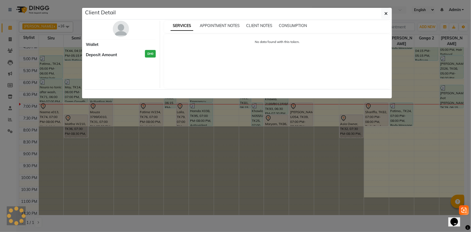
select select "7"
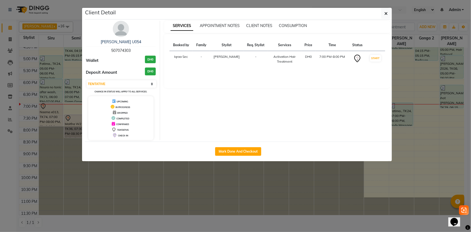
click at [146, 176] on ngb-modal-window "Client Detail Rauda Aldhaheri U054 507074303 Wallet DH0 Deposit Amount DH0 Sele…" at bounding box center [235, 116] width 471 height 232
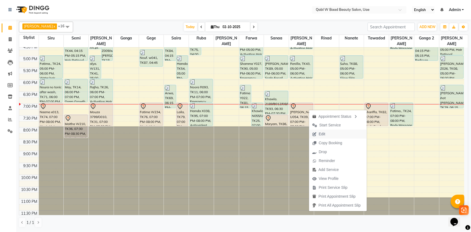
click at [321, 133] on span "Edit" at bounding box center [322, 134] width 6 height 6
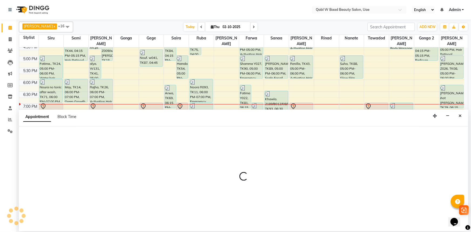
select select "tentative"
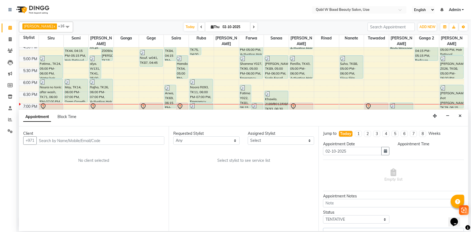
select select "56794"
select select "1140"
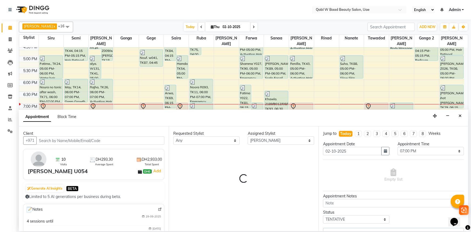
select select "3488"
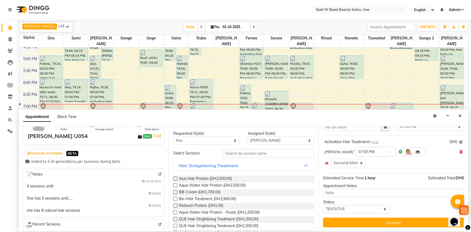
scroll to position [24, 0]
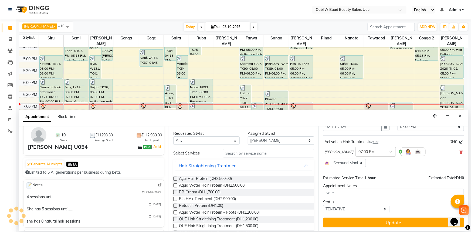
click at [158, 186] on img at bounding box center [160, 185] width 4 height 4
click at [458, 114] on button "Close" at bounding box center [460, 116] width 8 height 8
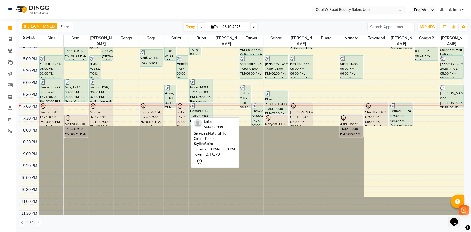
click at [183, 108] on div "Laila, TK79, 07:00 PM-08:00 PM, Natural Hair Color - Roots" at bounding box center [181, 114] width 11 height 23
select select "7"
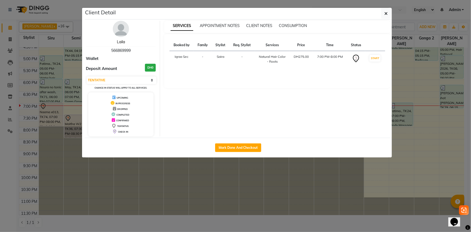
click at [124, 43] on link "Laila" at bounding box center [121, 41] width 8 height 5
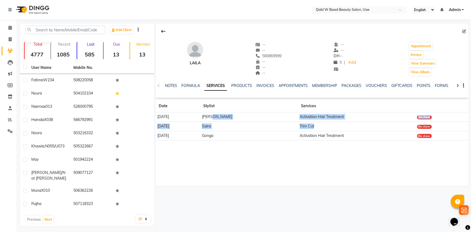
drag, startPoint x: 313, startPoint y: 119, endPoint x: 332, endPoint y: 132, distance: 23.2
click at [327, 125] on tbody "11-08-2025 Sonia Activation Hair Treatment No show 11-08-2025 Saira Trim Cut No…" at bounding box center [311, 126] width 313 height 28
click at [322, 142] on div "Laila -- -- 566869999 -- -- -- -- -- DH -- 0 | Add Appointment Invoice View Sum…" at bounding box center [311, 83] width 313 height 121
click at [273, 58] on span "566869999" at bounding box center [268, 55] width 26 height 5
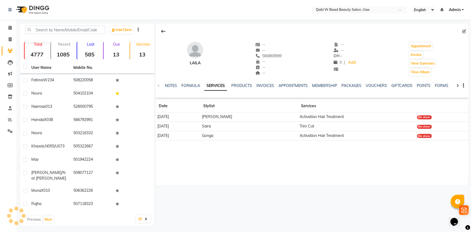
click at [273, 58] on span "566869999" at bounding box center [268, 55] width 26 height 5
click at [6, 26] on span at bounding box center [9, 28] width 9 height 6
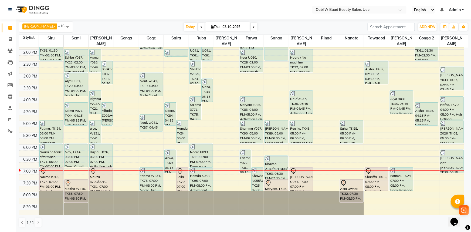
scroll to position [172, 0]
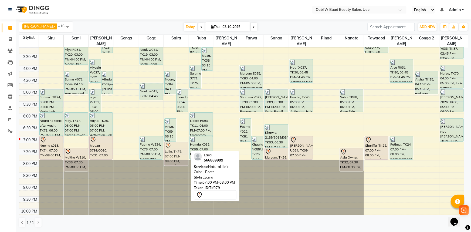
drag, startPoint x: 179, startPoint y: 138, endPoint x: 179, endPoint y: 143, distance: 5.4
click at [179, 143] on div "Noora, TK84, 04:15 PM-05:15 PM, Natural Hair Color Hamda, TK54, 05:00 PM-06:00 …" at bounding box center [176, 65] width 25 height 379
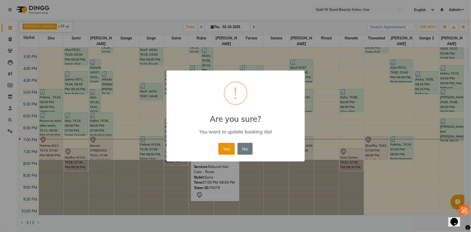
click at [223, 151] on button "Yes" at bounding box center [226, 149] width 16 height 12
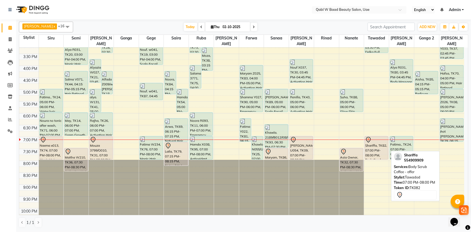
click at [377, 138] on div "Shariffa, TK82, 07:00 PM-08:00 PM, Body Scrub Coffee - offer" at bounding box center [376, 147] width 23 height 23
click at [379, 140] on div "Shariffa, TK82, 07:00 PM-08:00 PM, Body Scrub Coffee - offer" at bounding box center [376, 147] width 23 height 23
select select "7"
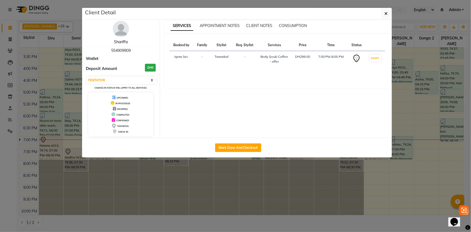
click at [124, 43] on link "Shariffa" at bounding box center [121, 41] width 14 height 5
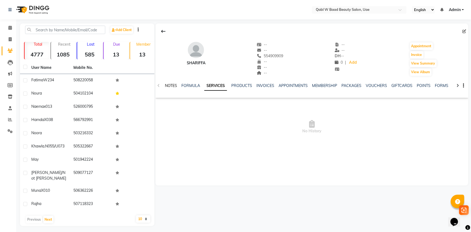
click at [168, 84] on link "NOTES" at bounding box center [171, 85] width 12 height 5
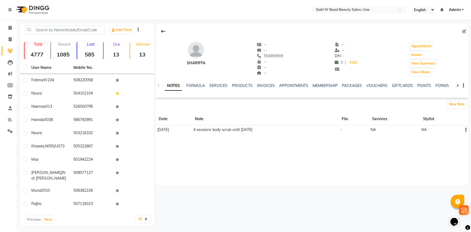
drag, startPoint x: 194, startPoint y: 127, endPoint x: 276, endPoint y: 128, distance: 81.5
click at [276, 128] on tr "11-09-2025 4 sessions body scrub until 15/10/25 - NA NA" at bounding box center [311, 129] width 313 height 9
click at [272, 139] on div "Shariffa -- -- 554909909 -- -- -- -- -- DH -- 0 | Add Appointment Invoice View …" at bounding box center [311, 104] width 313 height 162
click at [278, 55] on span "554909909" at bounding box center [270, 55] width 26 height 5
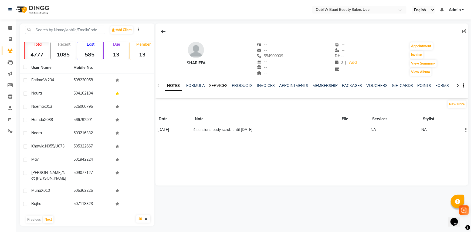
click at [215, 87] on link "SERVICES" at bounding box center [218, 85] width 18 height 5
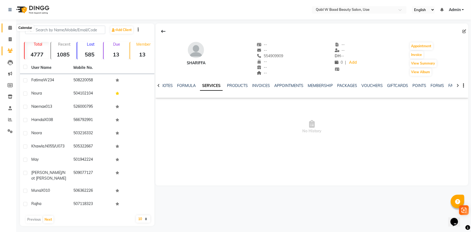
click at [12, 27] on span at bounding box center [9, 28] width 9 height 6
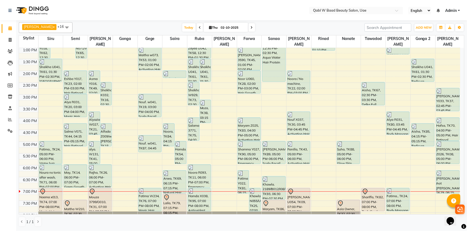
scroll to position [147, 0]
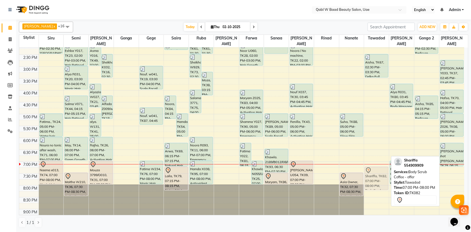
drag, startPoint x: 371, startPoint y: 164, endPoint x: 377, endPoint y: 173, distance: 10.2
click at [377, 173] on div "Aisha, TK67, 02:30 PM-03:30 PM, Delka Full Body Shariffa, TK82, 07:00 PM-08:00 …" at bounding box center [376, 89] width 25 height 379
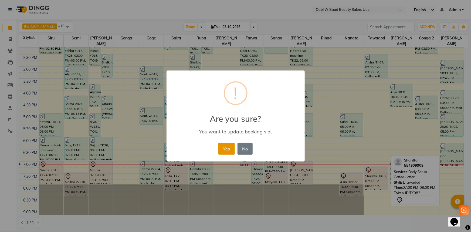
click at [220, 144] on button "Yes" at bounding box center [226, 149] width 16 height 12
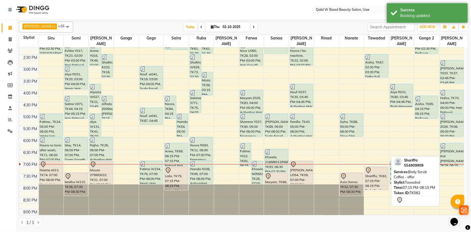
click at [375, 170] on div "Shariffa, TK82, 07:15 PM-08:15 PM, Body Scrub Coffee - offer" at bounding box center [376, 178] width 23 height 23
select select "7"
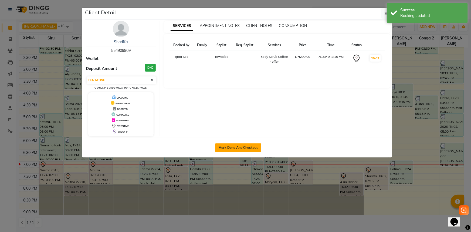
click at [259, 146] on button "Mark Done And Checkout" at bounding box center [238, 147] width 46 height 9
select select "service"
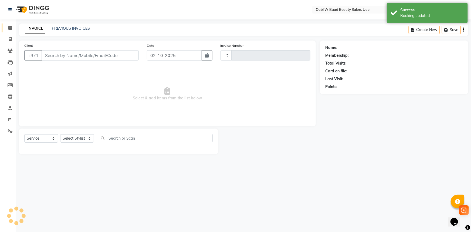
type input "8475"
select select "6969"
type input "554909909"
select select "85099"
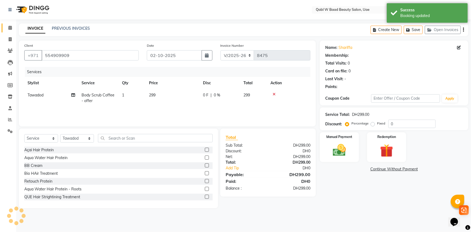
select select "1: Object"
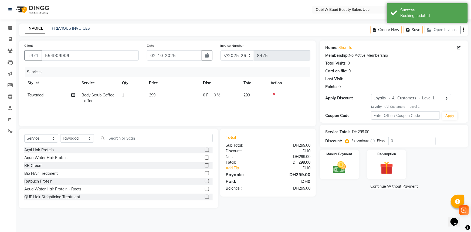
click at [234, 101] on td "0 F | 0 %" at bounding box center [220, 98] width 40 height 18
select select "85099"
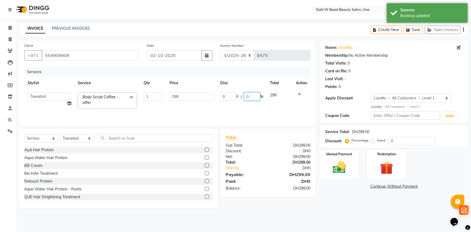
drag, startPoint x: 256, startPoint y: 94, endPoint x: 234, endPoint y: 94, distance: 21.9
click at [234, 94] on div "0 F | 0 %" at bounding box center [241, 96] width 43 height 8
type input "100"
click at [242, 108] on div "Services Stylist Service Qty Price Disc Total Action Asia Aysha Belien Belien F…" at bounding box center [167, 94] width 286 height 54
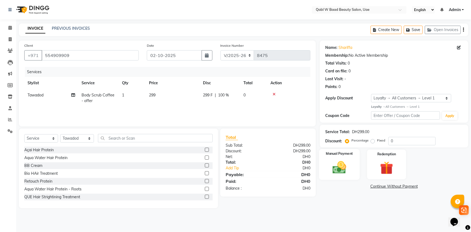
click at [345, 166] on img at bounding box center [339, 167] width 22 height 16
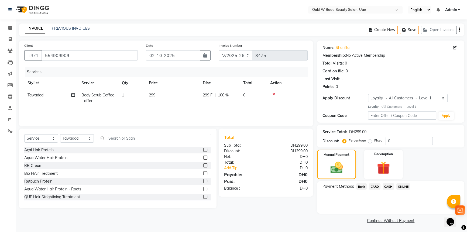
click at [377, 184] on span "CARD" at bounding box center [375, 186] width 12 height 6
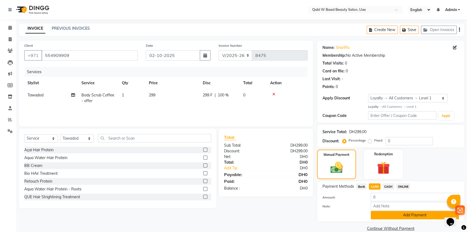
click at [413, 217] on button "Add Payment" at bounding box center [415, 215] width 88 height 8
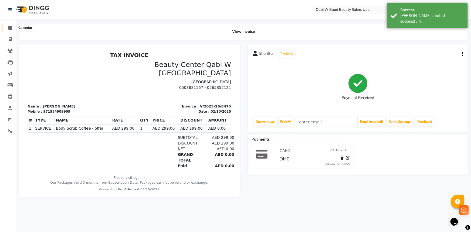
click at [12, 26] on icon at bounding box center [10, 28] width 4 height 4
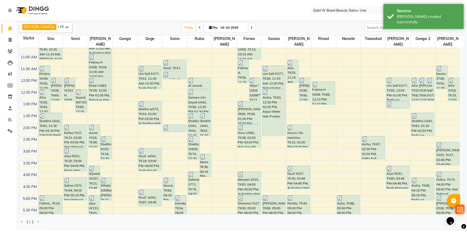
scroll to position [172, 0]
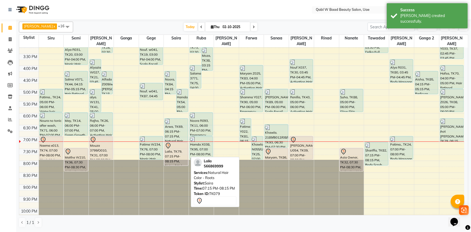
click at [169, 148] on div "Laila, TK79, 07:15 PM-08:15 PM, Natural Hair Color - Roots" at bounding box center [176, 153] width 23 height 23
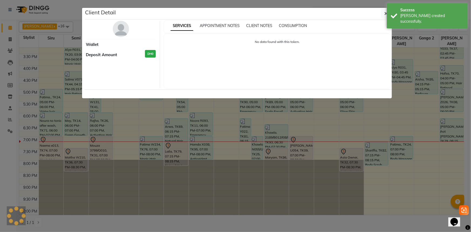
select select "7"
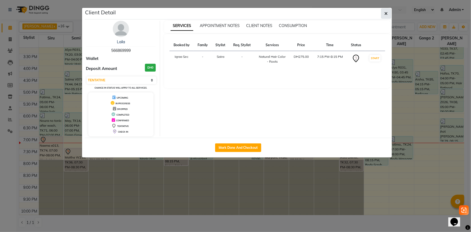
click at [386, 13] on icon "button" at bounding box center [385, 13] width 3 height 4
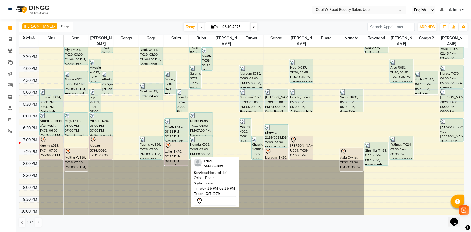
click at [183, 145] on div "Laila, TK79, 07:15 PM-08:15 PM, Natural Hair Color - Roots" at bounding box center [176, 153] width 23 height 23
select select "7"
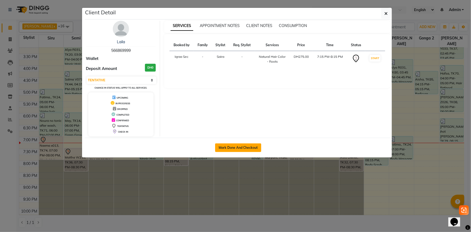
click at [253, 143] on button "Mark Done And Checkout" at bounding box center [238, 147] width 46 height 9
select select "6969"
select select "service"
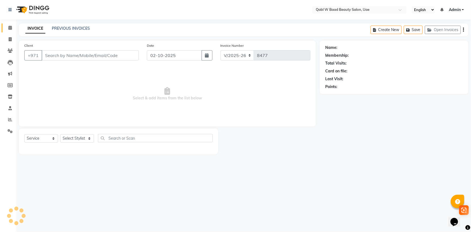
type input "566869999"
select select "56784"
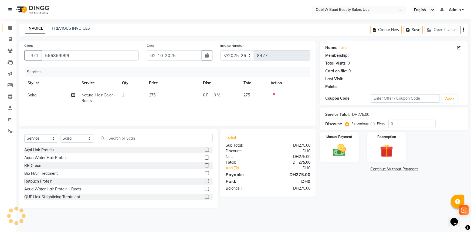
select select "1: Object"
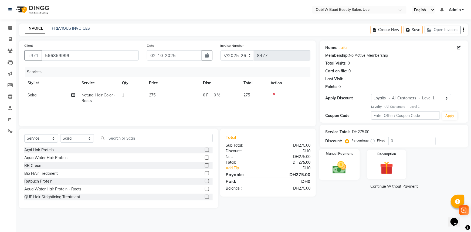
click at [345, 167] on img at bounding box center [339, 167] width 22 height 16
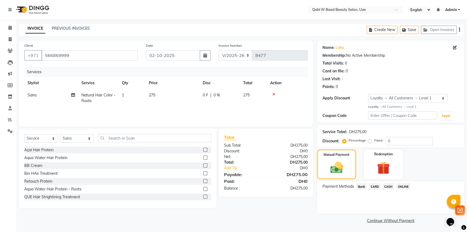
click at [371, 187] on span "CARD" at bounding box center [375, 186] width 12 height 6
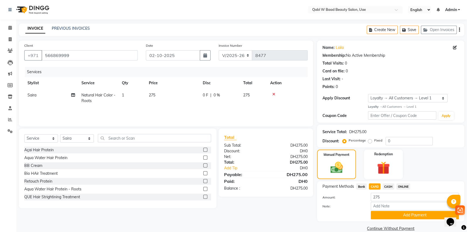
click at [408, 223] on div "Name: Laila Membership: No Active Membership Total Visits: 0 Card on file: 0 La…" at bounding box center [392, 136] width 151 height 192
click at [406, 216] on button "Add Payment" at bounding box center [415, 215] width 88 height 8
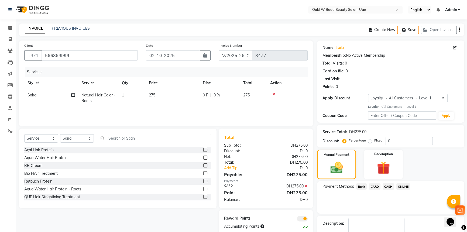
scroll to position [23, 0]
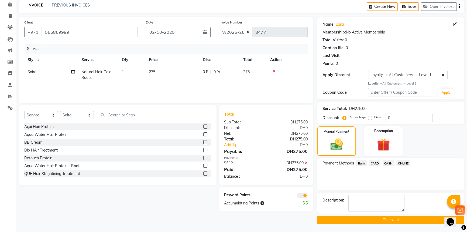
click at [385, 217] on button "Checkout" at bounding box center [390, 219] width 147 height 8
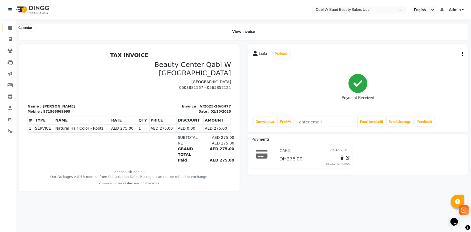
click at [10, 28] on icon at bounding box center [10, 28] width 4 height 4
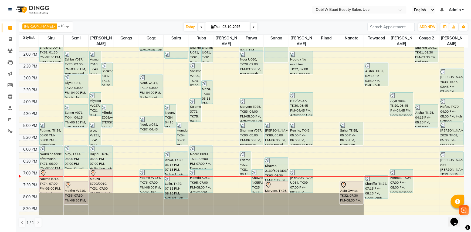
scroll to position [147, 0]
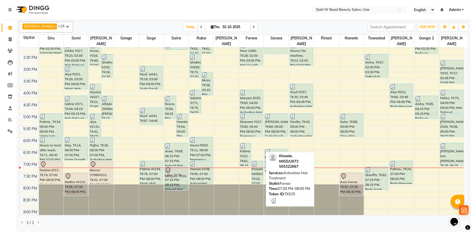
drag, startPoint x: 274, startPoint y: 175, endPoint x: 164, endPoint y: 165, distance: 110.5
click at [169, 166] on tr "Khalood XX09, TK50, 11:30 AM-12:30 PM, Activation Hair Treatment Nadia V026, TK…" at bounding box center [241, 89] width 445 height 379
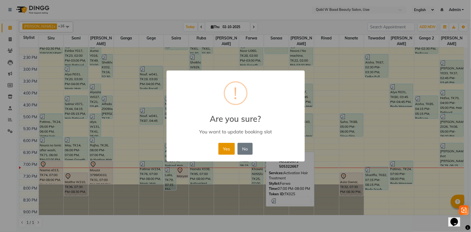
click at [226, 147] on button "Yes" at bounding box center [226, 149] width 16 height 12
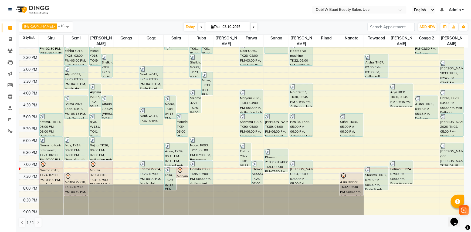
click at [93, 19] on nav "Select Location × Qabl W Baad Beauty Salon, Uae English ENGLISH Español العربية…" at bounding box center [235, 9] width 471 height 19
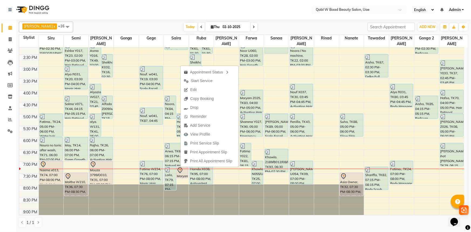
click at [166, 29] on div "Today Thu 02-10-2025" at bounding box center [220, 27] width 289 height 8
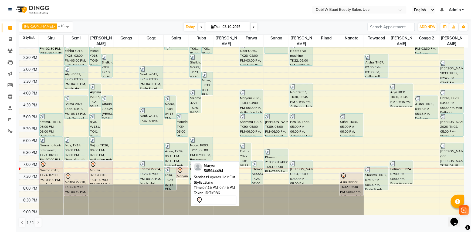
click at [181, 167] on div "Maryam, TK86, 07:15 PM-07:45 PM, Layeres Hair Cut" at bounding box center [181, 172] width 11 height 11
select select "3"
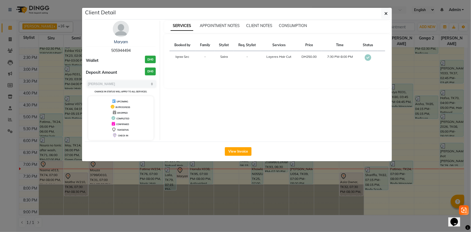
click at [239, 142] on div "View Invoice" at bounding box center [238, 151] width 307 height 20
click at [239, 148] on button "View Invoice" at bounding box center [238, 151] width 27 height 9
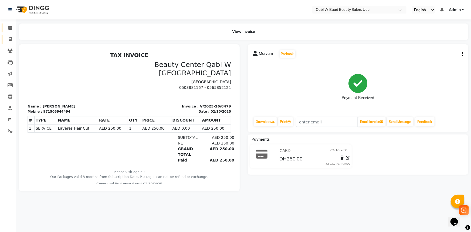
drag, startPoint x: 10, startPoint y: 32, endPoint x: 10, endPoint y: 36, distance: 4.6
click at [10, 32] on link "Calendar" at bounding box center [8, 27] width 13 height 9
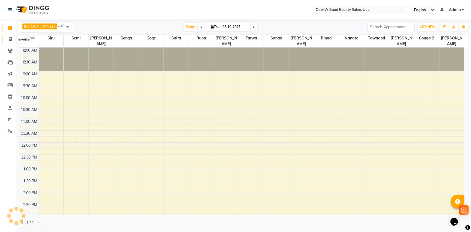
click at [10, 37] on span at bounding box center [9, 39] width 9 height 6
select select "service"
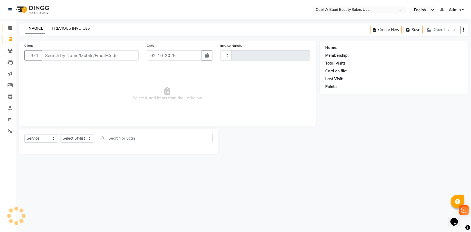
type input "8481"
select select "6969"
click at [72, 30] on link "PREVIOUS INVOICES" at bounding box center [71, 28] width 38 height 5
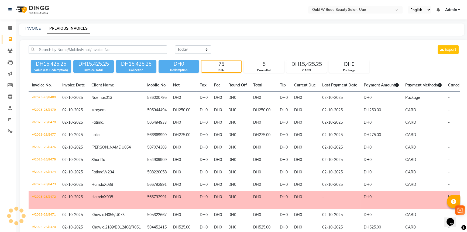
click at [8, 26] on span at bounding box center [9, 28] width 9 height 6
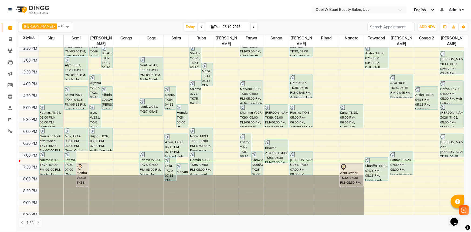
scroll to position [196, 0]
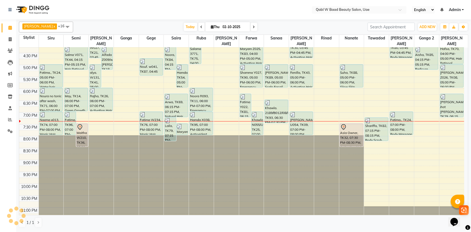
click at [111, 13] on nav "Select Location × Qabl W Baad Beauty Salon, Uae English ENGLISH Español العربية…" at bounding box center [235, 9] width 471 height 19
click at [184, 26] on span "Today" at bounding box center [190, 27] width 13 height 8
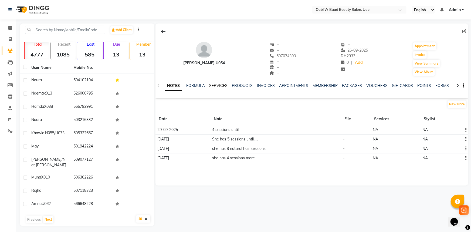
click at [224, 86] on link "SERVICES" at bounding box center [218, 85] width 18 height 5
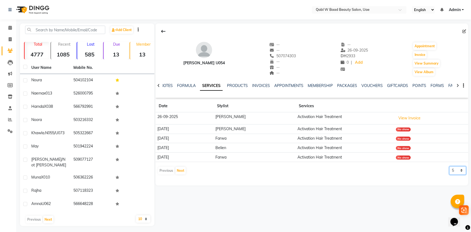
drag, startPoint x: 457, startPoint y: 170, endPoint x: 456, endPoint y: 173, distance: 3.2
click at [457, 171] on select "5 10 50 100 500" at bounding box center [457, 170] width 17 height 8
select select "10"
click at [449, 166] on select "5 10 50 100 500" at bounding box center [457, 170] width 17 height 8
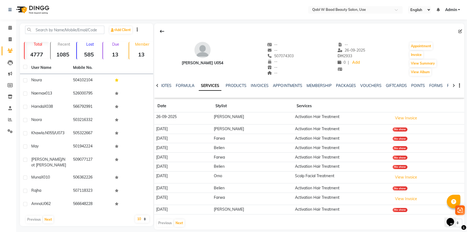
click at [449, 227] on div "[PERSON_NAME] U054 -- -- 507074303 -- -- -- -- [DATE] DH 2933 0 | Add Appointme…" at bounding box center [309, 126] width 310 height 206
click at [449, 212] on div "Opens Chat This icon Opens the chat window." at bounding box center [453, 212] width 13 height 0
drag, startPoint x: 446, startPoint y: 224, endPoint x: 888, endPoint y: 434, distance: 489.3
click at [447, 212] on div "Opens Chat This icon Opens the chat window." at bounding box center [453, 212] width 13 height 0
click at [456, 223] on button "Opens Chat This icon Opens the chat window." at bounding box center [450, 221] width 12 height 9
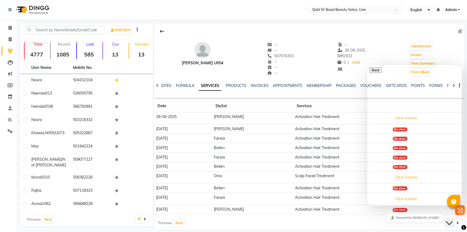
click at [453, 223] on button "Close Chat This icon closes the chat window." at bounding box center [449, 222] width 10 height 7
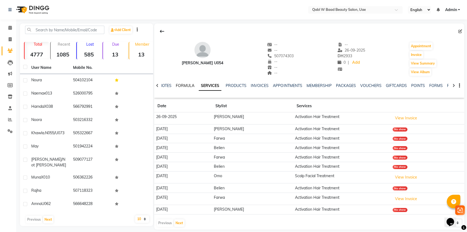
click at [184, 84] on link "FORMULA" at bounding box center [185, 85] width 19 height 5
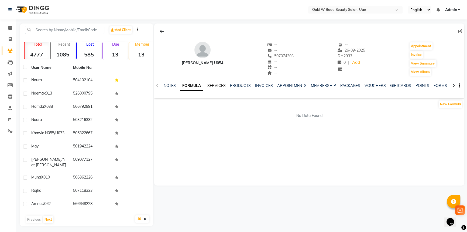
click at [217, 85] on link "SERVICES" at bounding box center [216, 85] width 18 height 5
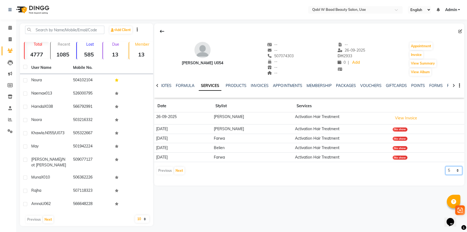
click at [456, 170] on select "5 10 50 100 500" at bounding box center [454, 170] width 17 height 8
select select "500"
click at [446, 166] on select "5 10 50 100 500" at bounding box center [454, 170] width 17 height 8
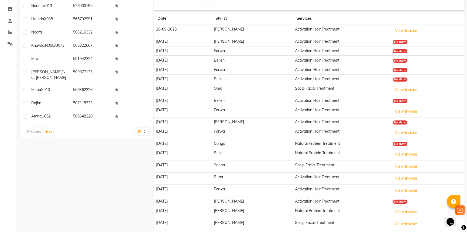
scroll to position [108, 0]
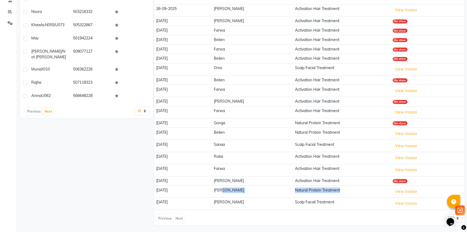
drag, startPoint x: 263, startPoint y: 190, endPoint x: 329, endPoint y: 185, distance: 66.0
click at [329, 185] on tr "[DATE] [PERSON_NAME] Natural Protein Treatment View Invoice" at bounding box center [309, 191] width 310 height 12
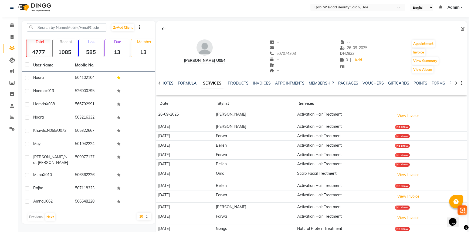
scroll to position [0, 0]
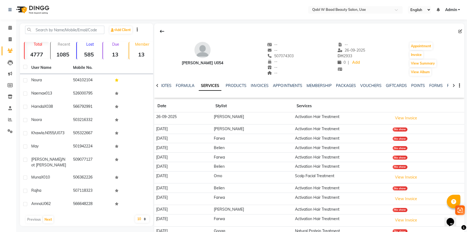
click at [286, 58] on div "507074303" at bounding box center [280, 56] width 26 height 6
copy span "507074303"
click at [9, 24] on link "Calendar" at bounding box center [8, 27] width 13 height 9
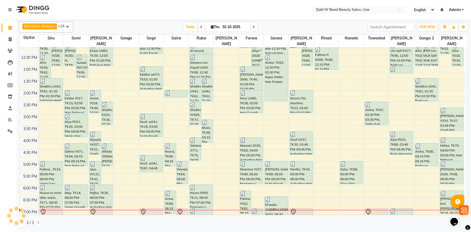
scroll to position [205, 0]
